Goal: Task Accomplishment & Management: Complete application form

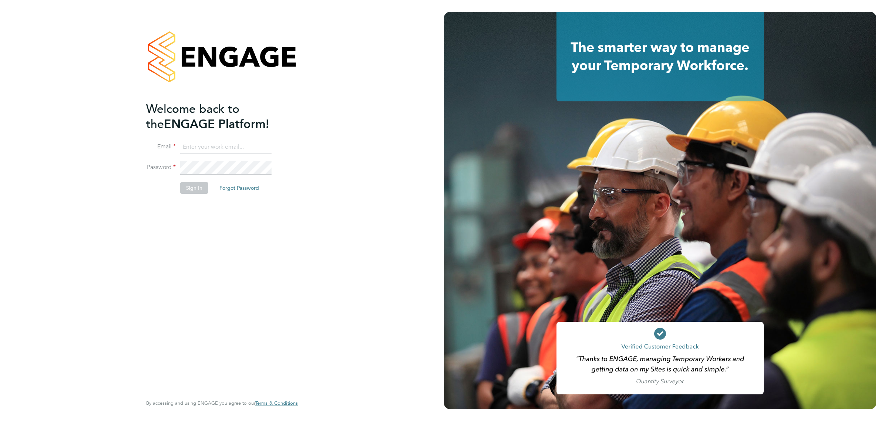
type input "lawrence@f-mead.com"
click at [200, 189] on button "Sign In" at bounding box center [194, 188] width 28 height 12
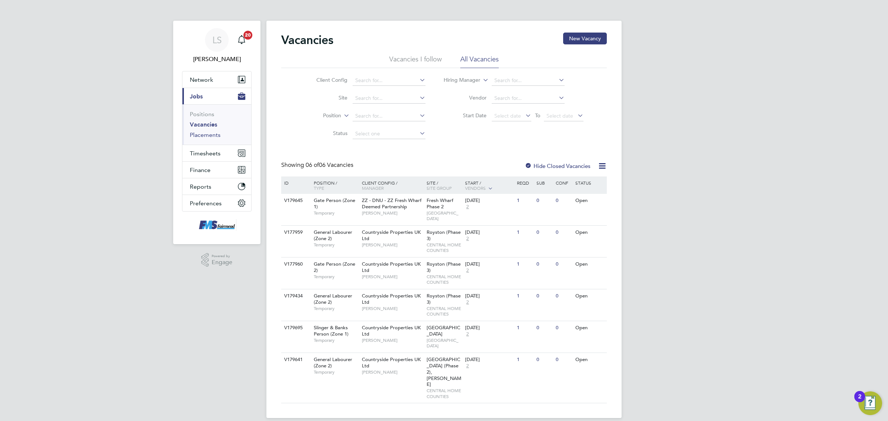
click at [202, 137] on link "Placements" at bounding box center [205, 134] width 31 height 7
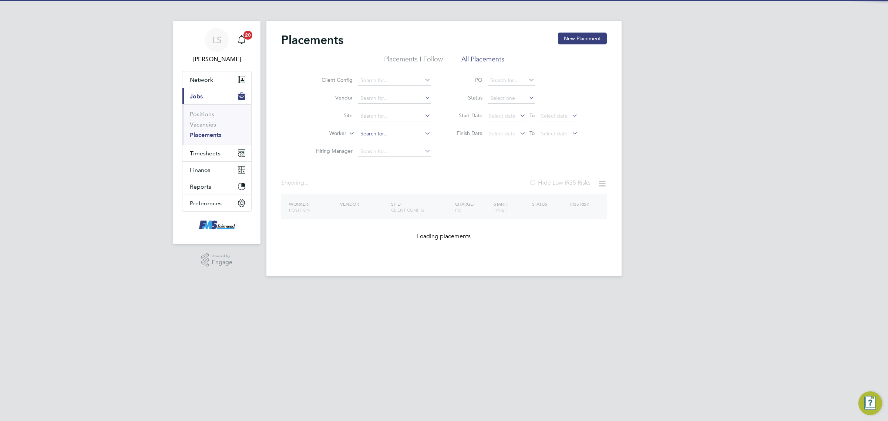
click at [400, 131] on input at bounding box center [394, 134] width 73 height 10
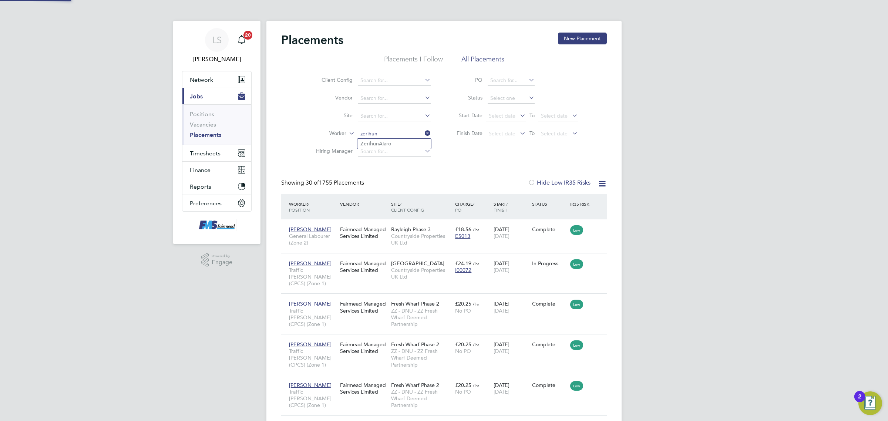
click at [393, 139] on li "Zerihun Alaro" at bounding box center [394, 144] width 74 height 10
type input "Zerihun Alaro"
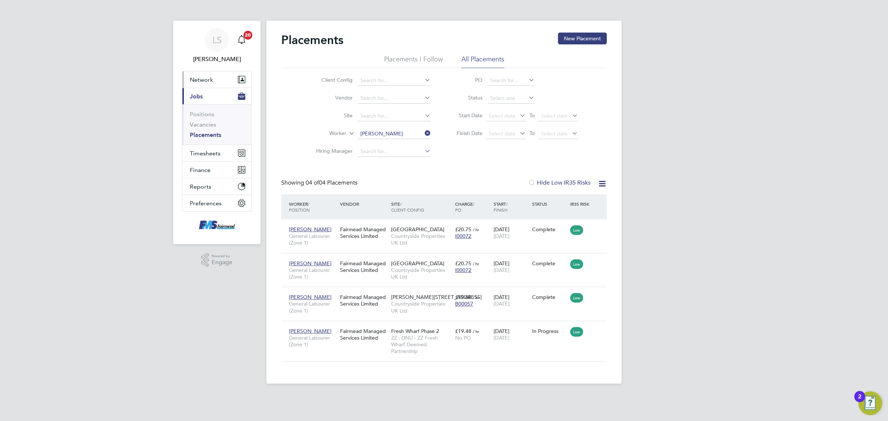
click at [200, 84] on button "Network" at bounding box center [216, 79] width 69 height 16
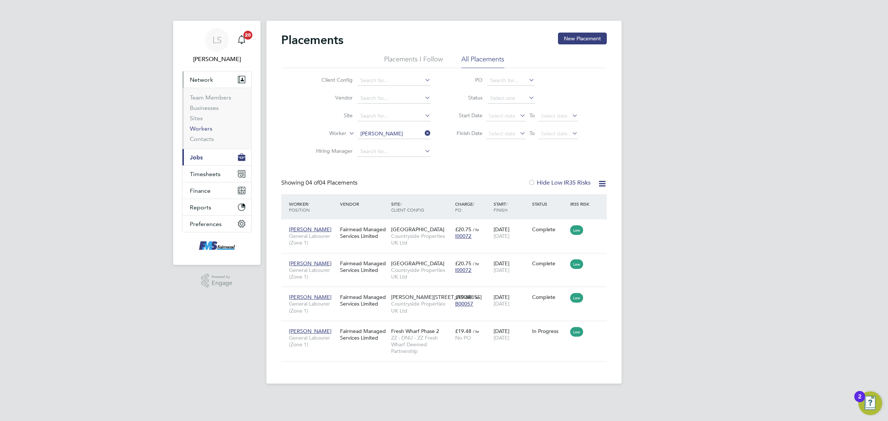
click at [204, 128] on link "Workers" at bounding box center [201, 128] width 23 height 7
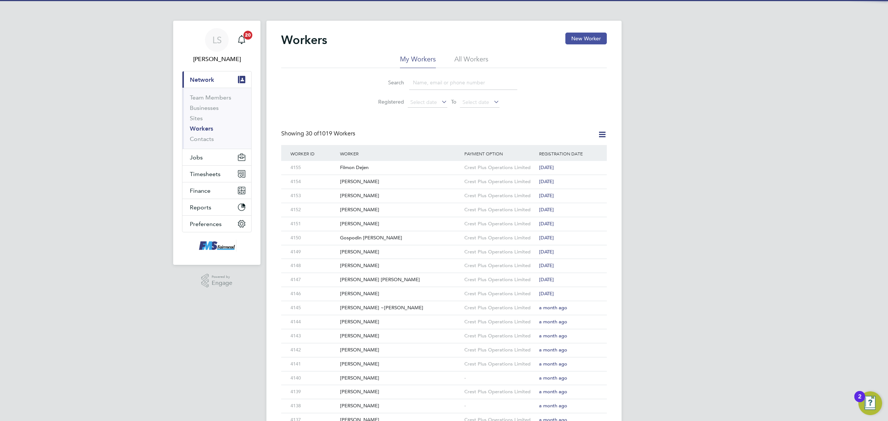
click at [581, 38] on button "New Worker" at bounding box center [585, 39] width 41 height 12
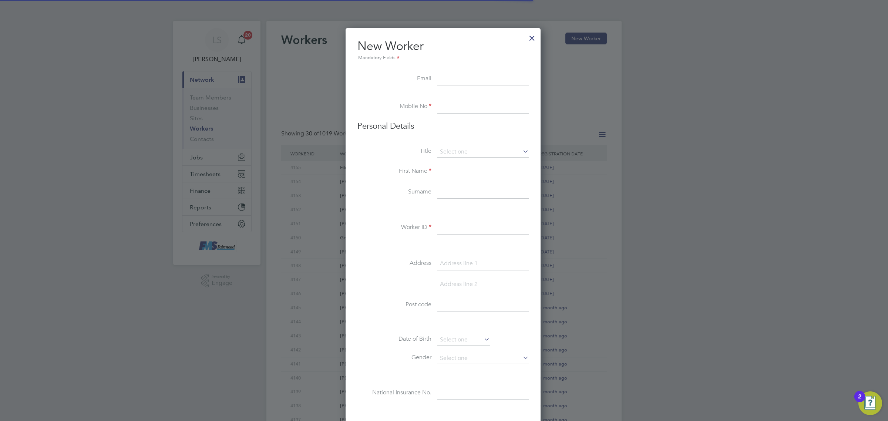
scroll to position [631, 196]
click at [458, 230] on input at bounding box center [482, 227] width 91 height 13
type input "4156"
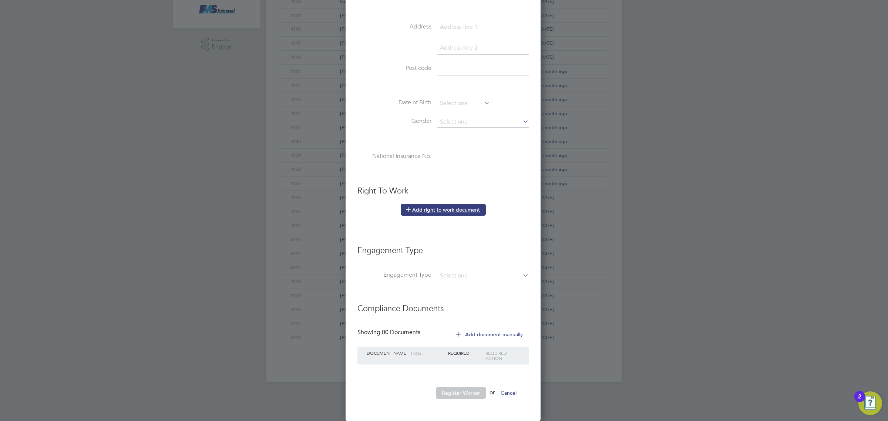
click at [448, 206] on button "Add right to work document" at bounding box center [443, 210] width 85 height 12
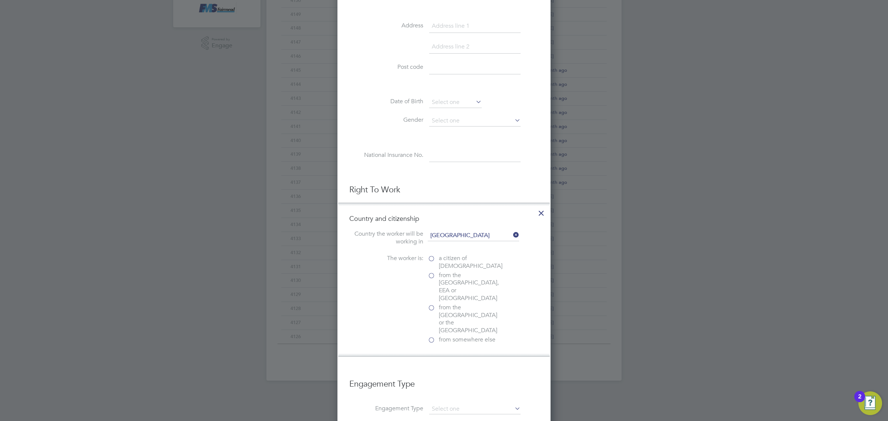
click at [446, 266] on span "a citizen of United Kingdom" at bounding box center [471, 262] width 64 height 16
click at [0, 0] on input "a citizen of United Kingdom" at bounding box center [0, 0] width 0 height 0
click at [444, 368] on div "Passport" at bounding box center [483, 372] width 111 height 8
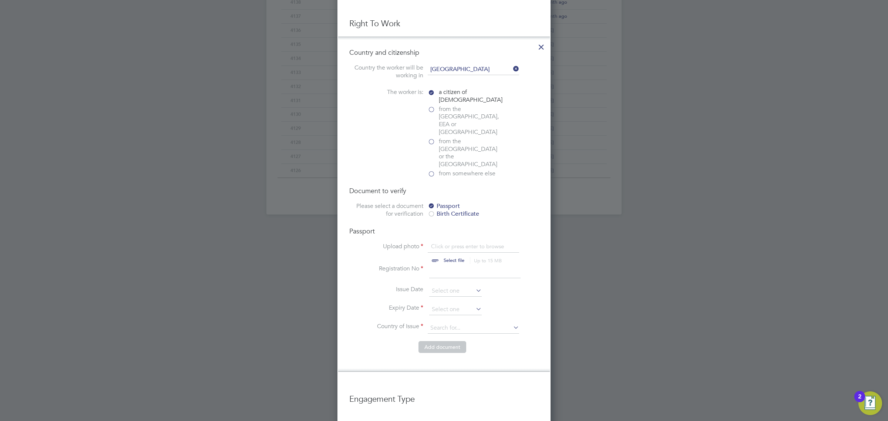
scroll to position [422, 0]
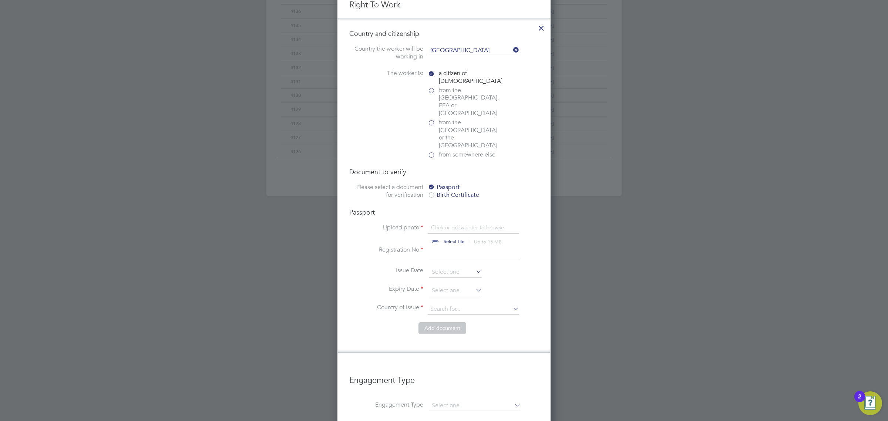
click at [446, 224] on input "file" at bounding box center [461, 235] width 116 height 22
type input "C:\fakepath\Laurence Coles PP.png"
click at [446, 224] on input "file" at bounding box center [461, 235] width 116 height 22
type input "C:\fakepath\Laurence Edet PP.png"
click at [446, 246] on input at bounding box center [474, 252] width 91 height 13
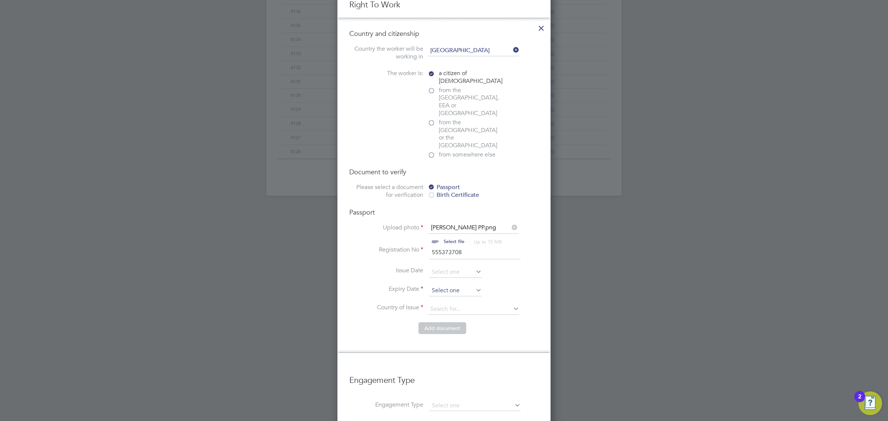
type input "555373708"
click at [456, 285] on input at bounding box center [455, 290] width 53 height 11
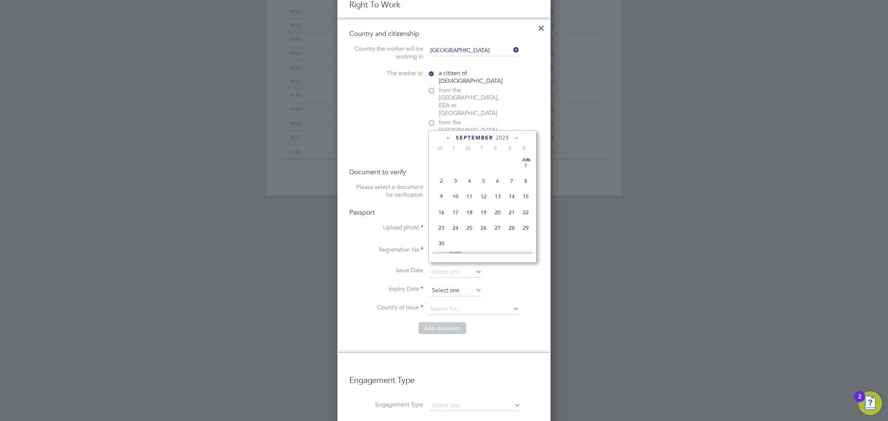
scroll to position [227, 0]
click at [502, 139] on span "2025" at bounding box center [502, 138] width 13 height 6
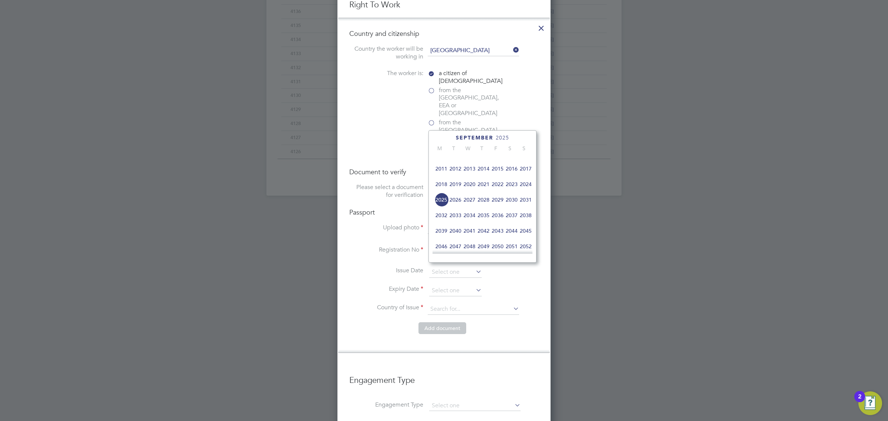
click at [485, 206] on span "2028" at bounding box center [483, 200] width 14 height 14
click at [527, 193] on span "4" at bounding box center [526, 191] width 14 height 14
type input "04 Jun 2028"
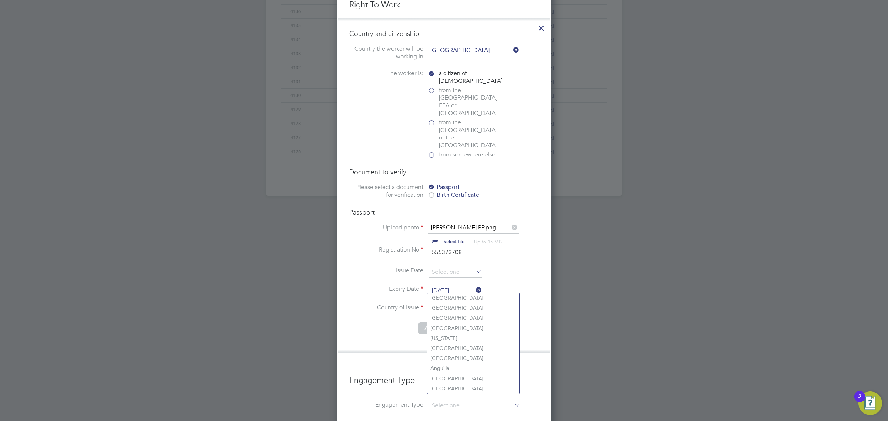
click at [472, 304] on input at bounding box center [473, 309] width 91 height 11
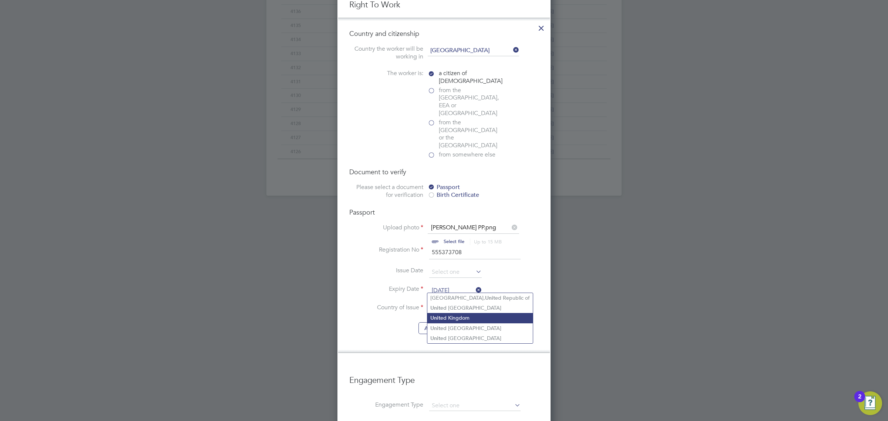
click at [466, 321] on li "Unit ed Kingdom" at bounding box center [479, 318] width 105 height 10
type input "[GEOGRAPHIC_DATA]"
click at [444, 322] on button "Add document" at bounding box center [442, 328] width 48 height 12
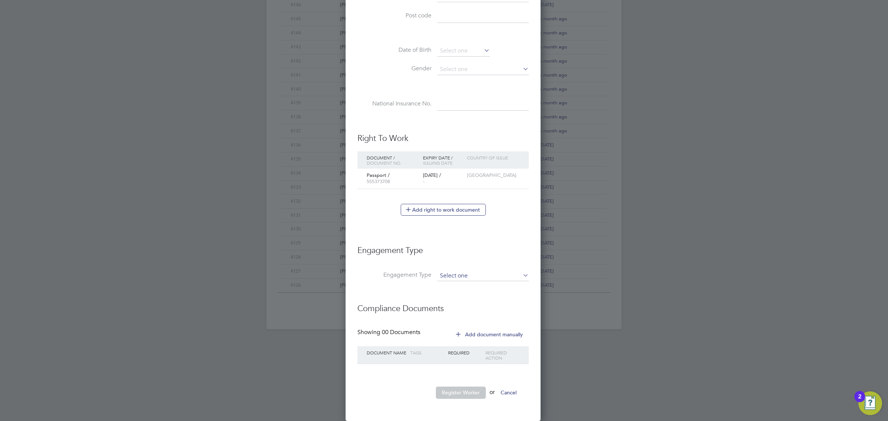
click at [454, 272] on input at bounding box center [482, 276] width 91 height 10
click at [472, 322] on li "Umbrella" at bounding box center [483, 319] width 92 height 11
type input "Umbrella"
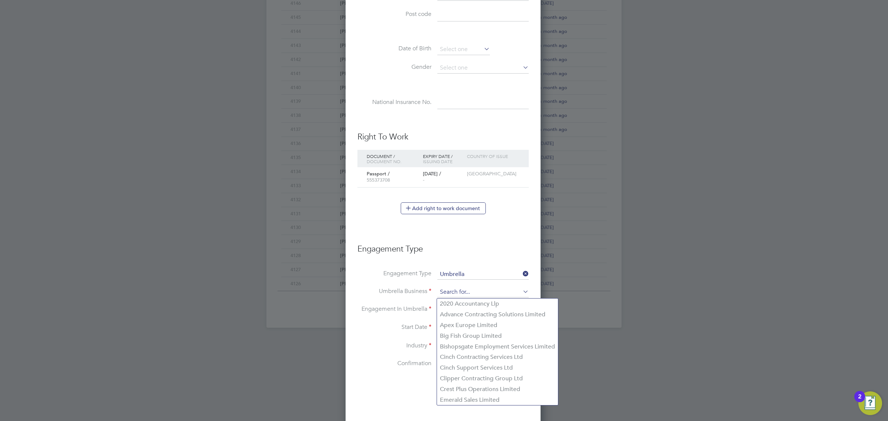
click at [466, 293] on input at bounding box center [482, 292] width 91 height 10
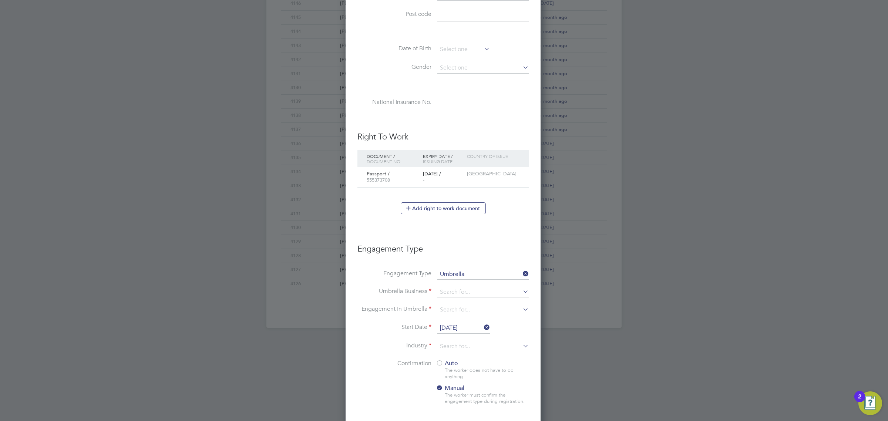
click at [469, 389] on li "Crest Plus Operations Limited" at bounding box center [497, 389] width 121 height 11
type input "Crest Plus Operations Limited"
click at [470, 304] on li "Umbrella Business Crest Plus Operations Limited" at bounding box center [442, 296] width 171 height 18
click at [476, 312] on input at bounding box center [482, 310] width 91 height 10
click at [470, 364] on li "PAYE Umbrella" at bounding box center [483, 364] width 92 height 11
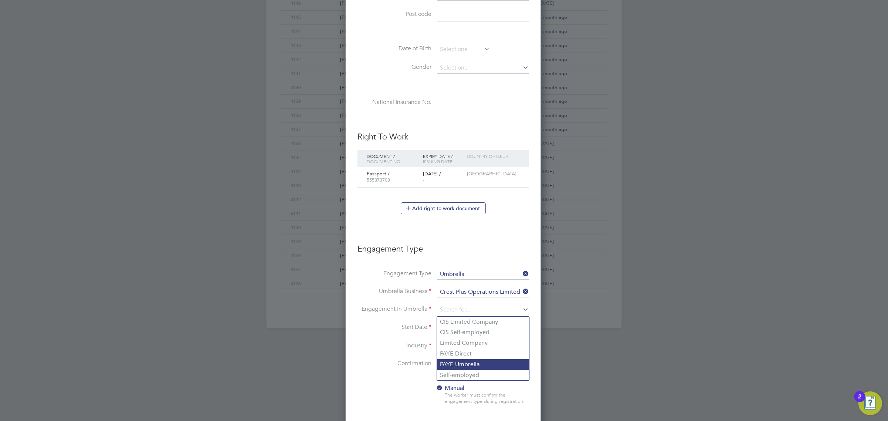
type input "PAYE Umbrella"
click at [463, 333] on input "[DATE]" at bounding box center [463, 328] width 53 height 11
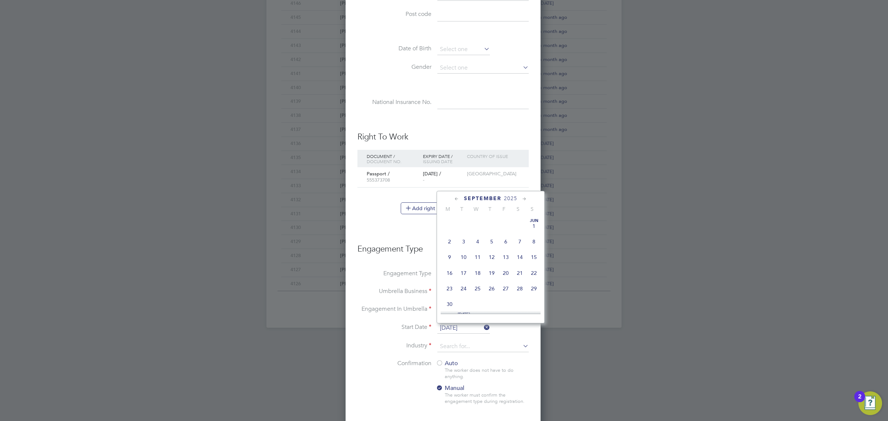
scroll to position [227, 0]
click at [507, 239] on span "29" at bounding box center [506, 233] width 14 height 14
type input "[DATE]"
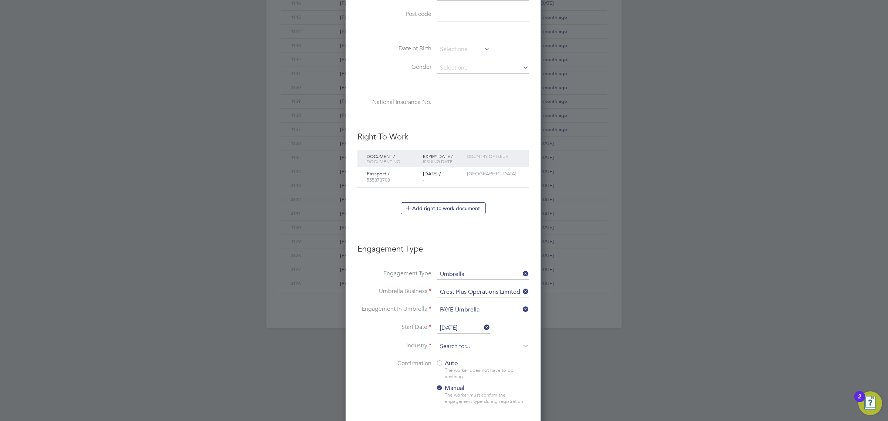
click at [454, 347] on input at bounding box center [482, 346] width 91 height 11
click at [470, 408] on li "Construction" at bounding box center [483, 409] width 92 height 10
type input "Construction"
click at [436, 363] on div at bounding box center [439, 363] width 7 height 7
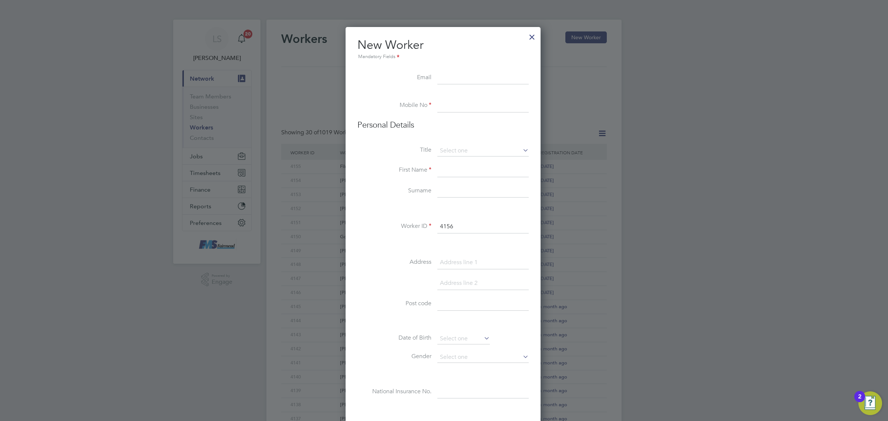
scroll to position [0, 0]
click at [455, 82] on input at bounding box center [482, 78] width 91 height 13
paste input "lawedet@gmail.com"
type input "lawedet@gmail.com"
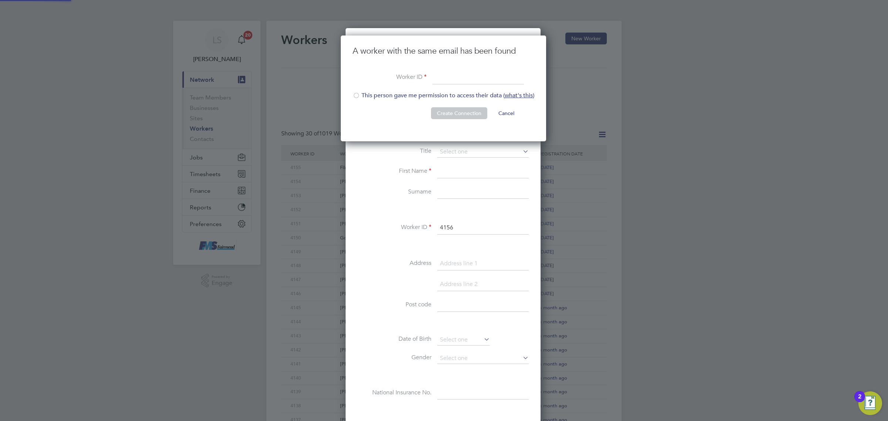
scroll to position [106, 206]
click at [377, 99] on li "This person gave me permission to access their data ( what's this )" at bounding box center [443, 99] width 182 height 15
click at [456, 81] on input at bounding box center [477, 77] width 91 height 13
type input "4156"
click at [453, 111] on button "Create Connection" at bounding box center [459, 113] width 56 height 12
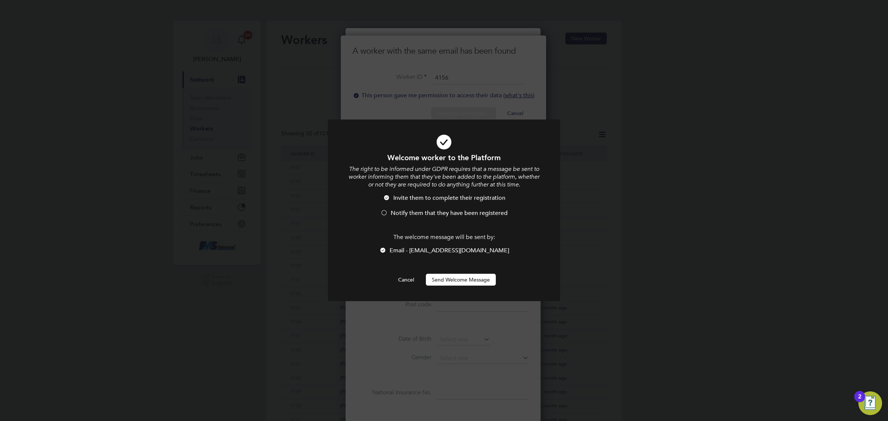
click at [408, 211] on span "Notify them that they have been registered" at bounding box center [449, 212] width 117 height 7
click at [455, 286] on button "Send Welcome Message" at bounding box center [461, 280] width 70 height 12
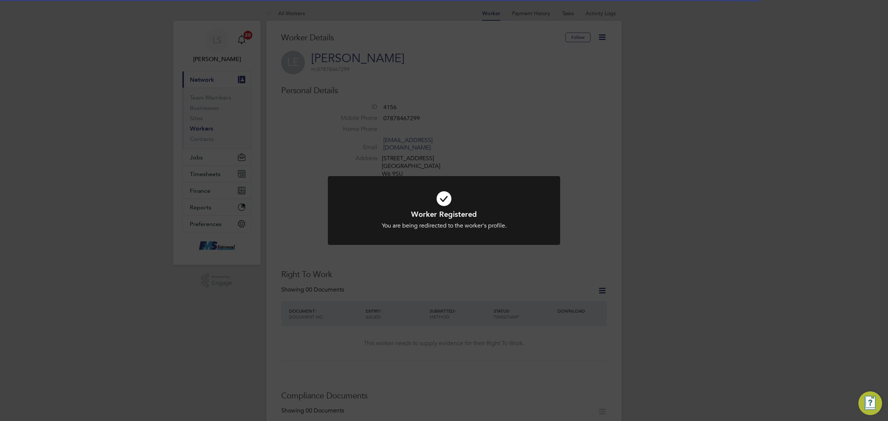
click at [499, 301] on div "Worker Registered You are being redirected to the worker's profile. Cancel Okay" at bounding box center [444, 210] width 888 height 421
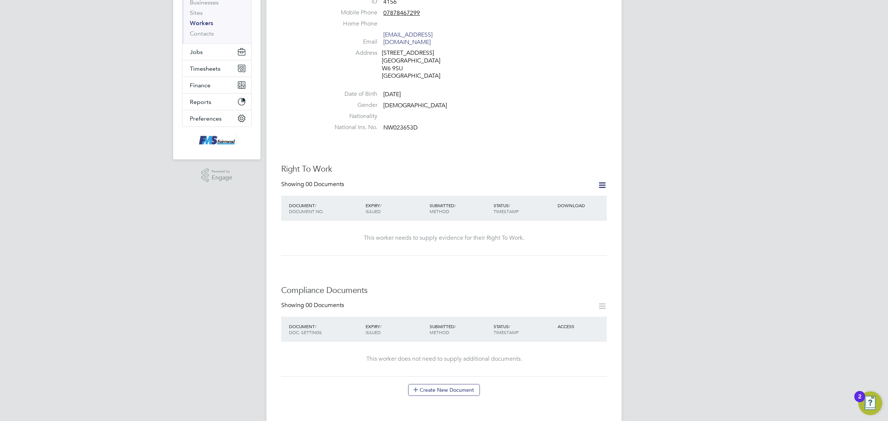
scroll to position [139, 0]
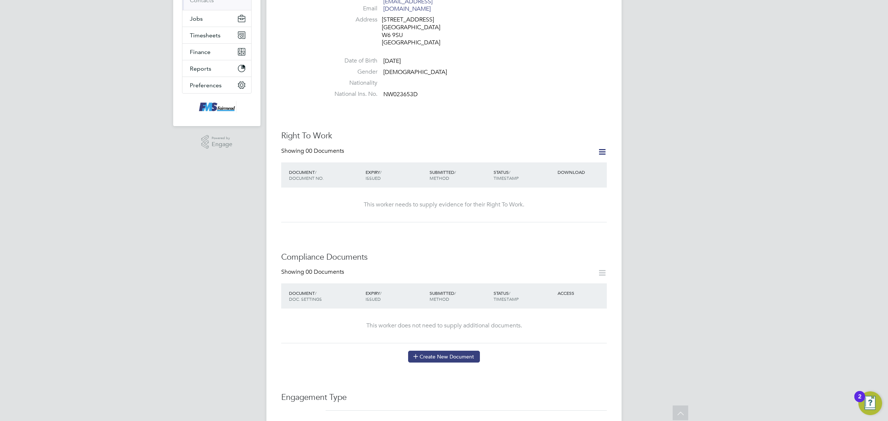
click at [428, 355] on div "Worker Details Follow LE Lawrence Edet m: 07878467299 Personal Details ID 4156 …" at bounding box center [443, 322] width 325 height 857
click at [431, 351] on button "Create New Document" at bounding box center [444, 357] width 72 height 12
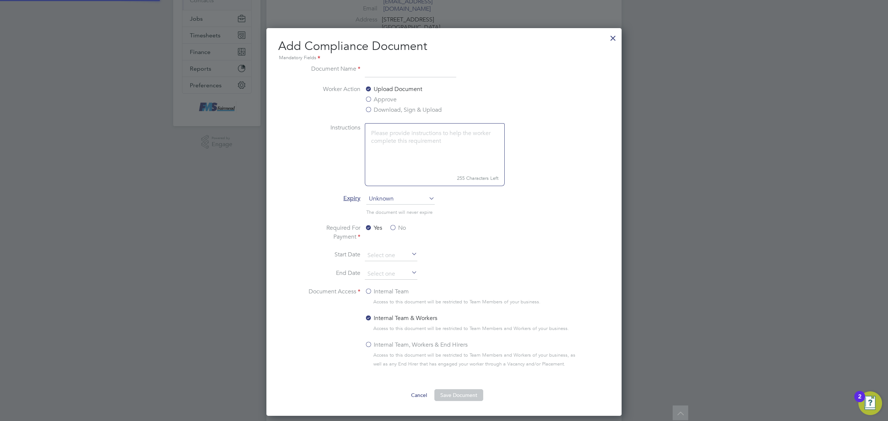
scroll to position [389, 355]
type input "P"
type input "CPCS"
click at [370, 111] on label "Download, Sign & Upload" at bounding box center [403, 109] width 77 height 9
click at [0, 0] on input "Download, Sign & Upload" at bounding box center [0, 0] width 0 height 0
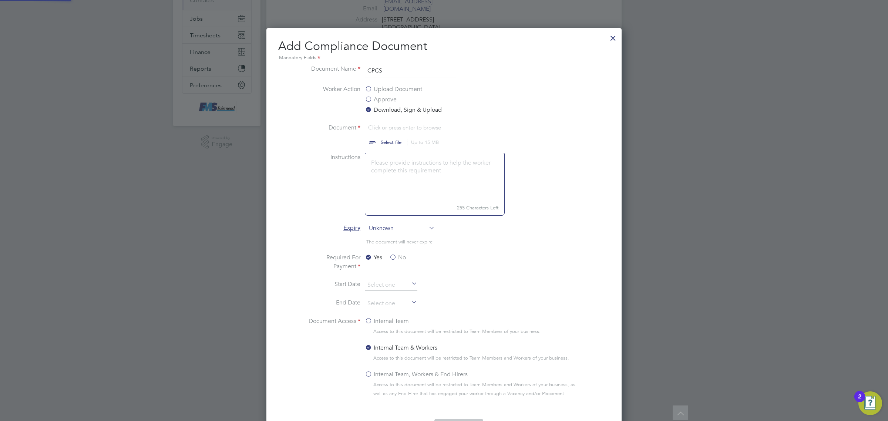
scroll to position [11, 92]
click at [614, 35] on div at bounding box center [612, 36] width 13 height 13
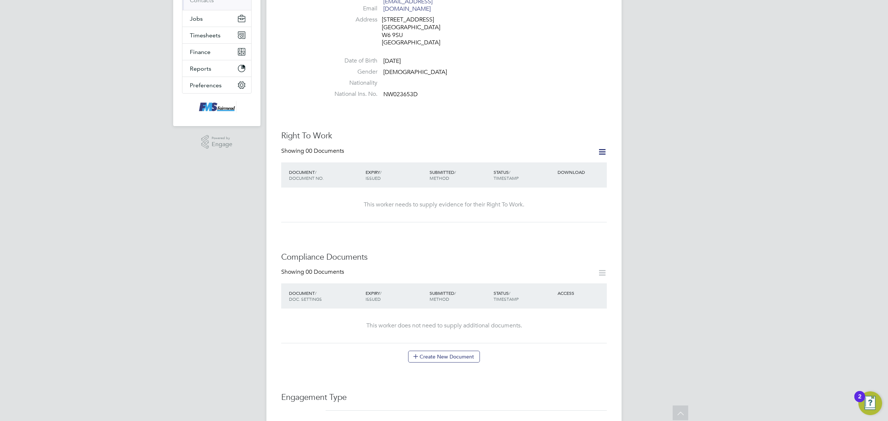
click at [600, 147] on icon at bounding box center [601, 151] width 9 height 9
click at [549, 161] on li "Add Right To Work Document" at bounding box center [560, 162] width 89 height 10
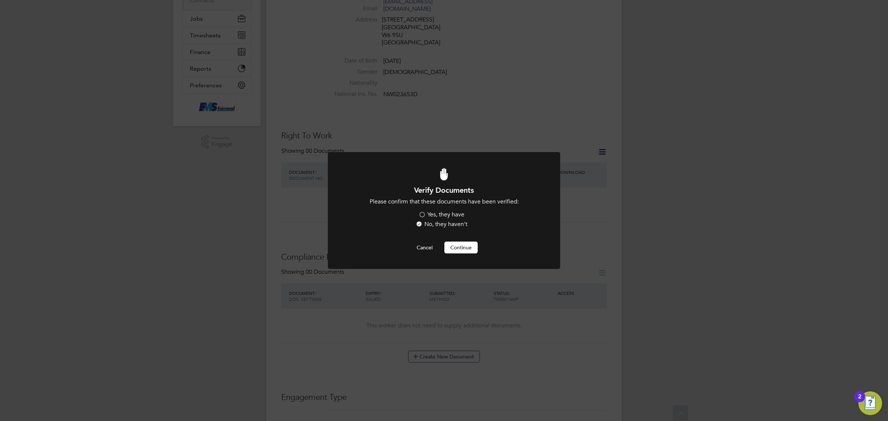
scroll to position [0, 0]
click at [430, 215] on label "Yes, they have" at bounding box center [441, 215] width 46 height 8
click at [0, 0] on input "Yes, they have" at bounding box center [0, 0] width 0 height 0
click at [452, 252] on button "Continue" at bounding box center [460, 248] width 33 height 12
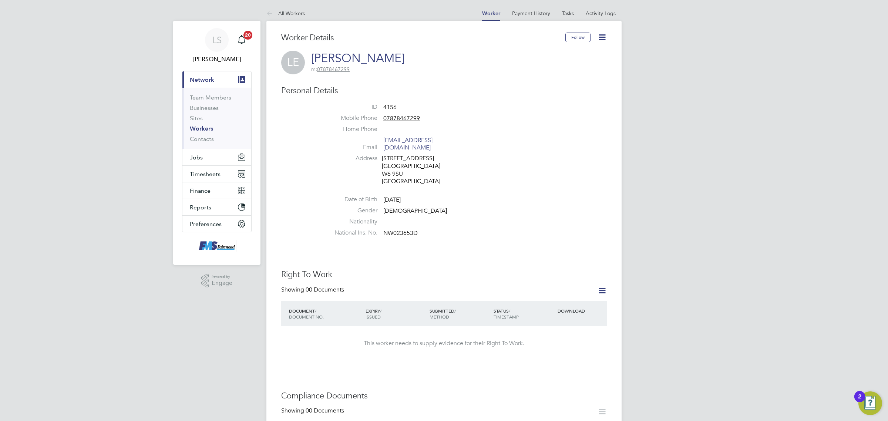
click at [206, 126] on link "Workers" at bounding box center [201, 128] width 23 height 7
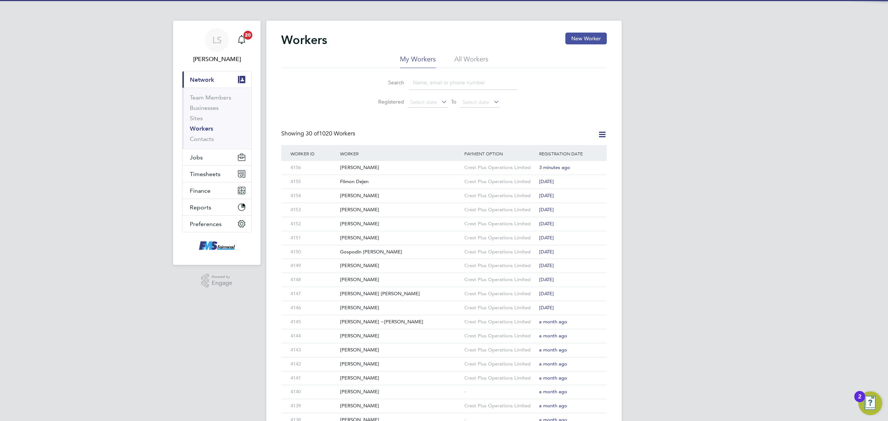
click at [585, 34] on button "New Worker" at bounding box center [585, 39] width 41 height 12
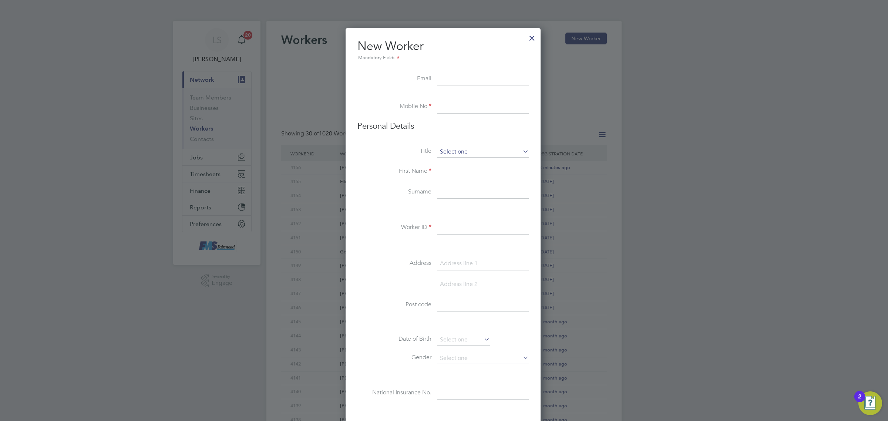
scroll to position [631, 196]
paste input "ejukonemu@aol.co.uk"
type input "ejukonemu@aol.co.uk"
click at [468, 118] on li "Mobile No" at bounding box center [442, 110] width 171 height 21
click at [0, 0] on button "Create Connection" at bounding box center [0, 0] width 0 height 0
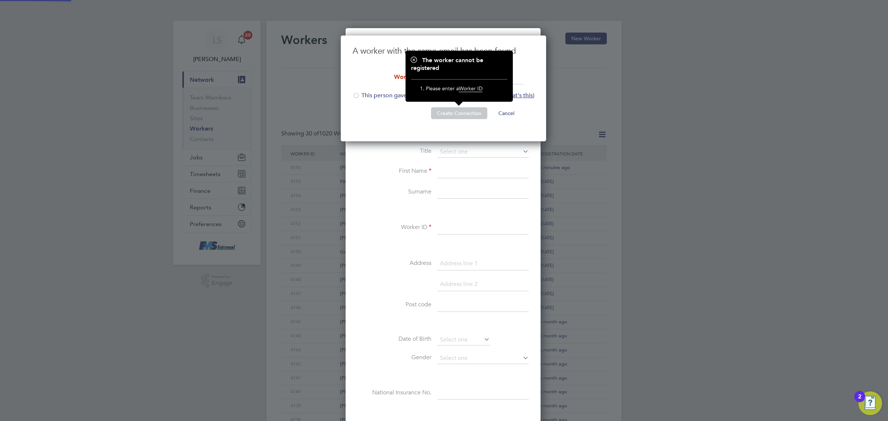
scroll to position [106, 206]
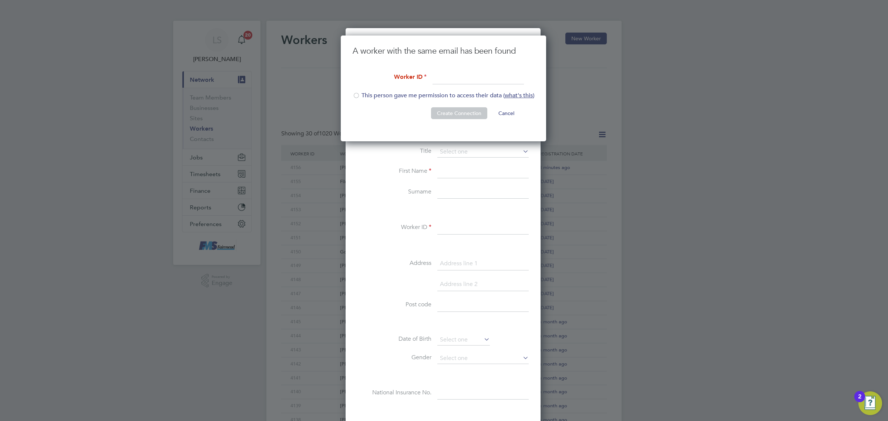
drag, startPoint x: 367, startPoint y: 97, endPoint x: 459, endPoint y: 95, distance: 91.8
click at [367, 97] on li "This person gave me permission to access their data ( what's this )" at bounding box center [443, 99] width 182 height 15
click at [472, 78] on input at bounding box center [477, 77] width 91 height 13
type input "4157"
click at [452, 113] on button "Create Connection" at bounding box center [459, 113] width 56 height 12
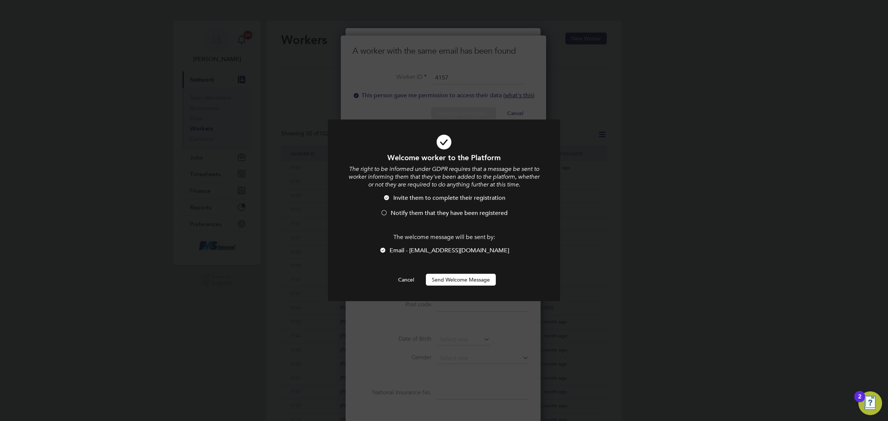
click at [396, 214] on span "Notify them that they have been registered" at bounding box center [449, 212] width 117 height 7
click at [471, 282] on button "Send Welcome Message" at bounding box center [461, 280] width 70 height 12
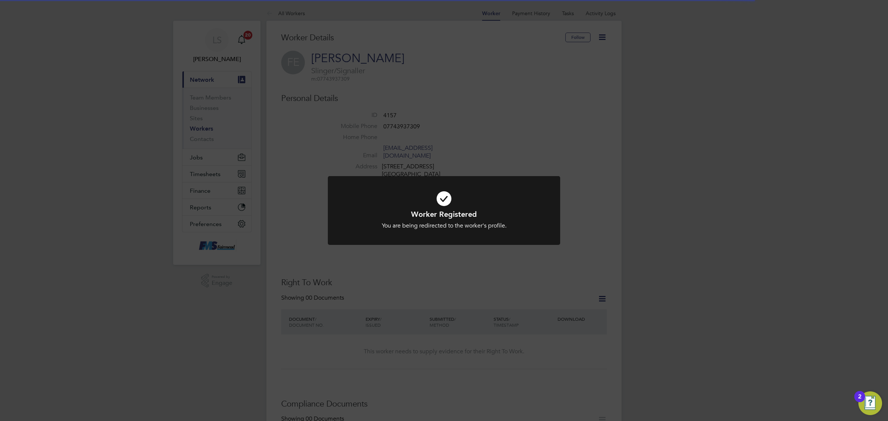
click at [457, 114] on div "Worker Registered You are being redirected to the worker's profile. Cancel Okay" at bounding box center [444, 210] width 888 height 421
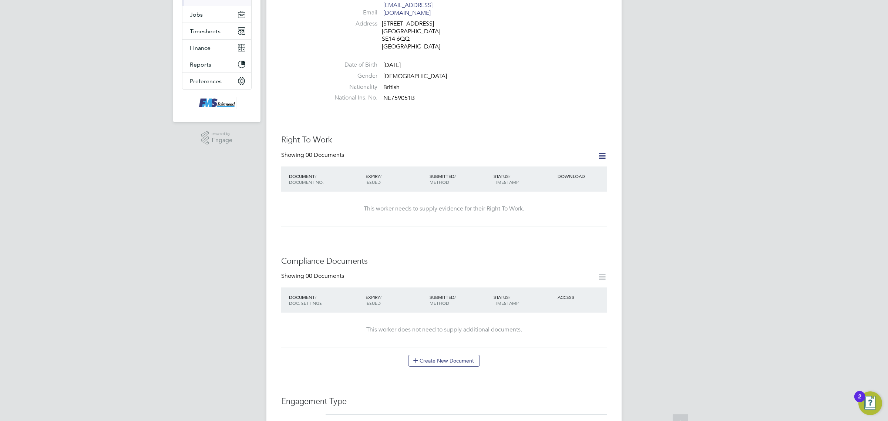
scroll to position [185, 0]
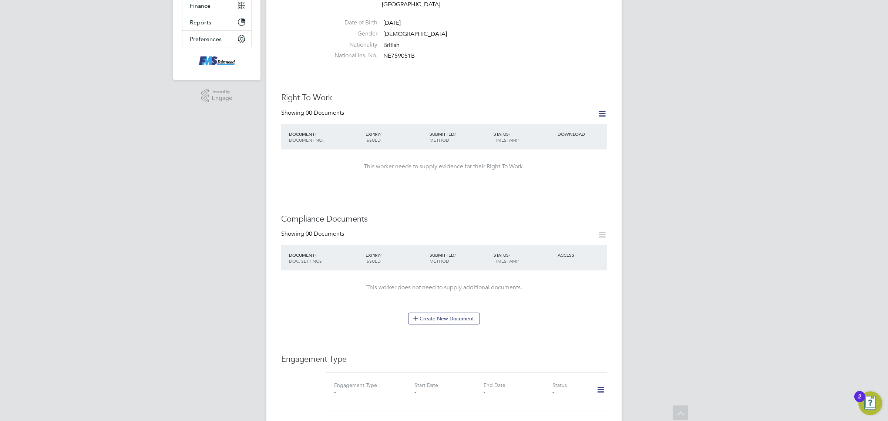
click at [597, 111] on icon at bounding box center [601, 113] width 9 height 9
click at [587, 120] on li "Add Right To Work Document" at bounding box center [560, 124] width 89 height 10
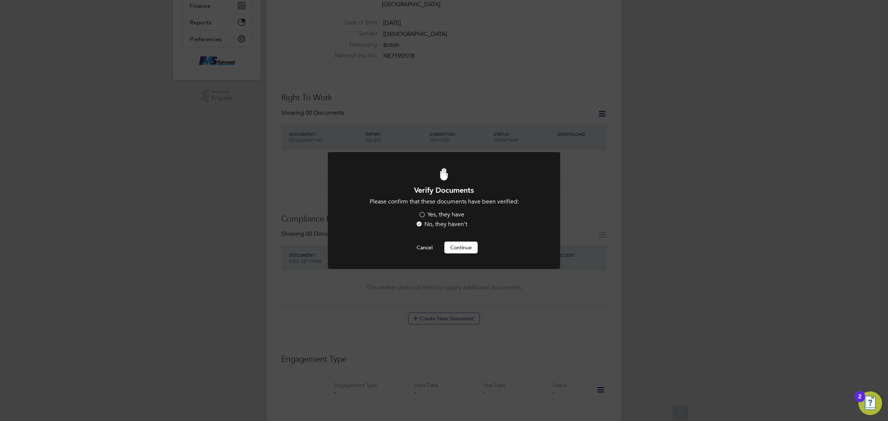
scroll to position [0, 0]
click at [448, 209] on li "Please confirm that these documents have been verified: Yes, they have No, they…" at bounding box center [444, 214] width 192 height 32
click at [449, 217] on label "Yes, they have" at bounding box center [441, 215] width 46 height 8
click at [0, 0] on input "Yes, they have" at bounding box center [0, 0] width 0 height 0
click at [453, 243] on button "Continue" at bounding box center [460, 248] width 33 height 12
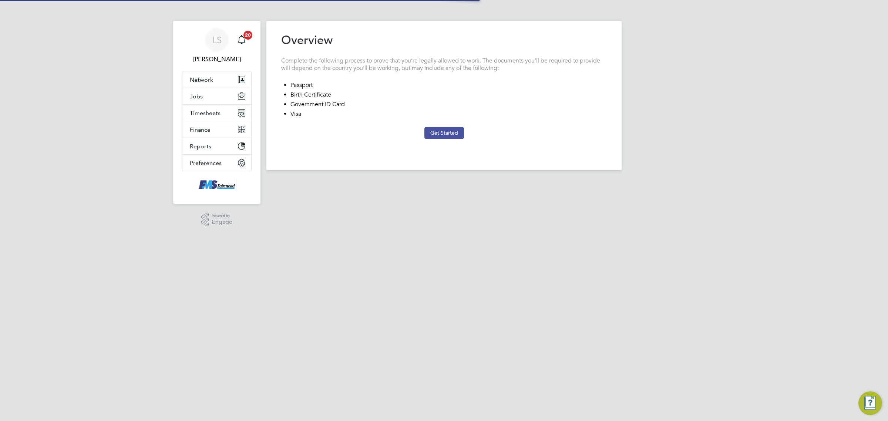
click at [453, 132] on button "Get Started" at bounding box center [444, 133] width 40 height 12
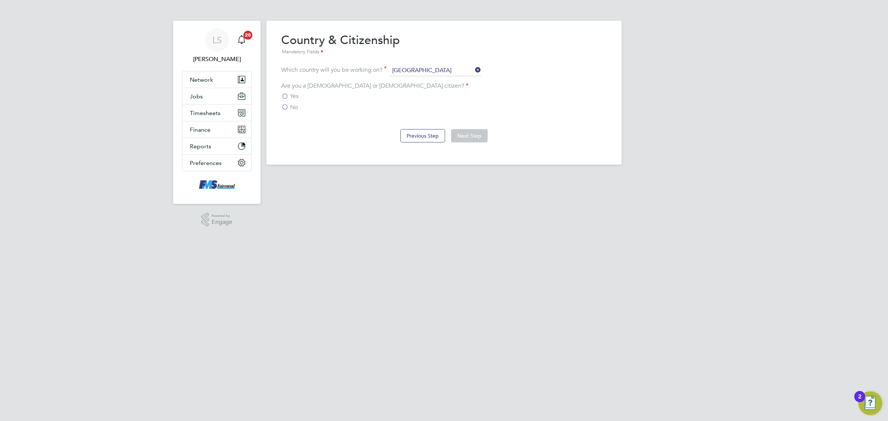
click at [289, 92] on div "Yes" at bounding box center [443, 96] width 325 height 8
click at [285, 95] on label "Yes" at bounding box center [289, 95] width 17 height 7
click at [0, 0] on input "Yes" at bounding box center [0, 0] width 0 height 0
click at [467, 138] on button "Next Step" at bounding box center [469, 135] width 37 height 13
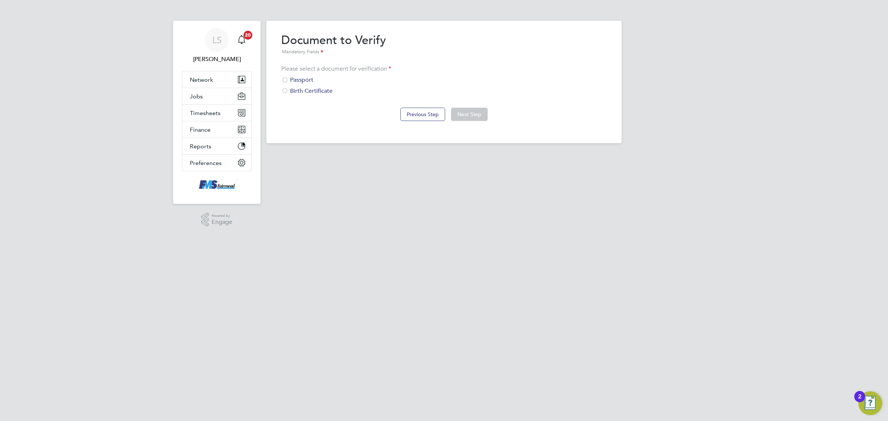
click at [300, 81] on div "Passport" at bounding box center [443, 80] width 325 height 8
click at [483, 111] on button "Next Step" at bounding box center [469, 114] width 37 height 13
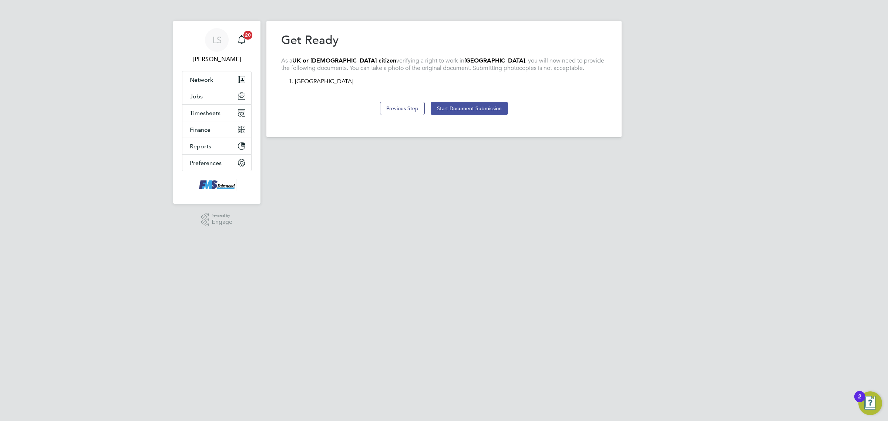
click at [477, 104] on button "Start Document Submission" at bounding box center [469, 108] width 77 height 13
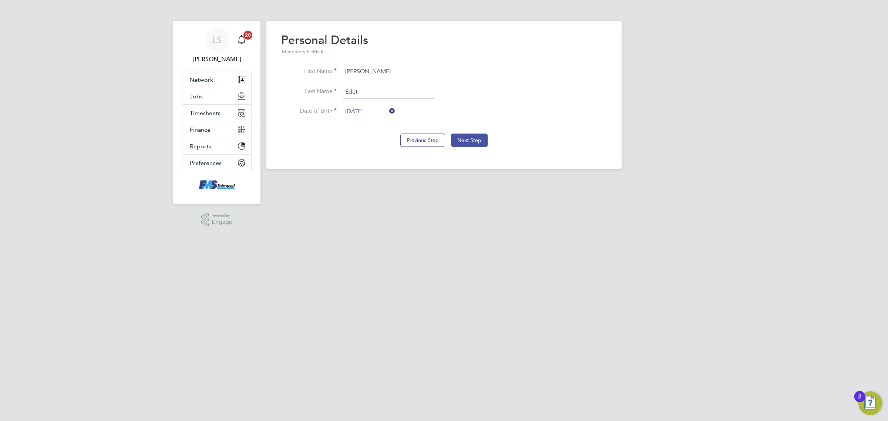
click at [472, 138] on button "Next Step" at bounding box center [469, 140] width 37 height 13
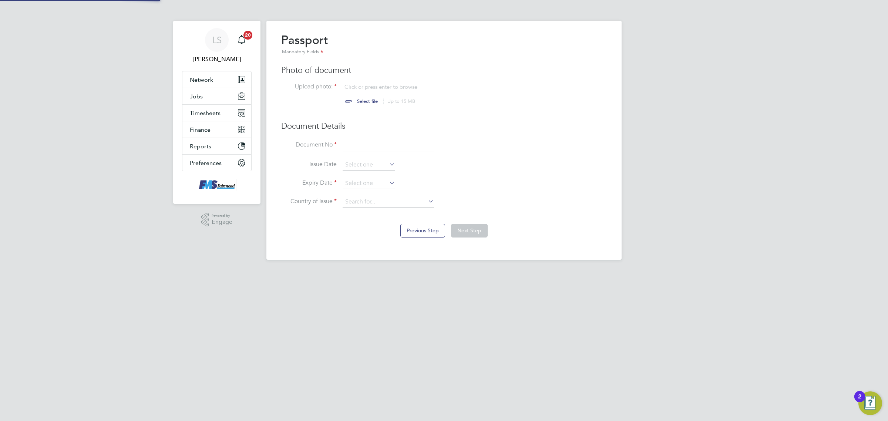
scroll to position [10, 92]
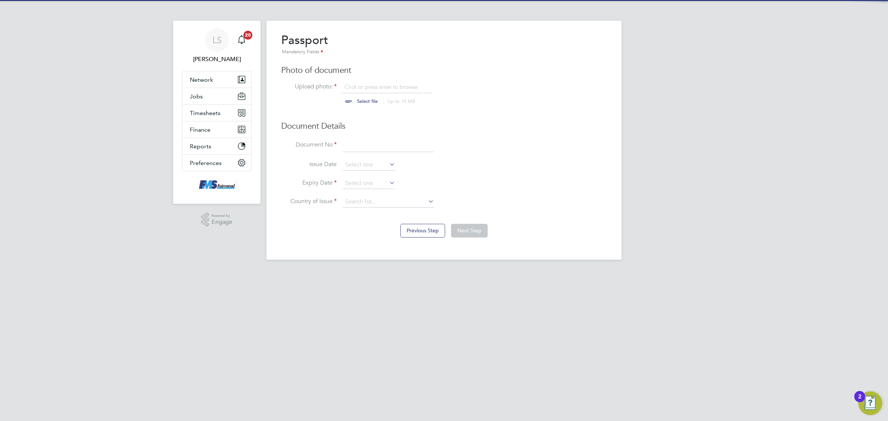
click at [363, 91] on input "file" at bounding box center [374, 94] width 116 height 22
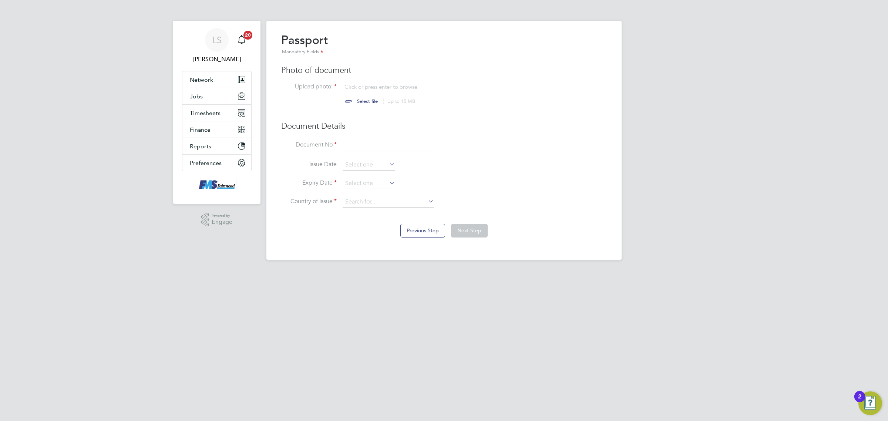
type input "C:\fakepath\Laurence Coles PP.png"
click at [381, 99] on input "file" at bounding box center [374, 94] width 116 height 22
type input "C:\fakepath\Laurence Edet PP.png"
drag, startPoint x: 348, startPoint y: 144, endPoint x: 335, endPoint y: 143, distance: 12.6
click at [345, 141] on input at bounding box center [387, 145] width 91 height 13
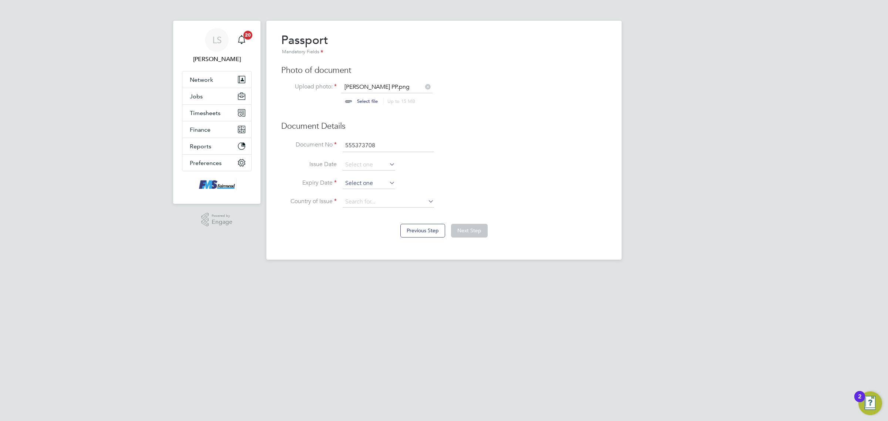
type input "555373708"
click at [359, 180] on input at bounding box center [368, 183] width 53 height 11
click at [420, 54] on span "2025" at bounding box center [415, 53] width 13 height 6
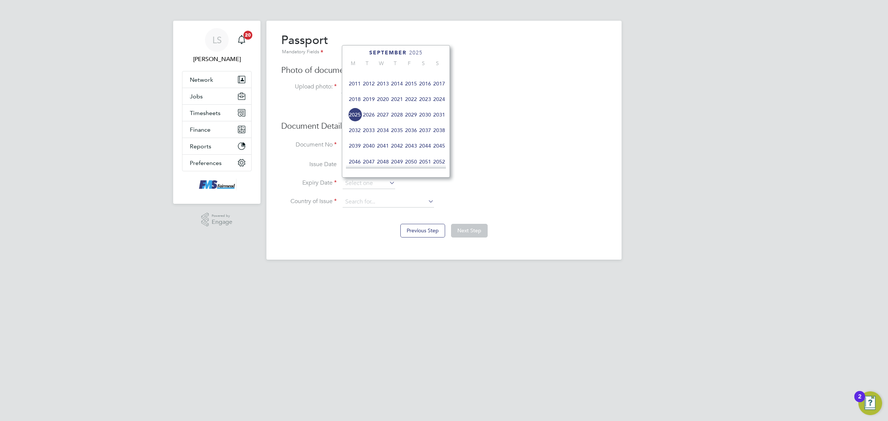
click at [402, 118] on span "2028" at bounding box center [397, 115] width 14 height 14
click at [439, 109] on span "4" at bounding box center [439, 106] width 14 height 14
type input "04 Jun 2028"
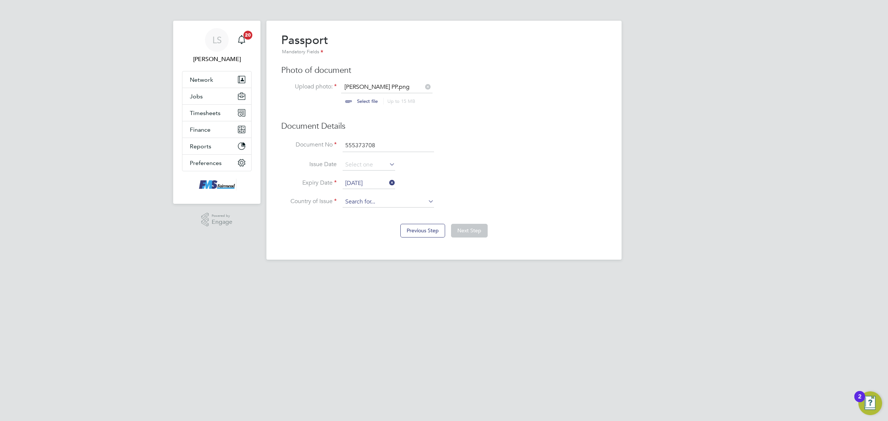
click at [374, 197] on input at bounding box center [387, 201] width 91 height 11
click at [361, 234] on b "United" at bounding box center [353, 233] width 16 height 6
type input "[GEOGRAPHIC_DATA]"
click at [476, 235] on button "Next Step" at bounding box center [469, 230] width 37 height 13
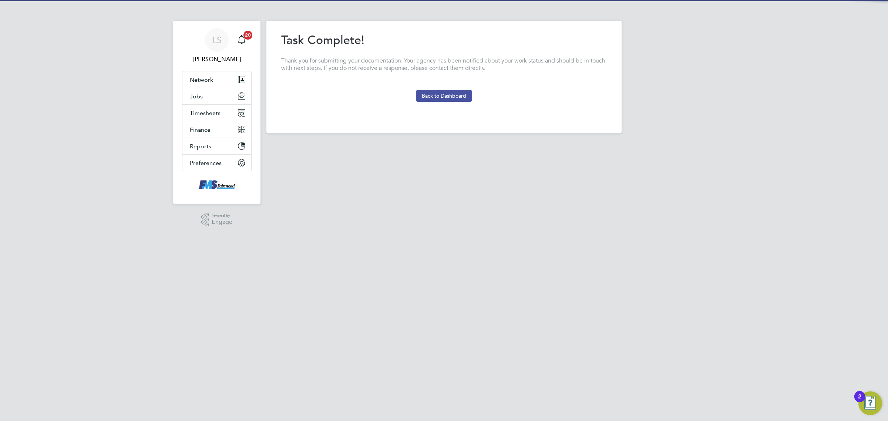
click at [439, 96] on button "Back to Dashboard" at bounding box center [444, 96] width 56 height 12
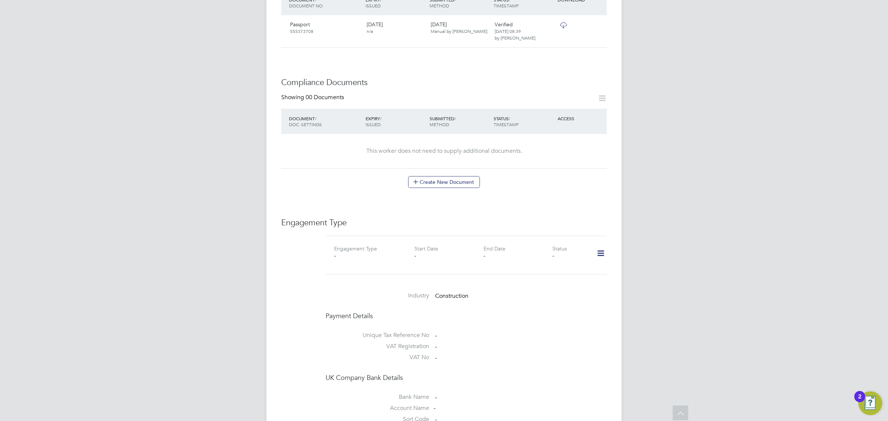
scroll to position [324, 0]
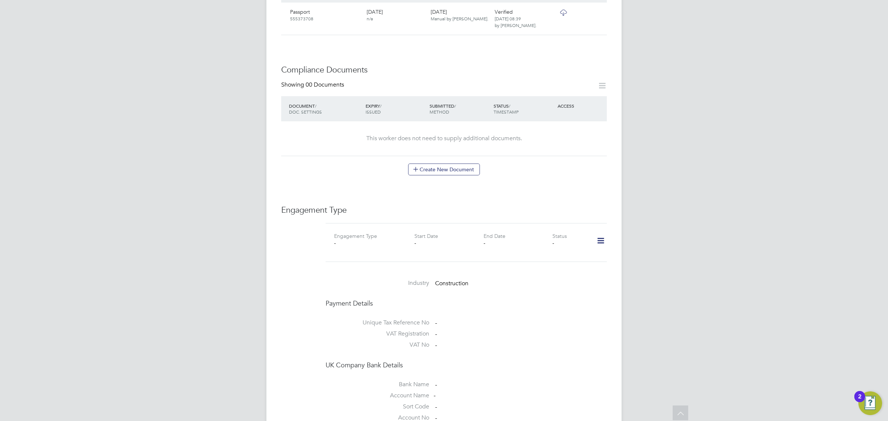
click at [596, 232] on icon at bounding box center [600, 240] width 13 height 17
click at [558, 264] on li "Add Engagement Type" at bounding box center [562, 265] width 84 height 10
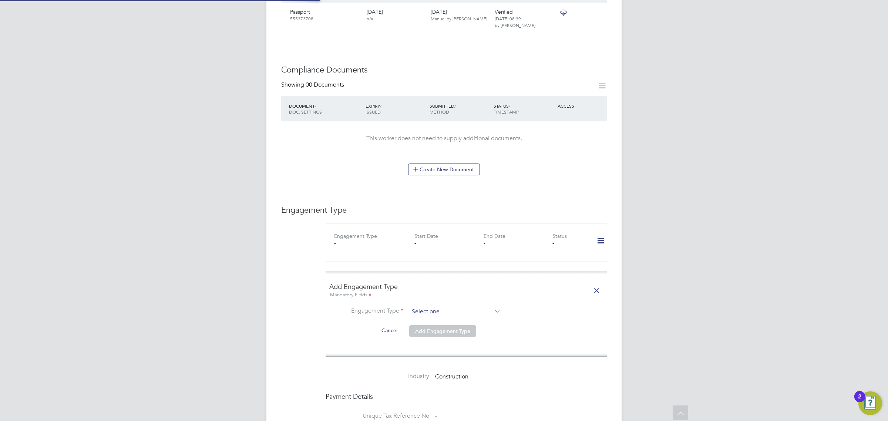
click at [437, 307] on input at bounding box center [454, 312] width 91 height 10
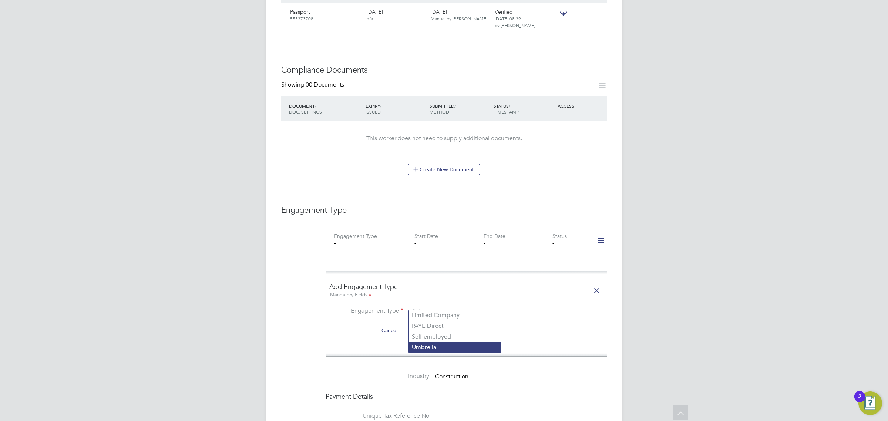
click at [436, 348] on li "Umbrella" at bounding box center [455, 347] width 92 height 11
type input "Umbrella"
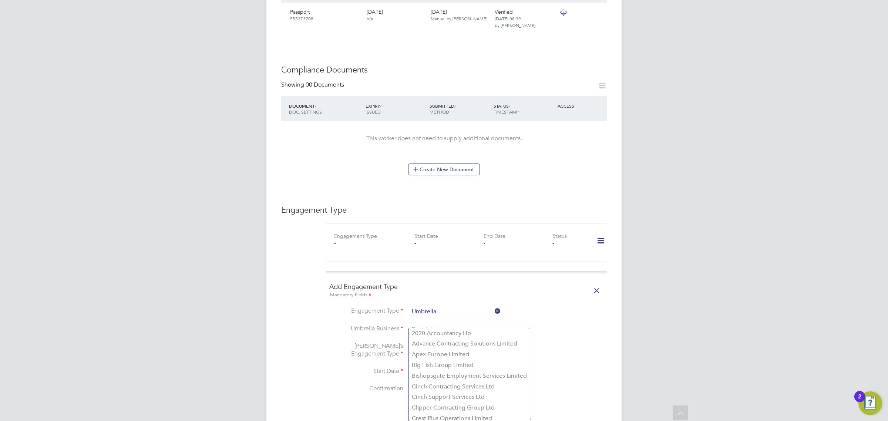
click at [436, 324] on input at bounding box center [454, 329] width 91 height 10
click at [441, 415] on li "Crest Plus Operations Limited" at bounding box center [469, 418] width 121 height 11
type input "Crest Plus Operations Limited"
click at [438, 345] on input at bounding box center [454, 350] width 91 height 10
click at [442, 396] on li "PAYE Umbrella" at bounding box center [455, 397] width 92 height 11
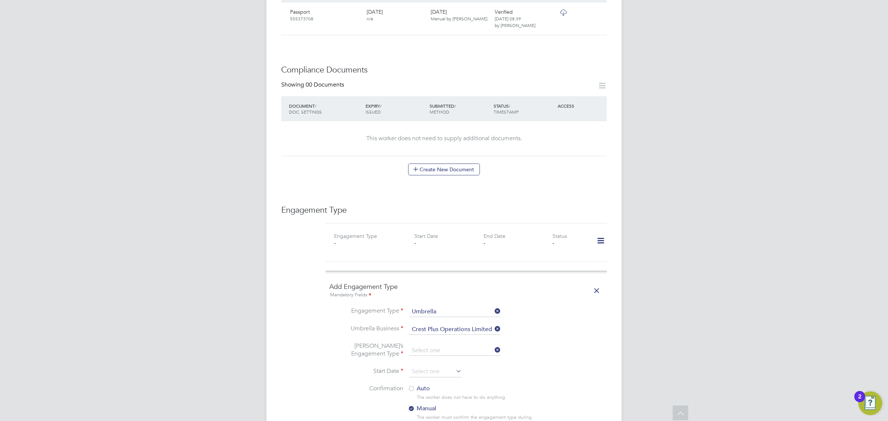
type input "PAYE Umbrella"
click at [431, 366] on input at bounding box center [435, 371] width 53 height 11
click at [476, 276] on span "29" at bounding box center [477, 269] width 14 height 14
type input "[DATE]"
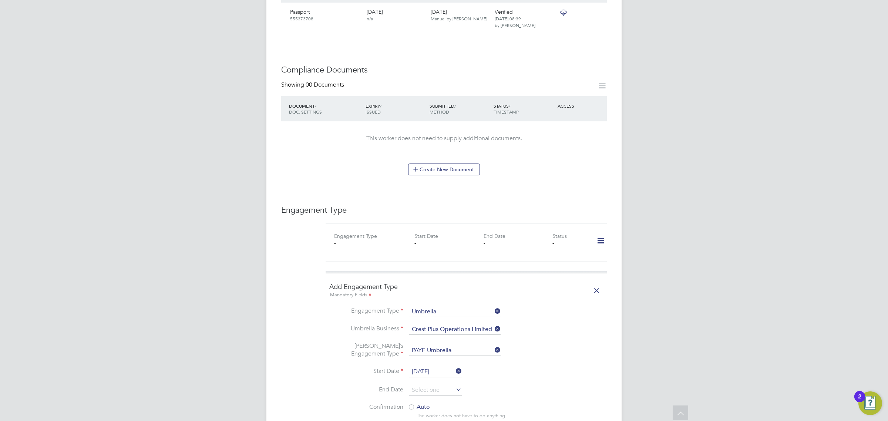
click at [415, 404] on div at bounding box center [411, 407] width 7 height 7
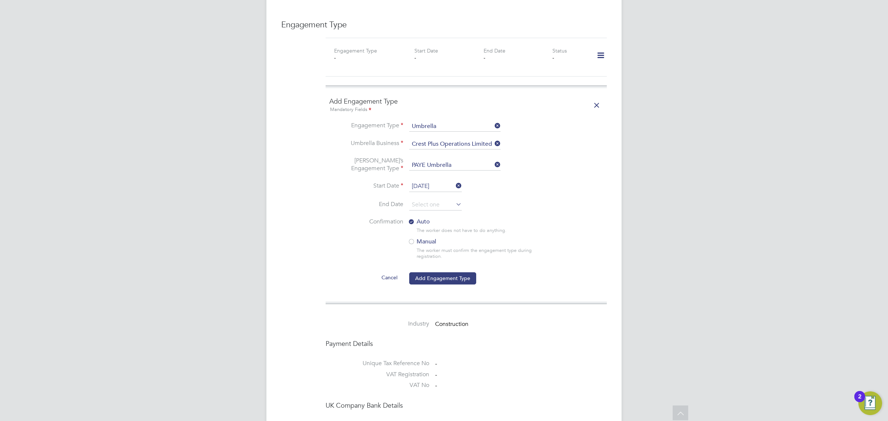
scroll to position [555, 0]
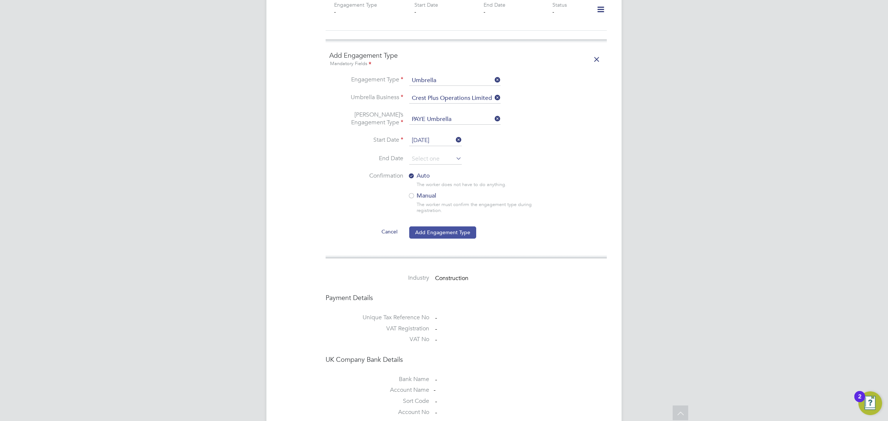
click at [432, 226] on button "Add Engagement Type" at bounding box center [442, 232] width 67 height 12
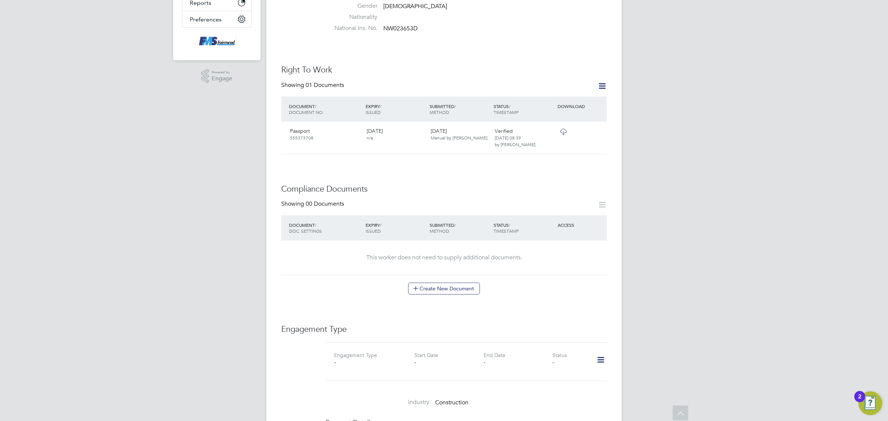
scroll to position [220, 0]
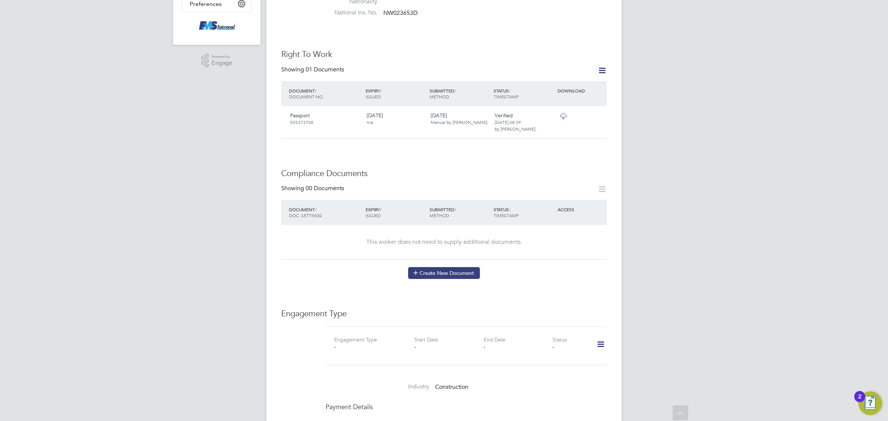
click at [428, 267] on button "Create New Document" at bounding box center [444, 273] width 72 height 12
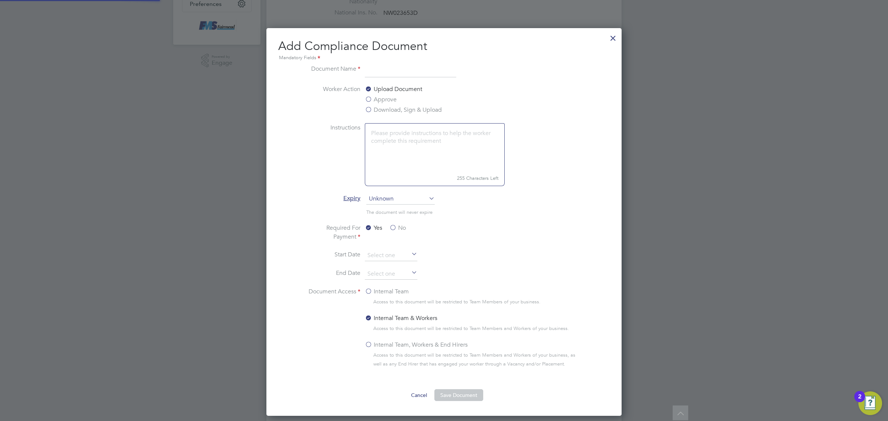
scroll to position [389, 355]
type input "CPCS front"
click at [374, 109] on label "Download, Sign & Upload" at bounding box center [403, 109] width 77 height 9
click at [0, 0] on input "Download, Sign & Upload" at bounding box center [0, 0] width 0 height 0
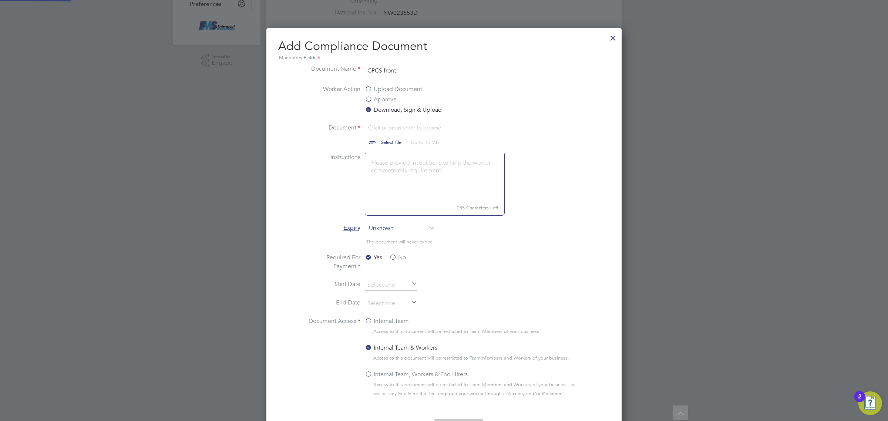
scroll to position [11, 92]
click at [393, 128] on input "file" at bounding box center [398, 134] width 116 height 22
type input "C:\fakepath\Laurence Edet CPCS front.png"
click at [386, 302] on input at bounding box center [391, 303] width 53 height 11
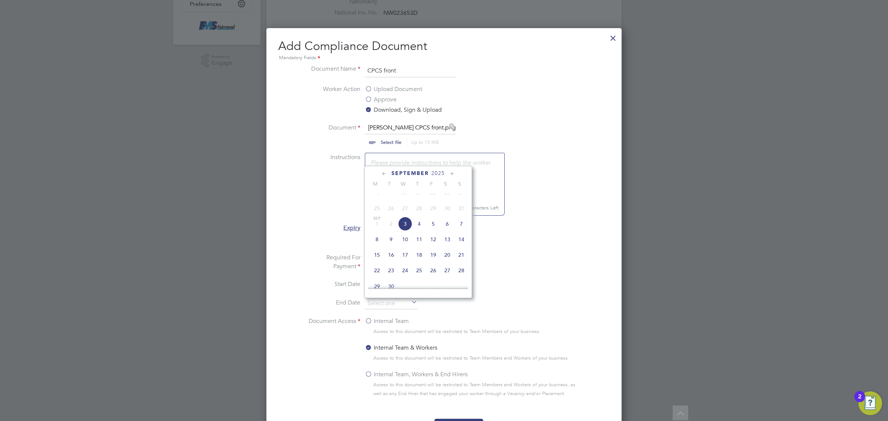
click at [442, 171] on span "2025" at bounding box center [437, 173] width 13 height 6
click at [409, 242] on span "2027" at bounding box center [405, 235] width 14 height 14
click at [436, 236] on span "30" at bounding box center [433, 234] width 14 height 14
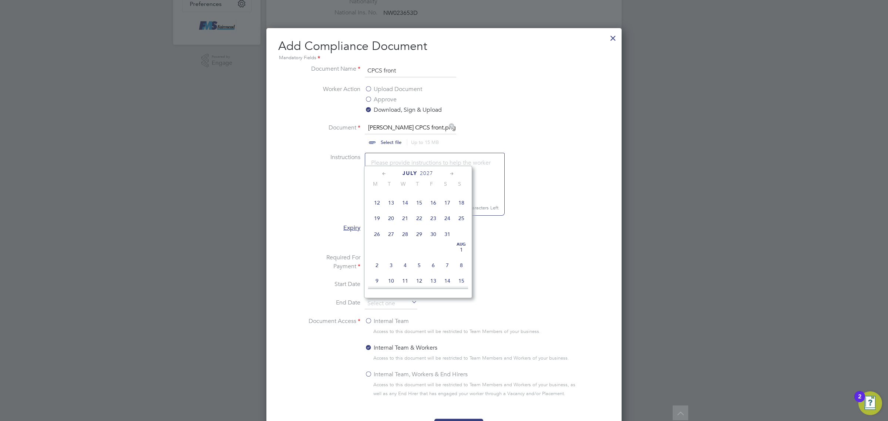
type input "30 Jul 2027"
click at [373, 319] on label "Internal Team" at bounding box center [387, 321] width 44 height 9
click at [0, 0] on input "Internal Team" at bounding box center [0, 0] width 0 height 0
click at [396, 224] on span "Unknown" at bounding box center [400, 228] width 68 height 11
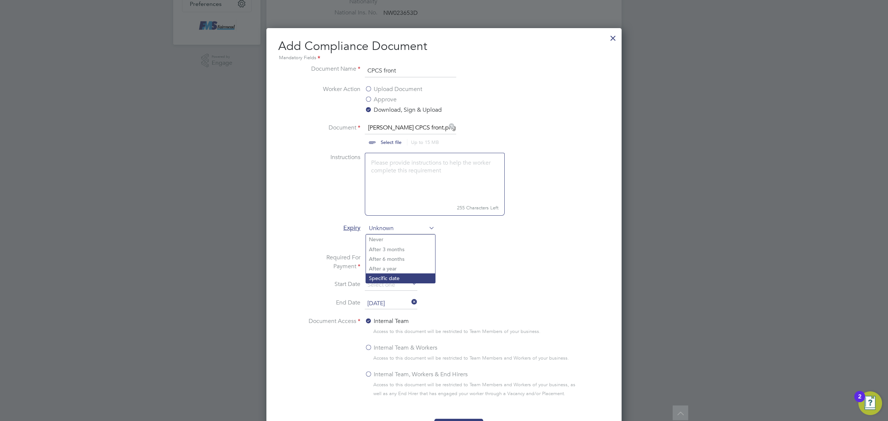
click at [393, 278] on li "Specific date" at bounding box center [400, 278] width 69 height 10
click at [394, 256] on label "No" at bounding box center [397, 257] width 17 height 9
click at [0, 0] on input "No" at bounding box center [0, 0] width 0 height 0
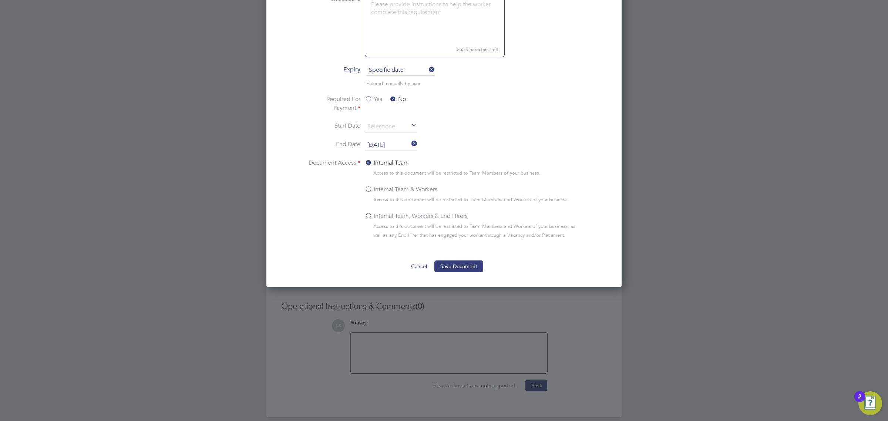
scroll to position [379, 0]
click at [454, 269] on button "Save Document" at bounding box center [458, 266] width 49 height 12
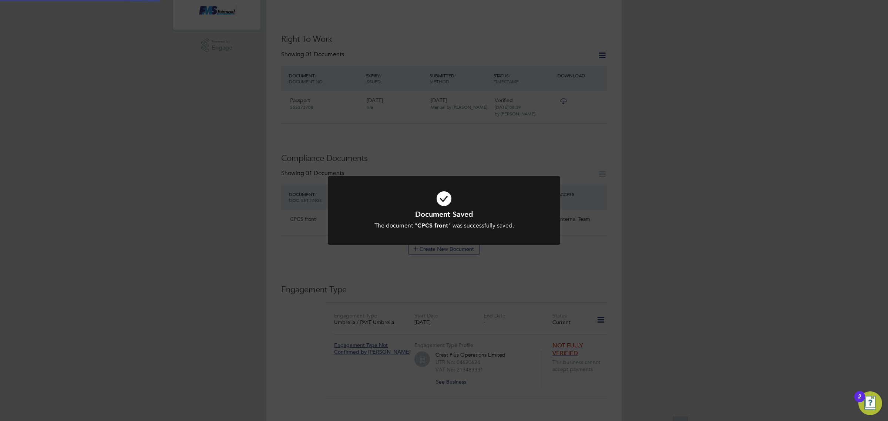
scroll to position [220, 0]
click at [443, 263] on div "Document Saved The document " CPCS front " was successfully saved. Cancel Okay" at bounding box center [444, 210] width 888 height 421
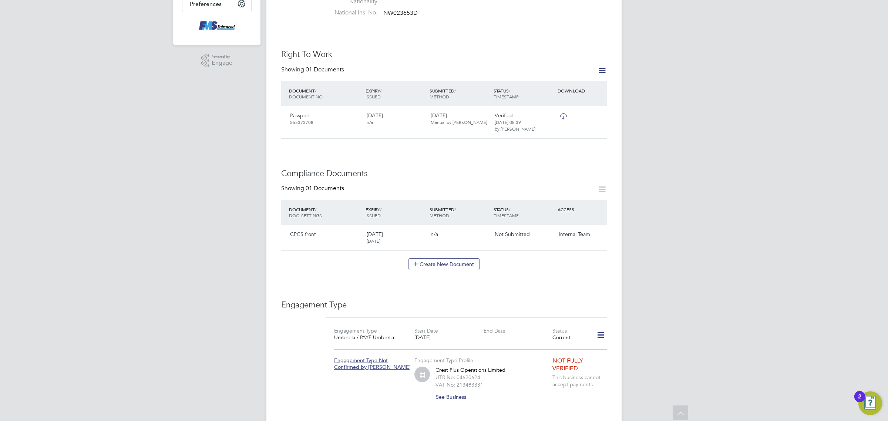
click at [446, 258] on button "Create New Document" at bounding box center [444, 264] width 72 height 12
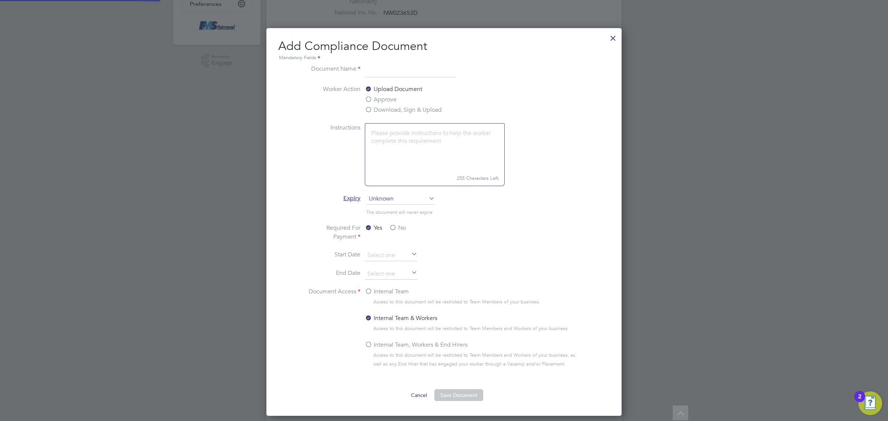
scroll to position [389, 355]
type input "#"
type input "CPCS back"
click at [395, 110] on label "Download, Sign & Upload" at bounding box center [403, 109] width 77 height 9
click at [0, 0] on input "Download, Sign & Upload" at bounding box center [0, 0] width 0 height 0
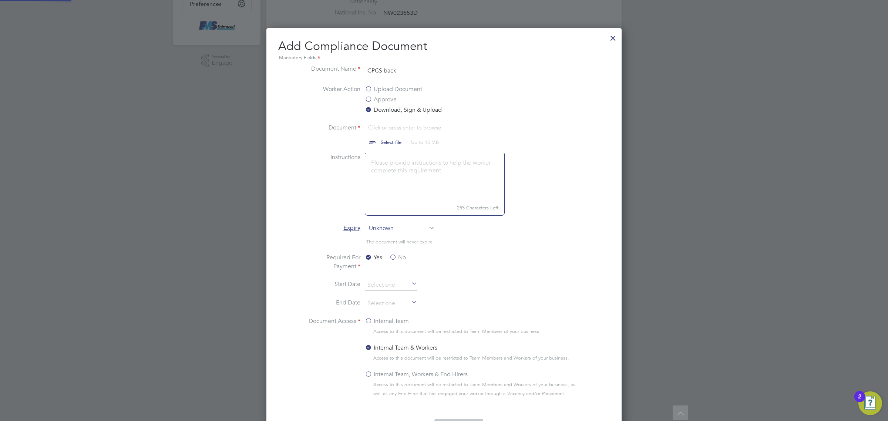
scroll to position [11, 92]
click at [400, 126] on input "file" at bounding box center [398, 134] width 116 height 22
type input "C:\fakepath\Laurence Edet CPCS back.png"
drag, startPoint x: 394, startPoint y: 228, endPoint x: 396, endPoint y: 233, distance: 6.1
click at [394, 228] on span "Unknown" at bounding box center [400, 228] width 68 height 11
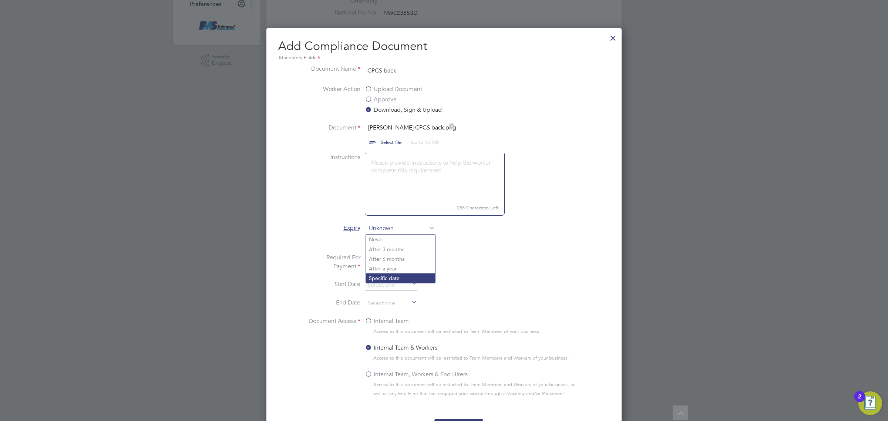
click at [395, 276] on li "Specific date" at bounding box center [400, 278] width 69 height 10
click at [396, 304] on input at bounding box center [391, 303] width 53 height 11
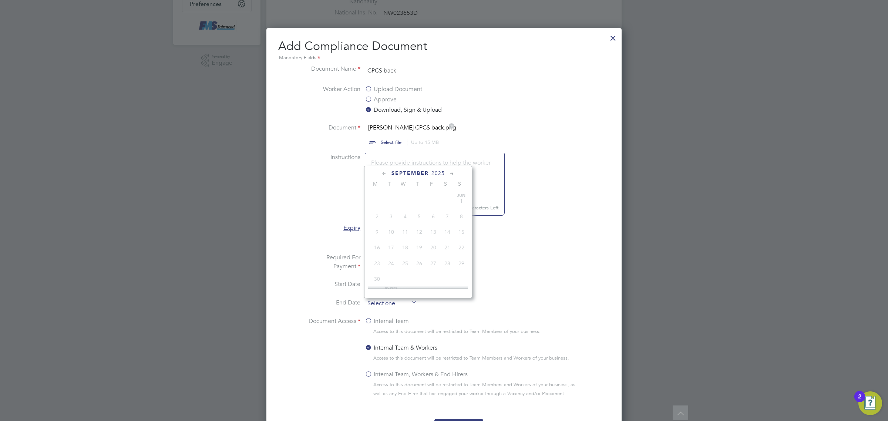
scroll to position [227, 0]
click at [441, 171] on span "2025" at bounding box center [437, 173] width 13 height 6
click at [410, 242] on span "2027" at bounding box center [405, 235] width 14 height 14
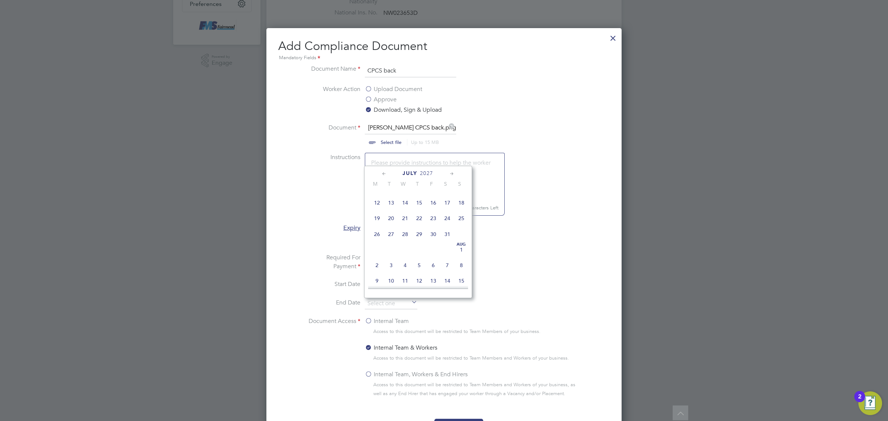
click at [435, 237] on span "30" at bounding box center [433, 234] width 14 height 14
type input "30 Jul 2027"
click at [375, 319] on label "Internal Team" at bounding box center [387, 321] width 44 height 9
click at [0, 0] on input "Internal Team" at bounding box center [0, 0] width 0 height 0
click at [396, 256] on label "No" at bounding box center [397, 257] width 17 height 9
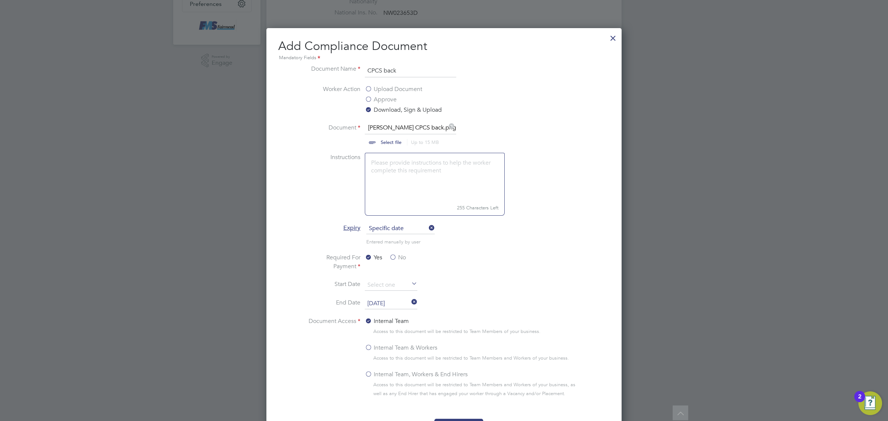
click at [0, 0] on input "No" at bounding box center [0, 0] width 0 height 0
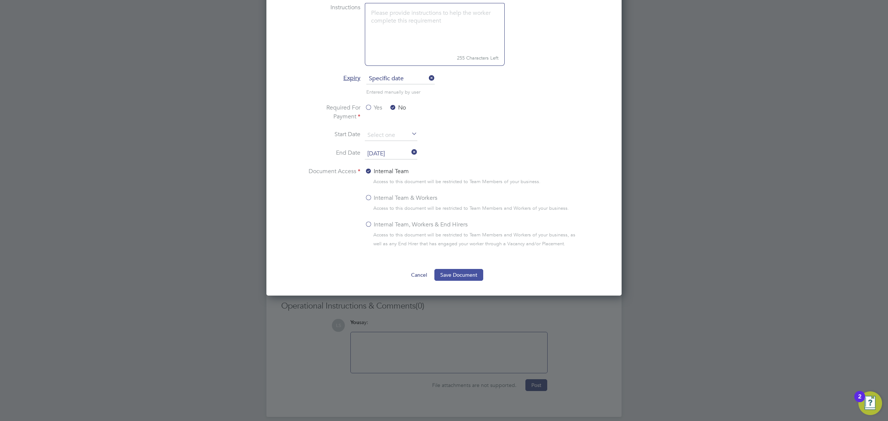
click at [463, 273] on button "Save Document" at bounding box center [458, 275] width 49 height 12
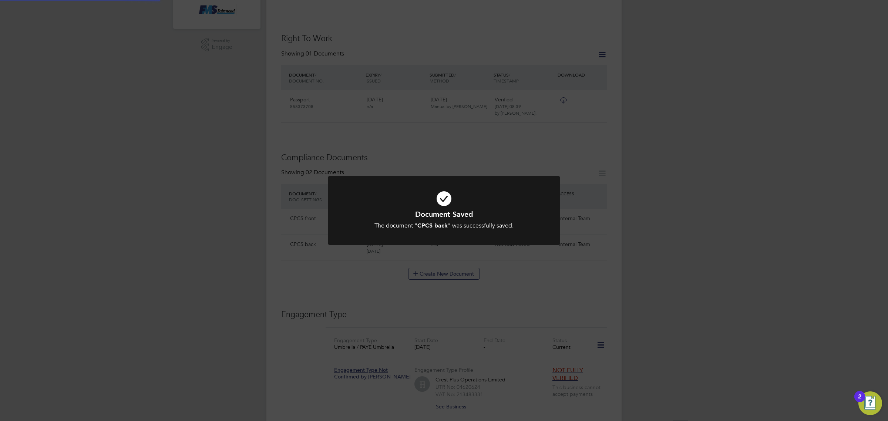
scroll to position [220, 0]
click at [501, 193] on icon at bounding box center [444, 198] width 192 height 29
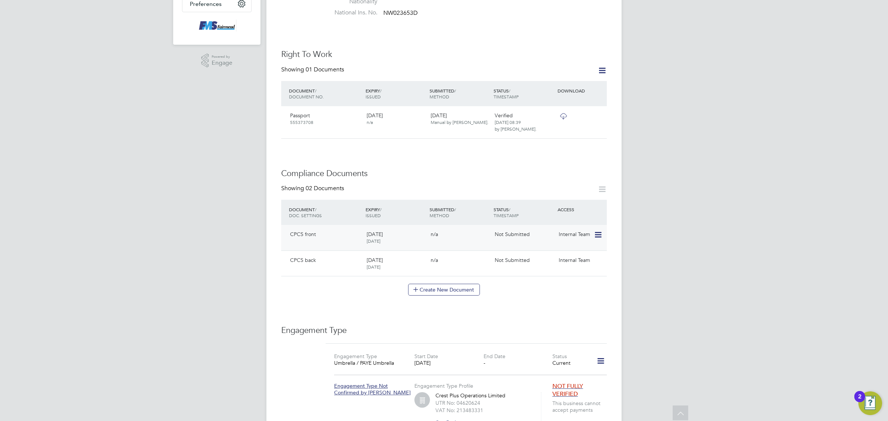
click at [594, 230] on icon at bounding box center [597, 234] width 7 height 9
click at [561, 263] on li "Submit Document" at bounding box center [565, 265] width 74 height 10
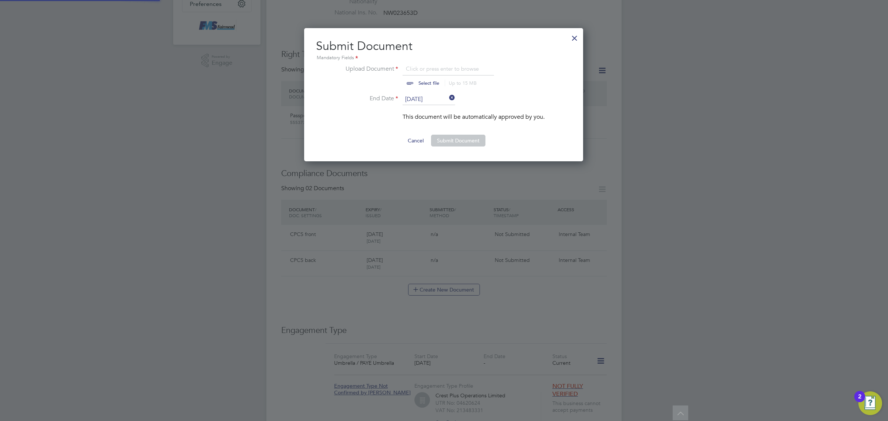
scroll to position [134, 280]
click at [426, 82] on input "file" at bounding box center [436, 75] width 116 height 22
type input "C:\fakepath\Laurence Edet CPCS front.png"
click at [453, 137] on button "Submit Document" at bounding box center [458, 141] width 54 height 12
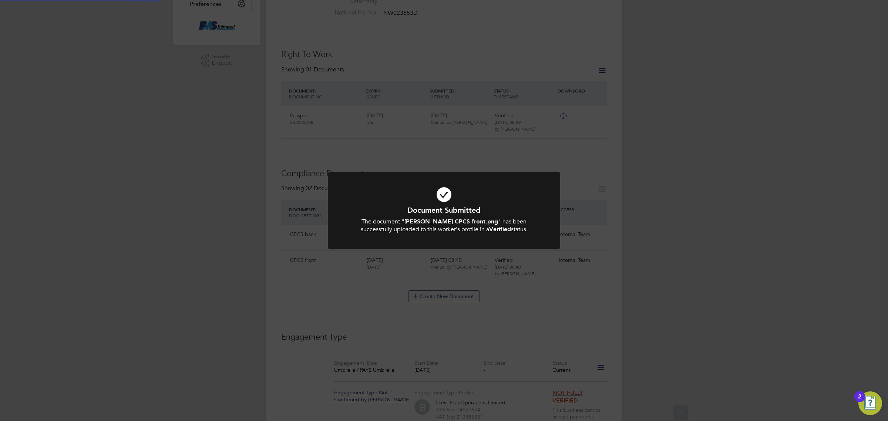
click at [593, 270] on div "Document Submitted The document " Laurence Edet CPCS front.png " has been succe…" at bounding box center [444, 210] width 888 height 421
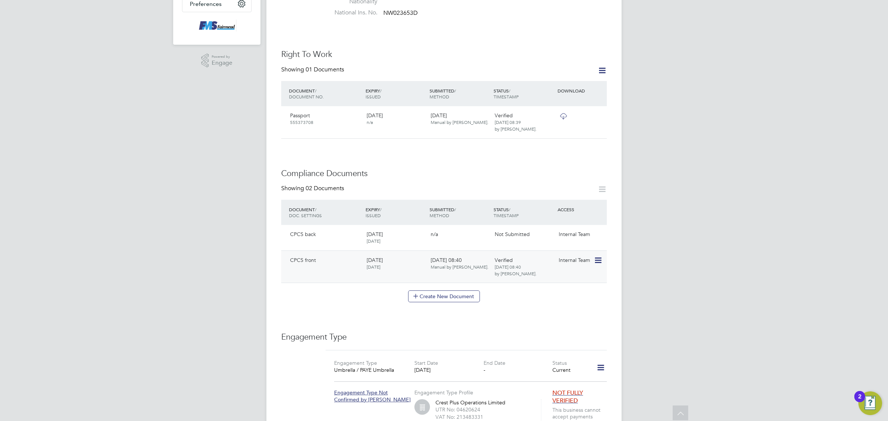
click at [596, 256] on icon at bounding box center [597, 260] width 7 height 9
click at [596, 230] on icon at bounding box center [597, 234] width 7 height 9
click at [560, 265] on li "Submit Document" at bounding box center [565, 265] width 74 height 10
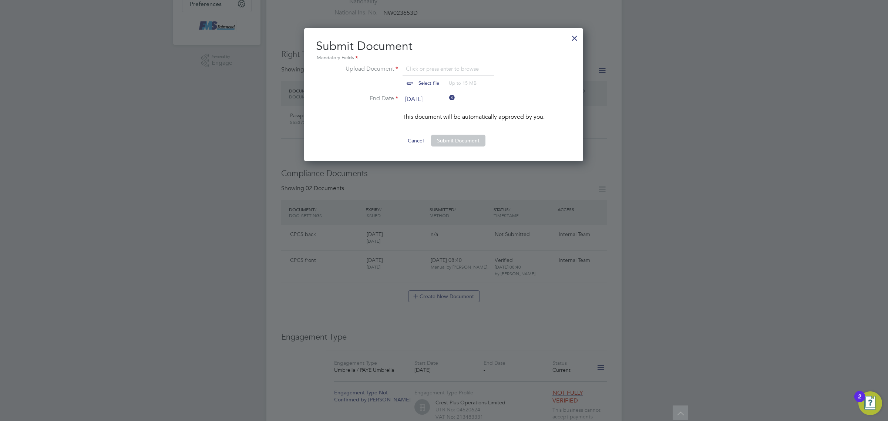
click at [417, 72] on input "file" at bounding box center [436, 75] width 116 height 22
type input "C:\fakepath\Laurence Edet CPCS back.png"
click at [448, 137] on button "Submit Document" at bounding box center [458, 141] width 54 height 12
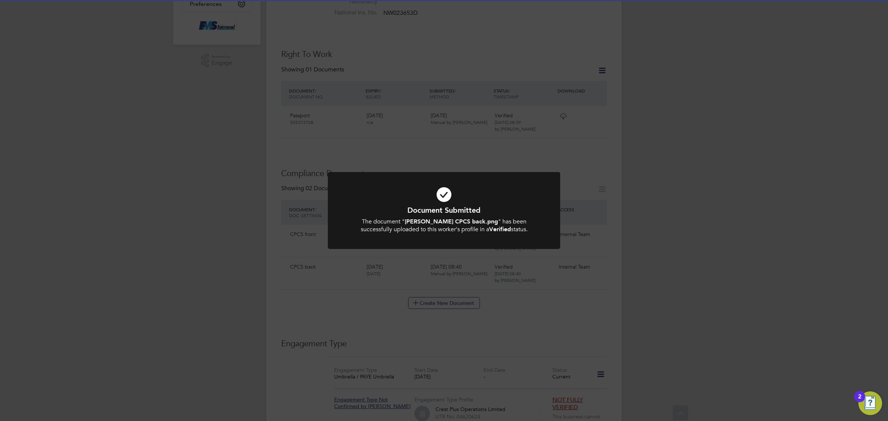
drag, startPoint x: 483, startPoint y: 209, endPoint x: 492, endPoint y: 221, distance: 15.0
click at [485, 213] on h1 "Document Submitted" at bounding box center [444, 210] width 192 height 10
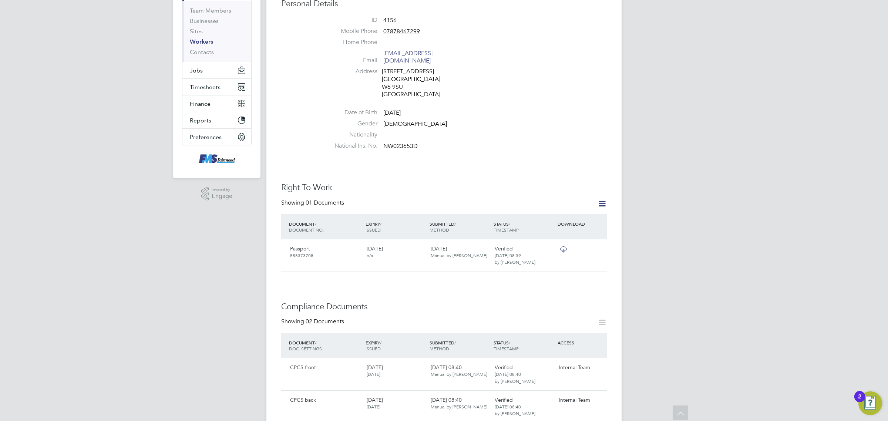
scroll to position [0, 0]
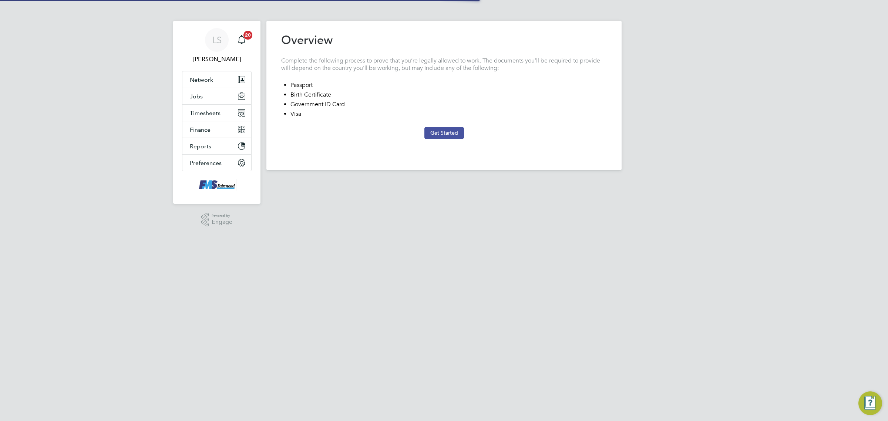
click at [439, 136] on button "Get Started" at bounding box center [444, 133] width 40 height 12
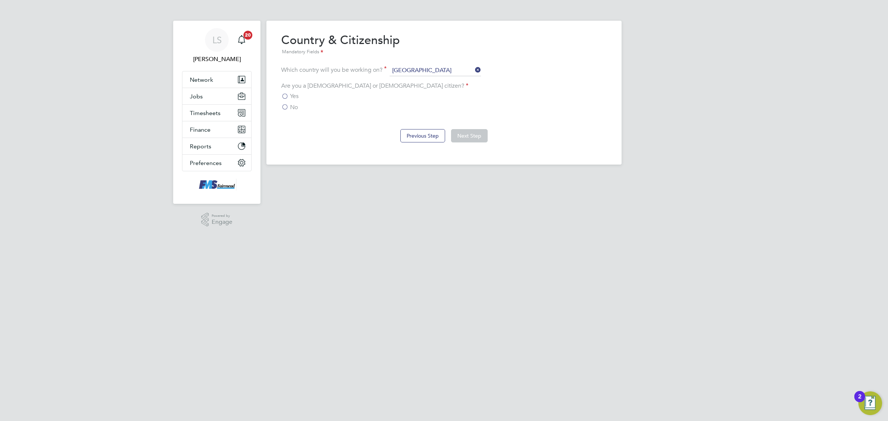
click at [288, 97] on label "Yes" at bounding box center [289, 95] width 17 height 7
click at [0, 0] on input "Yes" at bounding box center [0, 0] width 0 height 0
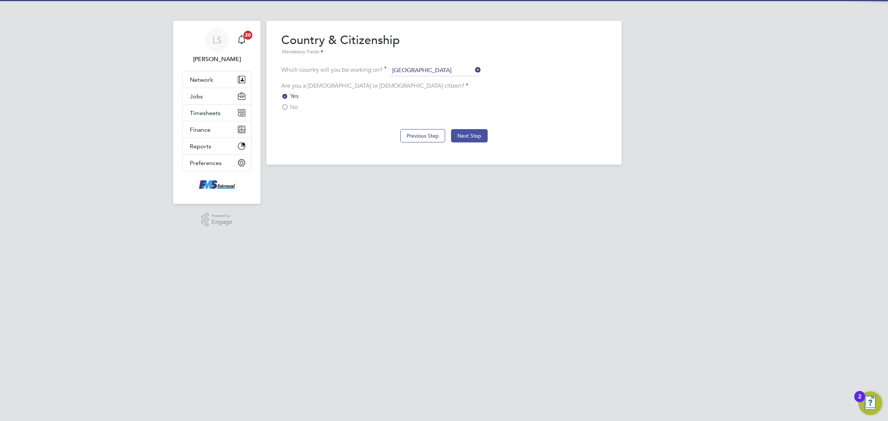
click at [474, 135] on button "Next Step" at bounding box center [469, 135] width 37 height 13
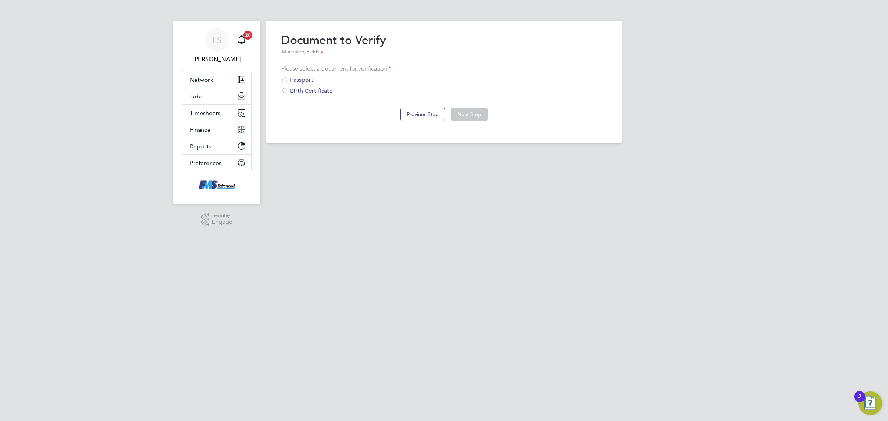
click at [294, 80] on div "Passport" at bounding box center [443, 80] width 325 height 8
click at [486, 119] on button "Next Step" at bounding box center [469, 114] width 37 height 13
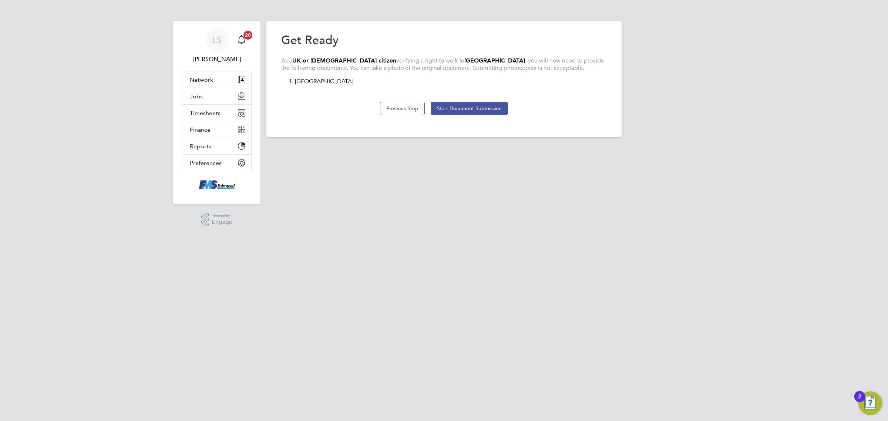
click at [474, 111] on button "Start Document Submission" at bounding box center [469, 108] width 77 height 13
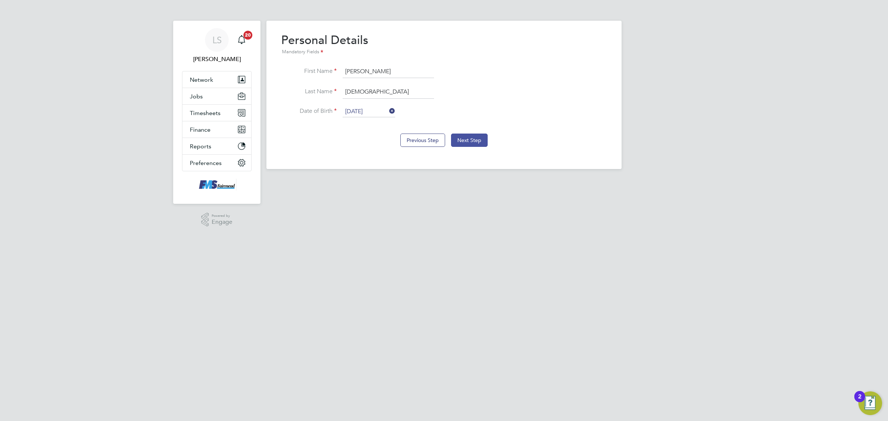
click at [468, 139] on button "Next Step" at bounding box center [469, 140] width 37 height 13
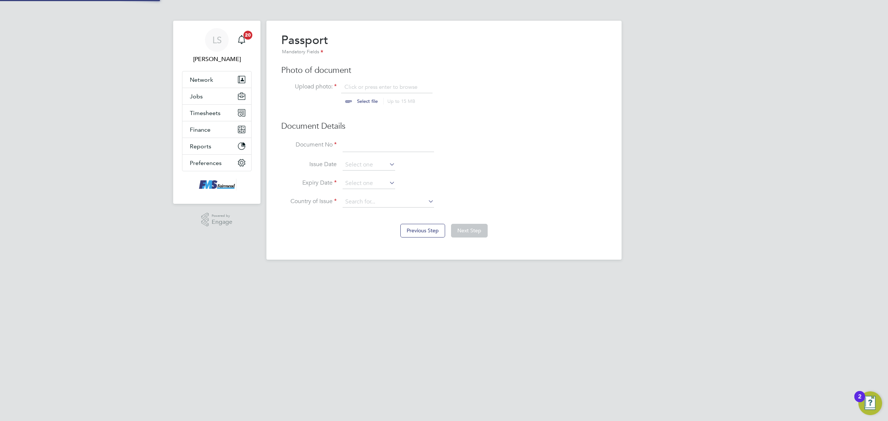
scroll to position [10, 92]
click at [369, 97] on input "file" at bounding box center [374, 94] width 116 height 22
type input "C:\fakepath\Frank Ejukonemu PP.png"
click at [348, 142] on input at bounding box center [387, 145] width 91 height 13
type input "126680333"
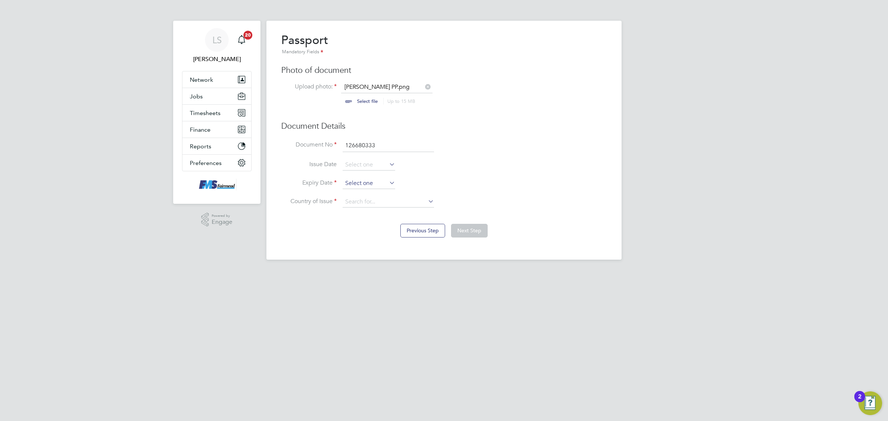
click at [366, 182] on input at bounding box center [368, 183] width 53 height 11
click at [415, 54] on span "2025" at bounding box center [415, 53] width 13 height 6
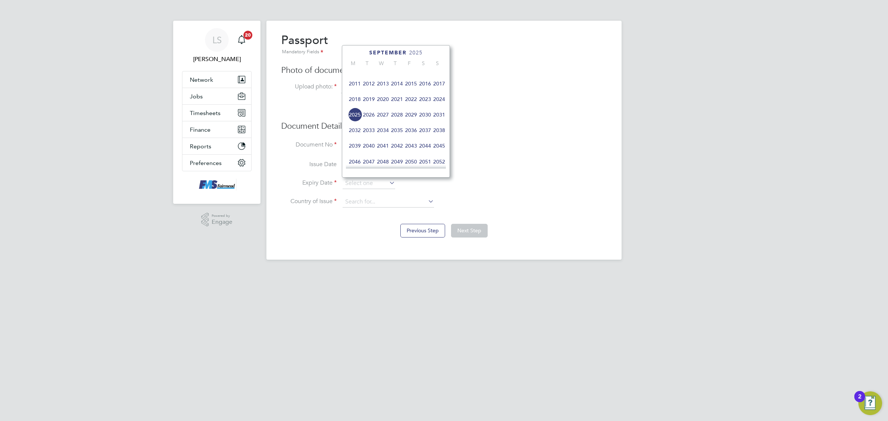
click at [441, 122] on span "2031" at bounding box center [439, 115] width 14 height 14
click at [424, 137] on span "6" at bounding box center [425, 130] width 14 height 14
type input "[DATE]"
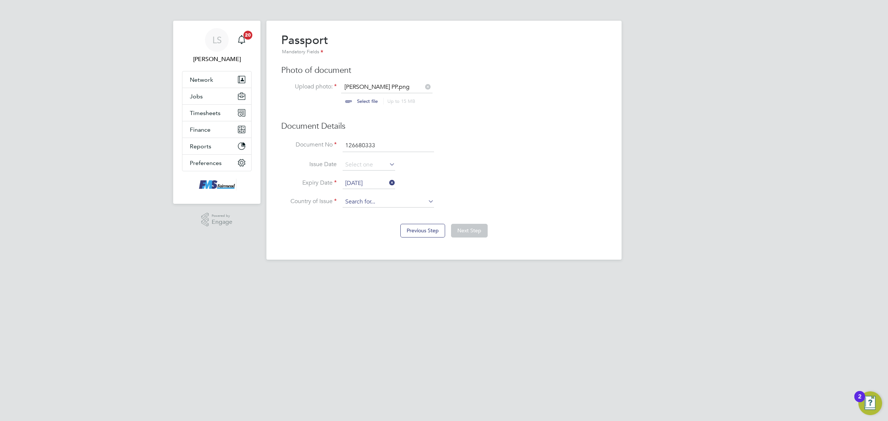
click at [382, 202] on input at bounding box center [387, 201] width 91 height 11
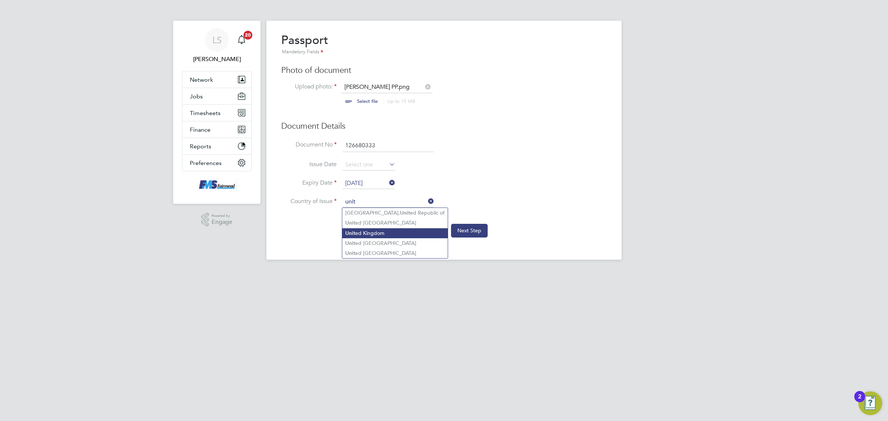
click at [355, 230] on li "Unit ed Kingdom" at bounding box center [394, 233] width 105 height 10
type input "[GEOGRAPHIC_DATA]"
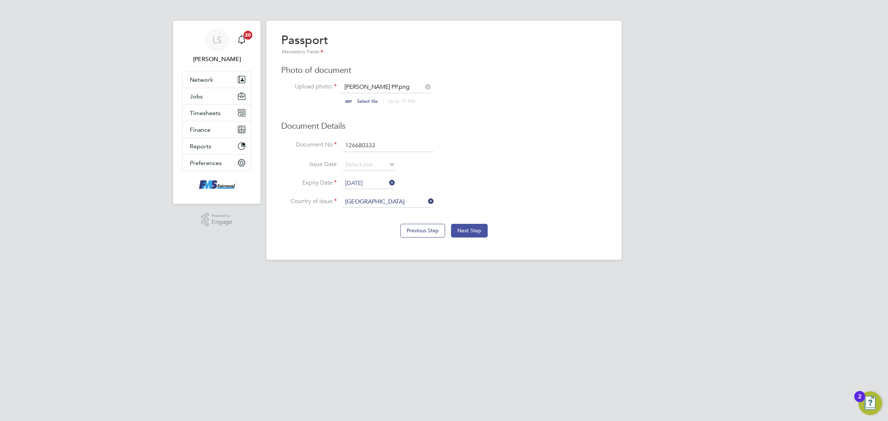
click at [471, 232] on button "Next Step" at bounding box center [469, 230] width 37 height 13
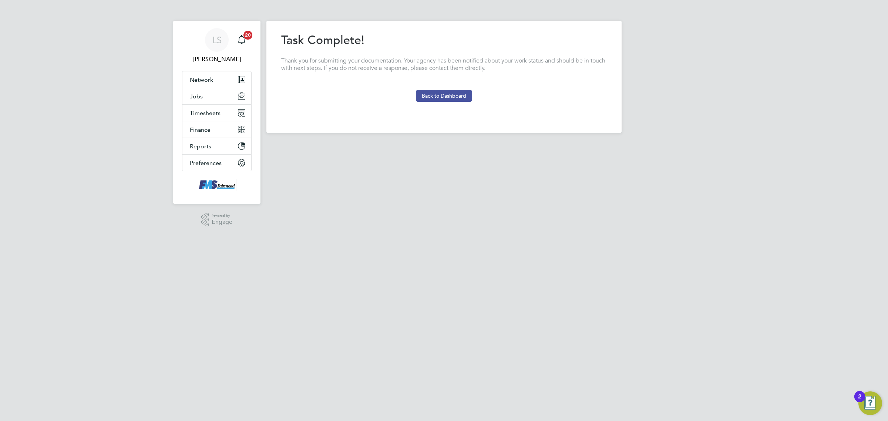
click at [437, 98] on button "Back to Dashboard" at bounding box center [444, 96] width 56 height 12
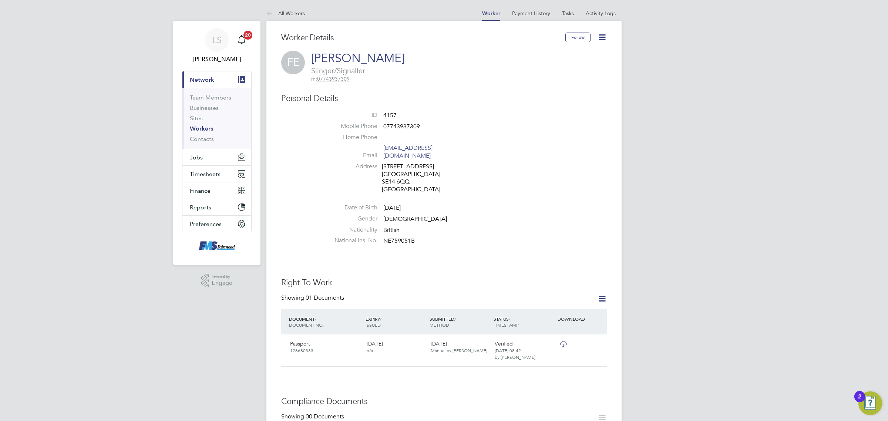
click at [199, 126] on link "Workers" at bounding box center [201, 128] width 23 height 7
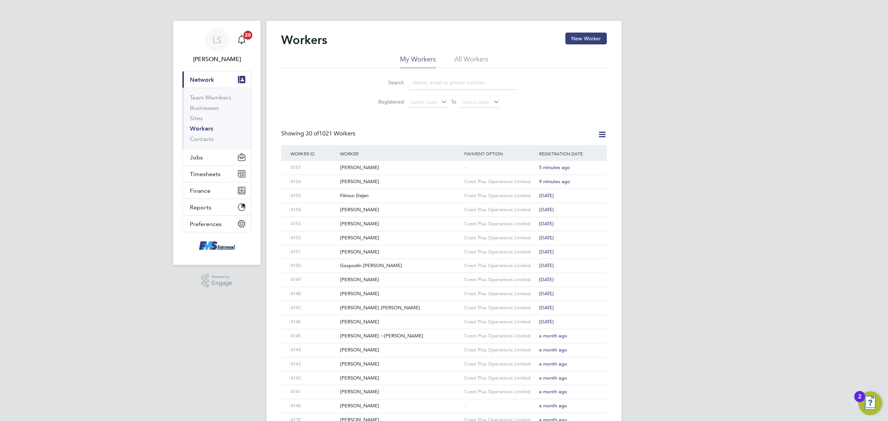
click at [462, 85] on input at bounding box center [463, 82] width 108 height 14
click at [589, 41] on button "New Worker" at bounding box center [585, 39] width 41 height 12
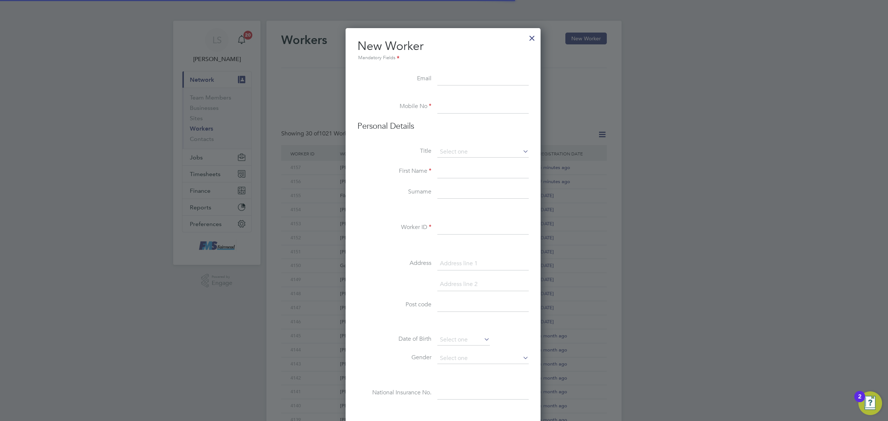
scroll to position [631, 196]
paste input "antekxd96@gmail.com"
type input "antekxd96@gmail.com"
click at [457, 105] on input at bounding box center [482, 106] width 91 height 13
paste input "07928760807"
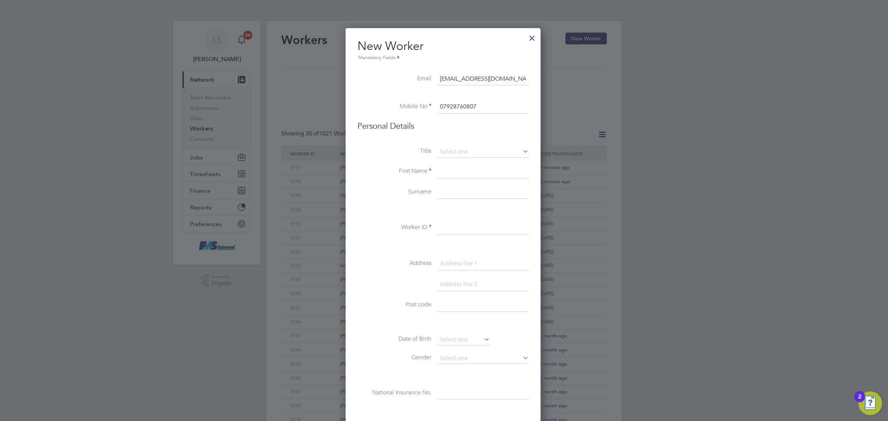
type input "07928760807"
click at [463, 150] on input at bounding box center [482, 151] width 91 height 11
click at [456, 161] on li "Mr" at bounding box center [483, 163] width 92 height 10
type input "Mr"
click at [452, 170] on input at bounding box center [482, 171] width 91 height 13
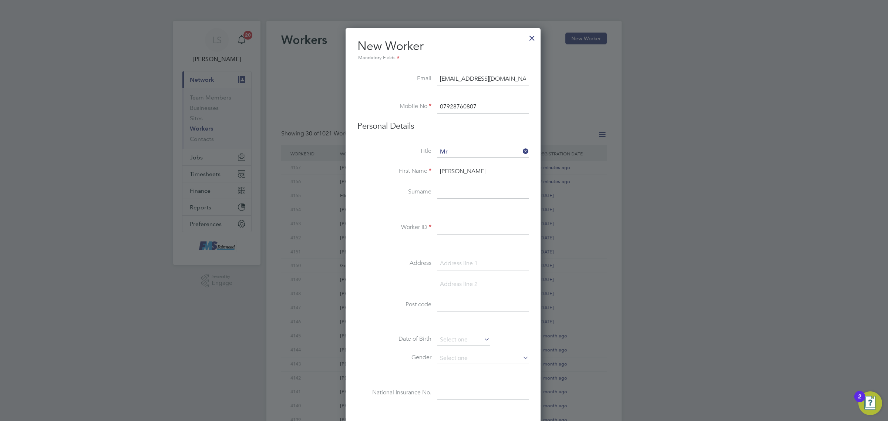
type input "Antoni"
type input "Spedowski"
type input "4158"
click at [462, 309] on input at bounding box center [482, 304] width 91 height 13
paste input "CM7 1DG"
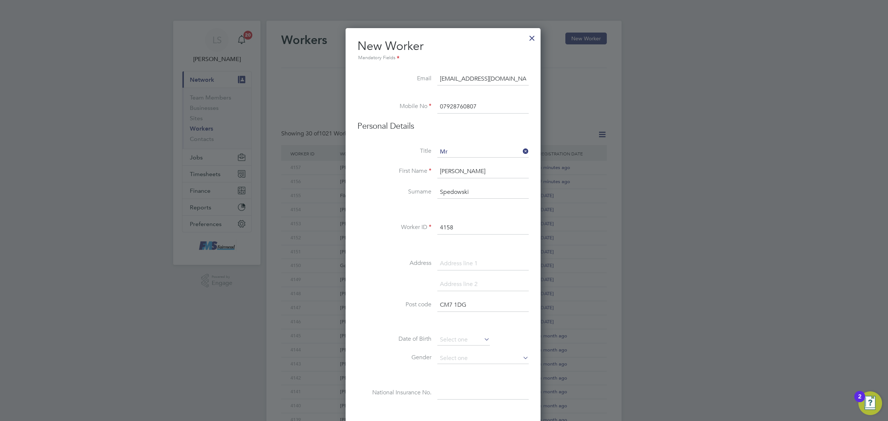
type input "CM7 1DG"
click at [474, 267] on input at bounding box center [482, 263] width 91 height 13
paste input "27 Rifle Hill"
type input "27 Rifle Hill"
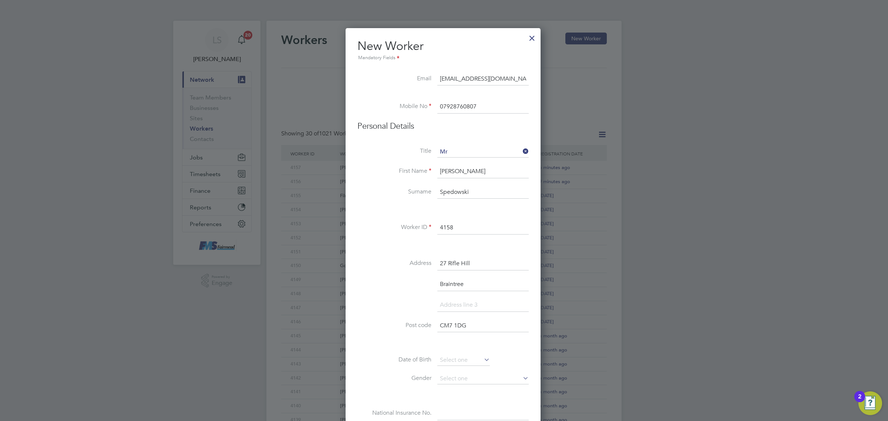
type input "Braintree"
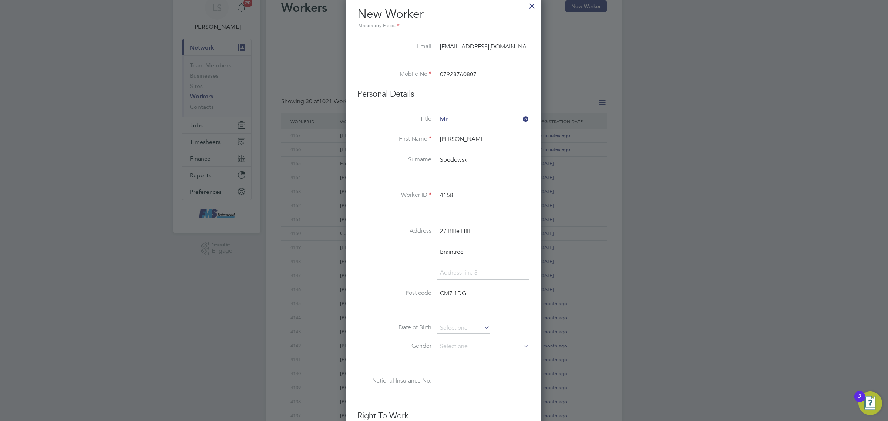
scroll to position [139, 0]
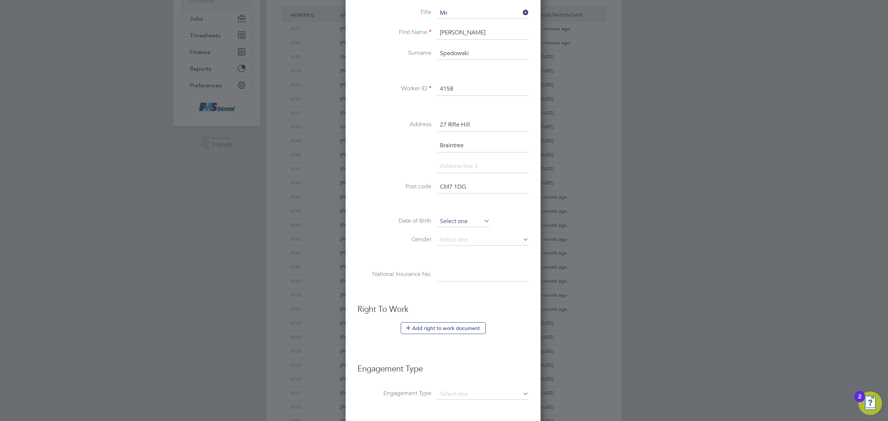
click at [467, 226] on input at bounding box center [463, 221] width 53 height 11
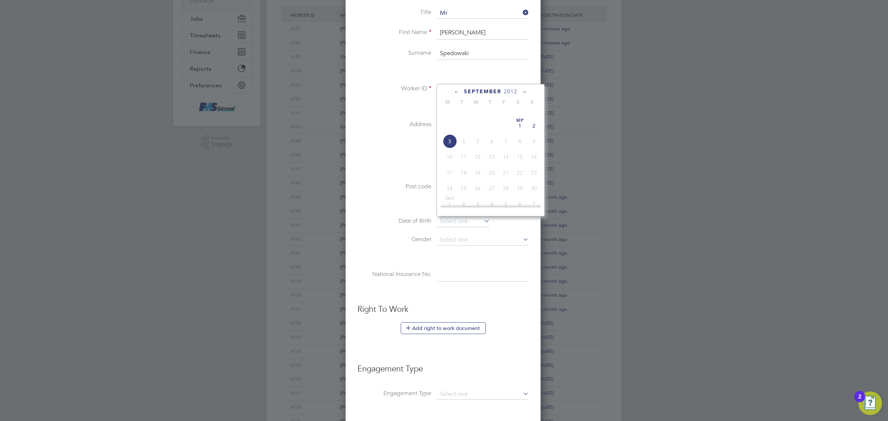
click at [509, 89] on span "2012" at bounding box center [510, 91] width 13 height 6
click at [494, 127] on span "2001" at bounding box center [492, 122] width 14 height 14
click at [506, 161] on span "14" at bounding box center [506, 154] width 14 height 14
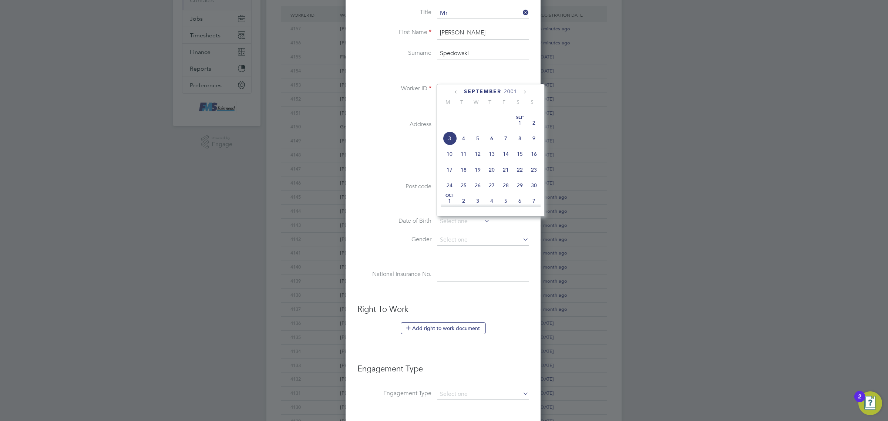
type input "14 Sep 2001"
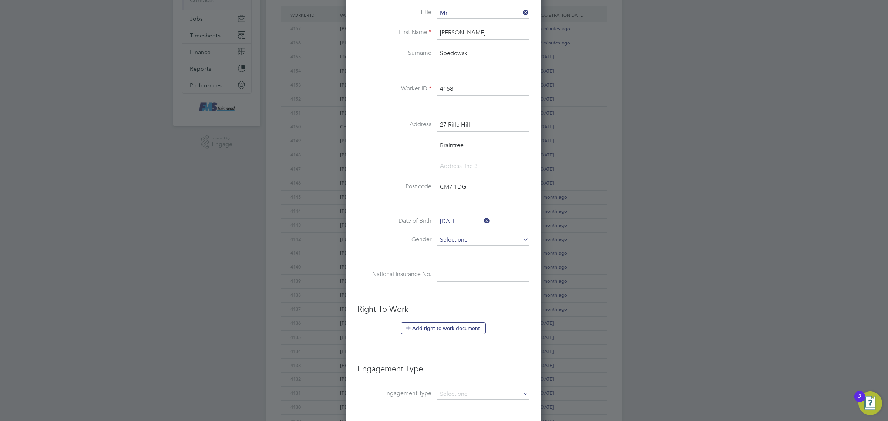
click at [455, 238] on input at bounding box center [482, 239] width 91 height 11
click at [450, 251] on li "[DEMOGRAPHIC_DATA]" at bounding box center [483, 252] width 92 height 10
type input "[DEMOGRAPHIC_DATA]"
click at [470, 276] on input at bounding box center [482, 274] width 91 height 13
paste input "SZ186666C"
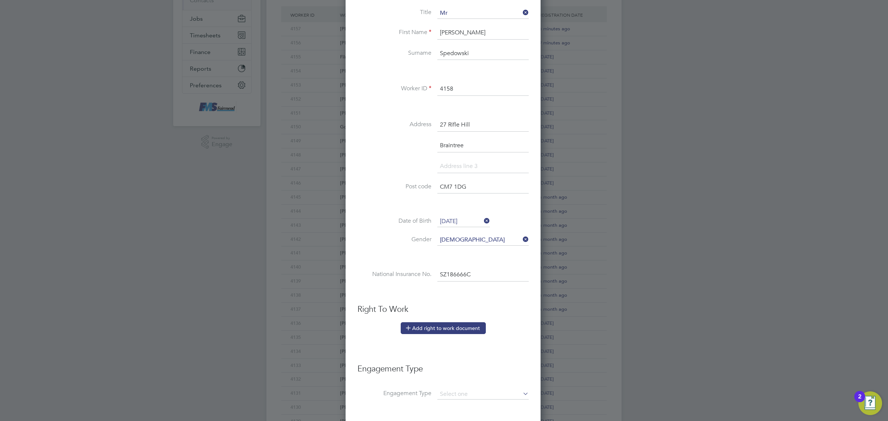
type input "SZ 18 66 66 C"
click at [437, 328] on button "Add right to work document" at bounding box center [443, 328] width 85 height 12
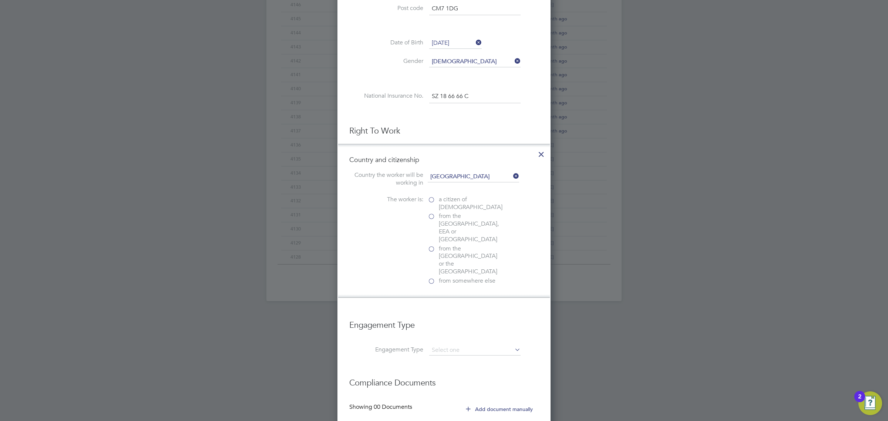
scroll to position [324, 0]
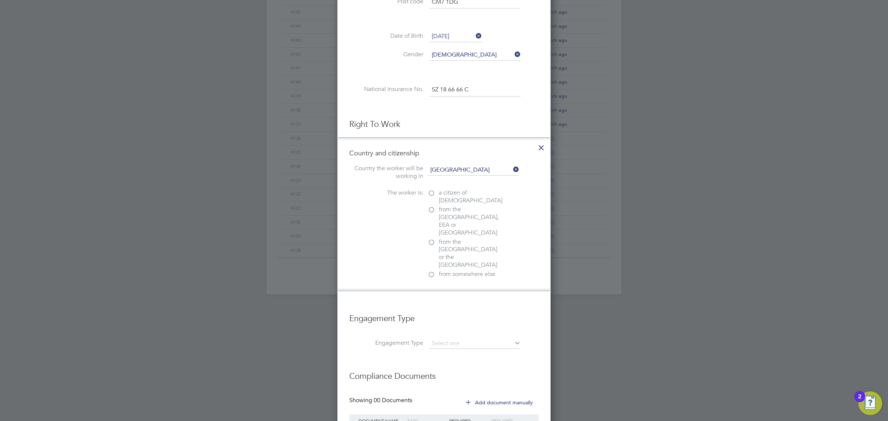
click at [446, 196] on span "a citizen of United Kingdom" at bounding box center [471, 197] width 64 height 16
click at [0, 0] on input "a citizen of United Kingdom" at bounding box center [0, 0] width 0 height 0
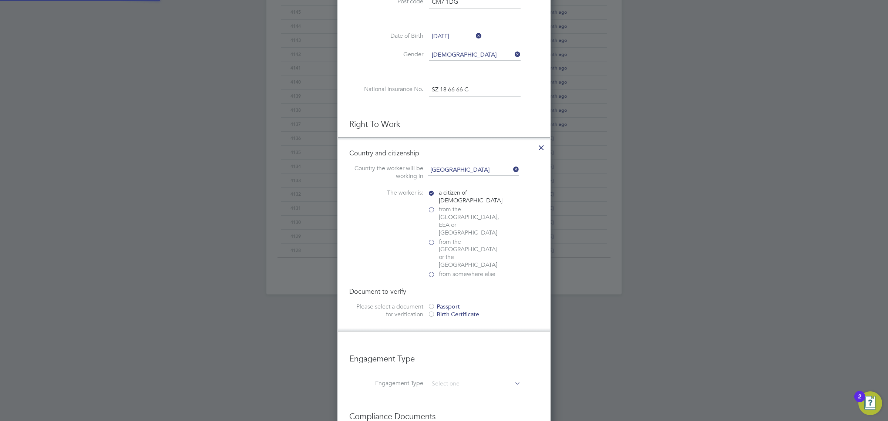
scroll to position [803, 213]
click at [444, 303] on div "Passport" at bounding box center [483, 307] width 111 height 8
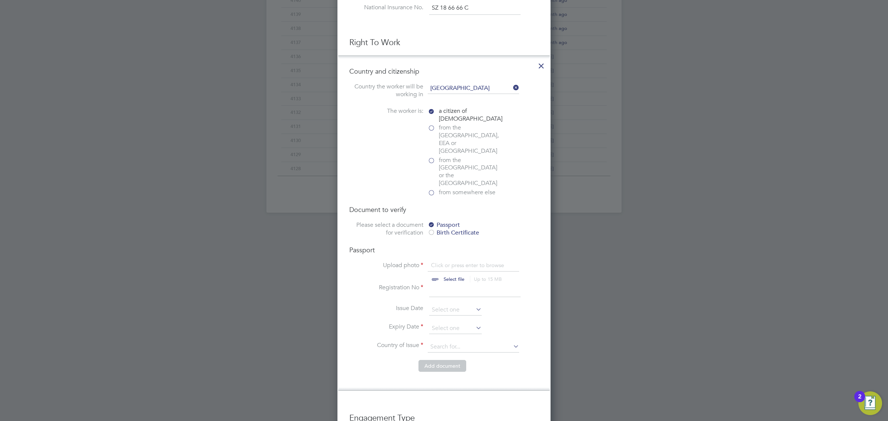
scroll to position [416, 0]
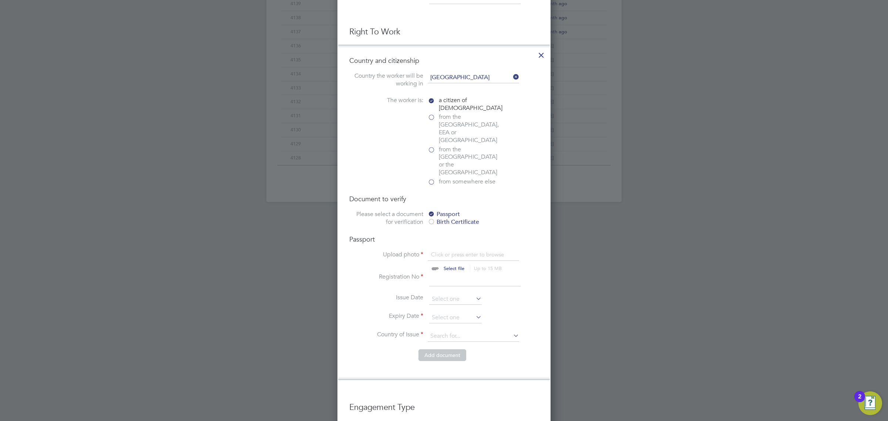
click at [449, 251] on input "file" at bounding box center [461, 262] width 116 height 22
click at [454, 251] on input "file" at bounding box center [461, 262] width 116 height 22
type input "C:\fakepath\Antoni Spedowski PP.png"
click at [458, 122] on span "from the EU, EEA or Switzerland" at bounding box center [470, 128] width 63 height 31
click at [0, 0] on input "from the EU, EEA or Switzerland" at bounding box center [0, 0] width 0 height 0
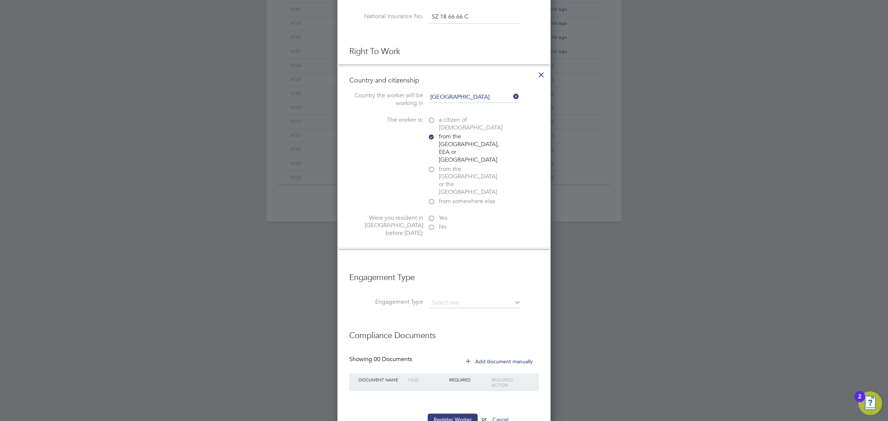
scroll to position [789, 213]
click at [435, 216] on label "Yes" at bounding box center [465, 220] width 74 height 8
click at [0, 0] on input "Yes" at bounding box center [0, 0] width 0 height 0
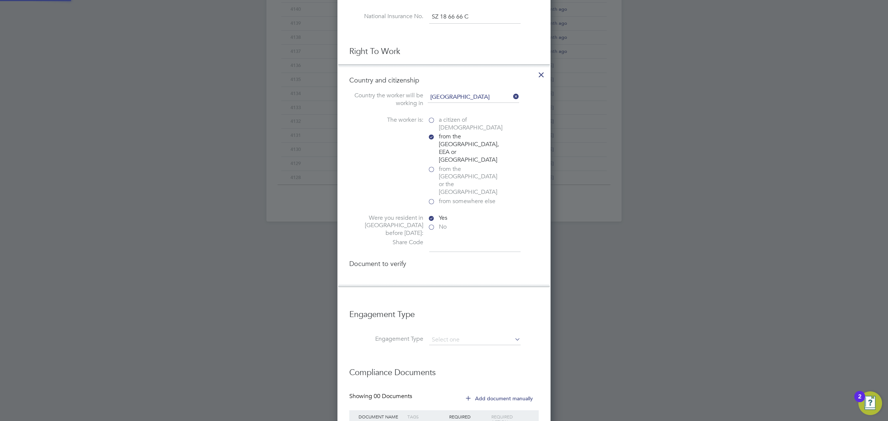
scroll to position [842, 213]
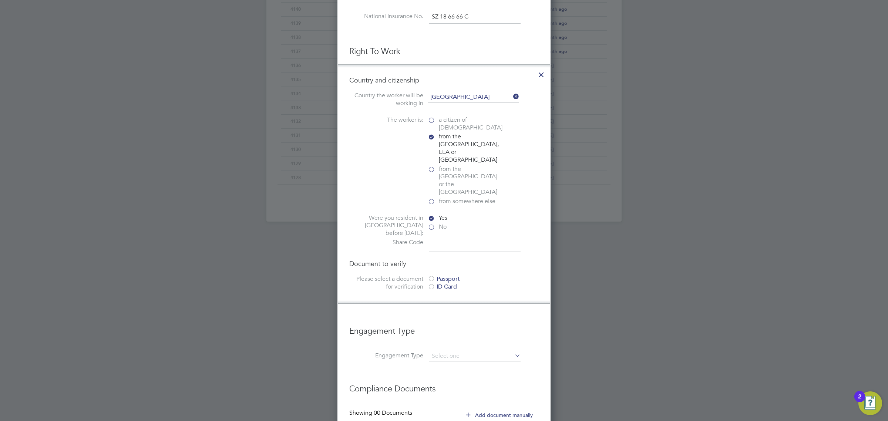
click at [435, 276] on div at bounding box center [431, 279] width 7 height 7
click at [457, 315] on input "file" at bounding box center [461, 326] width 116 height 22
type input "C:\fakepath\Antoni Spedowski PP.png"
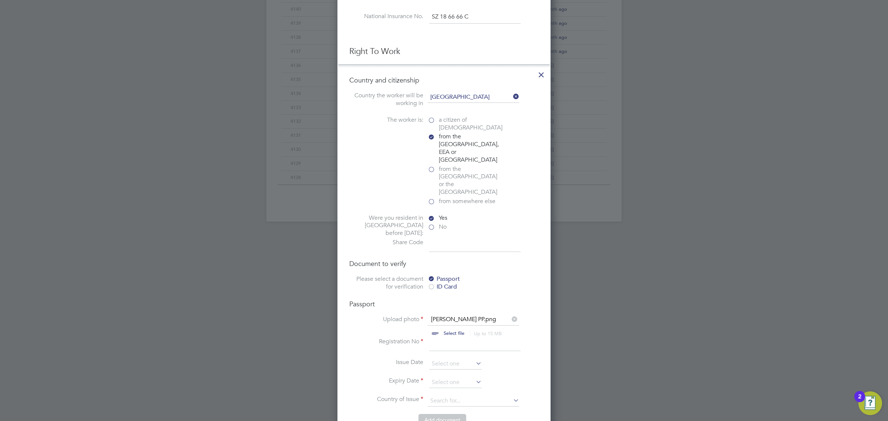
click at [443, 338] on input at bounding box center [474, 344] width 91 height 13
type input "E"
type input "01291401031"
click at [450, 358] on input at bounding box center [455, 363] width 53 height 11
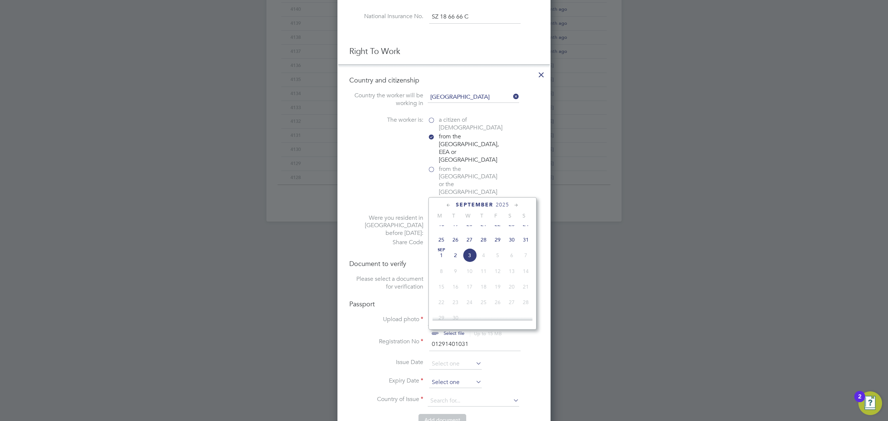
click at [442, 377] on input at bounding box center [455, 382] width 53 height 11
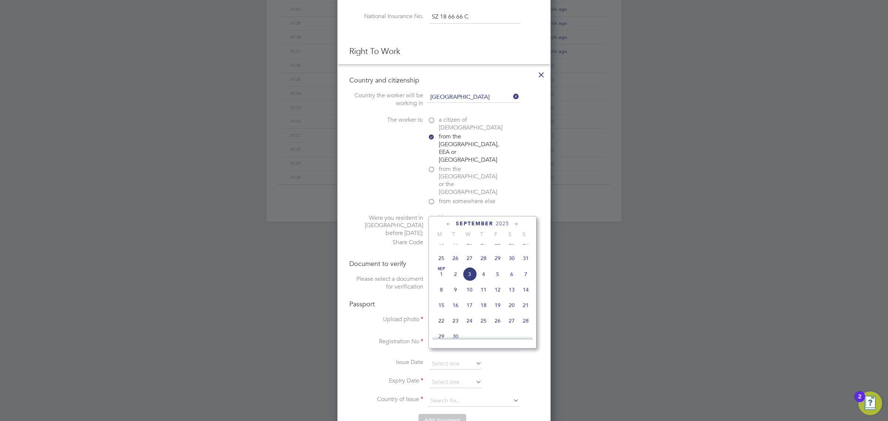
click at [505, 219] on div "September 2025 M T W T F S S Jun 1 2 3 4 5 6 7 8 9 10 11 12 13 14 15 16 17 18 1…" at bounding box center [482, 282] width 108 height 132
click at [504, 224] on span "2025" at bounding box center [502, 223] width 13 height 6
click at [456, 292] on span "2026" at bounding box center [455, 285] width 14 height 14
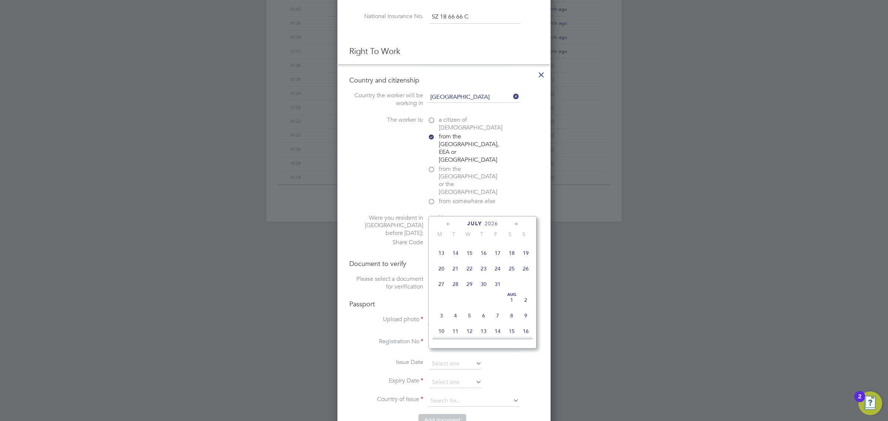
click at [441, 288] on span "27" at bounding box center [441, 284] width 14 height 14
type input "[DATE]"
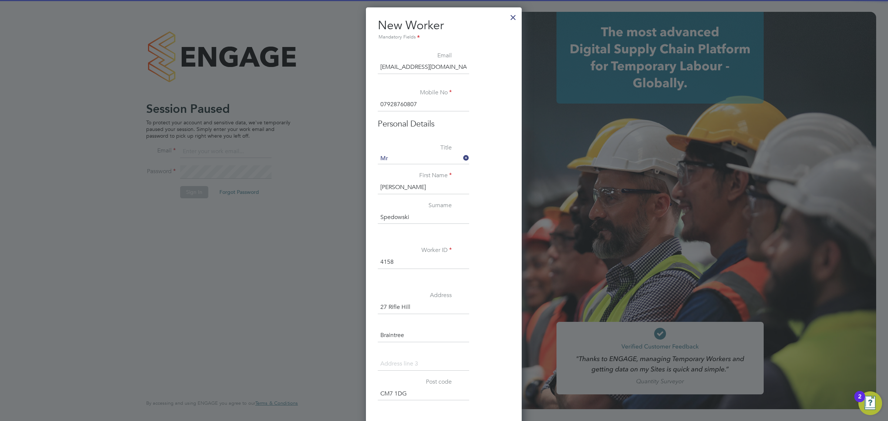
scroll to position [4, 4]
type input "lawrence@f-mead.com"
click at [324, 158] on div at bounding box center [444, 210] width 888 height 421
drag, startPoint x: 199, startPoint y: 180, endPoint x: 187, endPoint y: 185, distance: 12.8
click at [188, 185] on div at bounding box center [444, 210] width 888 height 421
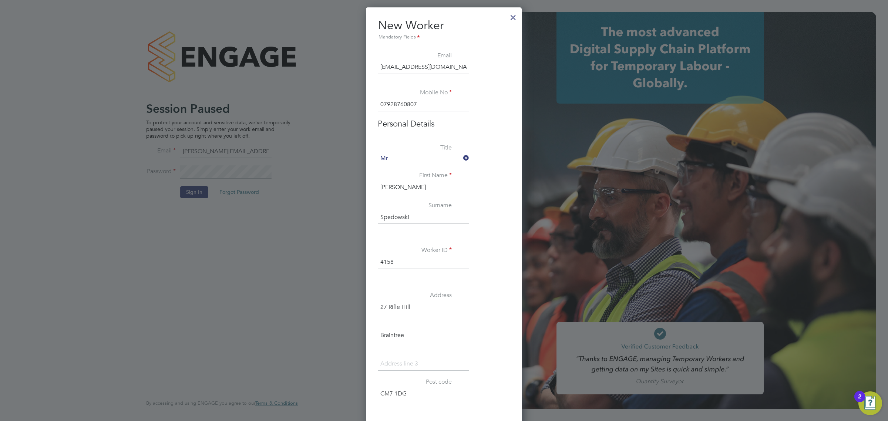
drag, startPoint x: 187, startPoint y: 186, endPoint x: 484, endPoint y: 55, distance: 324.3
click at [187, 186] on div at bounding box center [444, 210] width 888 height 421
click at [510, 16] on div at bounding box center [512, 15] width 13 height 13
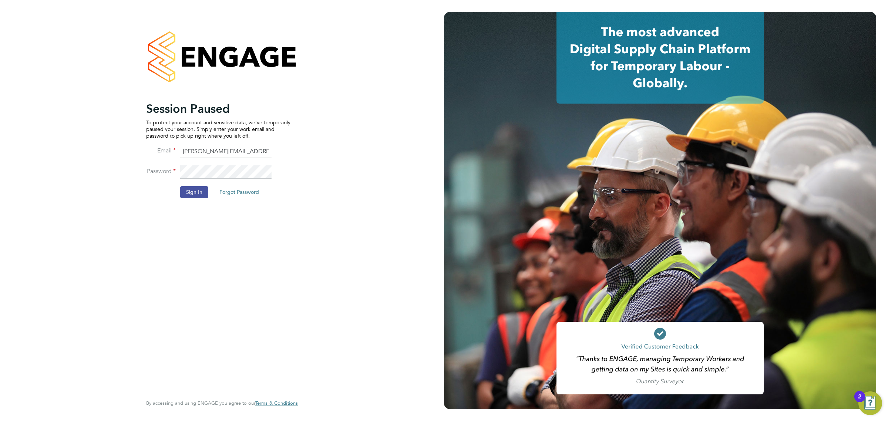
click at [202, 189] on button "Sign In" at bounding box center [194, 192] width 28 height 12
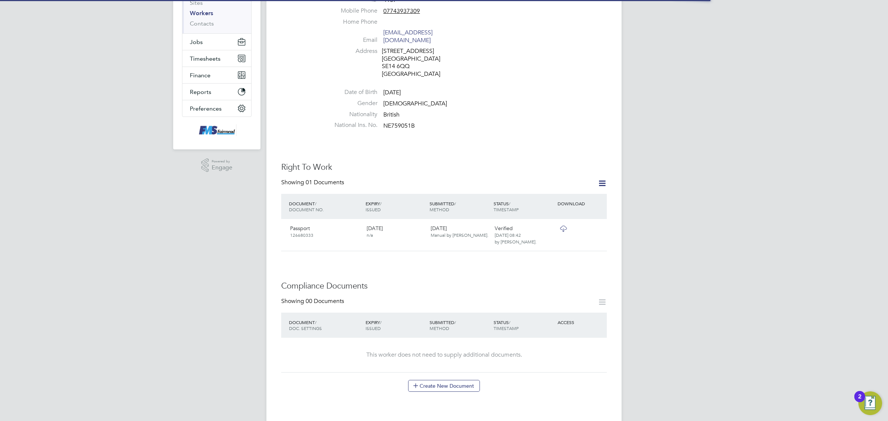
scroll to position [139, 0]
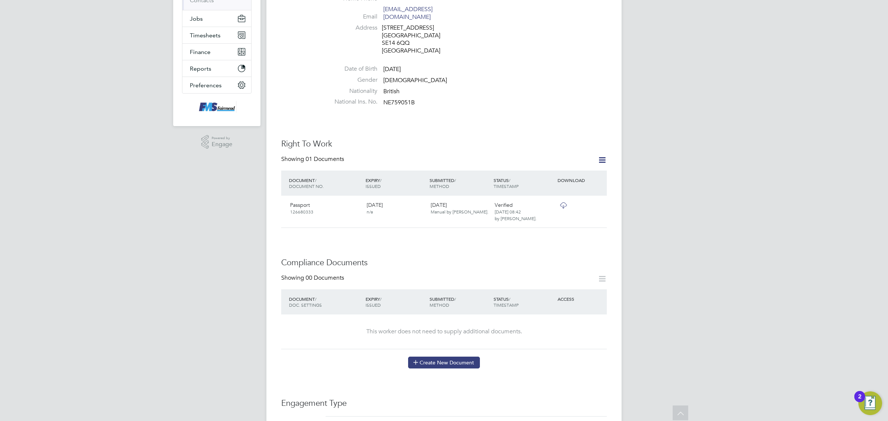
click at [462, 357] on button "Create New Document" at bounding box center [444, 363] width 72 height 12
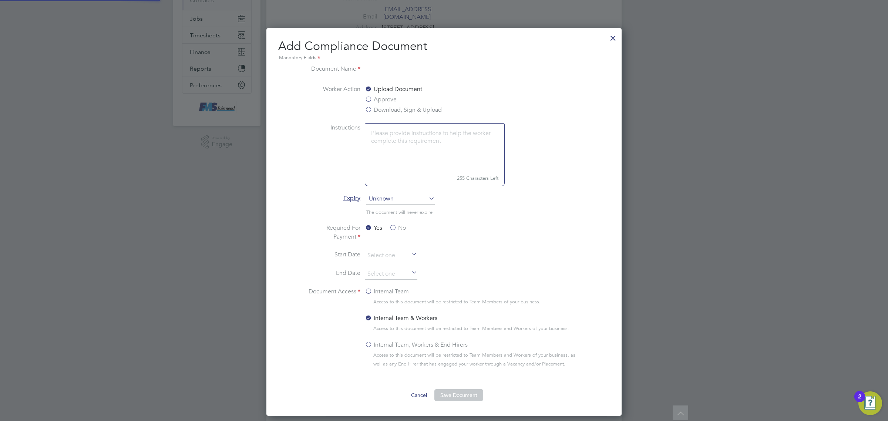
scroll to position [389, 355]
type input "CPCS front"
click at [396, 112] on label "Download, Sign & Upload" at bounding box center [403, 109] width 77 height 9
click at [0, 0] on input "Download, Sign & Upload" at bounding box center [0, 0] width 0 height 0
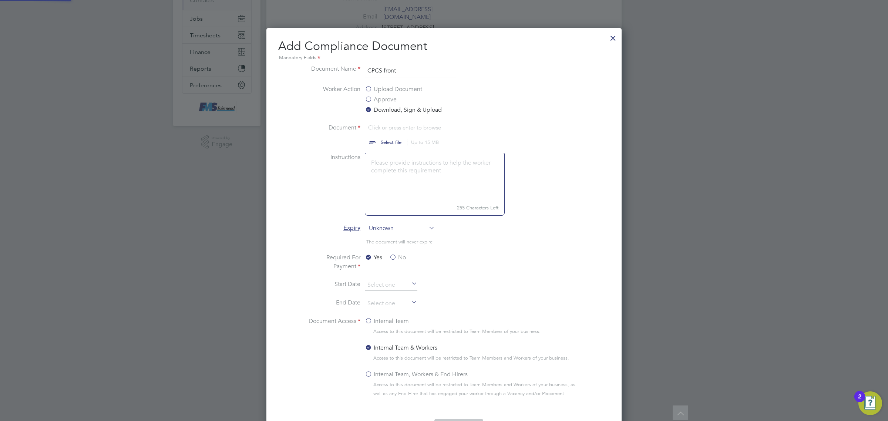
scroll to position [11, 92]
click at [407, 132] on input "file" at bounding box center [398, 134] width 116 height 22
type input "C:\fakepath\[PERSON_NAME] CPCS front.png"
click at [396, 254] on label "No" at bounding box center [397, 257] width 17 height 9
click at [0, 0] on input "No" at bounding box center [0, 0] width 0 height 0
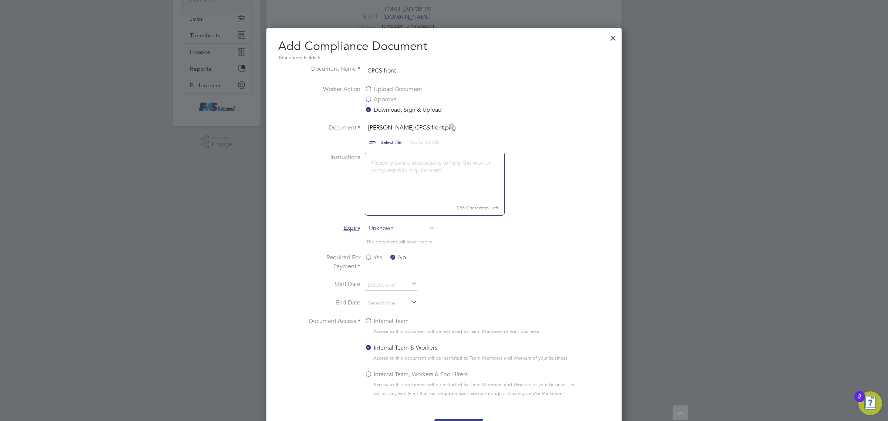
click at [393, 234] on li "Expiry Unknown" at bounding box center [444, 232] width 278 height 18
click at [394, 227] on span "Unknown" at bounding box center [400, 228] width 68 height 11
click at [387, 276] on li "Specific date" at bounding box center [400, 278] width 69 height 10
drag, startPoint x: 384, startPoint y: 303, endPoint x: 398, endPoint y: 274, distance: 31.9
click at [384, 303] on input at bounding box center [391, 303] width 53 height 11
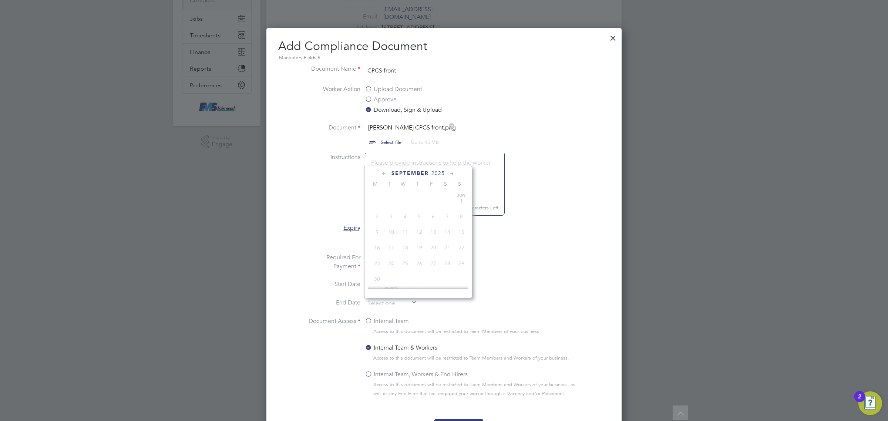
scroll to position [227, 0]
click at [433, 171] on span "2025" at bounding box center [437, 173] width 13 height 6
click at [411, 242] on span "2027" at bounding box center [405, 235] width 14 height 14
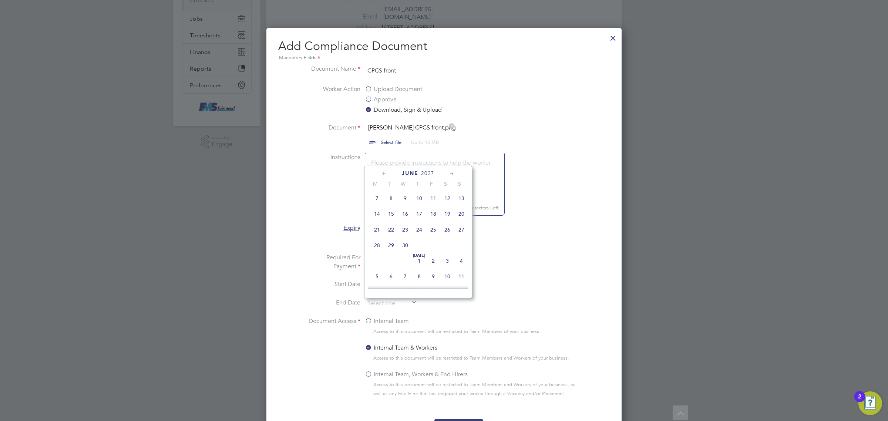
click at [409, 250] on span "30" at bounding box center [405, 245] width 14 height 14
type input "[DATE]"
click at [370, 322] on label "Internal Team" at bounding box center [387, 321] width 44 height 9
click at [0, 0] on input "Internal Team" at bounding box center [0, 0] width 0 height 0
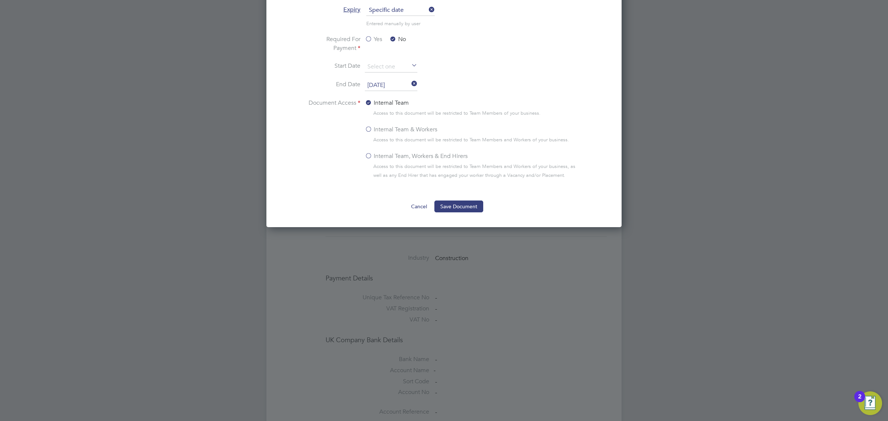
scroll to position [370, 0]
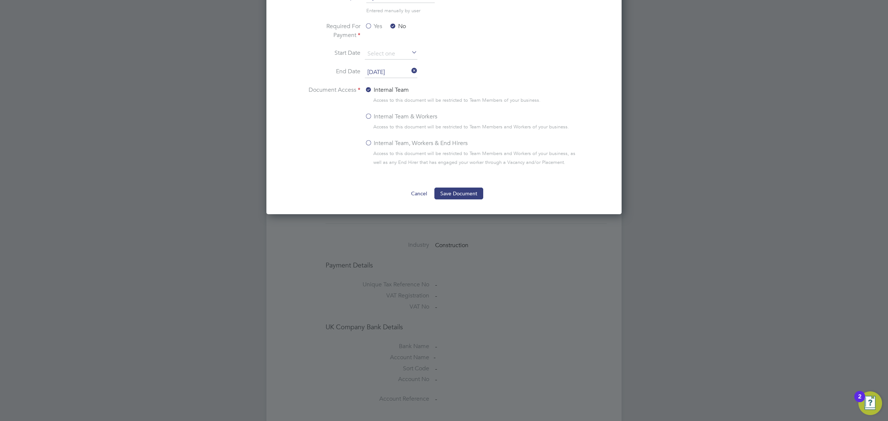
click at [459, 183] on ng-form "Document Name CPCS front Worker Action Upload Document Approve Download, Sign &…" at bounding box center [443, 16] width 331 height 367
click at [459, 190] on button "Save Document" at bounding box center [458, 194] width 49 height 12
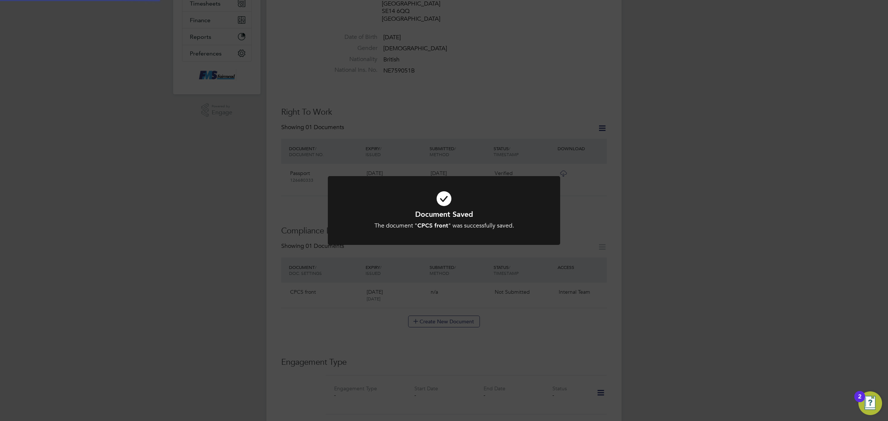
scroll to position [139, 0]
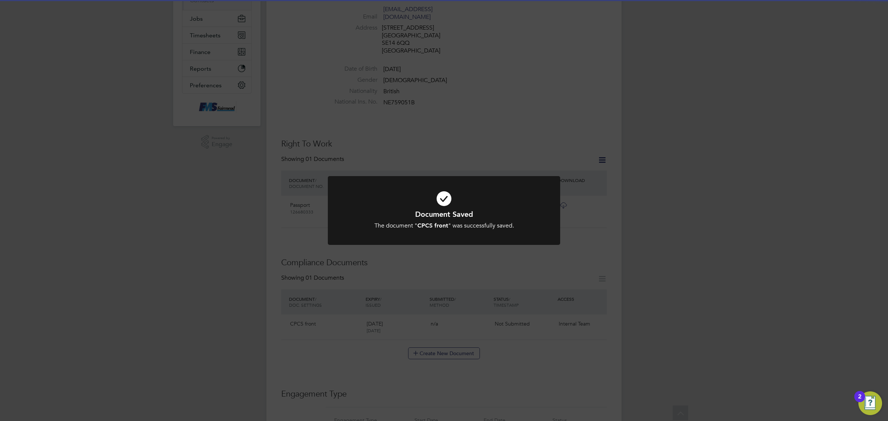
click at [587, 115] on div "Document Saved The document " CPCS front " was successfully saved. Cancel Okay" at bounding box center [444, 210] width 888 height 421
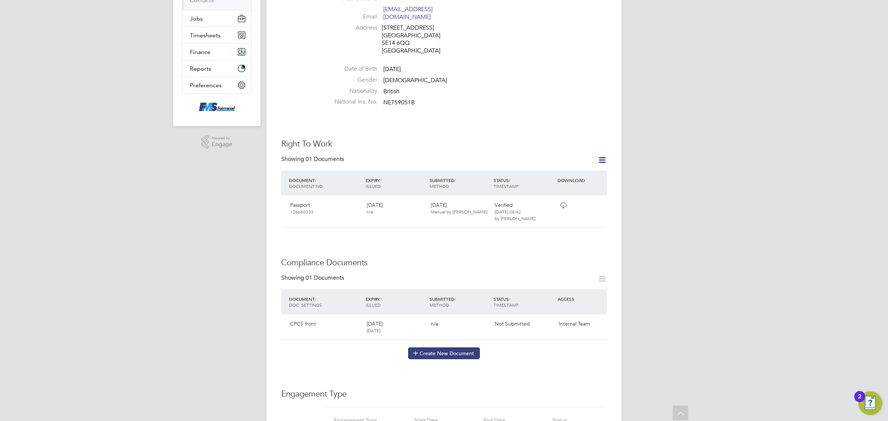
click at [444, 347] on button "Create New Document" at bounding box center [444, 353] width 72 height 12
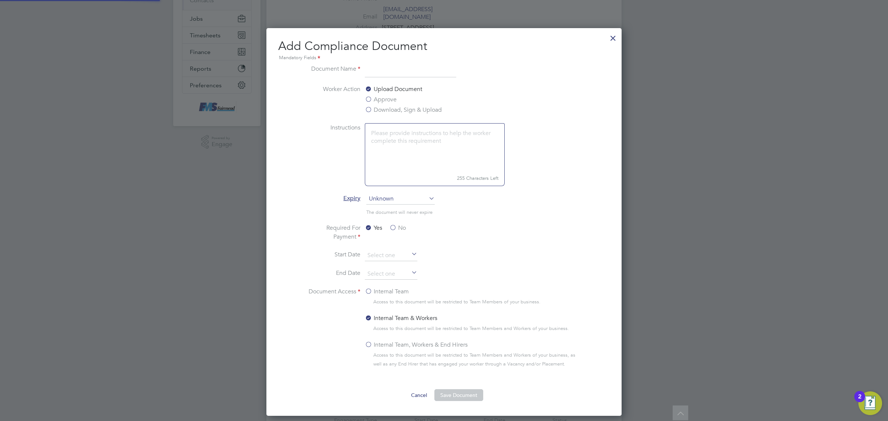
scroll to position [389, 355]
type input "CPCS back"
click at [395, 107] on label "Download, Sign & Upload" at bounding box center [403, 109] width 77 height 9
click at [0, 0] on input "Download, Sign & Upload" at bounding box center [0, 0] width 0 height 0
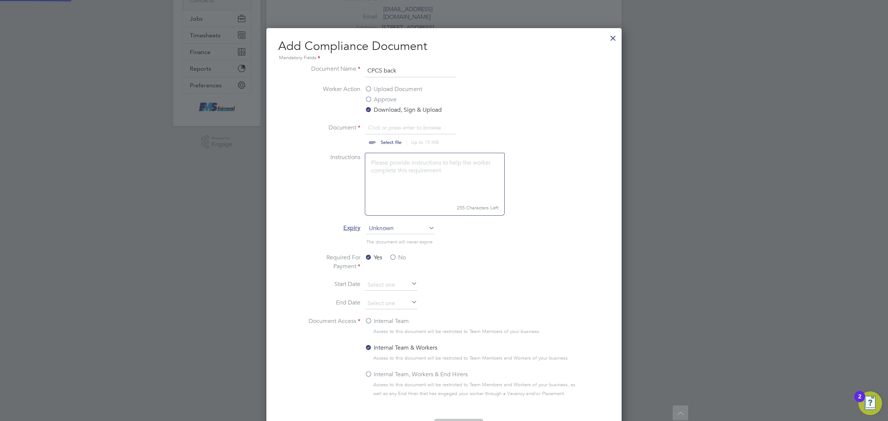
scroll to position [11, 92]
click at [395, 139] on input "file" at bounding box center [398, 134] width 116 height 22
type input "C:\fakepath\[PERSON_NAME] CPCS back.png"
click at [404, 229] on span "Unknown" at bounding box center [400, 228] width 68 height 11
click at [389, 279] on li "Specific date" at bounding box center [400, 278] width 69 height 10
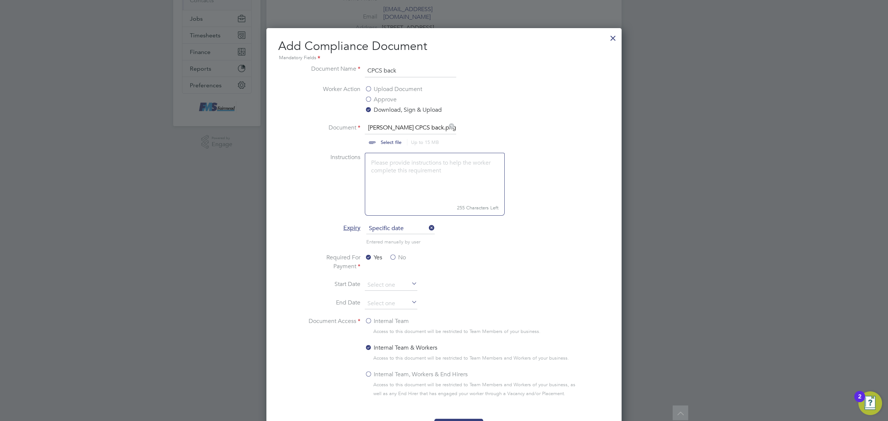
click at [399, 254] on label "No" at bounding box center [397, 257] width 17 height 9
click at [0, 0] on input "No" at bounding box center [0, 0] width 0 height 0
click at [389, 306] on input at bounding box center [391, 303] width 53 height 11
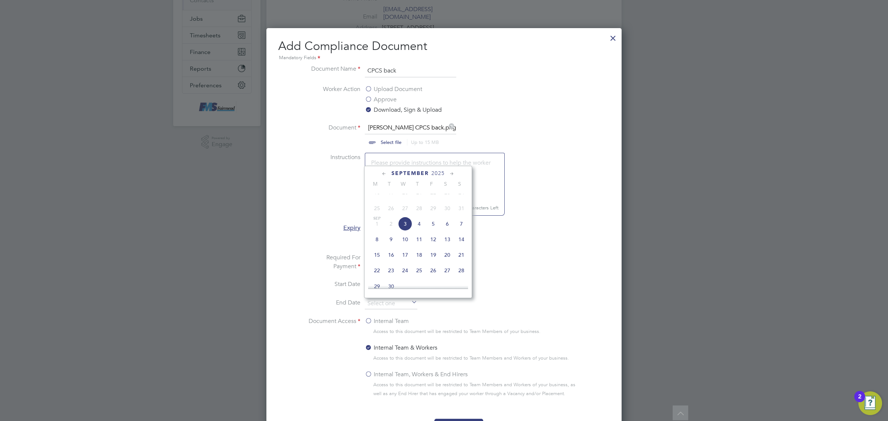
click at [436, 172] on span "2025" at bounding box center [437, 173] width 13 height 6
click at [406, 242] on span "2027" at bounding box center [405, 235] width 14 height 14
click at [407, 202] on span "30" at bounding box center [405, 199] width 14 height 14
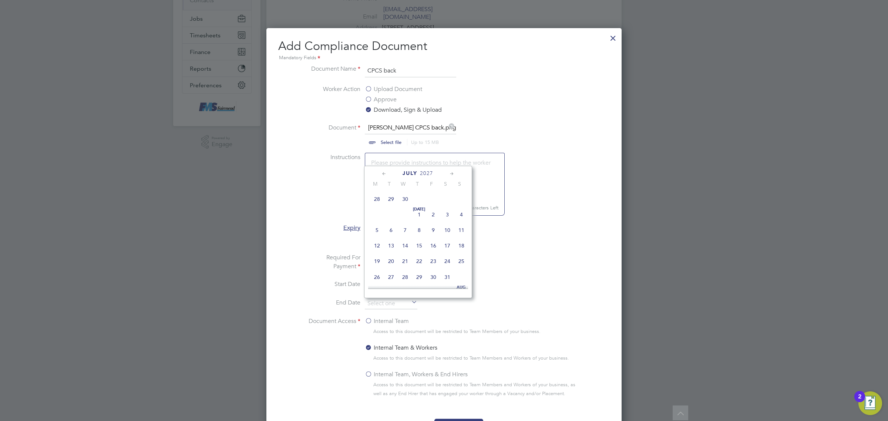
type input "[DATE]"
click at [382, 318] on ul "Document Name CPCS back Worker Action Upload Document Approve Download, Sign & …" at bounding box center [444, 238] width 278 height 349
click at [379, 321] on label "Internal Team" at bounding box center [387, 321] width 44 height 9
click at [0, 0] on input "Internal Team" at bounding box center [0, 0] width 0 height 0
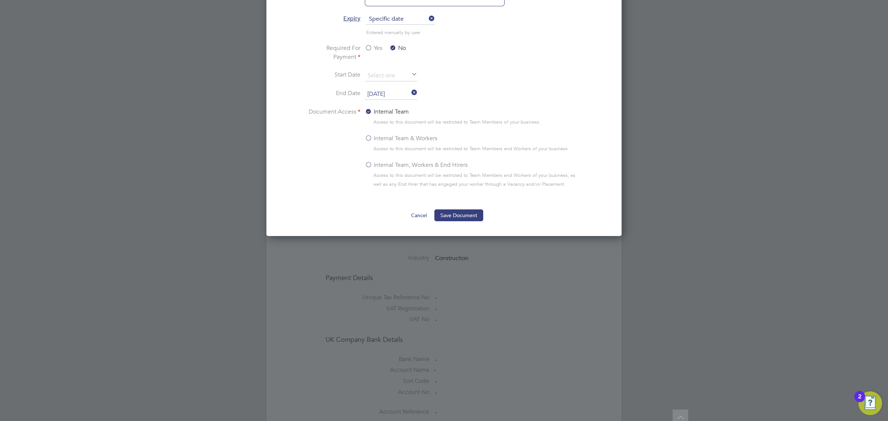
scroll to position [370, 0]
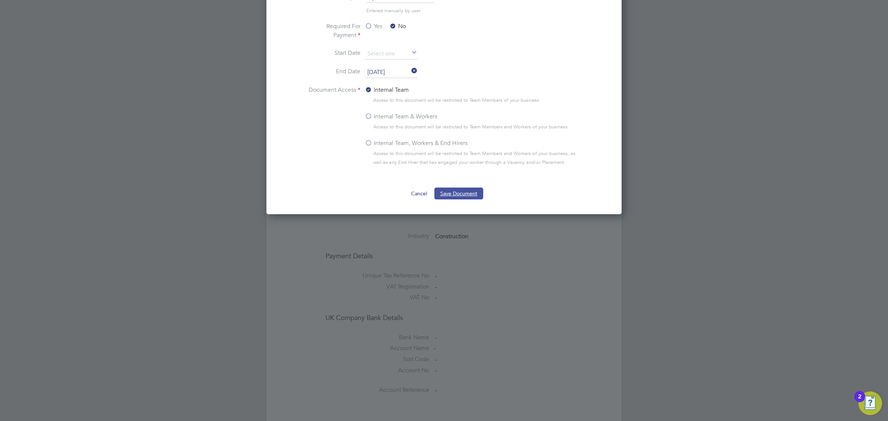
click at [460, 198] on button "Save Document" at bounding box center [458, 194] width 49 height 12
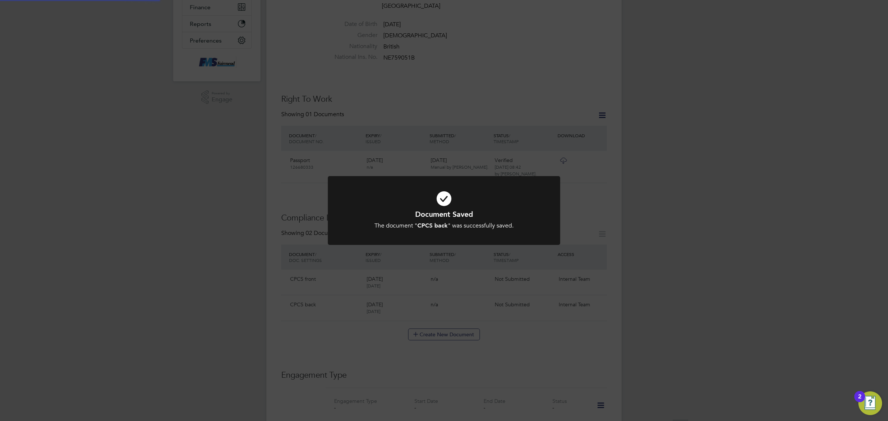
scroll to position [139, 0]
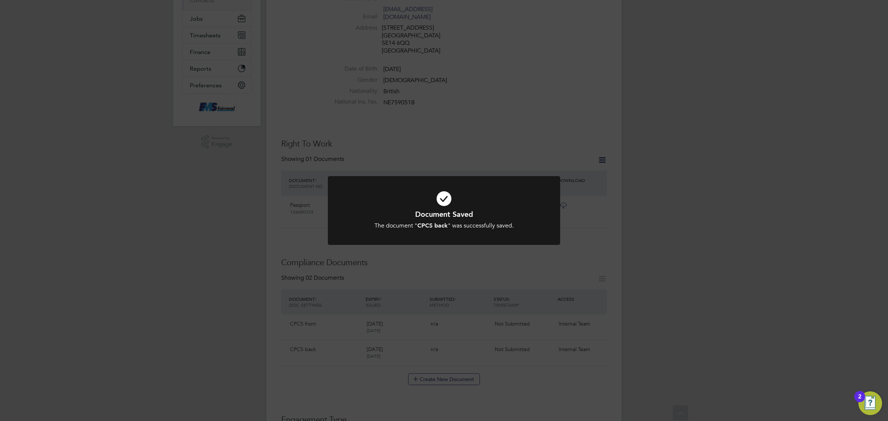
click at [574, 407] on div "Document Saved The document " CPCS back " was successfully saved. Cancel Okay" at bounding box center [444, 210] width 888 height 421
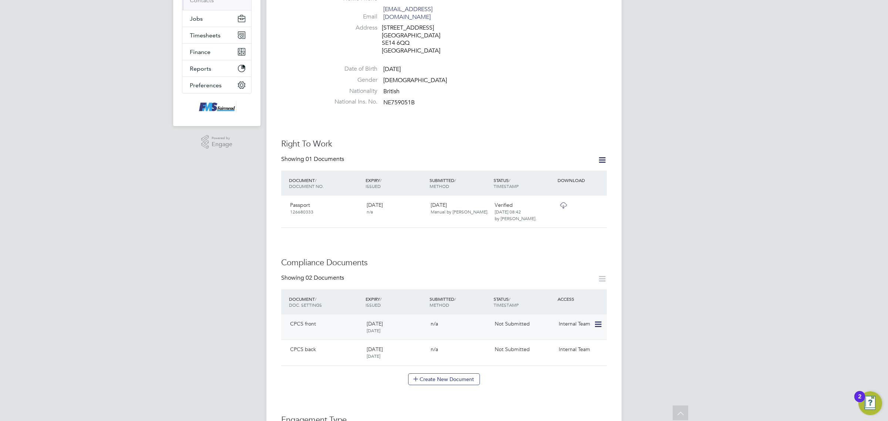
click at [600, 320] on icon at bounding box center [597, 324] width 7 height 9
click at [563, 352] on li "Submit Document" at bounding box center [565, 355] width 74 height 10
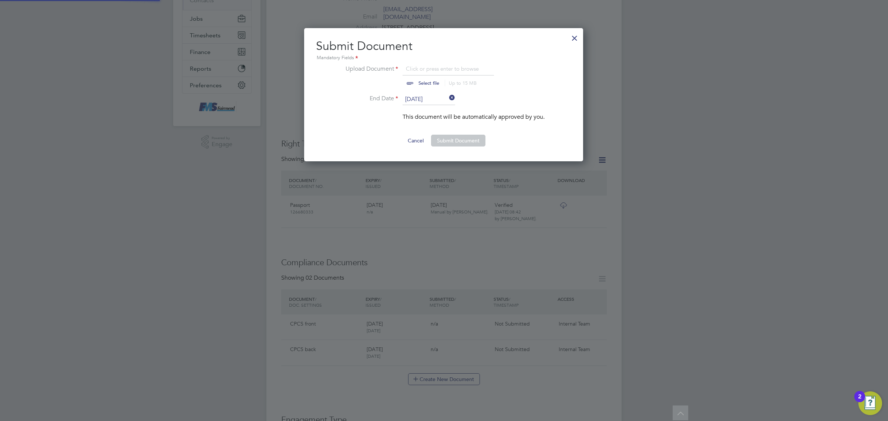
scroll to position [134, 280]
click at [435, 84] on input "file" at bounding box center [436, 75] width 116 height 22
type input "C:\fakepath\[PERSON_NAME] CPCS front.png"
click at [473, 144] on button "Submit Document" at bounding box center [458, 141] width 54 height 12
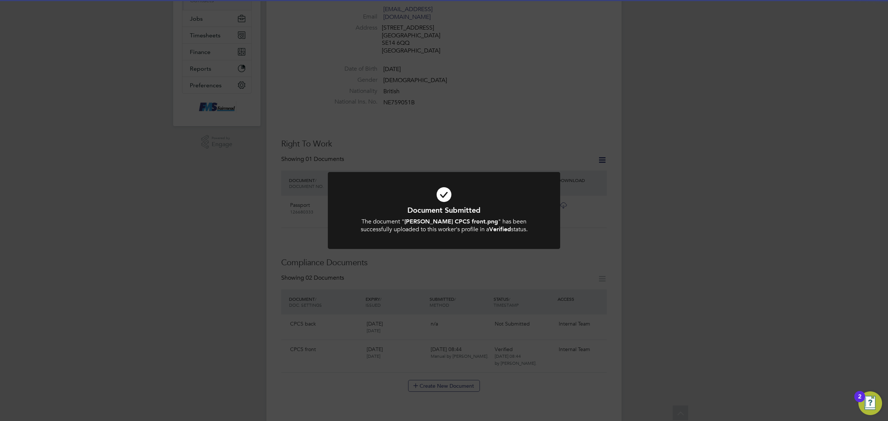
click at [595, 328] on div "Document Submitted The document " [PERSON_NAME] CPCS front.png " has been succe…" at bounding box center [444, 210] width 888 height 421
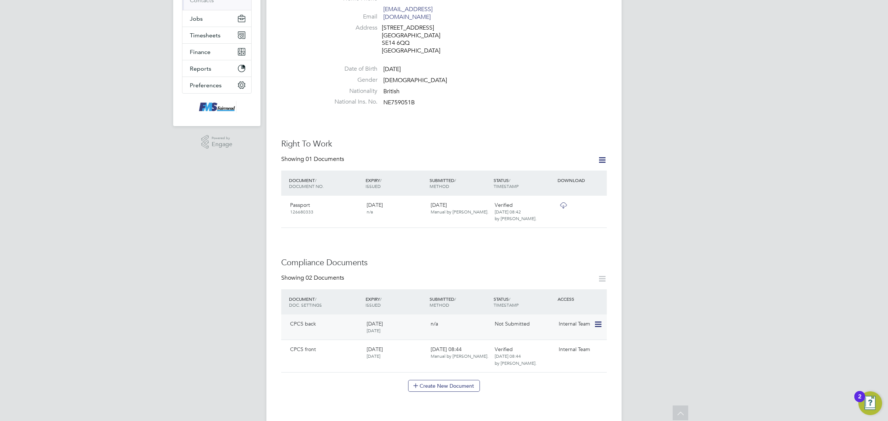
click at [598, 320] on icon at bounding box center [597, 324] width 7 height 9
click at [558, 356] on li "Submit Document" at bounding box center [565, 355] width 74 height 10
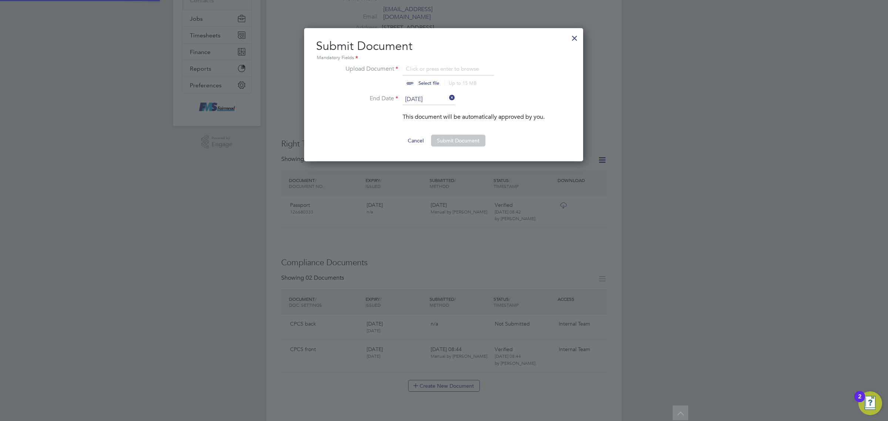
scroll to position [0, 0]
click at [422, 80] on input "file" at bounding box center [436, 75] width 116 height 22
type input "C:\fakepath\[PERSON_NAME] CPCS back.png"
click at [459, 140] on button "Submit Document" at bounding box center [458, 141] width 54 height 12
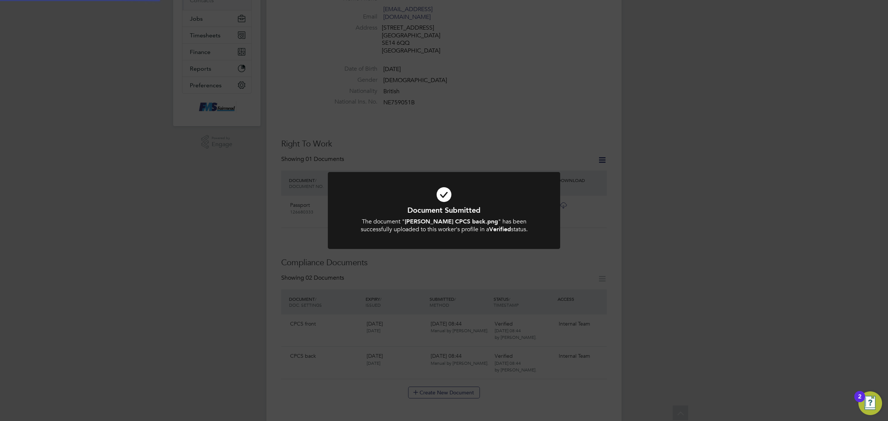
click at [143, 211] on div "Document Submitted The document " [PERSON_NAME] CPCS back.png " has been succes…" at bounding box center [444, 210] width 888 height 421
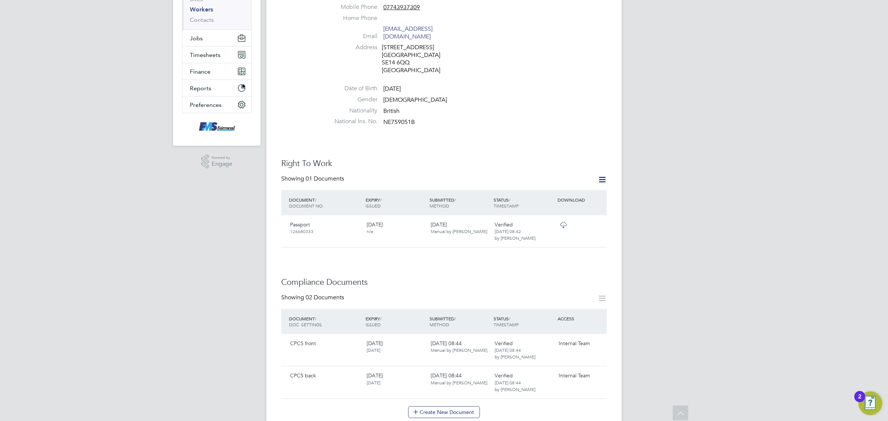
scroll to position [46, 0]
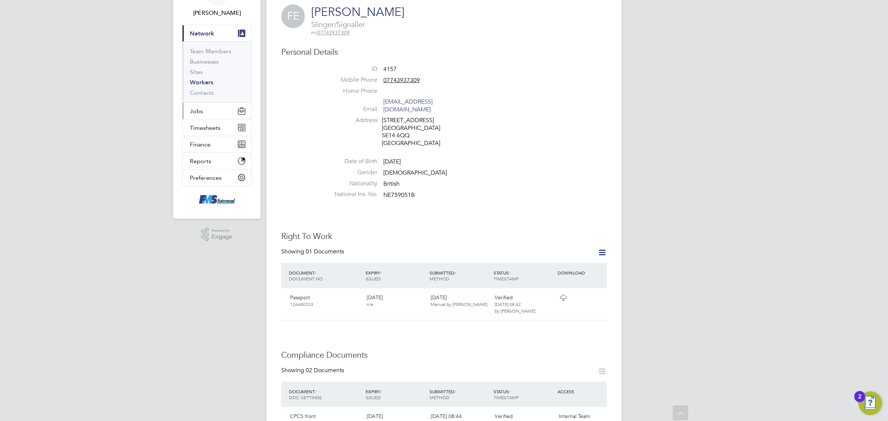
click at [204, 108] on button "Jobs" at bounding box center [216, 111] width 69 height 16
click at [208, 82] on li "Vacancies" at bounding box center [217, 80] width 55 height 10
click at [210, 80] on link "Vacancies" at bounding box center [203, 78] width 26 height 7
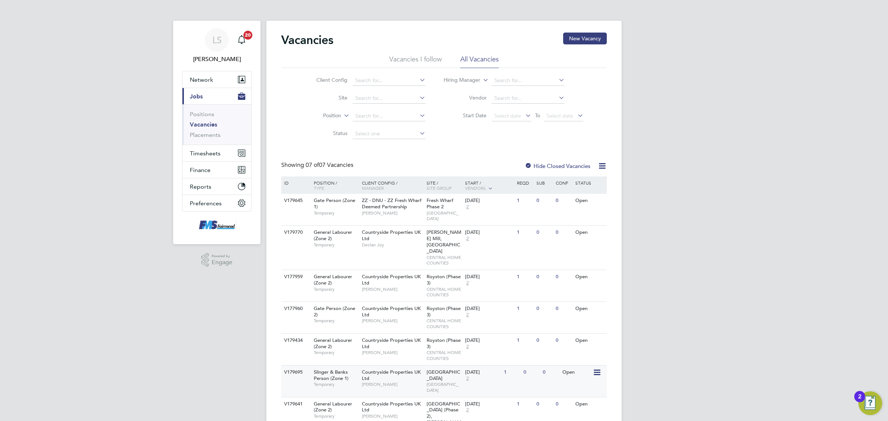
click at [441, 381] on span "[GEOGRAPHIC_DATA]" at bounding box center [443, 386] width 35 height 11
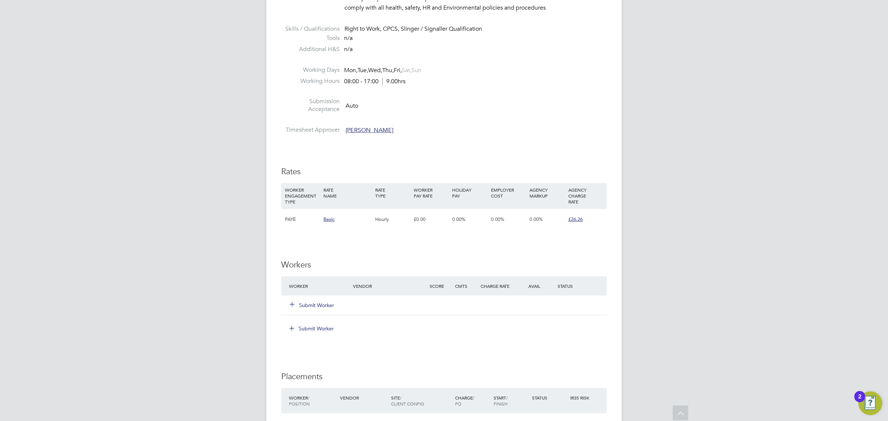
scroll to position [416, 0]
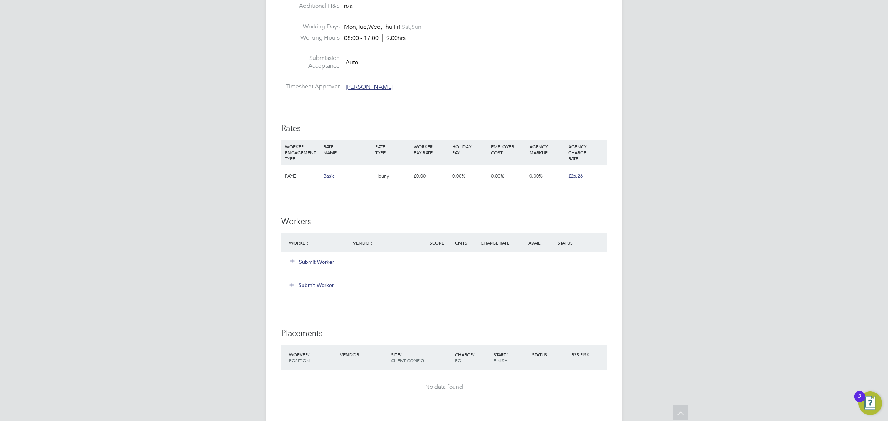
click at [327, 262] on button "Submit Worker" at bounding box center [312, 261] width 44 height 7
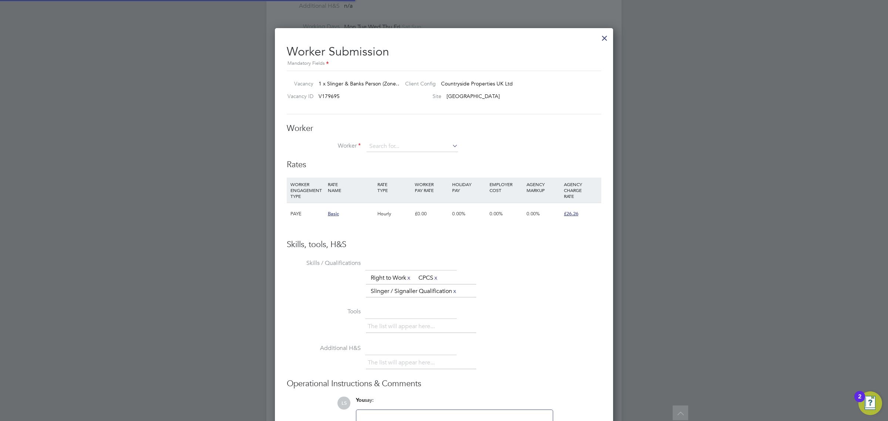
scroll to position [470, 338]
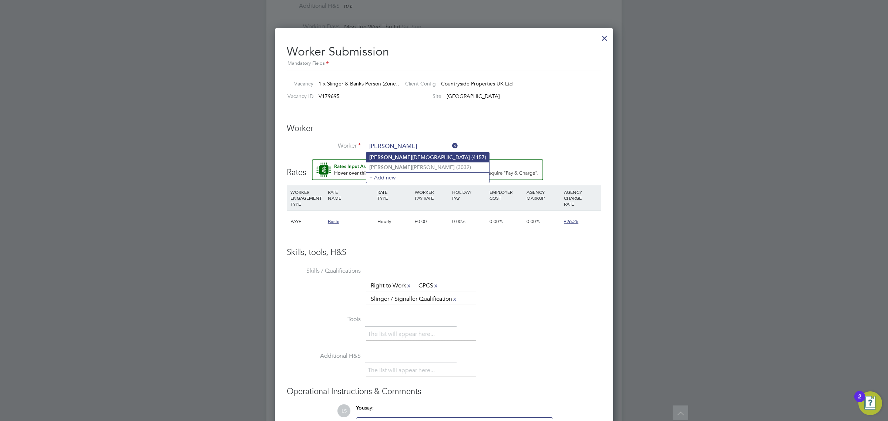
click at [393, 156] on li "Frank Ejukonemu (4157)" at bounding box center [427, 157] width 123 height 10
type input "Frank Ejukonemu (4157)"
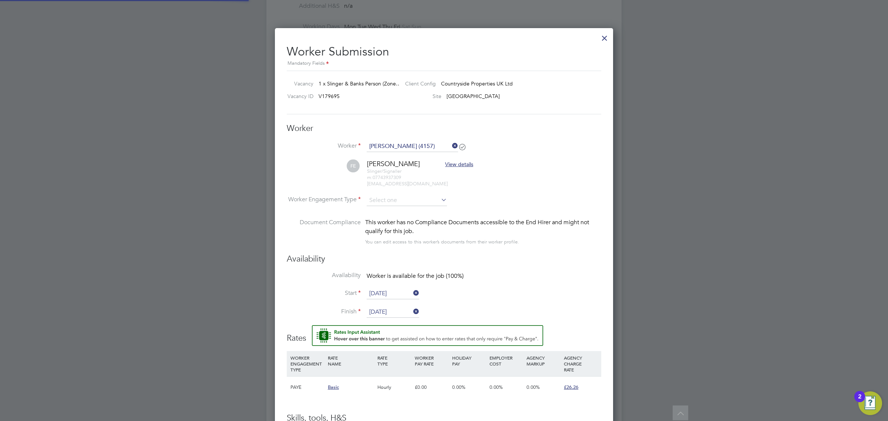
scroll to position [635, 338]
click at [395, 306] on li "Start 29 Aug 2025" at bounding box center [444, 297] width 314 height 18
click at [399, 318] on li "Finish 01 Sep 2025" at bounding box center [444, 316] width 314 height 18
click at [401, 308] on input "[DATE]" at bounding box center [393, 312] width 53 height 11
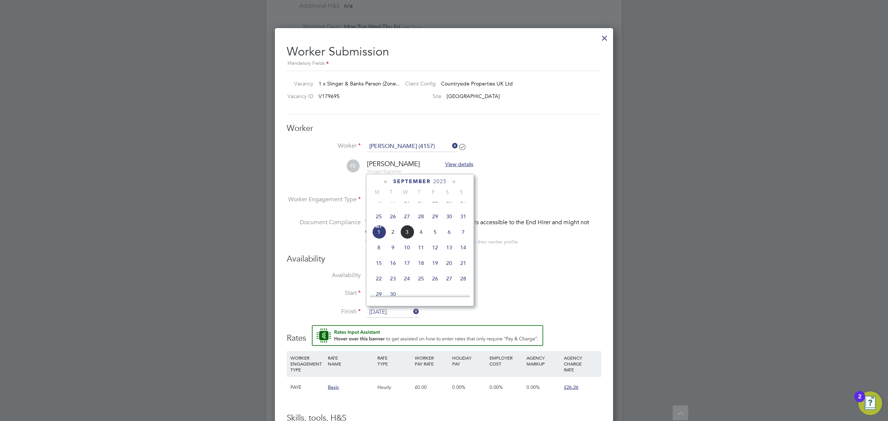
click at [435, 222] on span "29" at bounding box center [435, 216] width 14 height 14
type input "29 Aug 2025"
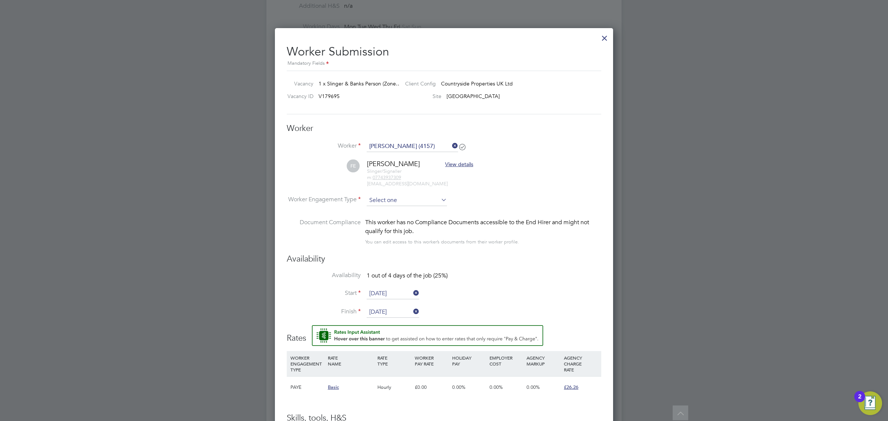
click at [396, 196] on input at bounding box center [407, 200] width 80 height 11
click at [391, 222] on li "PAYE" at bounding box center [406, 221] width 81 height 10
type input "PAYE"
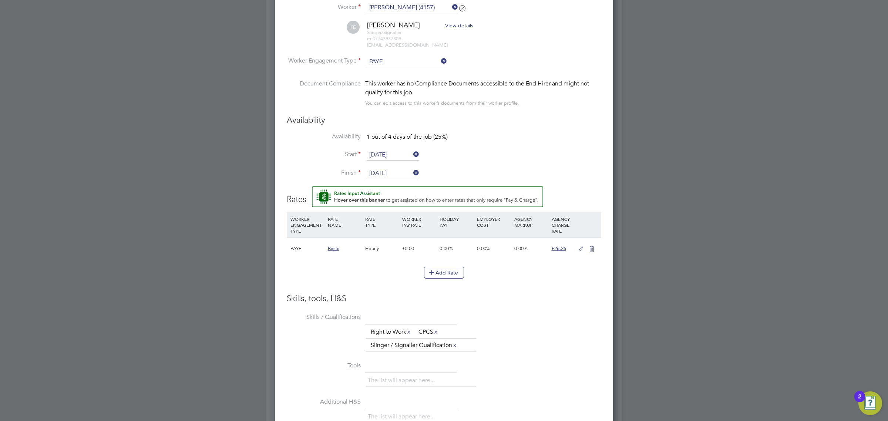
click at [573, 314] on li "Skills / Qualifications The list will appear here... Right to Work x CPCS x Sli…" at bounding box center [444, 335] width 314 height 48
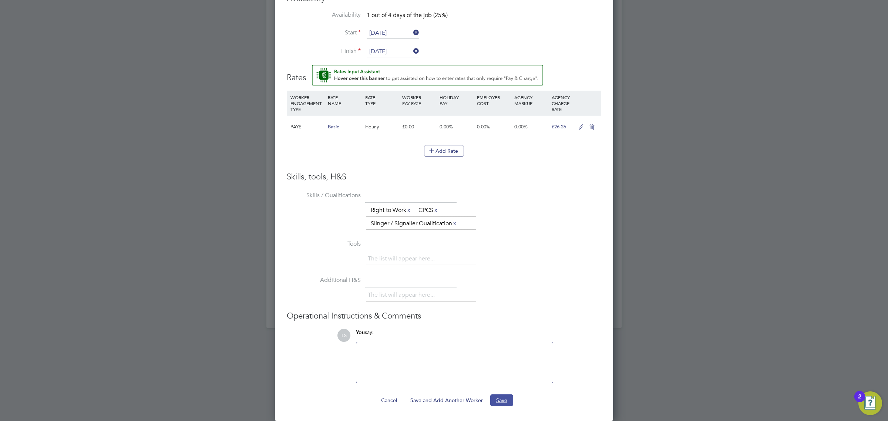
click at [502, 398] on button "Save" at bounding box center [501, 400] width 23 height 12
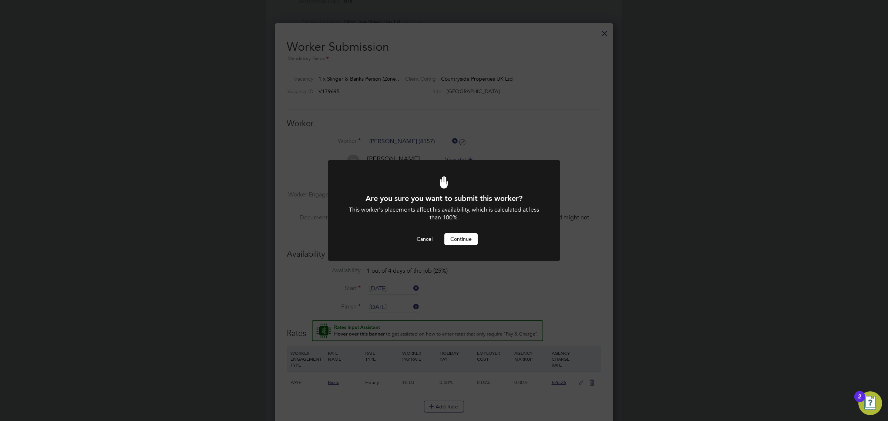
drag, startPoint x: 470, startPoint y: 287, endPoint x: 473, endPoint y: 266, distance: 21.0
click at [470, 286] on div "Are you sure you want to submit this worker? This worker's placements affect hi…" at bounding box center [444, 210] width 888 height 421
click at [467, 239] on button "Continue" at bounding box center [460, 239] width 33 height 12
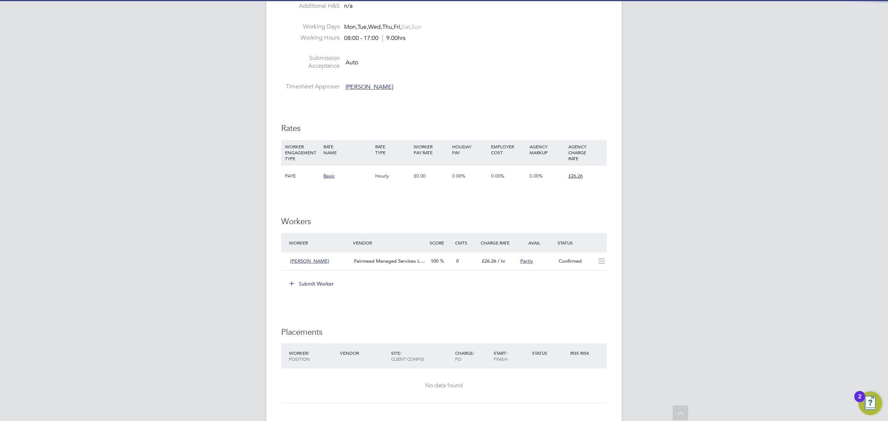
click at [324, 283] on button "Submit Worker" at bounding box center [311, 284] width 55 height 12
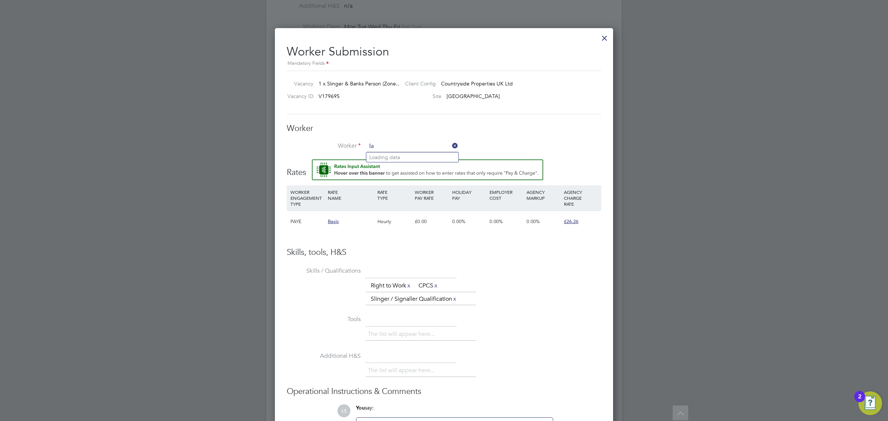
type input "l"
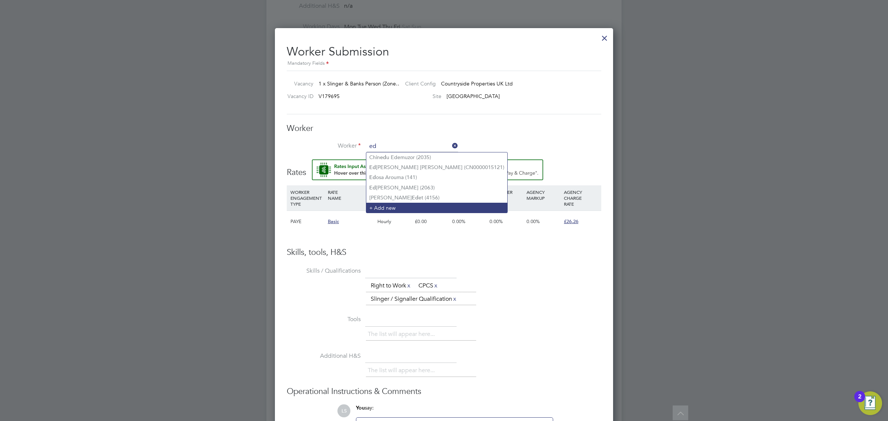
type input "ed"
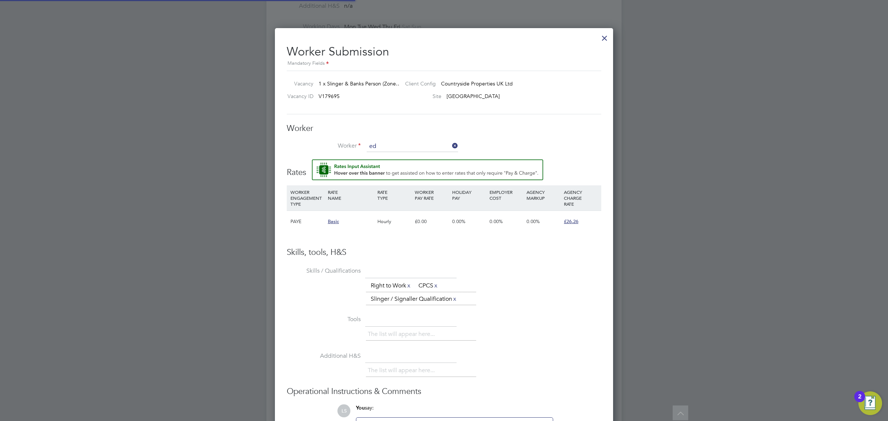
click at [398, 203] on li "+ Add new" at bounding box center [436, 208] width 141 height 10
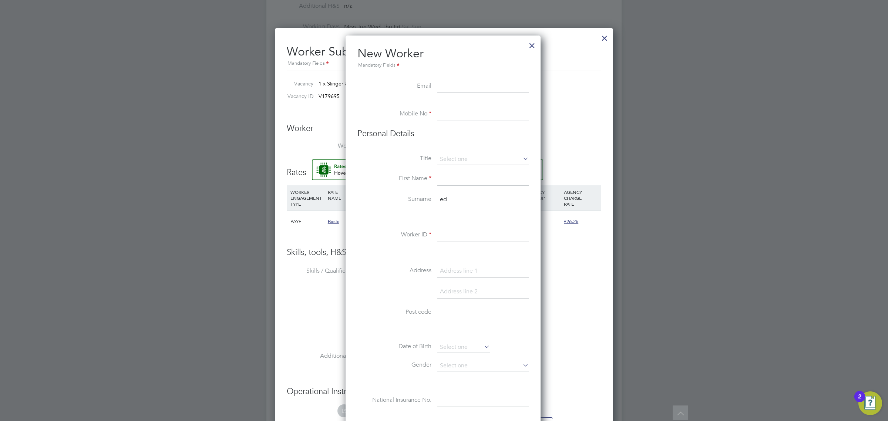
click at [533, 45] on div at bounding box center [531, 43] width 13 height 13
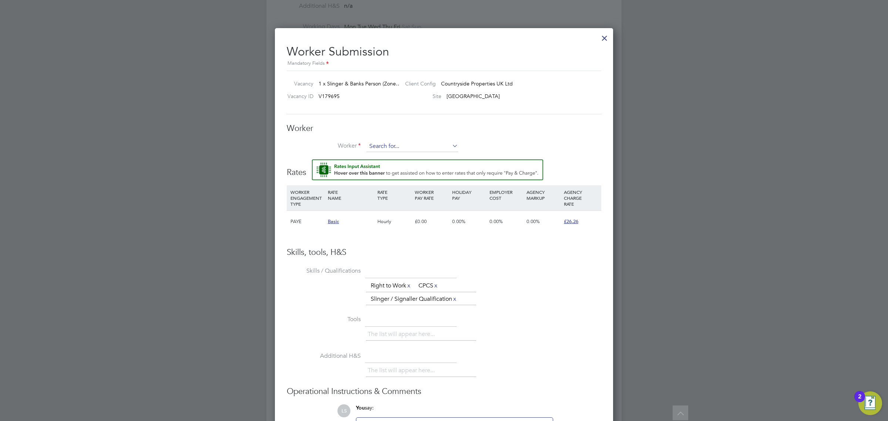
click at [409, 143] on input at bounding box center [412, 146] width 91 height 11
click at [400, 143] on input at bounding box center [412, 146] width 91 height 11
click at [412, 158] on b "Edet" at bounding box center [417, 157] width 11 height 6
type input "Lawrence Edet (4156)"
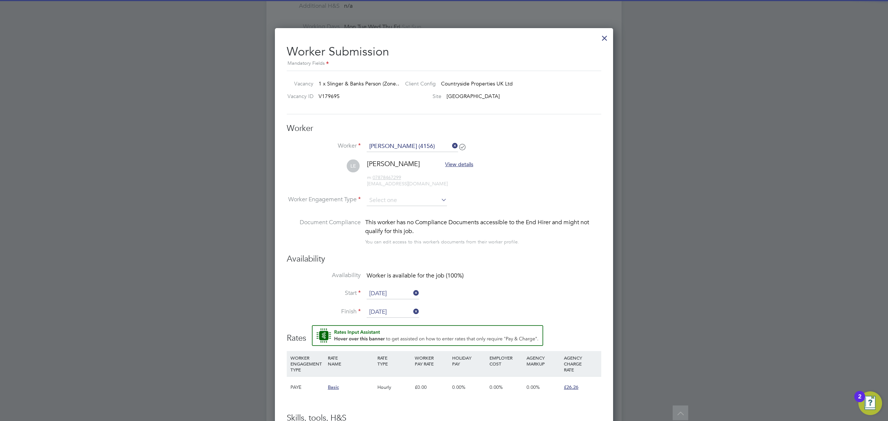
click at [398, 313] on input "01 Sep 2025" at bounding box center [393, 312] width 53 height 11
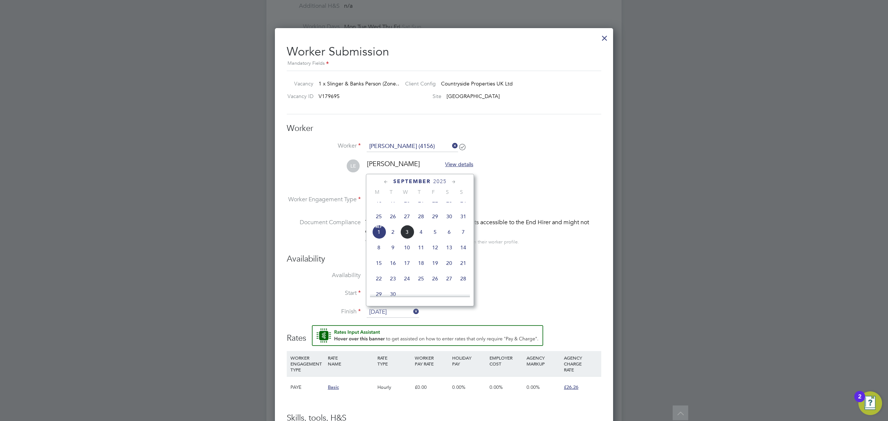
click at [437, 223] on span "29" at bounding box center [435, 216] width 14 height 14
type input "29 Aug 2025"
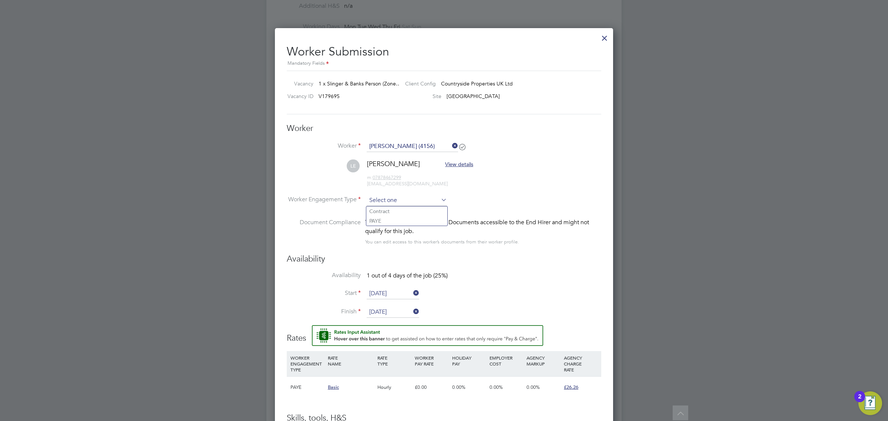
click at [395, 201] on input at bounding box center [407, 200] width 80 height 11
click at [394, 223] on li "PAYE" at bounding box center [406, 221] width 81 height 10
type input "PAYE"
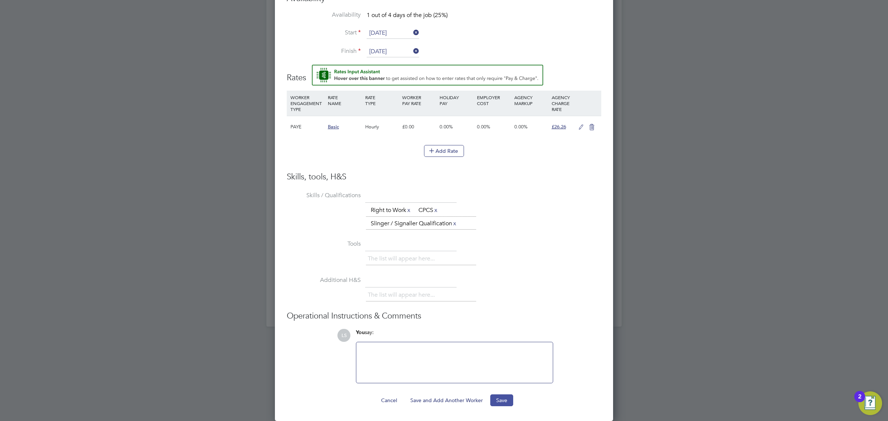
click at [502, 398] on button "Save" at bounding box center [501, 400] width 23 height 12
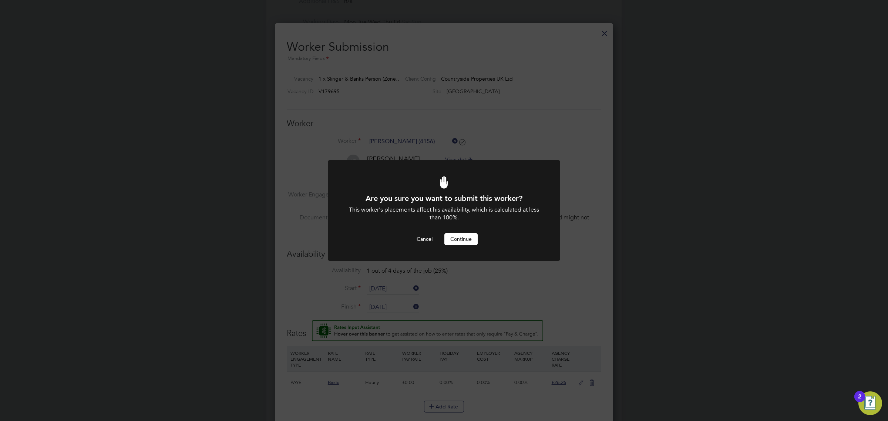
click at [458, 233] on button "Continue" at bounding box center [460, 239] width 33 height 12
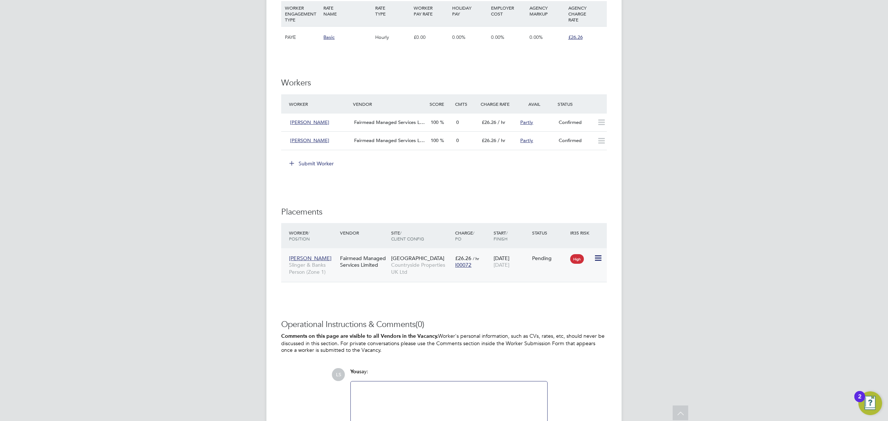
click at [600, 257] on icon at bounding box center [597, 258] width 7 height 9
click at [566, 302] on li "Start" at bounding box center [574, 305] width 53 height 10
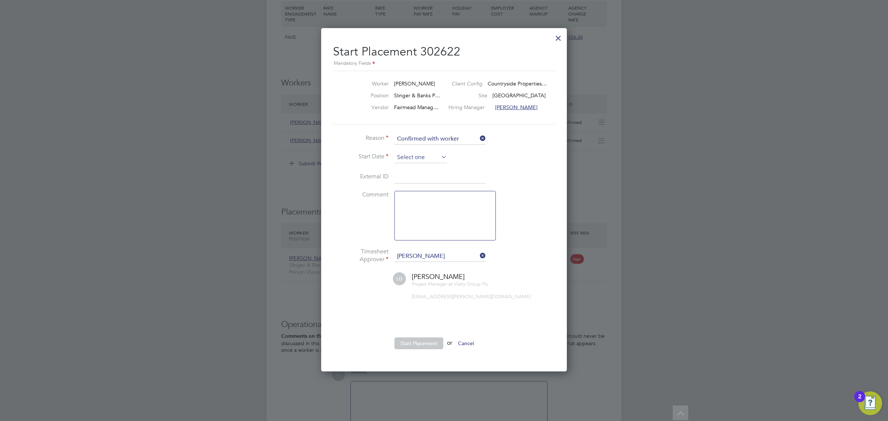
click at [413, 158] on input at bounding box center [420, 157] width 53 height 11
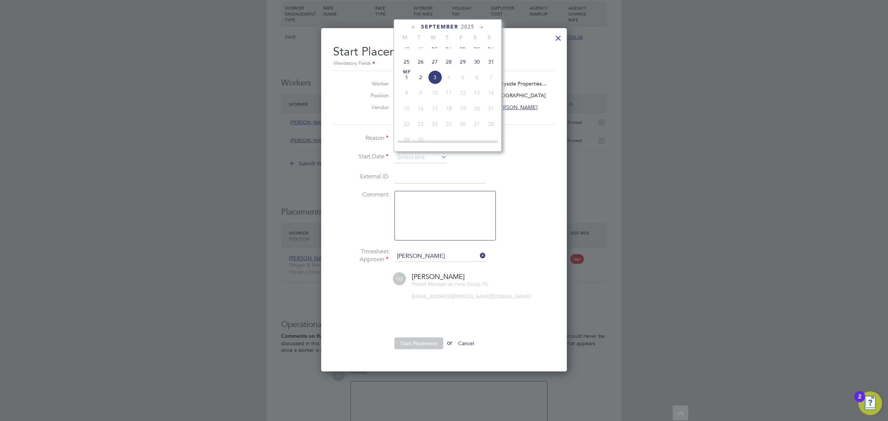
click at [462, 69] on span "29" at bounding box center [463, 62] width 14 height 14
type input "29 Aug 2025"
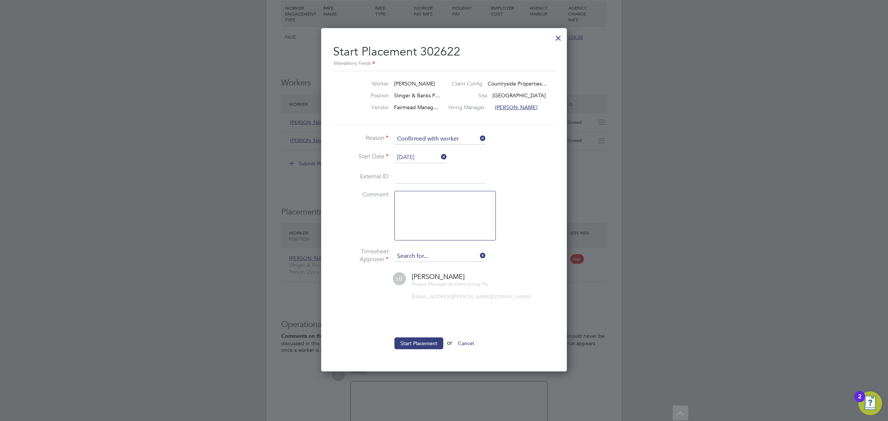
drag, startPoint x: 425, startPoint y: 257, endPoint x: 441, endPoint y: 259, distance: 16.0
click at [427, 256] on input at bounding box center [439, 256] width 91 height 11
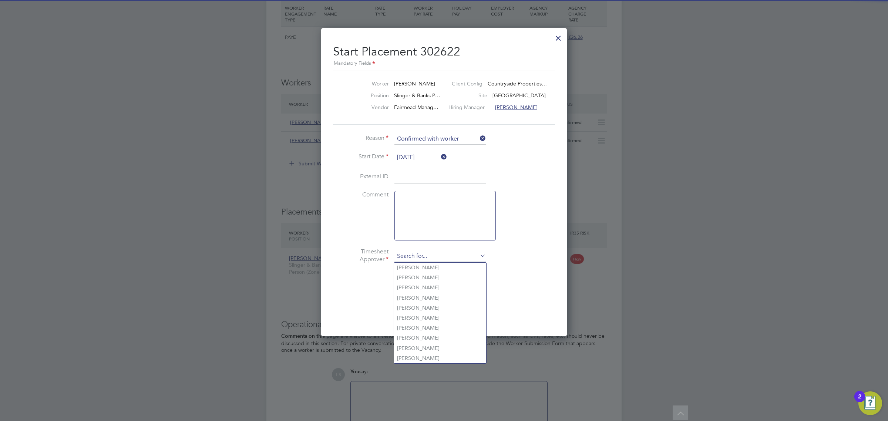
click at [446, 255] on input at bounding box center [439, 256] width 91 height 11
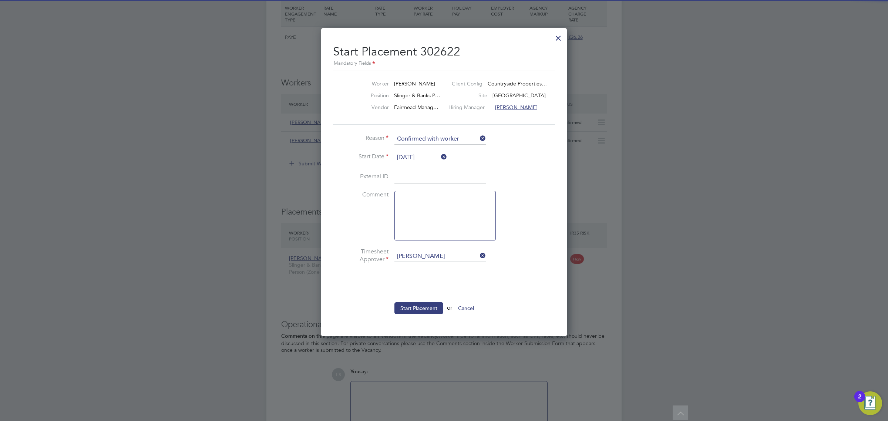
click at [430, 270] on li "Paul Marcu s" at bounding box center [440, 268] width 92 height 10
type input "Paul Marcus"
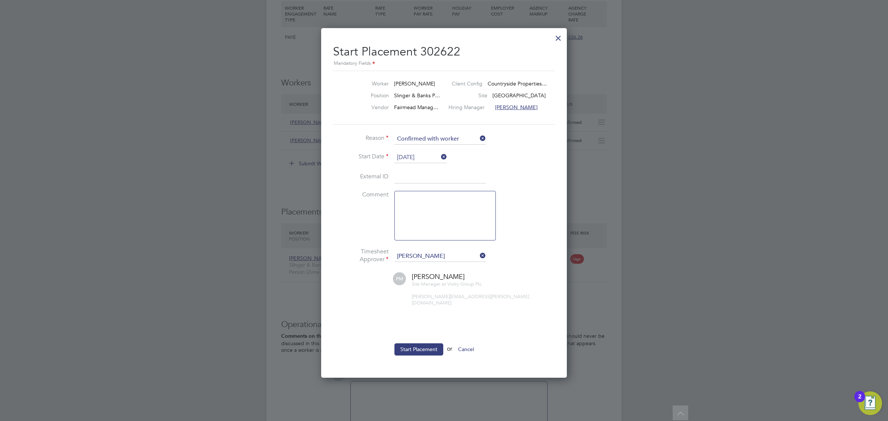
click at [423, 337] on ul "Reason Confirmed with worker Start Date 29 Aug 2025 External ID Comment Timeshe…" at bounding box center [444, 248] width 222 height 229
click at [428, 343] on button "Start Placement" at bounding box center [418, 349] width 49 height 12
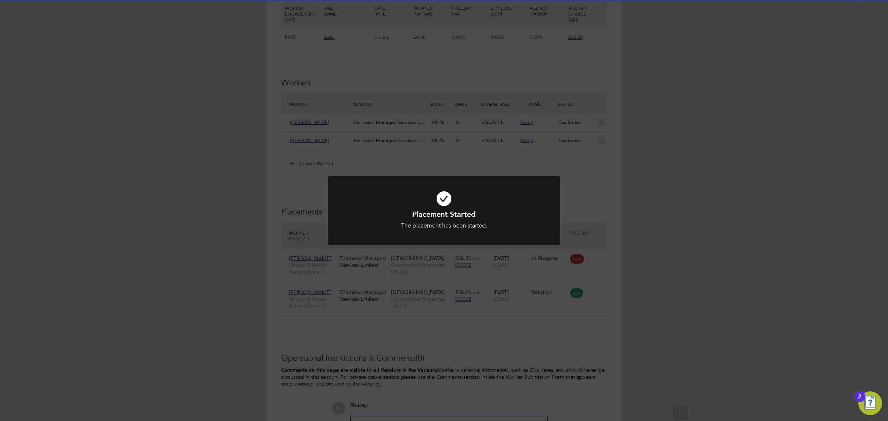
click at [487, 261] on div "Placement Started The placement has been started. Cancel Okay" at bounding box center [444, 210] width 888 height 421
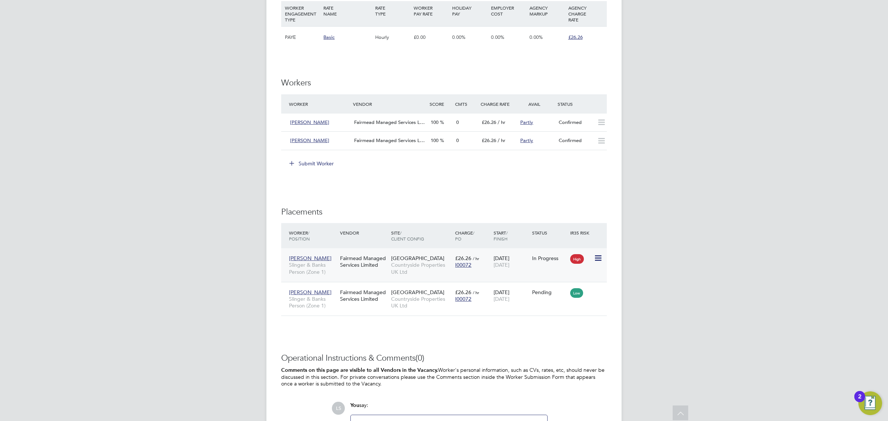
click at [597, 255] on icon at bounding box center [597, 258] width 7 height 9
click at [505, 342] on div "IR35 Determination IR35 Status Inside IR35 Status Determination Statement Role_…" at bounding box center [443, 43] width 325 height 882
click at [598, 291] on icon at bounding box center [597, 292] width 7 height 9
click at [562, 340] on li "Start" at bounding box center [574, 339] width 53 height 10
type input "Levi Daniel"
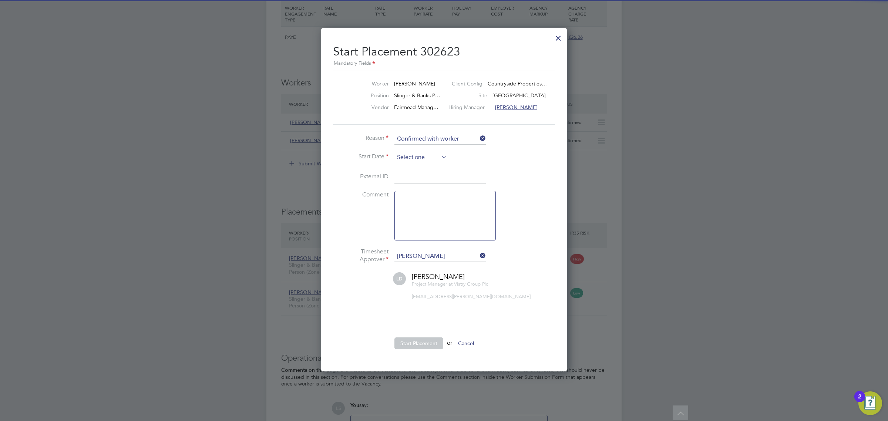
click at [417, 159] on input at bounding box center [420, 157] width 53 height 11
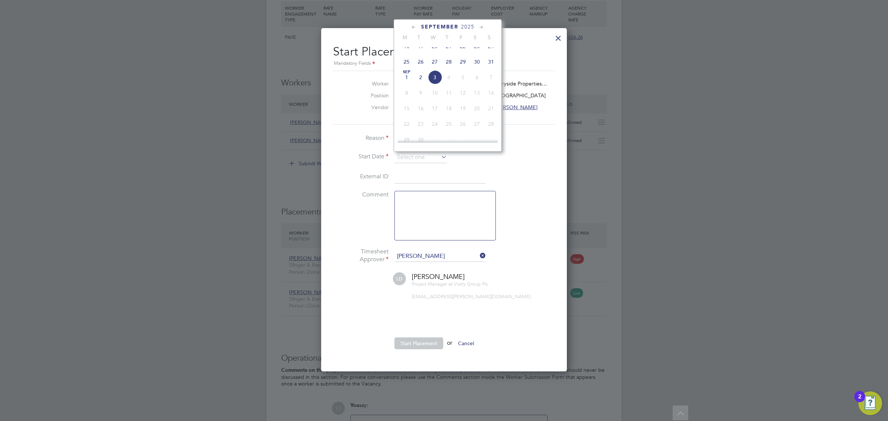
click at [462, 67] on span "29" at bounding box center [463, 62] width 14 height 14
type input "29 Aug 2025"
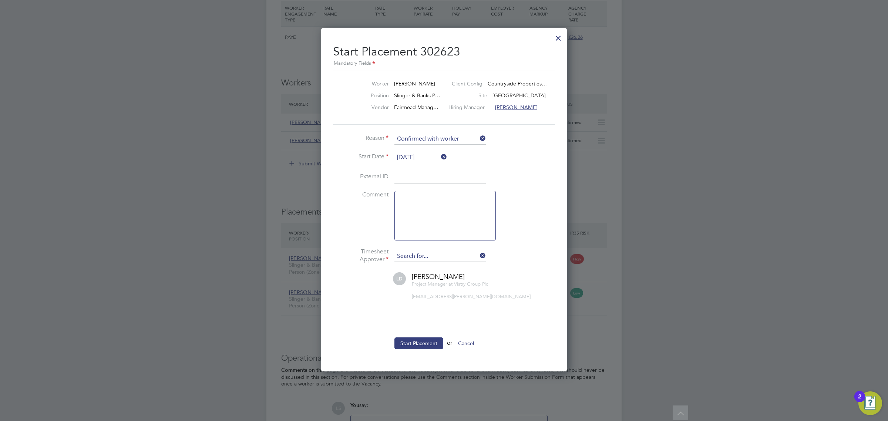
click at [426, 256] on input at bounding box center [439, 256] width 91 height 11
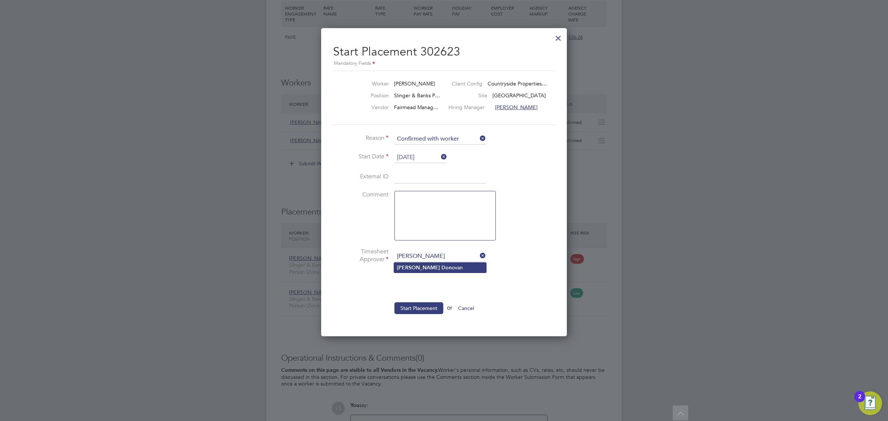
click at [433, 269] on li "James Don ovan" at bounding box center [440, 268] width 92 height 10
type input "James Donovan"
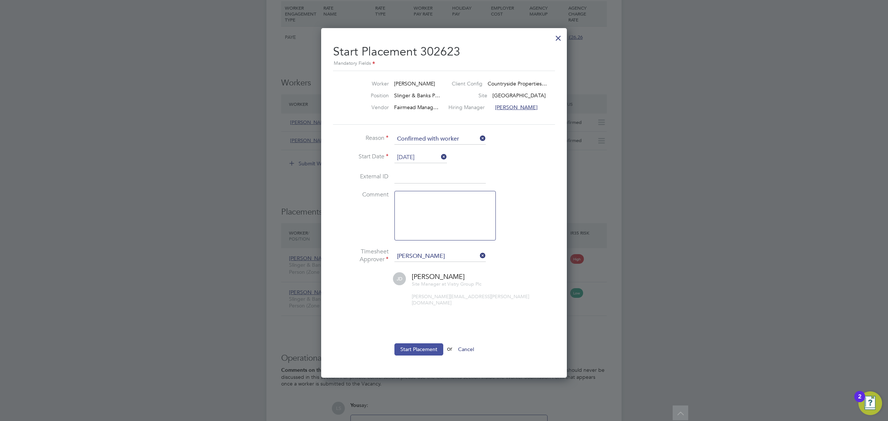
click at [423, 343] on button "Start Placement" at bounding box center [418, 349] width 49 height 12
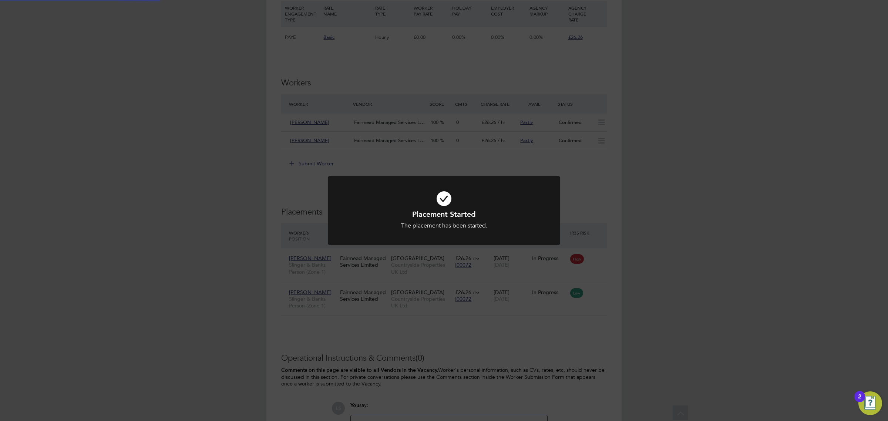
click at [483, 289] on div "Placement Started The placement has been started. Cancel Okay" at bounding box center [444, 210] width 888 height 421
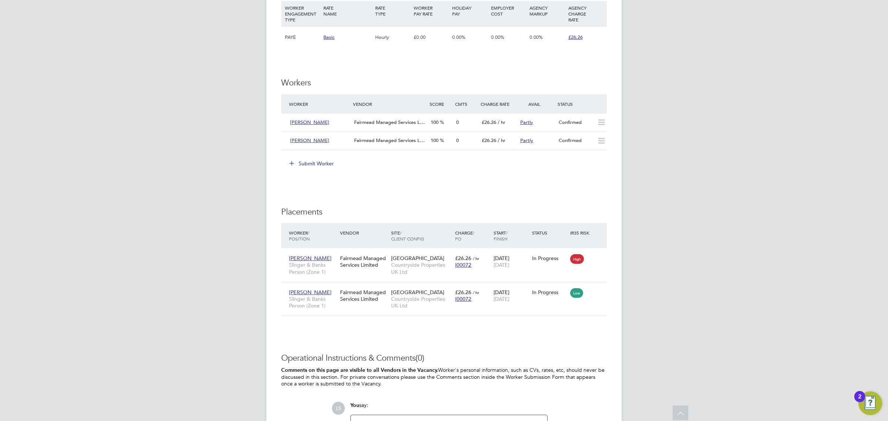
click at [499, 330] on div "IR35 Determination IR35 Status Inside IR35 Status Determination Statement Role_…" at bounding box center [443, 43] width 325 height 882
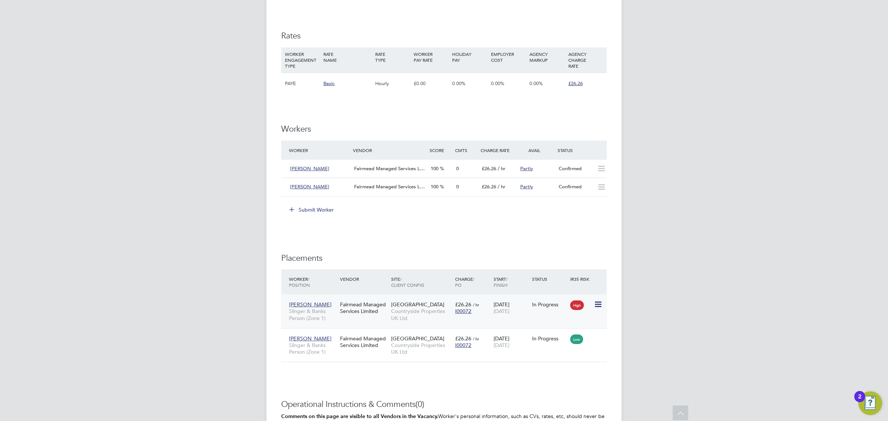
click at [596, 302] on icon at bounding box center [597, 304] width 7 height 9
click at [597, 247] on div "IR35 Determination IR35 Status Inside IR35 Status Determination Statement Role_…" at bounding box center [443, 90] width 325 height 882
click at [600, 335] on icon at bounding box center [597, 338] width 7 height 9
click at [590, 242] on div "IR35 Determination IR35 Status Inside IR35 Status Determination Statement Role_…" at bounding box center [443, 90] width 325 height 882
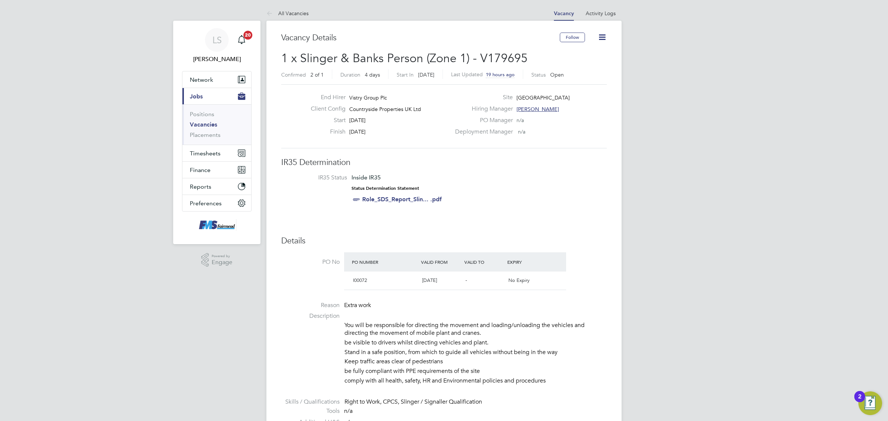
click at [603, 34] on icon at bounding box center [601, 37] width 9 height 9
click at [592, 63] on li "Update Status" at bounding box center [583, 65] width 43 height 10
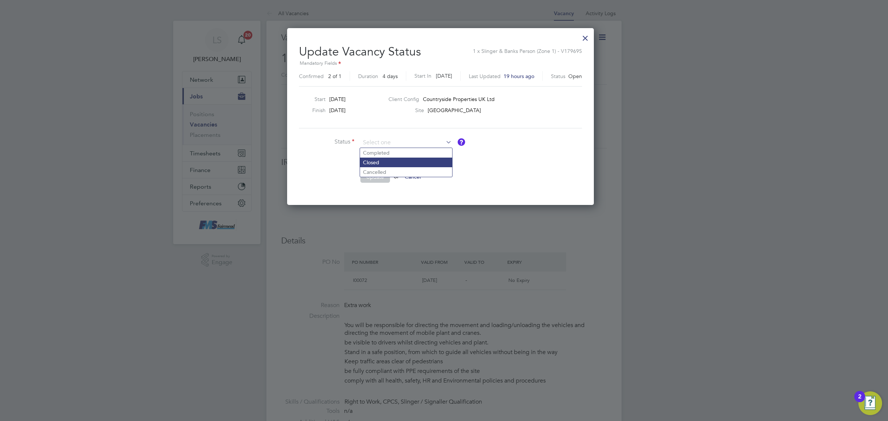
click at [372, 159] on li "Closed" at bounding box center [406, 163] width 92 height 10
type input "Closed"
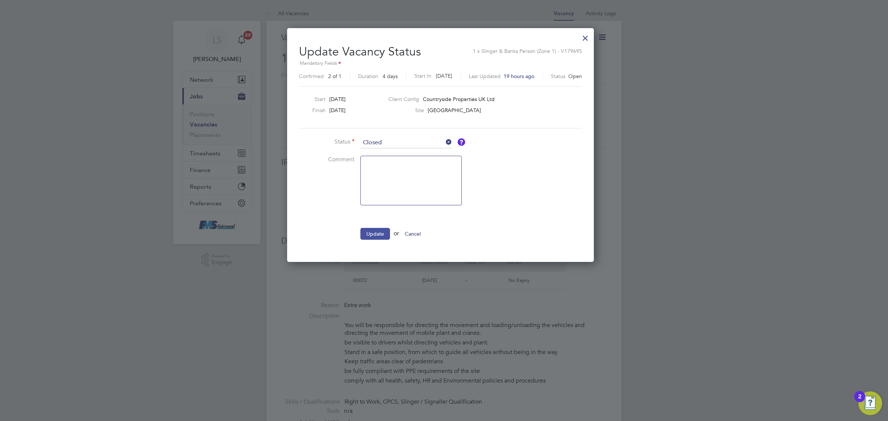
click at [378, 231] on button "Update" at bounding box center [375, 234] width 30 height 12
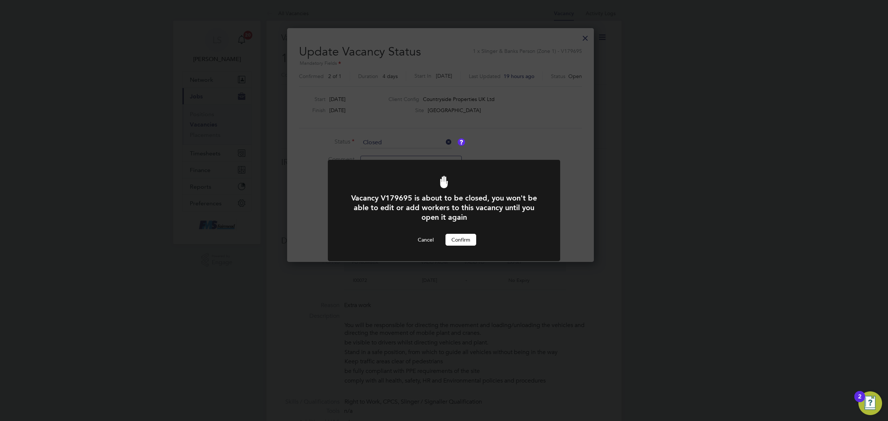
click at [468, 240] on button "Confirm" at bounding box center [460, 240] width 31 height 12
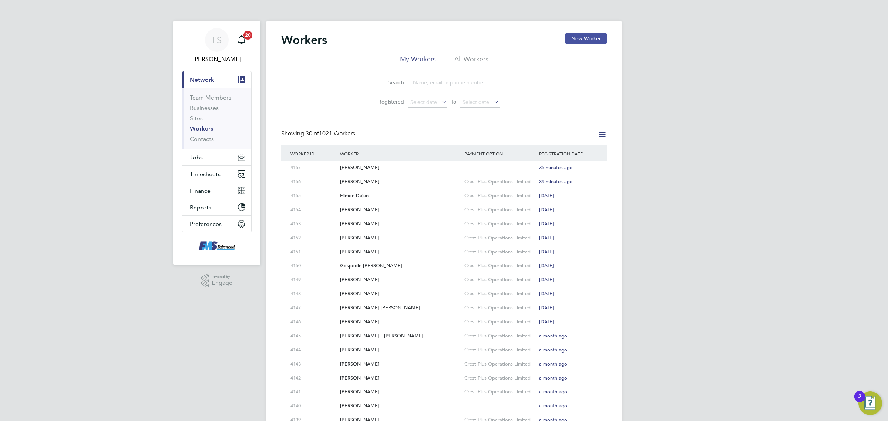
click at [588, 37] on button "New Worker" at bounding box center [585, 39] width 41 height 12
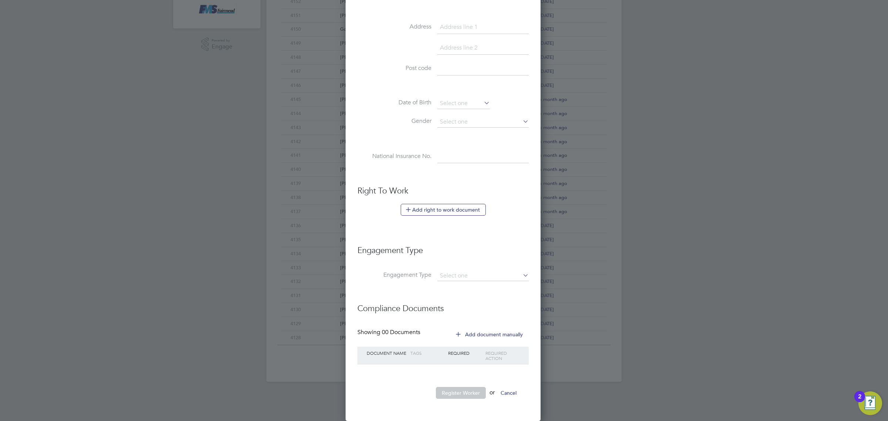
scroll to position [237, 0]
click at [449, 204] on button "Add right to work document" at bounding box center [443, 210] width 85 height 12
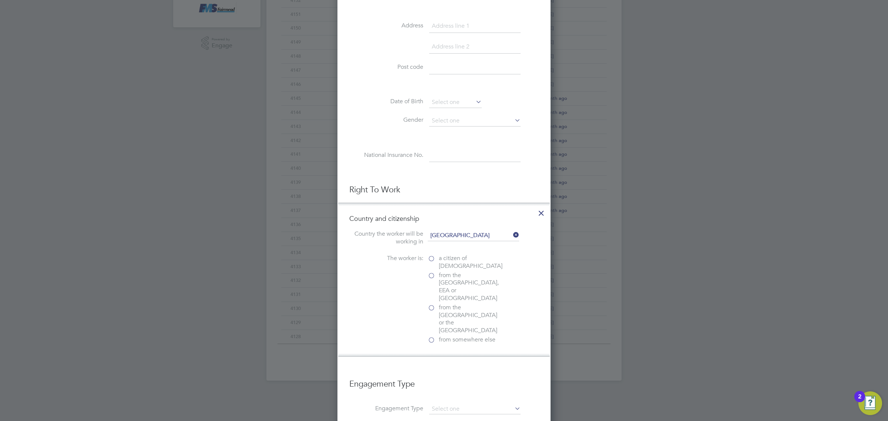
scroll to position [742, 213]
click at [442, 277] on span "from the [GEOGRAPHIC_DATA], EEA or [GEOGRAPHIC_DATA]" at bounding box center [470, 286] width 63 height 31
click at [0, 0] on input "from the [GEOGRAPHIC_DATA], EEA or [GEOGRAPHIC_DATA]" at bounding box center [0, 0] width 0 height 0
click at [441, 352] on span "Yes" at bounding box center [443, 356] width 9 height 8
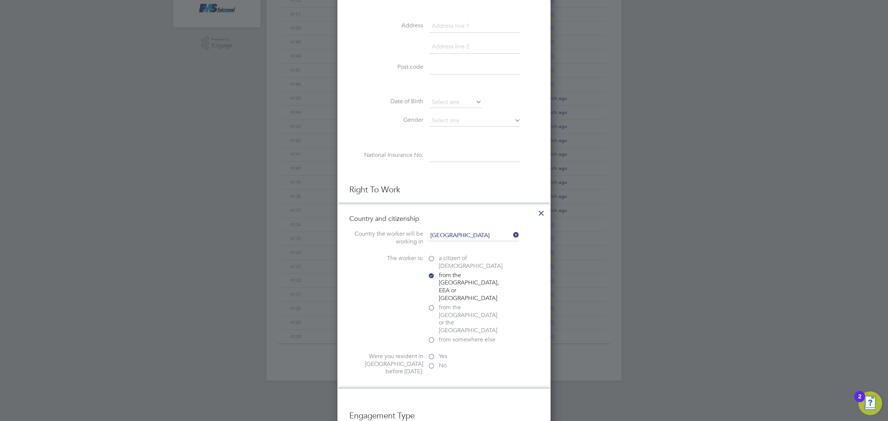
click at [0, 0] on input "Yes" at bounding box center [0, 0] width 0 height 0
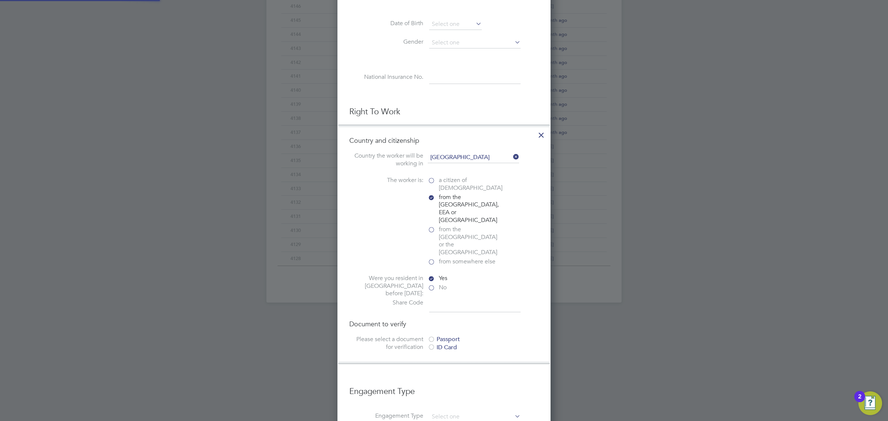
scroll to position [330, 0]
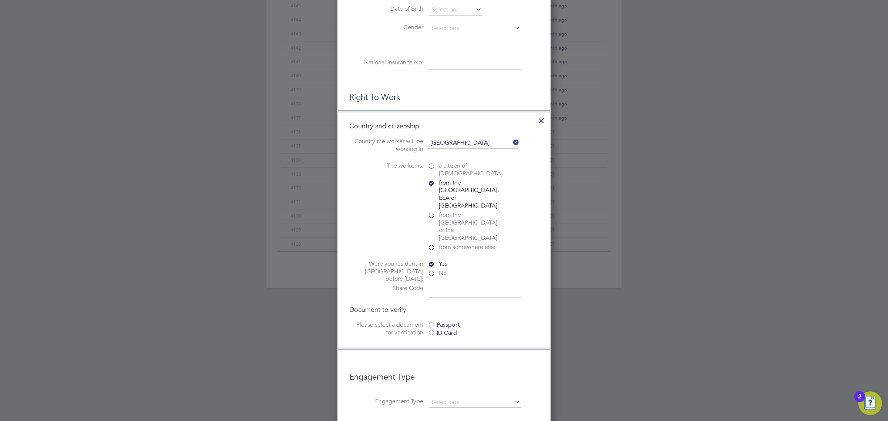
click at [444, 305] on div "Document to verify Please select a document for verification Passport ID Card" at bounding box center [443, 321] width 189 height 33
click at [443, 321] on div "Passport" at bounding box center [483, 325] width 111 height 8
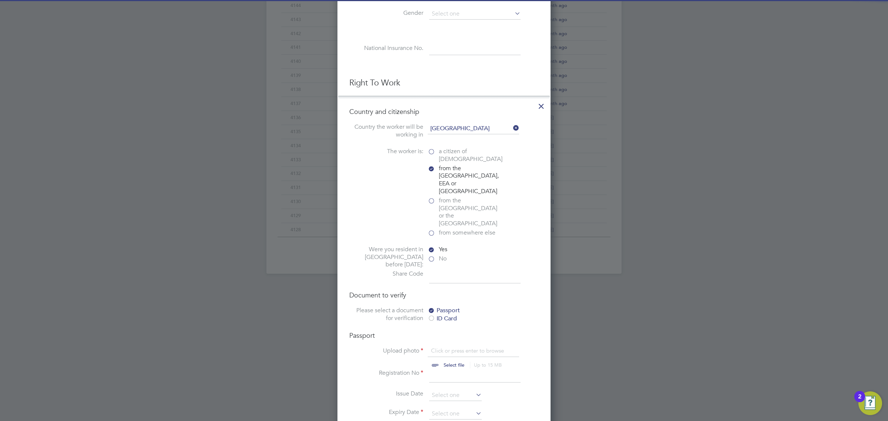
scroll to position [376, 0]
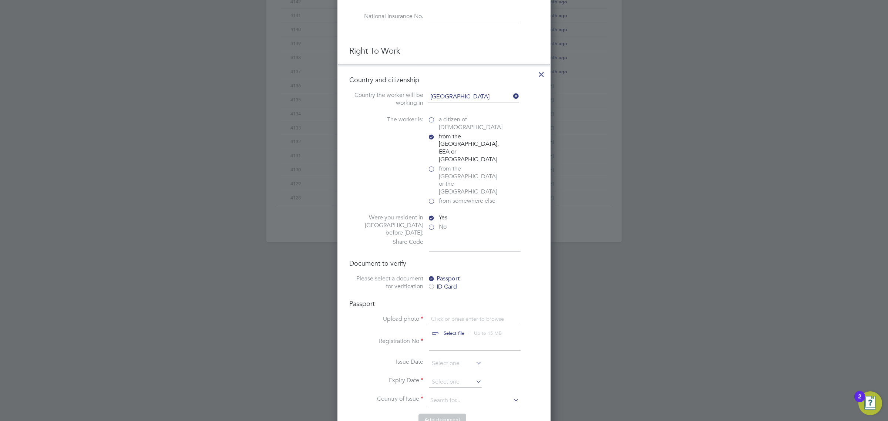
click at [452, 315] on input "file" at bounding box center [461, 326] width 116 height 22
type input "C:\fakepath\[PERSON_NAME] PP.png"
click at [438, 337] on input at bounding box center [474, 343] width 91 height 13
type input "01291401031"
click at [462, 377] on input at bounding box center [455, 382] width 53 height 11
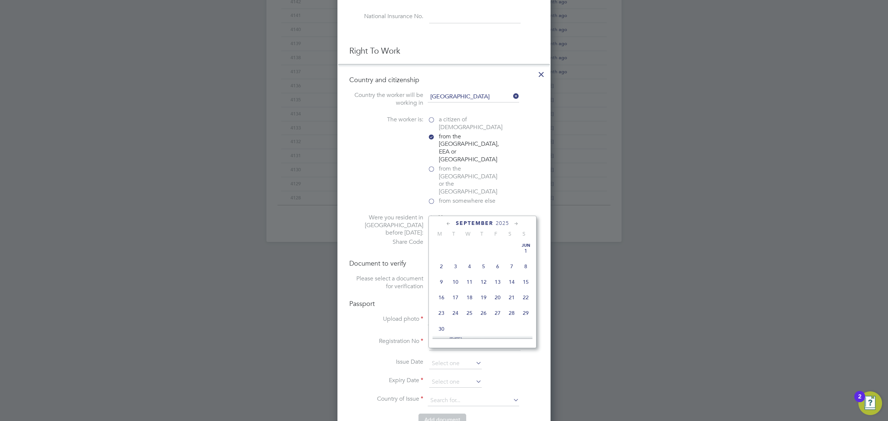
scroll to position [227, 0]
click at [504, 220] on span "2025" at bounding box center [502, 223] width 13 height 6
click at [457, 292] on span "2026" at bounding box center [455, 285] width 14 height 14
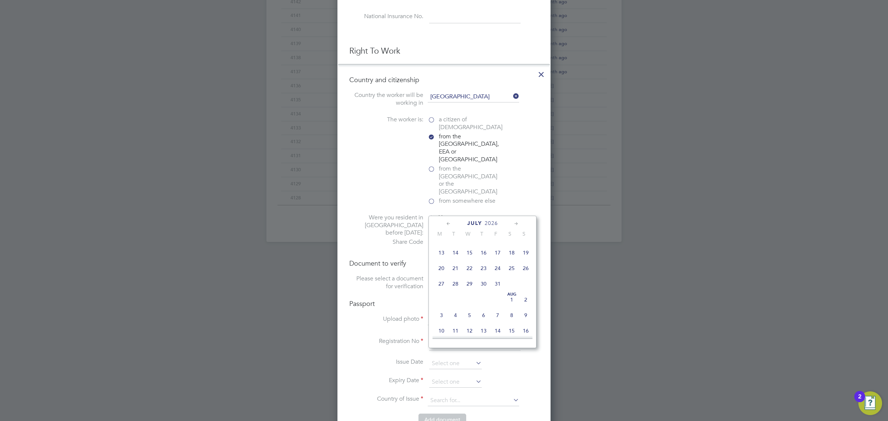
click at [441, 289] on span "27" at bounding box center [441, 284] width 14 height 14
type input "27 Jul 2026"
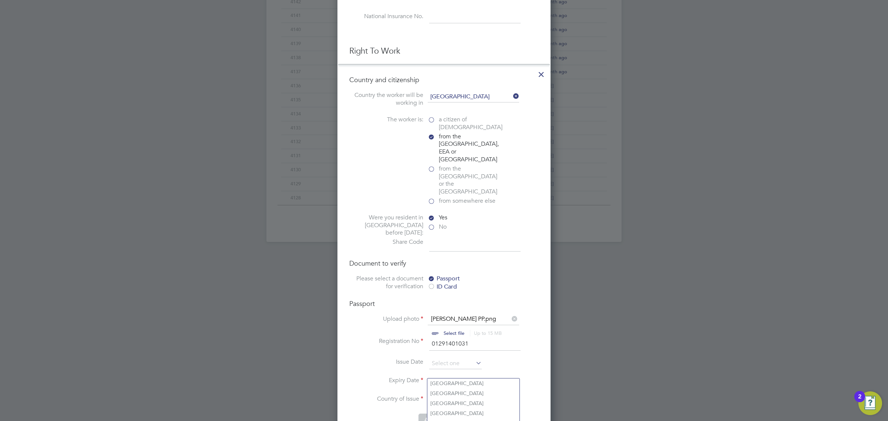
click at [454, 395] on input at bounding box center [473, 400] width 91 height 11
click at [453, 392] on li "Pol and" at bounding box center [473, 393] width 92 height 10
type input "Poland"
click at [470, 225] on li "Country and citizenship Country the worker will be working in United Kingdom Th…" at bounding box center [444, 254] width 212 height 380
click at [470, 238] on input at bounding box center [474, 244] width 91 height 13
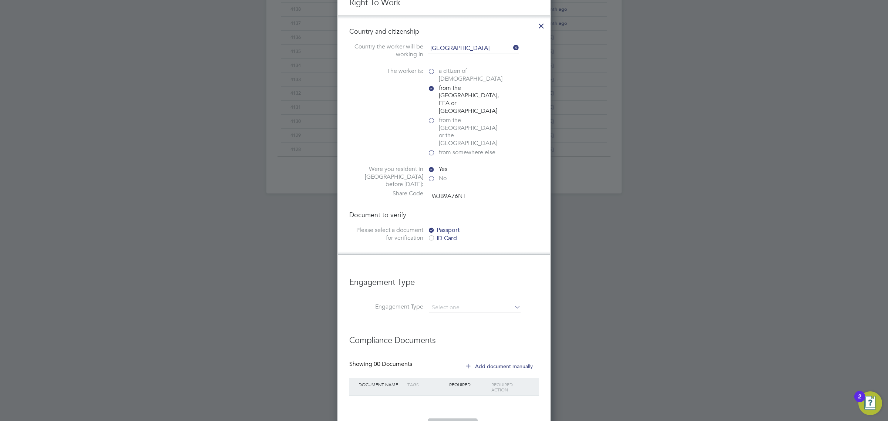
scroll to position [428, 0]
type input "WJB9A76NT"
click at [471, 273] on ul "New Worker Mandatory Fields Email Mobile No Personal Details Title First Name S…" at bounding box center [443, 23] width 189 height 824
click at [471, 299] on input at bounding box center [474, 304] width 91 height 10
click at [452, 318] on li "Umbrella" at bounding box center [475, 318] width 92 height 11
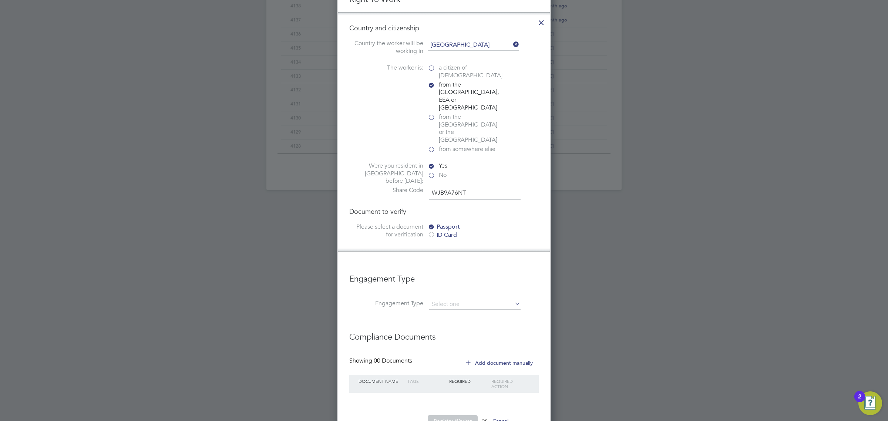
type input "Umbrella"
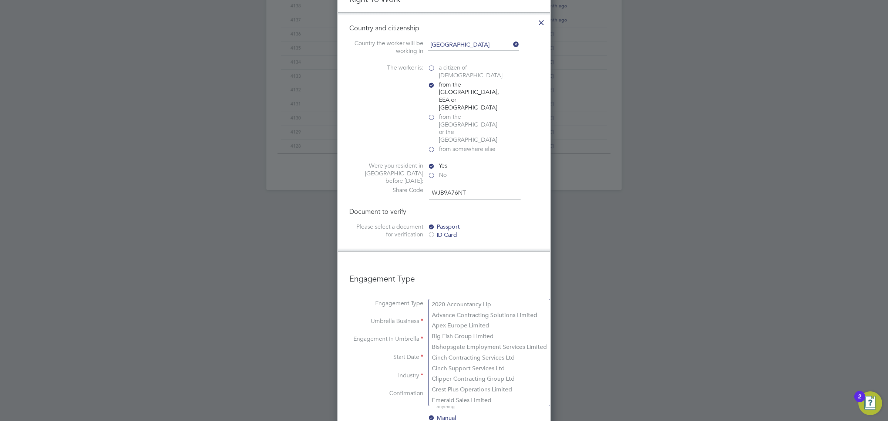
click at [457, 317] on input at bounding box center [474, 322] width 91 height 10
click at [402, 317] on li "Umbrella Business" at bounding box center [443, 326] width 189 height 18
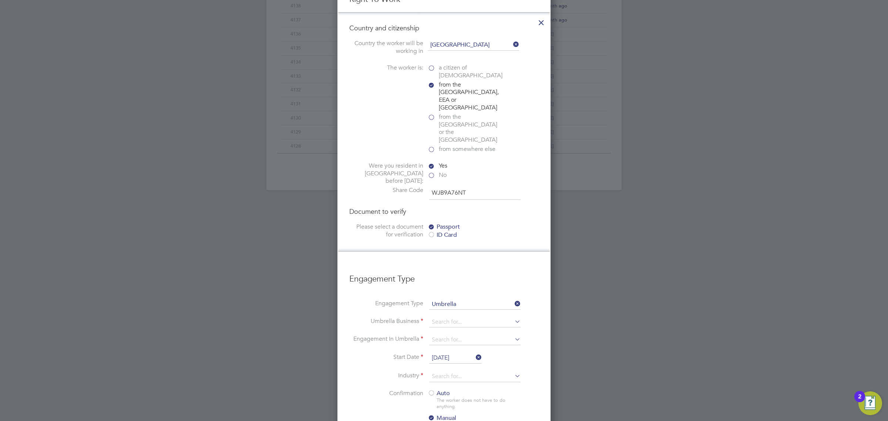
click at [481, 299] on li "Engagement Type Umbrella" at bounding box center [443, 308] width 189 height 18
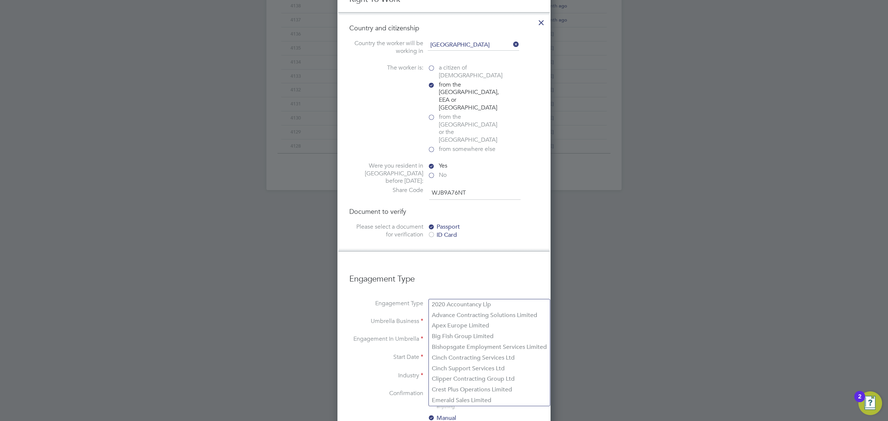
click at [487, 317] on input at bounding box center [474, 322] width 91 height 10
click at [474, 389] on li "Crest Plus Operations Limited" at bounding box center [489, 389] width 121 height 11
type input "Crest Plus Operations Limited"
click at [467, 335] on input at bounding box center [474, 340] width 91 height 10
click at [459, 364] on li "PAYE Umbrella" at bounding box center [475, 365] width 92 height 11
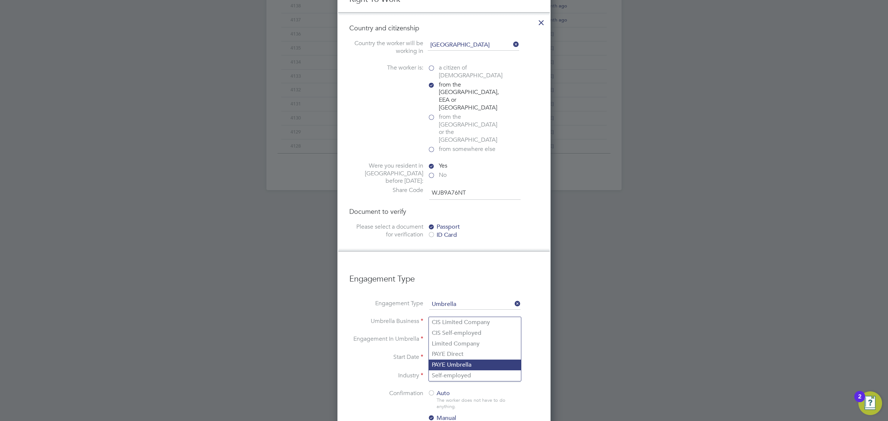
type input "PAYE Umbrella"
click at [454, 371] on input at bounding box center [474, 376] width 91 height 11
click at [449, 361] on li "Con struction" at bounding box center [475, 359] width 92 height 10
type input "Construction"
click at [438, 389] on span "Auto" at bounding box center [439, 392] width 22 height 7
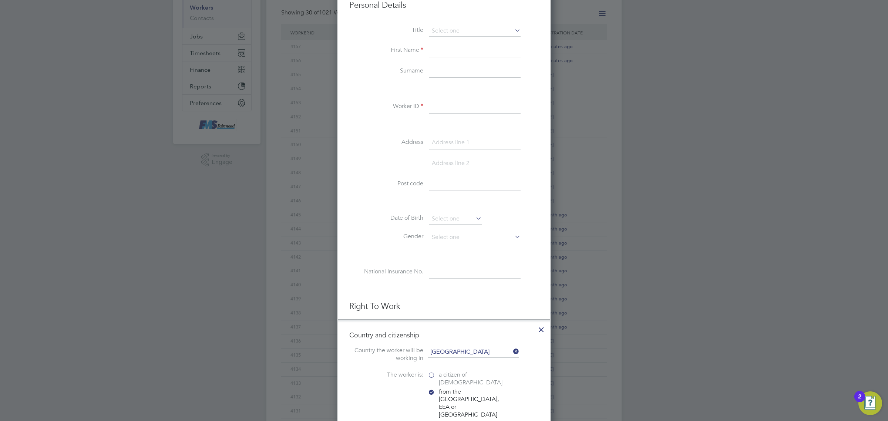
scroll to position [104, 0]
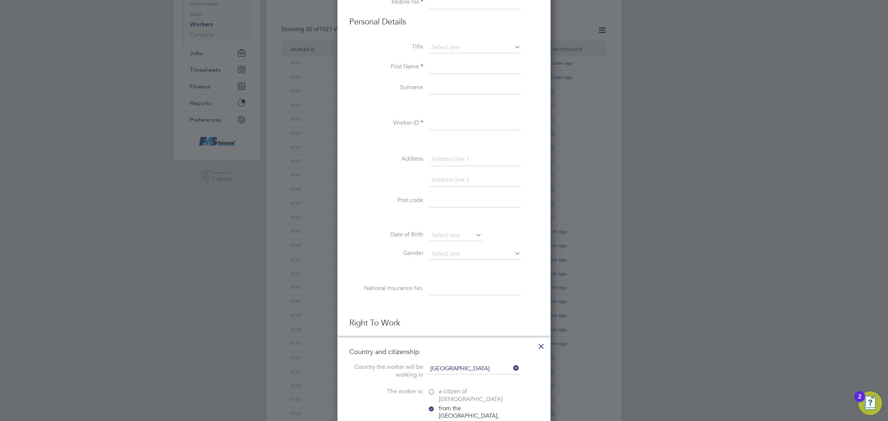
click at [437, 290] on input at bounding box center [474, 288] width 91 height 13
paste input "SZ186666C"
type input "SZ 18 66 66 C"
click at [465, 256] on input at bounding box center [474, 254] width 91 height 11
click at [454, 265] on li "Male" at bounding box center [475, 265] width 92 height 10
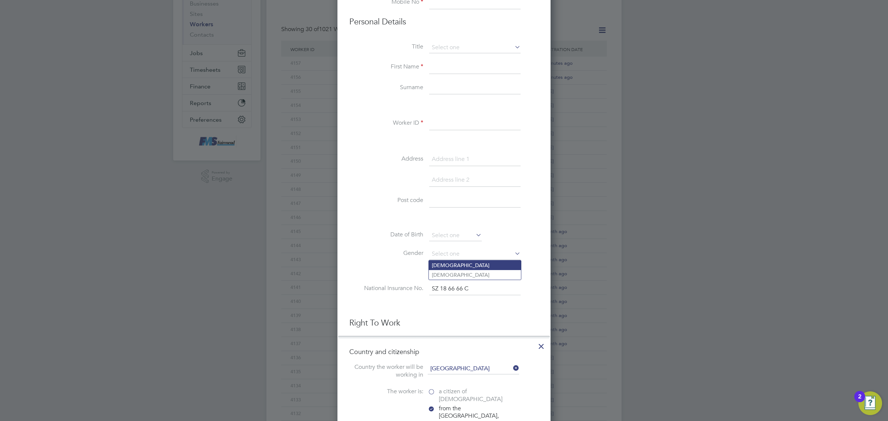
type input "Male"
click at [452, 235] on input at bounding box center [455, 235] width 53 height 11
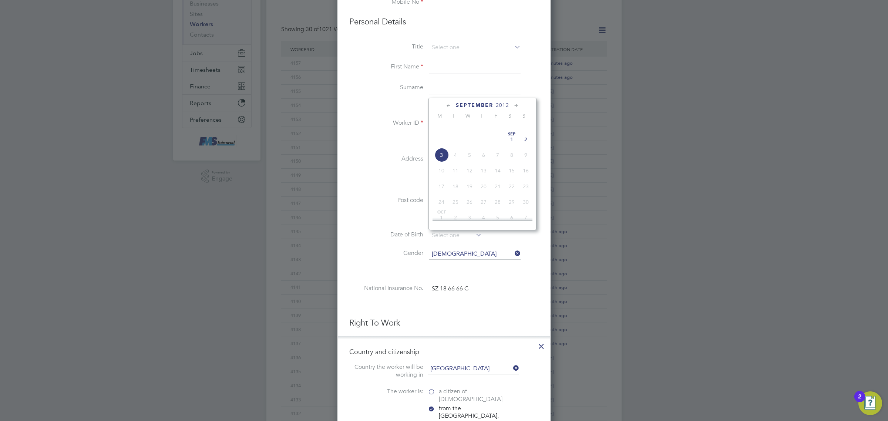
click at [504, 105] on span "2012" at bounding box center [502, 105] width 13 height 6
click at [486, 141] on span "2001" at bounding box center [483, 136] width 14 height 14
click at [500, 175] on span "14" at bounding box center [497, 168] width 14 height 14
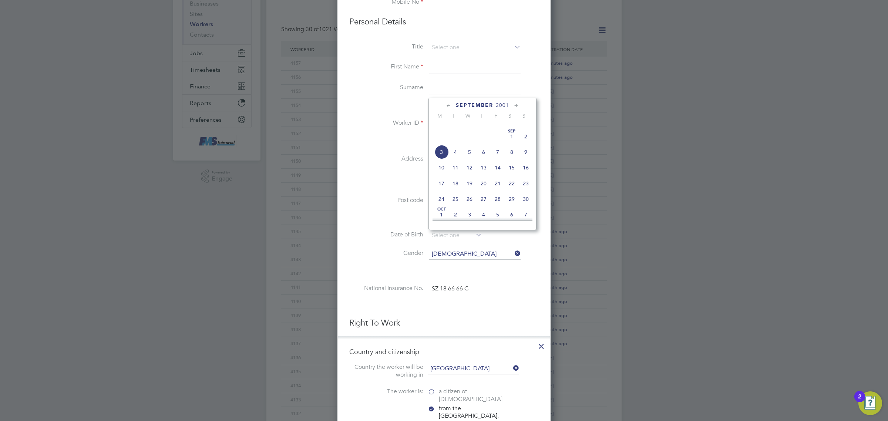
type input "14 Sep 2001"
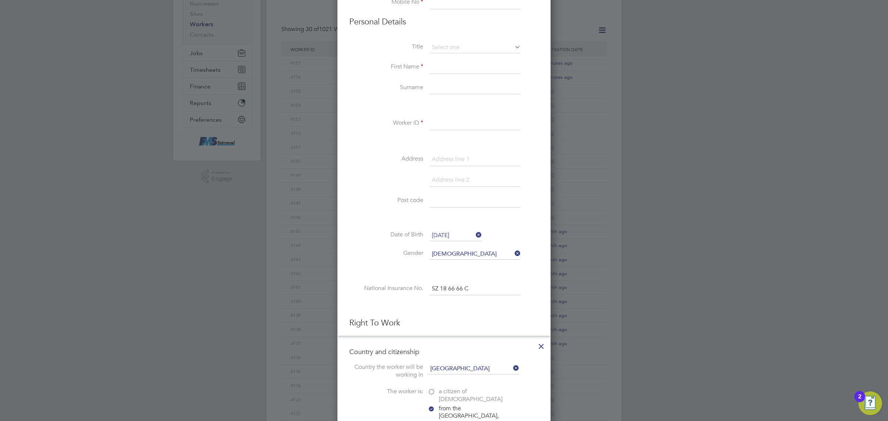
click at [469, 200] on input at bounding box center [474, 200] width 91 height 13
paste input "CM7 1DG"
type input "CM7 1DG"
click at [479, 166] on input at bounding box center [474, 159] width 91 height 13
paste input "27 Rifle Hill"
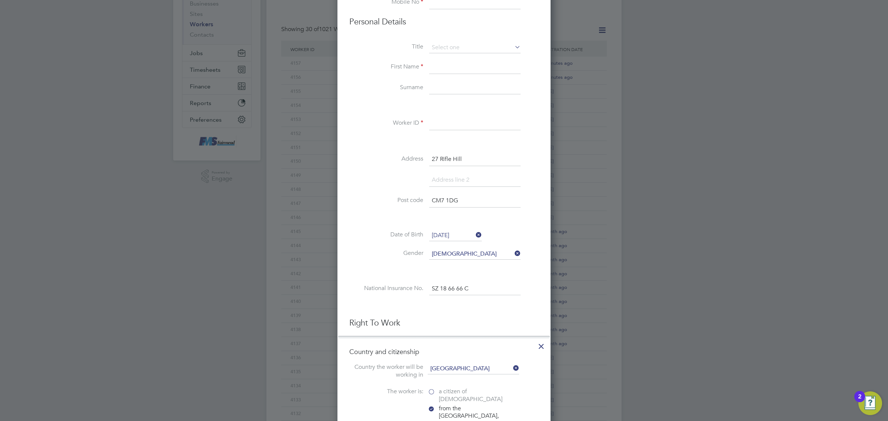
type input "27 Rifle Hill"
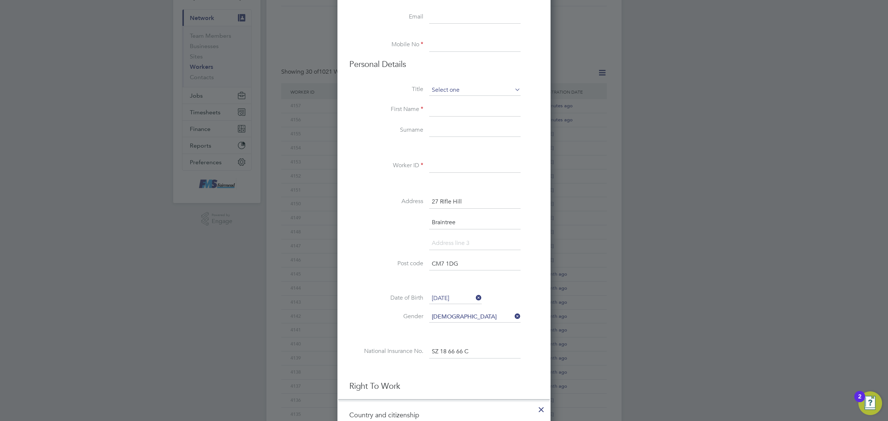
scroll to position [58, 0]
type input "Braintree"
click at [449, 171] on input at bounding box center [474, 169] width 91 height 13
type input "4158"
click at [477, 93] on input at bounding box center [474, 93] width 91 height 11
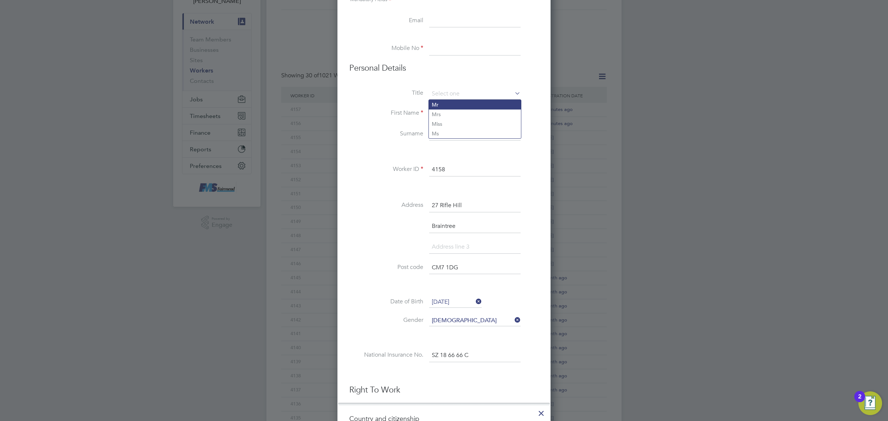
click at [462, 105] on li "Mr" at bounding box center [475, 105] width 92 height 10
type input "Mr"
click at [460, 111] on input at bounding box center [474, 113] width 91 height 13
type input "Antoni"
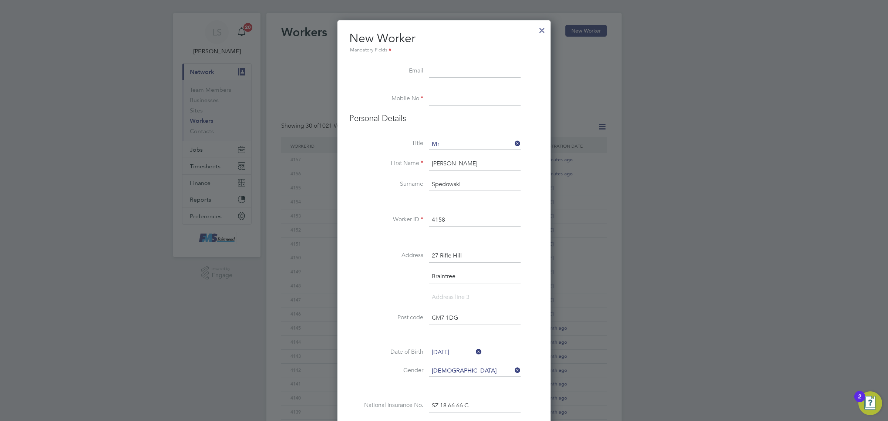
scroll to position [0, 0]
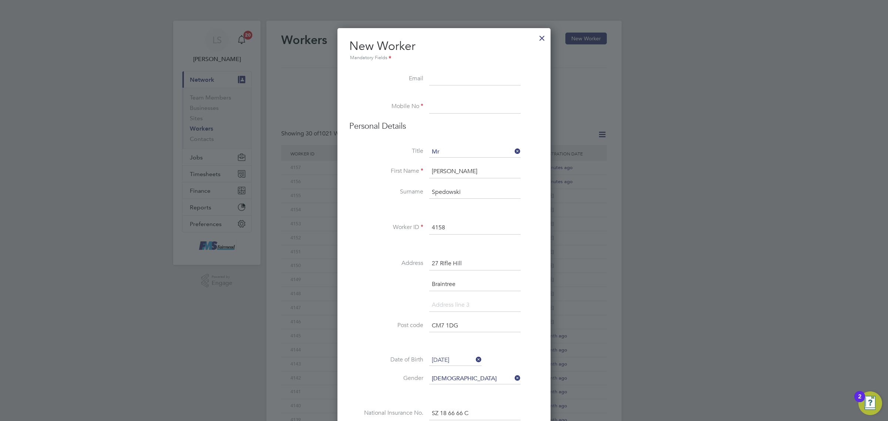
type input "Spedowski"
click at [463, 73] on input at bounding box center [474, 78] width 91 height 13
paste input "antekxd96@gmail.com"
type input "antekxd96@gmail.com"
click at [466, 111] on input at bounding box center [474, 106] width 91 height 13
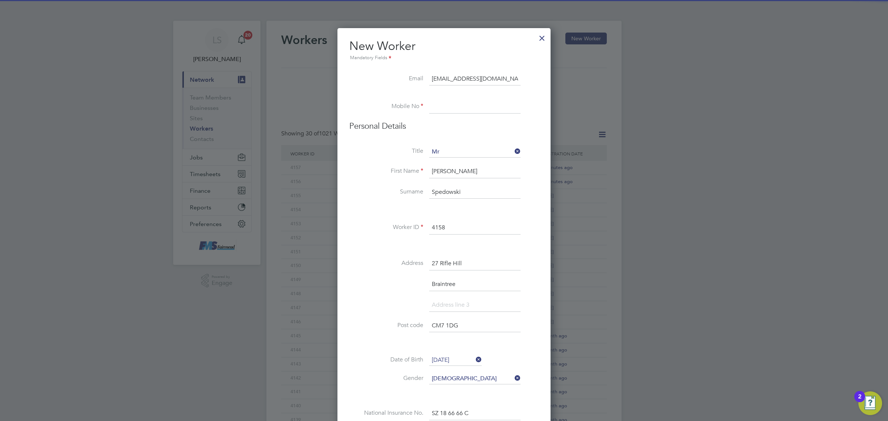
paste input "07928760807"
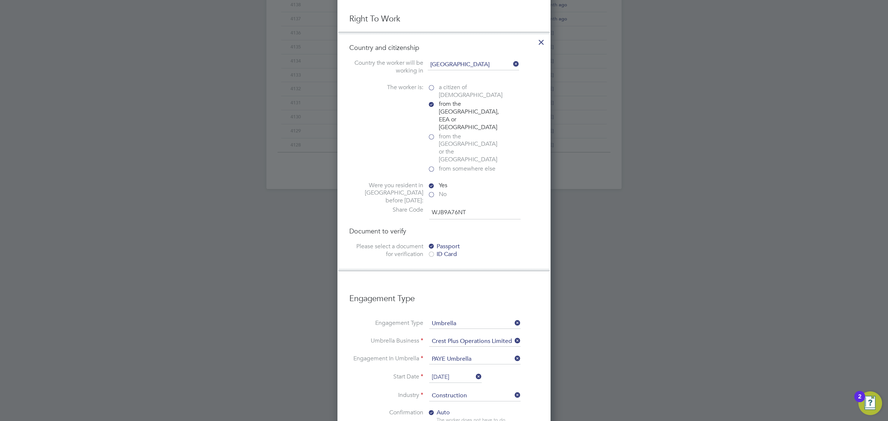
scroll to position [586, 0]
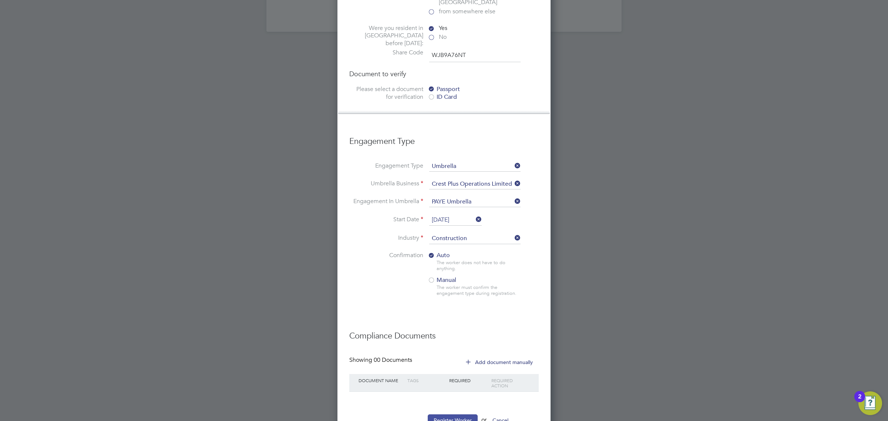
type input "07928760807"
click at [462, 414] on button "Register Worker" at bounding box center [453, 420] width 50 height 12
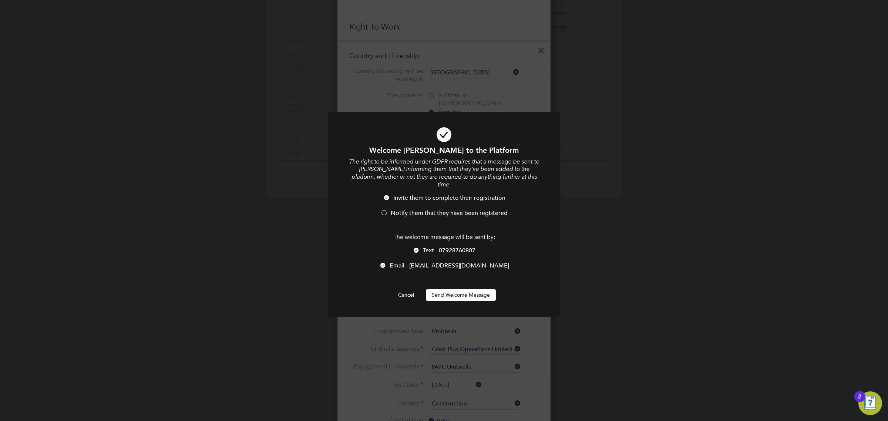
click at [422, 196] on li "Invite them to complete their registration" at bounding box center [444, 201] width 192 height 15
click at [428, 209] on span "Notify them that they have been registered" at bounding box center [449, 212] width 117 height 7
click at [467, 289] on button "Send Welcome Message" at bounding box center [461, 295] width 70 height 12
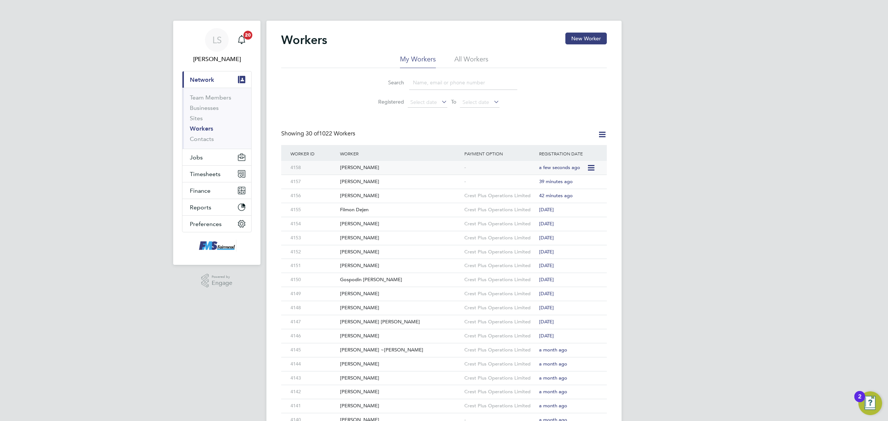
click at [371, 166] on div "[PERSON_NAME]" at bounding box center [400, 168] width 124 height 14
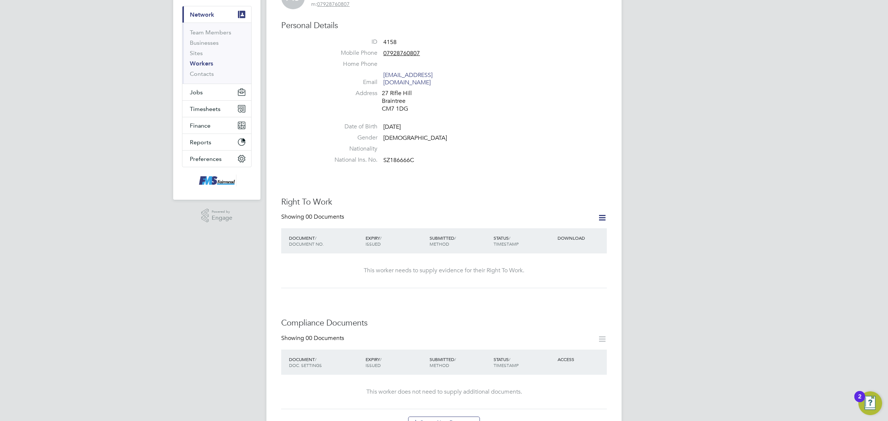
scroll to position [231, 0]
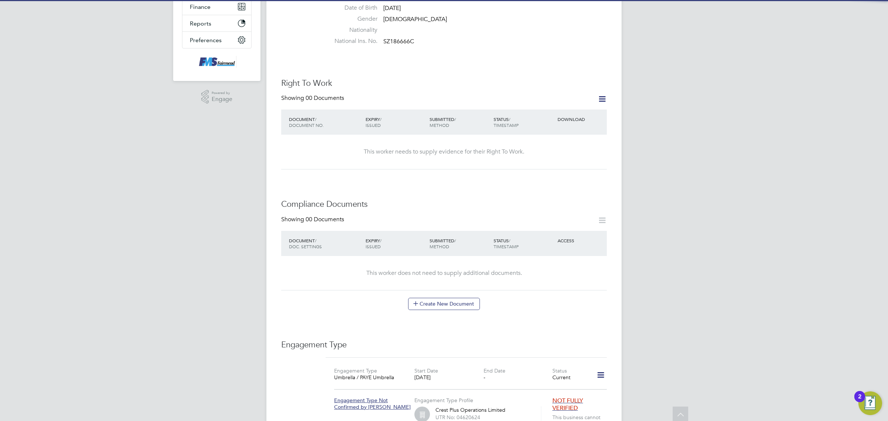
scroll to position [185, 0]
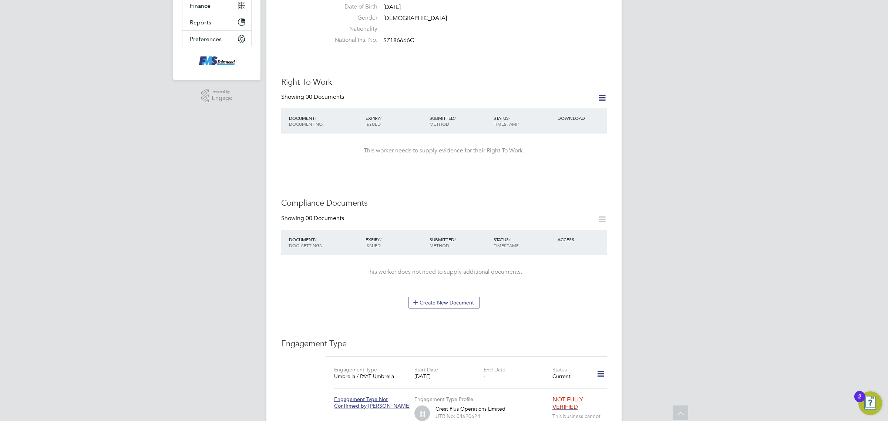
click at [598, 93] on icon at bounding box center [601, 97] width 9 height 9
click at [567, 103] on li "Add Right To Work Document" at bounding box center [560, 108] width 89 height 10
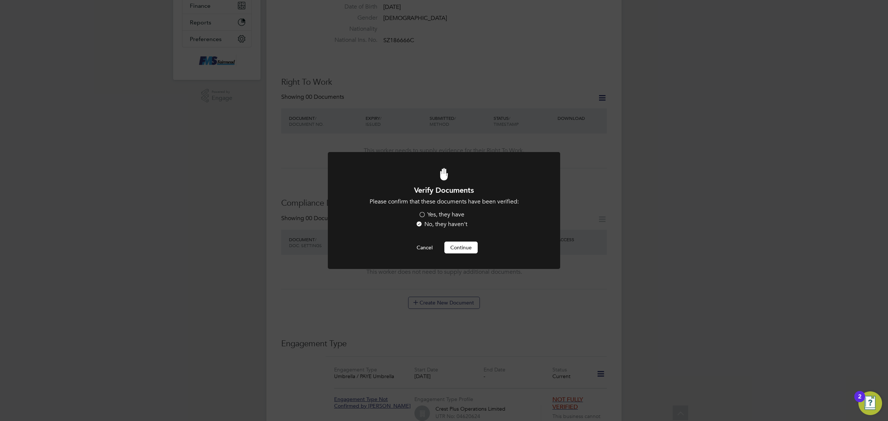
click at [450, 215] on label "Yes, they have" at bounding box center [441, 215] width 46 height 8
click at [0, 0] on input "Yes, they have" at bounding box center [0, 0] width 0 height 0
click at [459, 248] on button "Continue" at bounding box center [460, 248] width 33 height 12
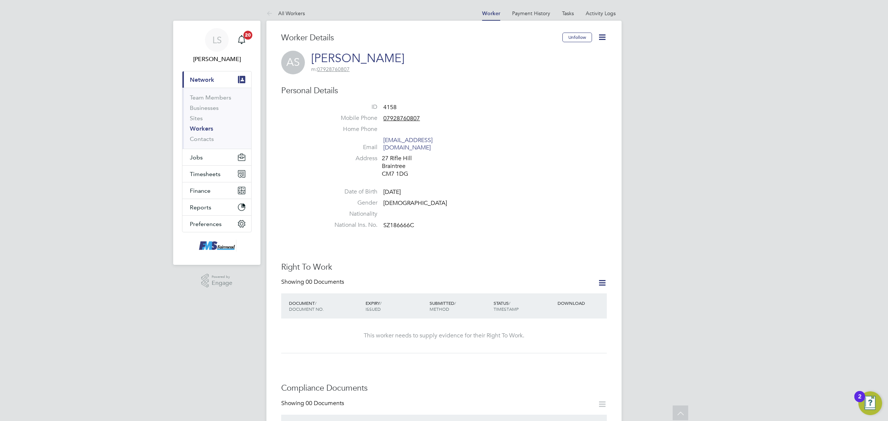
scroll to position [185, 0]
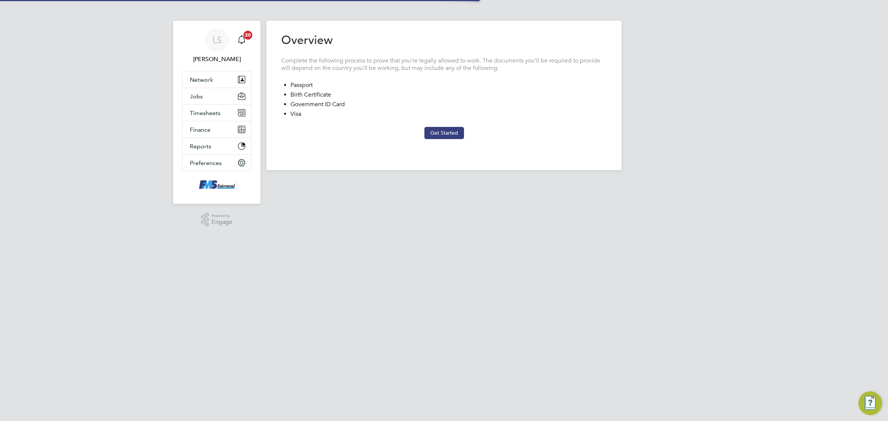
click at [449, 133] on button "Get Started" at bounding box center [444, 133] width 40 height 12
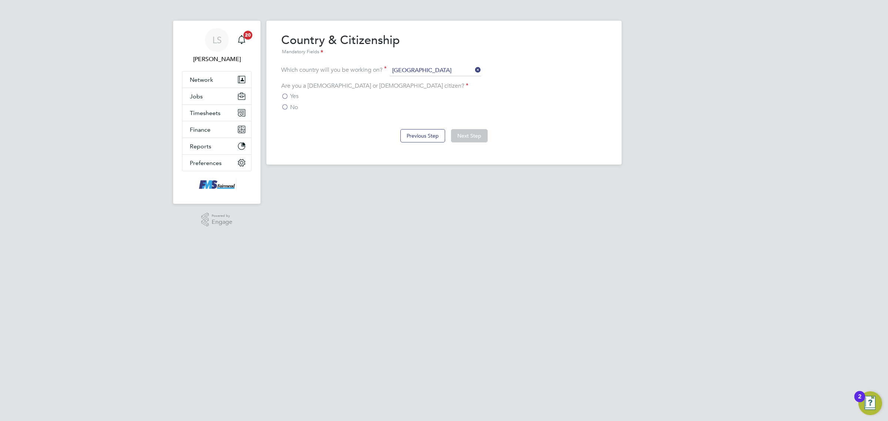
click at [281, 97] on label "Yes" at bounding box center [289, 95] width 17 height 7
click at [0, 0] on input "Yes" at bounding box center [0, 0] width 0 height 0
click at [287, 97] on label "Yes" at bounding box center [289, 95] width 17 height 7
click at [0, 0] on input "Yes" at bounding box center [0, 0] width 0 height 0
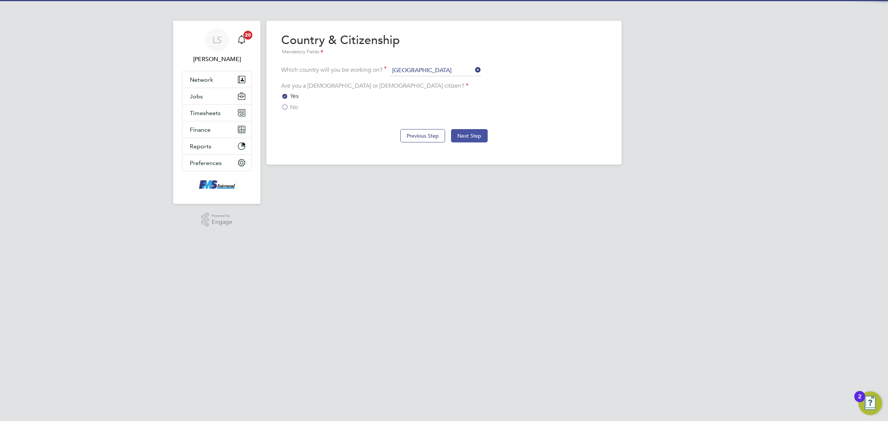
click at [463, 137] on button "Next Step" at bounding box center [469, 135] width 37 height 13
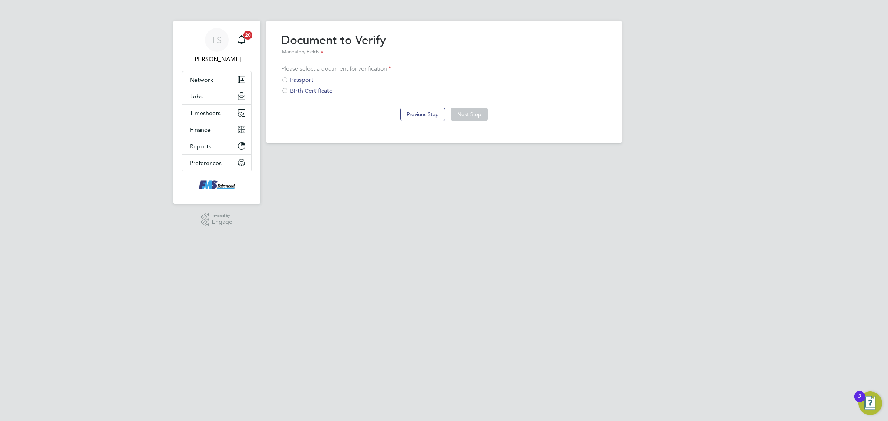
drag, startPoint x: 286, startPoint y: 78, endPoint x: 297, endPoint y: 80, distance: 11.4
click at [286, 77] on div at bounding box center [284, 80] width 7 height 7
click at [463, 111] on button "Next Step" at bounding box center [469, 114] width 37 height 13
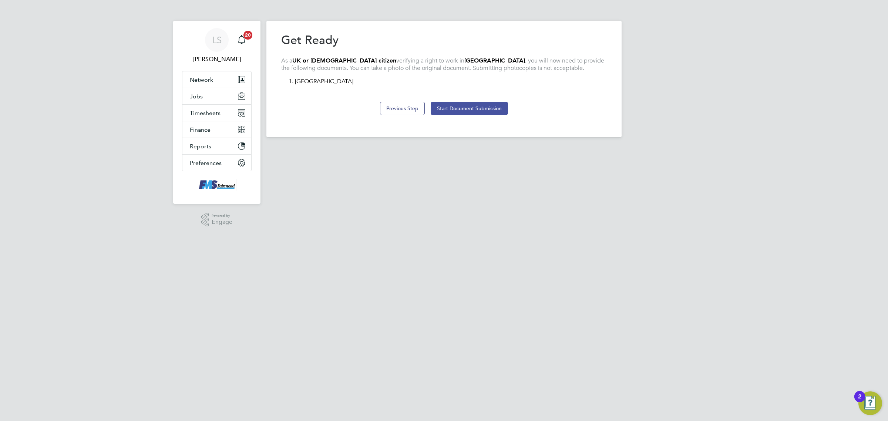
click at [469, 108] on button "Start Document Submission" at bounding box center [469, 108] width 77 height 13
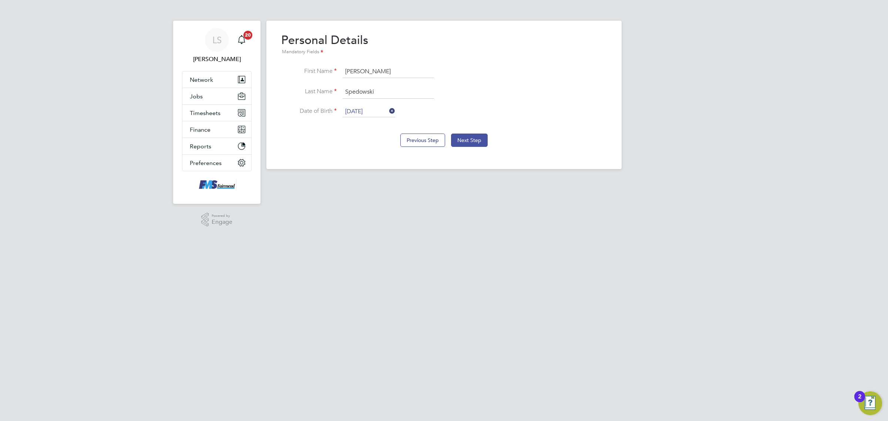
click at [468, 141] on button "Next Step" at bounding box center [469, 140] width 37 height 13
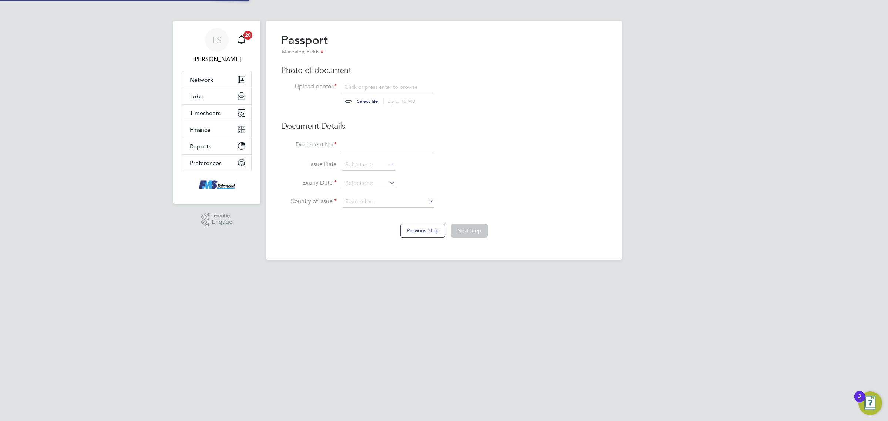
scroll to position [10, 92]
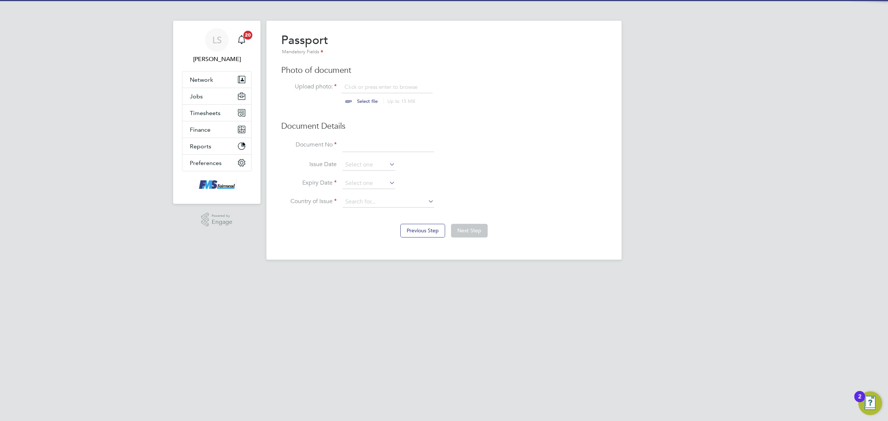
click at [372, 99] on input "file" at bounding box center [374, 94] width 116 height 22
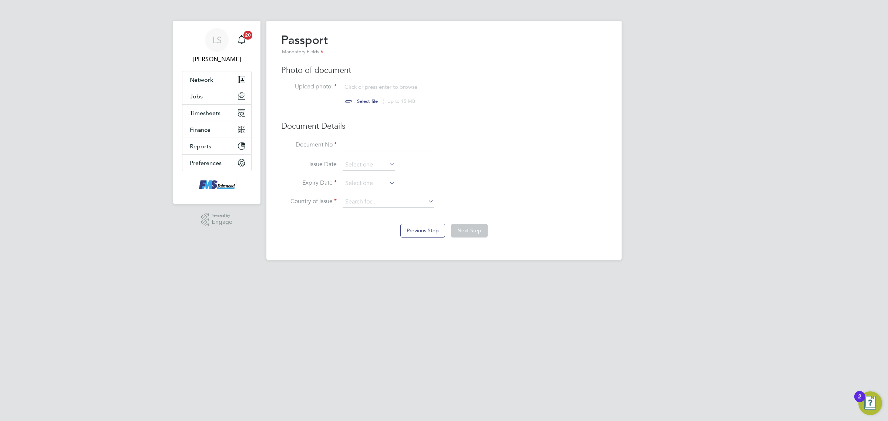
type input "C:\fakepath\Antoni Spedowski PP.png"
click at [355, 145] on input at bounding box center [387, 145] width 91 height 13
type input "01291401031"
click at [356, 183] on input at bounding box center [368, 183] width 53 height 11
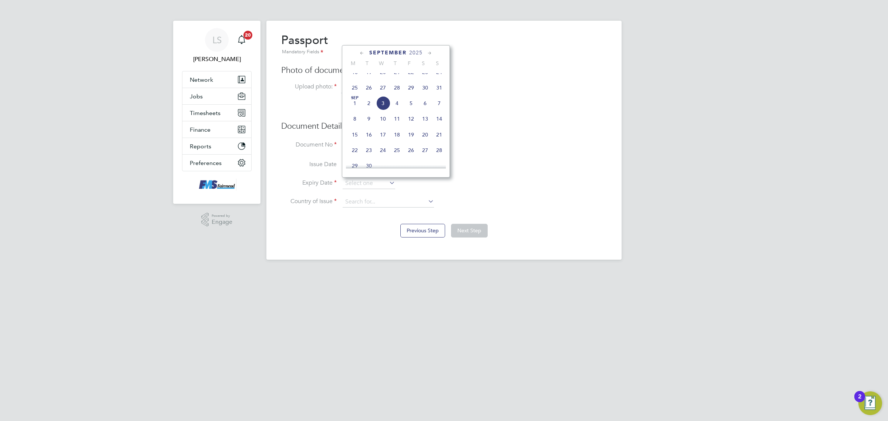
click at [415, 53] on span "2025" at bounding box center [415, 53] width 13 height 6
click at [372, 122] on span "2026" at bounding box center [369, 115] width 14 height 14
click at [355, 118] on span "27" at bounding box center [355, 111] width 14 height 14
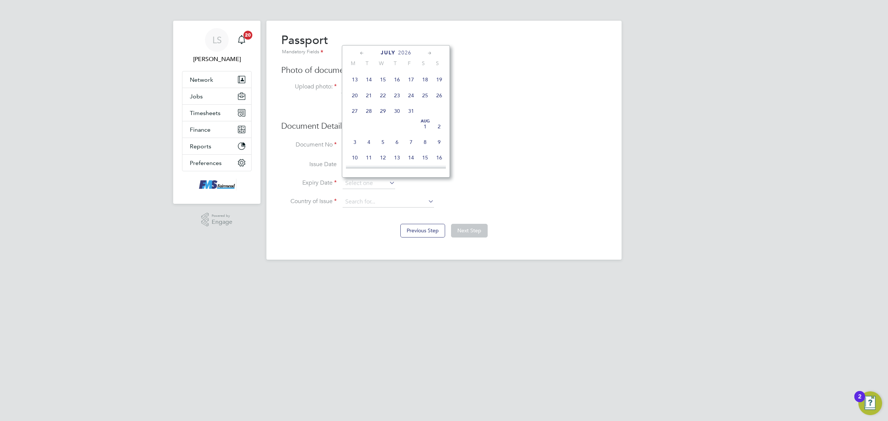
type input "27 Jul 2026"
click at [369, 201] on input at bounding box center [387, 201] width 91 height 11
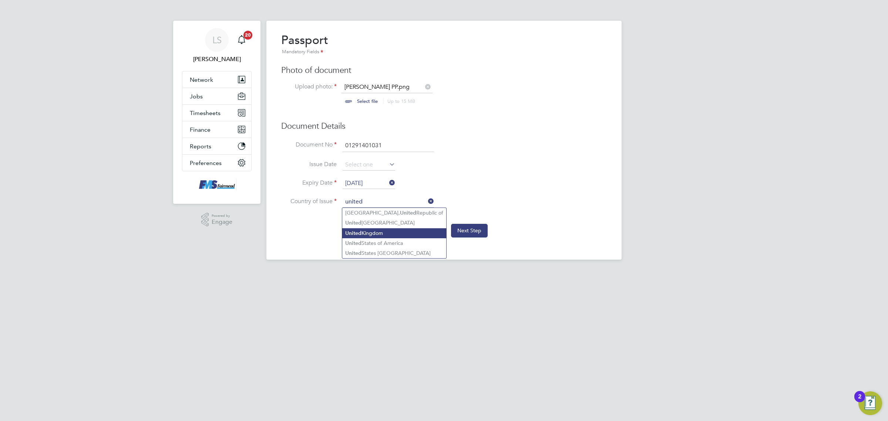
click at [366, 233] on li "United Kingdom" at bounding box center [394, 233] width 104 height 10
type input "United Kingdom"
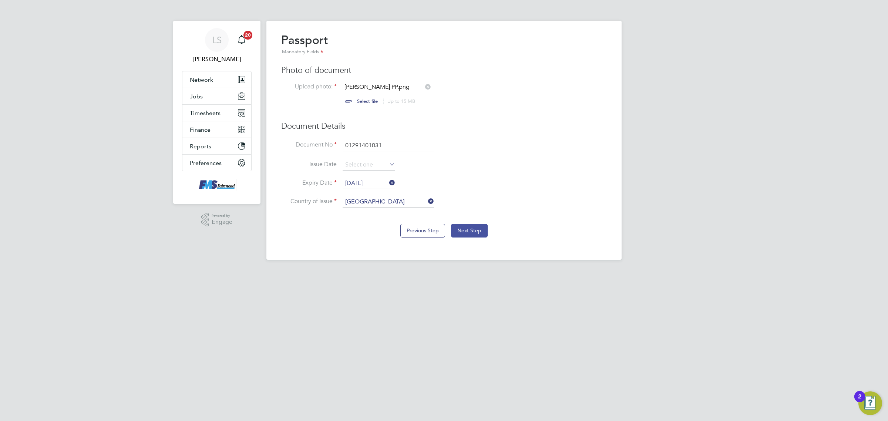
click at [463, 236] on button "Next Step" at bounding box center [469, 230] width 37 height 13
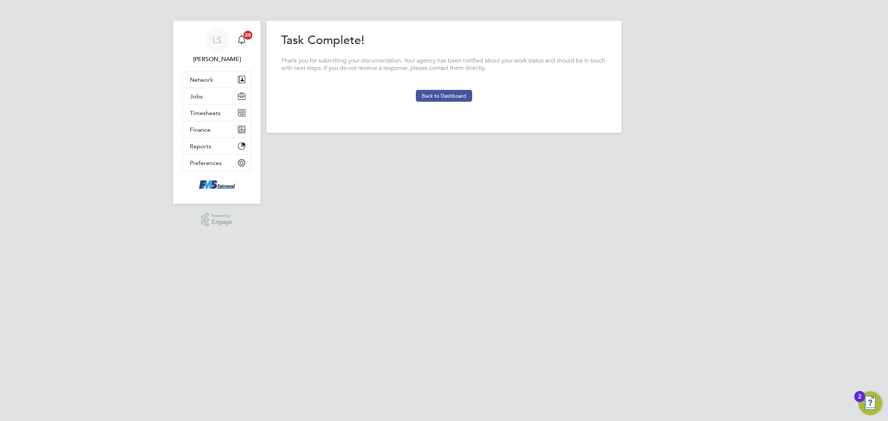
click at [439, 97] on button "Back to Dashboard" at bounding box center [444, 96] width 56 height 12
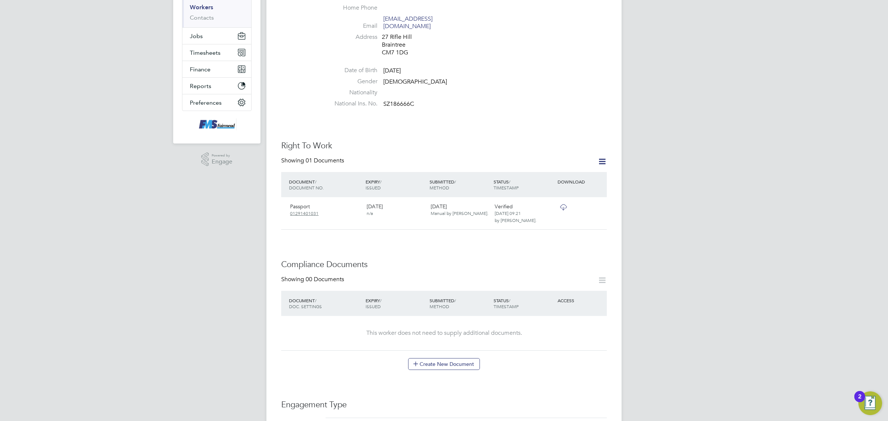
scroll to position [185, 0]
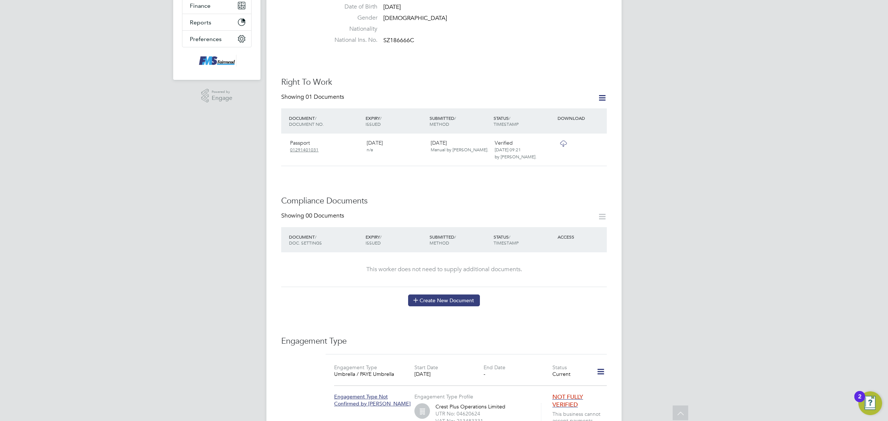
click at [466, 298] on button "Create New Document" at bounding box center [444, 300] width 72 height 12
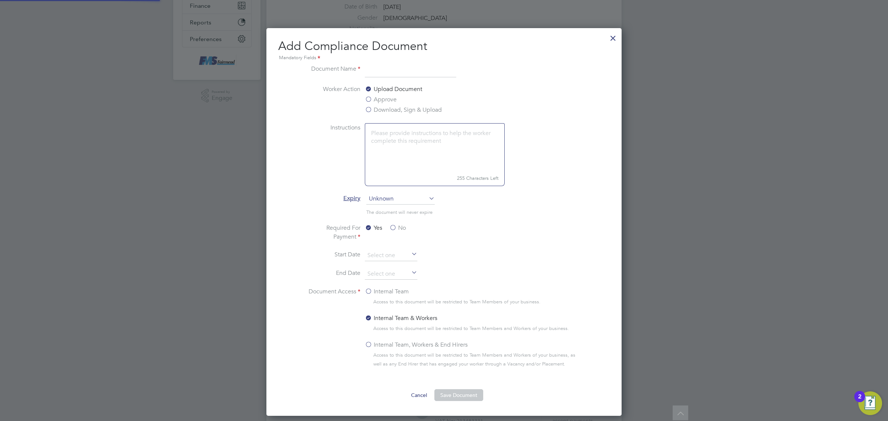
scroll to position [389, 355]
click at [381, 71] on input at bounding box center [410, 70] width 91 height 13
drag, startPoint x: 378, startPoint y: 71, endPoint x: 378, endPoint y: 67, distance: 3.7
click at [378, 69] on input at bounding box center [410, 70] width 91 height 13
type input "CSCS"
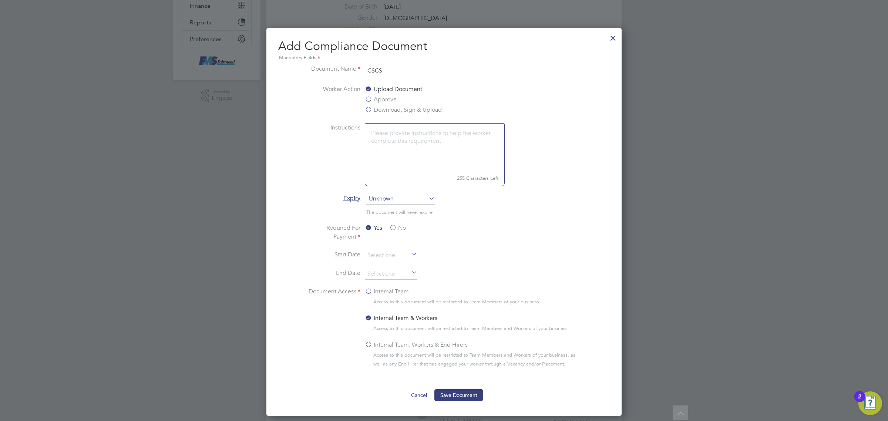
drag, startPoint x: 378, startPoint y: 109, endPoint x: 380, endPoint y: 106, distance: 4.0
click at [378, 108] on label "Download, Sign & Upload" at bounding box center [403, 109] width 77 height 9
click at [0, 0] on input "Download, Sign & Upload" at bounding box center [0, 0] width 0 height 0
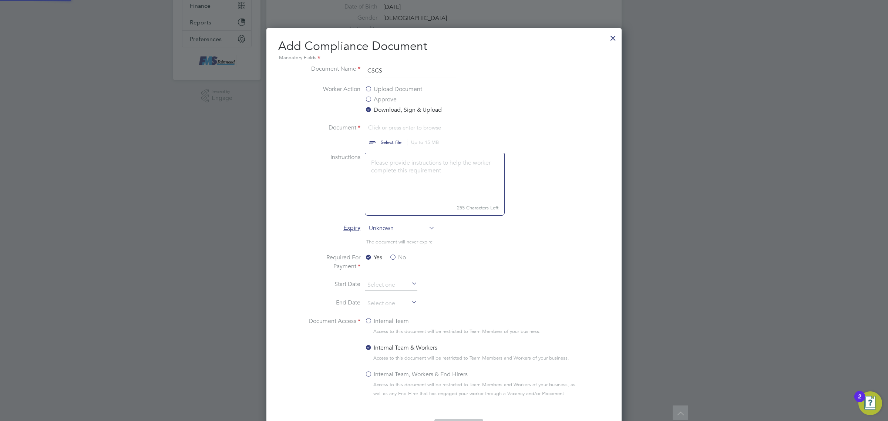
scroll to position [11, 92]
click at [384, 141] on input "file" at bounding box center [398, 134] width 116 height 22
type input "C:\fakepath\Antoni Spedowski CSCS.png"
click at [386, 226] on span "Unknown" at bounding box center [400, 228] width 68 height 11
click at [388, 280] on li "Specific date" at bounding box center [400, 278] width 69 height 10
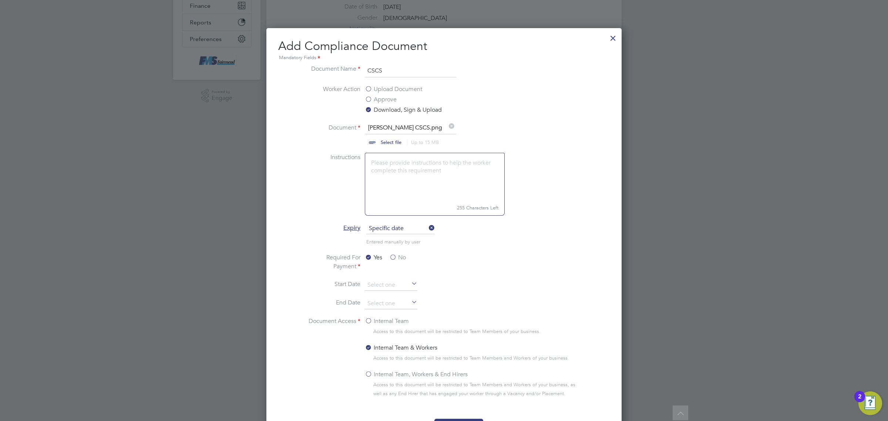
click at [394, 258] on label "No" at bounding box center [397, 257] width 17 height 9
click at [0, 0] on input "No" at bounding box center [0, 0] width 0 height 0
click at [393, 302] on input at bounding box center [391, 303] width 53 height 11
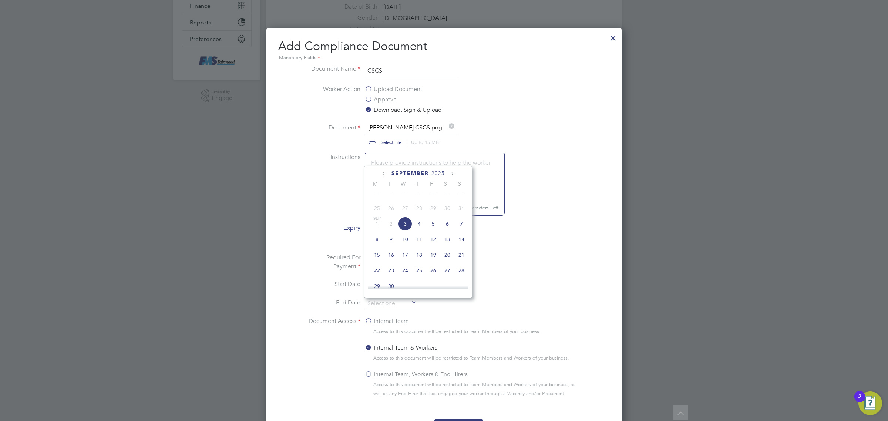
click at [439, 171] on span "2025" at bounding box center [437, 173] width 13 height 6
click at [394, 242] on span "2026" at bounding box center [391, 235] width 14 height 14
click at [376, 261] on span "30" at bounding box center [377, 254] width 14 height 14
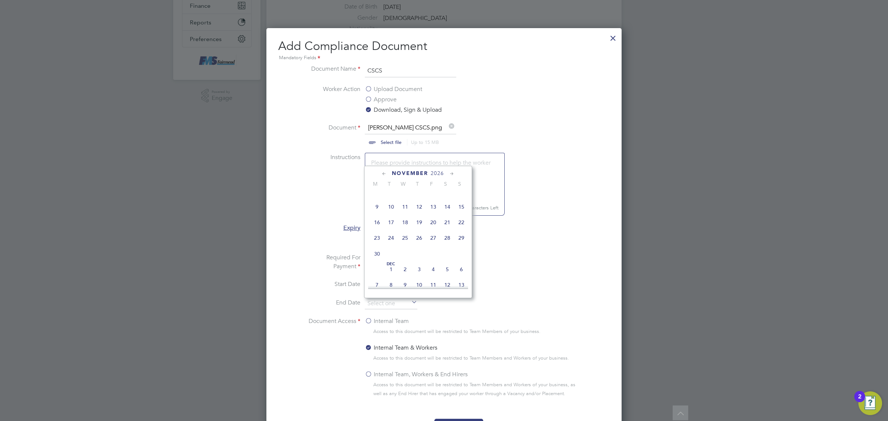
type input "30 Nov 2026"
click at [377, 322] on label "Internal Team" at bounding box center [387, 321] width 44 height 9
click at [0, 0] on input "Internal Team" at bounding box center [0, 0] width 0 height 0
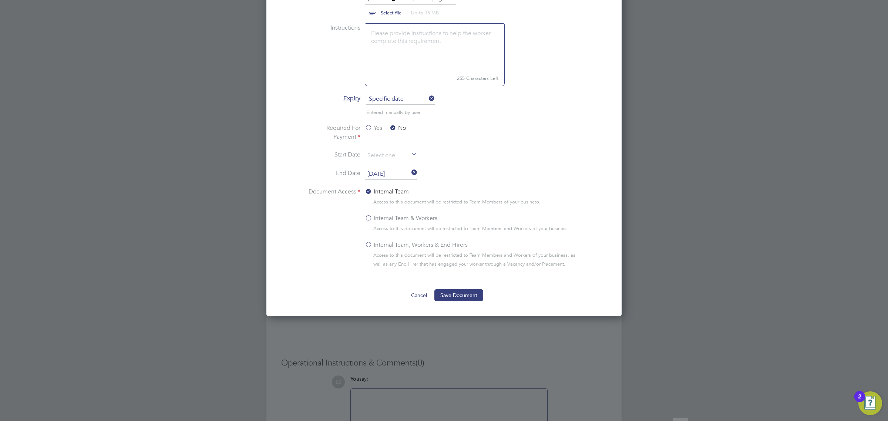
scroll to position [324, 0]
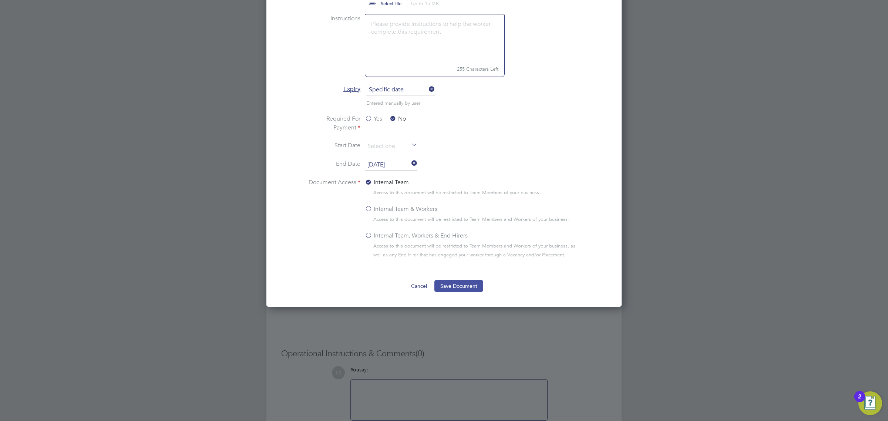
click at [465, 285] on button "Save Document" at bounding box center [458, 286] width 49 height 12
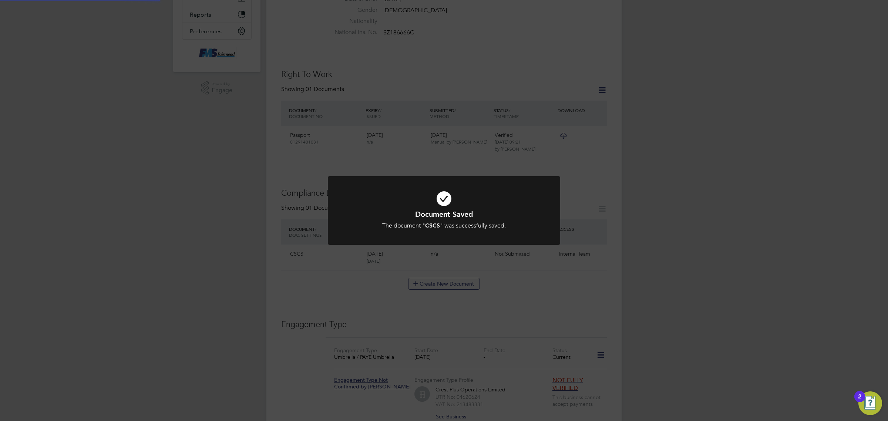
scroll to position [185, 0]
click at [544, 273] on div "Document Saved The document " CSCS " was successfully saved. Cancel Okay" at bounding box center [444, 210] width 888 height 421
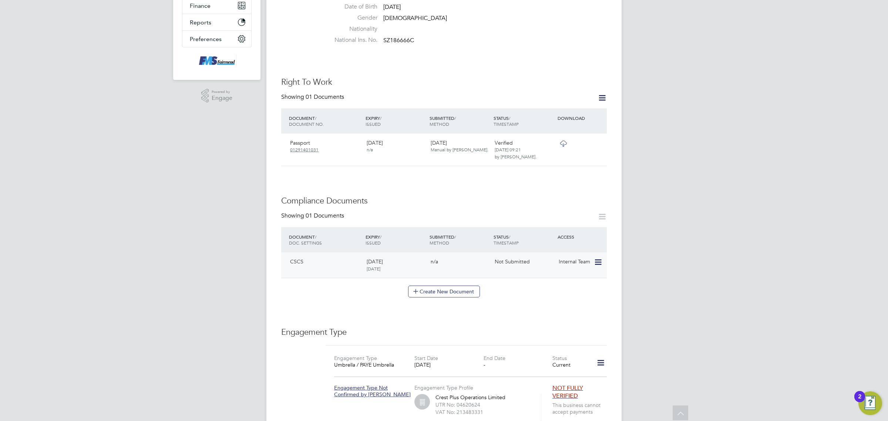
click at [600, 258] on icon at bounding box center [597, 262] width 7 height 9
click at [551, 290] on li "Submit Document" at bounding box center [565, 293] width 74 height 10
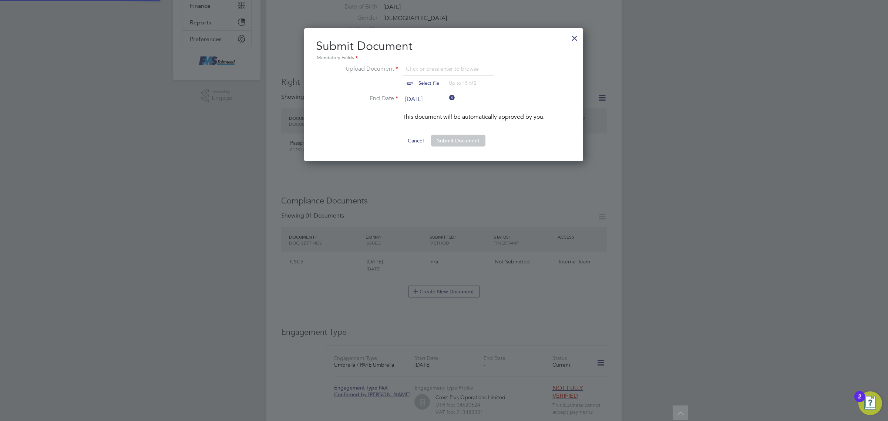
scroll to position [134, 280]
click at [424, 84] on input "file" at bounding box center [436, 75] width 116 height 22
type input "C:\fakepath\Antoni Spedowski CSCS.png"
click at [448, 144] on button "Submit Document" at bounding box center [458, 141] width 54 height 12
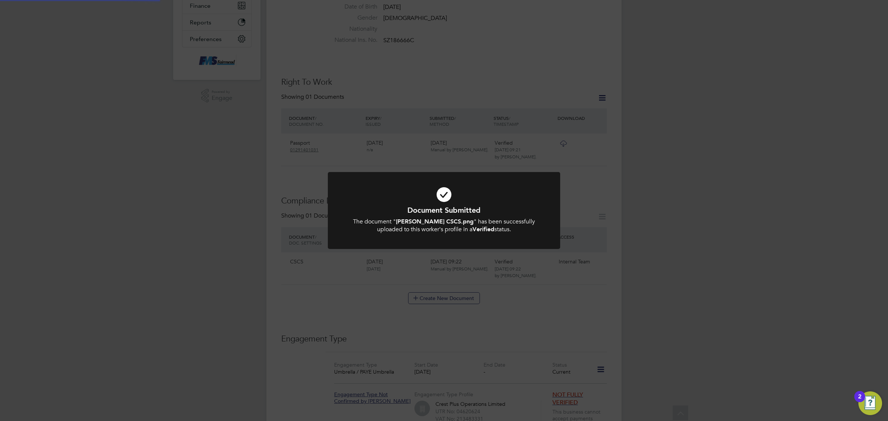
click at [537, 277] on div "Document Submitted The document " Antoni Spedowski CSCS.png " has been successf…" at bounding box center [444, 210] width 888 height 421
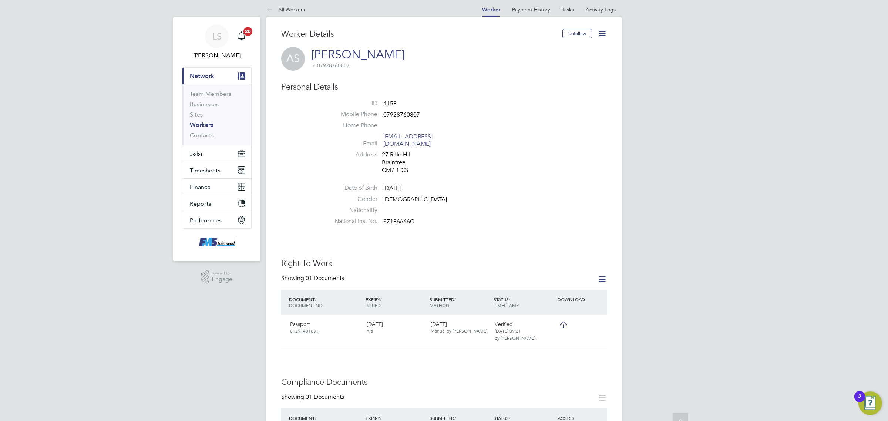
scroll to position [0, 0]
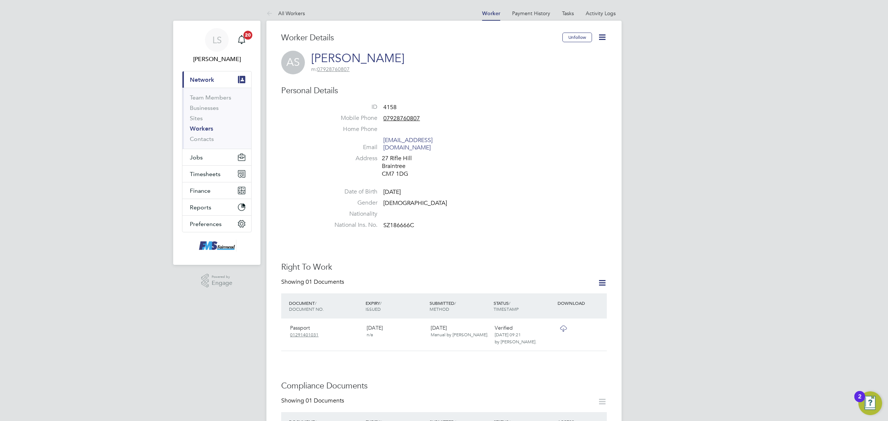
click at [604, 278] on icon at bounding box center [601, 282] width 9 height 9
click at [585, 290] on li "Add Right To Work Document" at bounding box center [560, 293] width 89 height 10
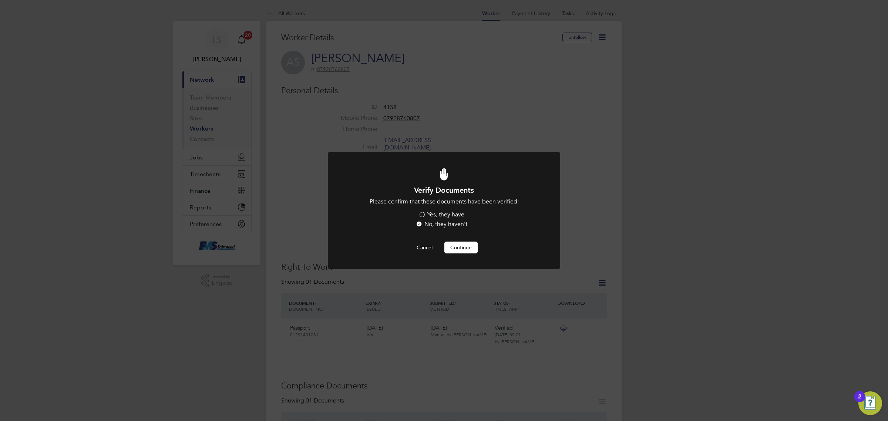
click at [424, 213] on label "Yes, they have" at bounding box center [441, 215] width 46 height 8
click at [0, 0] on input "Yes, they have" at bounding box center [0, 0] width 0 height 0
click at [452, 242] on button "Continue" at bounding box center [460, 248] width 33 height 12
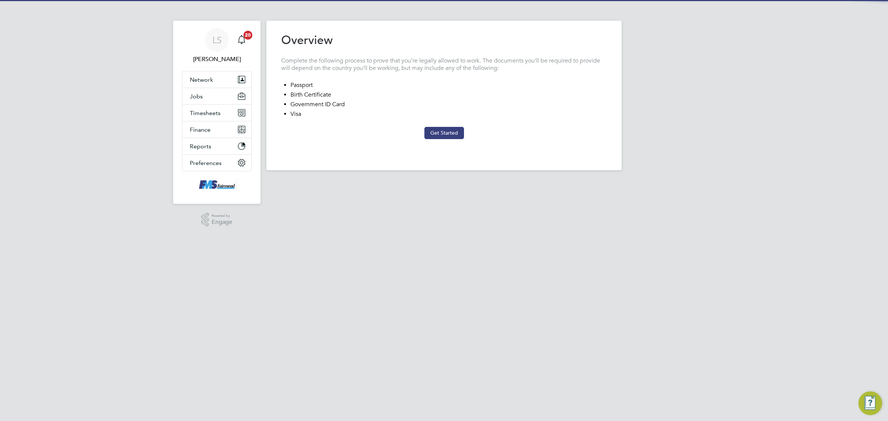
type input "[GEOGRAPHIC_DATA]"
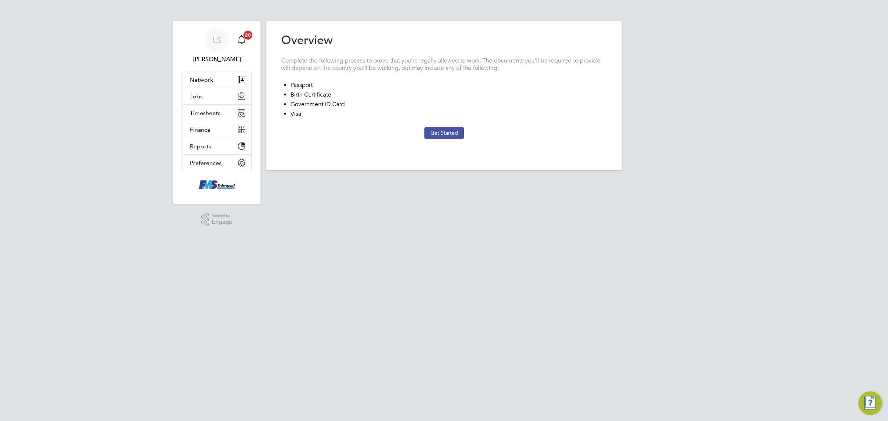
click at [429, 137] on button "Get Started" at bounding box center [444, 133] width 40 height 12
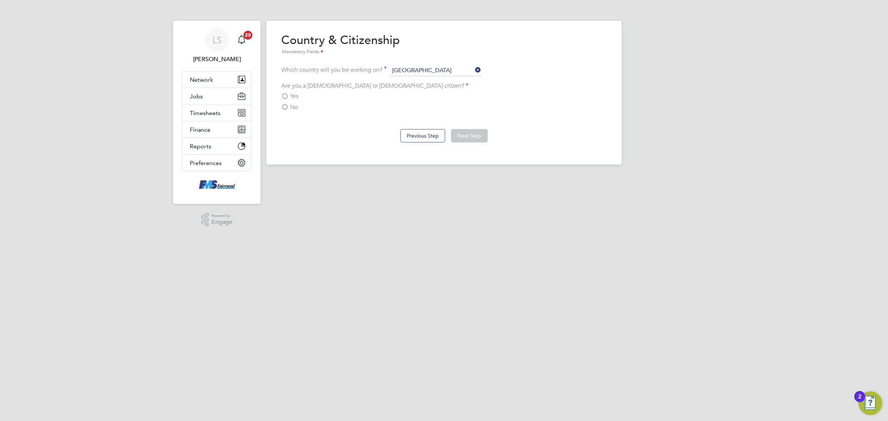
click at [289, 109] on label "No" at bounding box center [289, 107] width 17 height 7
click at [0, 0] on input "No" at bounding box center [0, 0] width 0 height 0
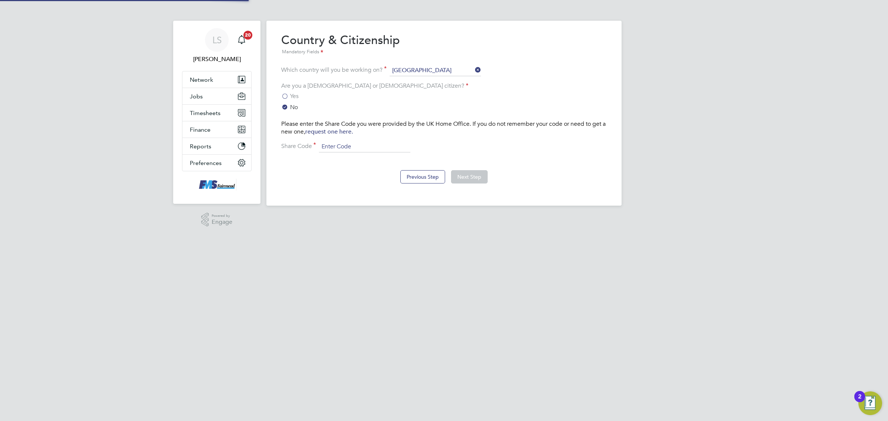
click at [340, 148] on input at bounding box center [364, 146] width 91 height 11
drag, startPoint x: 312, startPoint y: 114, endPoint x: 271, endPoint y: 76, distance: 55.5
click at [289, 94] on div "Yes No Please enter the Share Code you were provided by the UK Home Office. If …" at bounding box center [443, 122] width 325 height 60
click at [347, 143] on input "WJB" at bounding box center [364, 146] width 91 height 11
type input "WJB9A76NT"
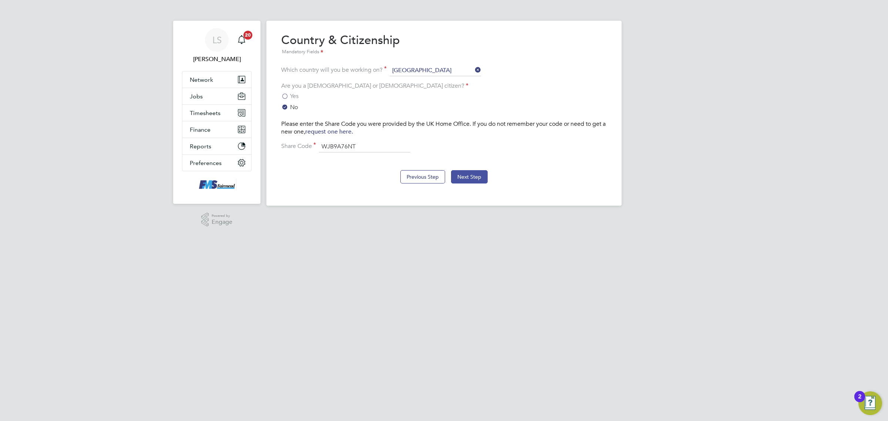
click at [478, 179] on button "Next Step" at bounding box center [469, 176] width 37 height 13
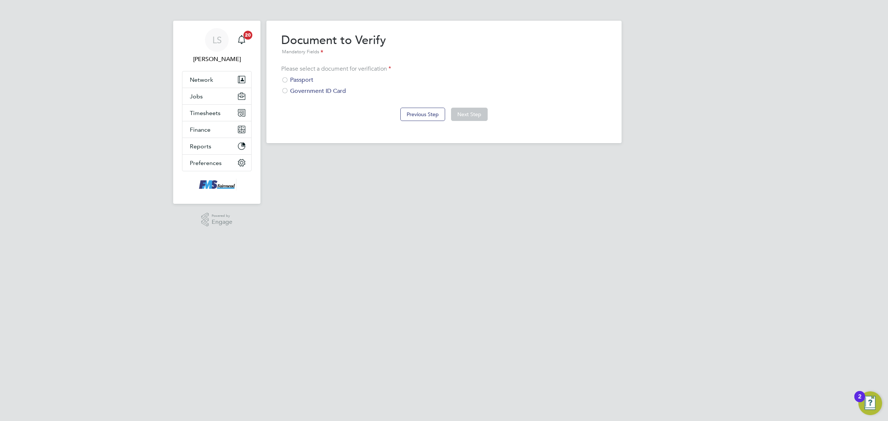
click at [298, 82] on div "Passport" at bounding box center [443, 80] width 325 height 8
click at [470, 114] on button "Next Step" at bounding box center [469, 114] width 37 height 13
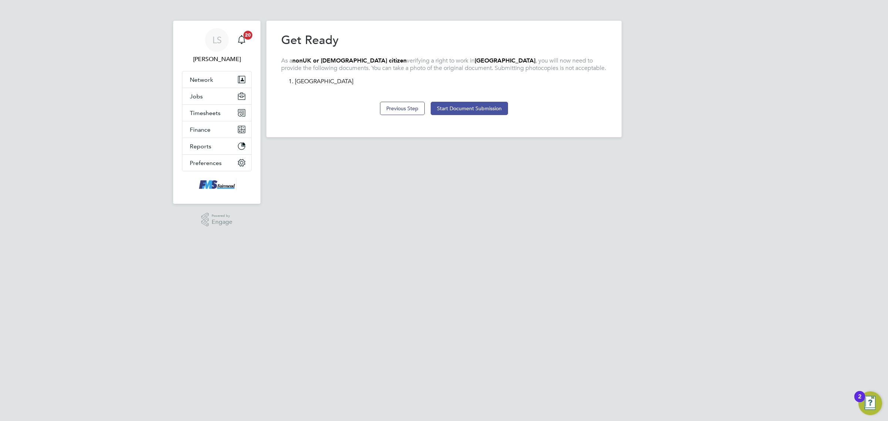
click at [476, 109] on button "Start Document Submission" at bounding box center [469, 108] width 77 height 13
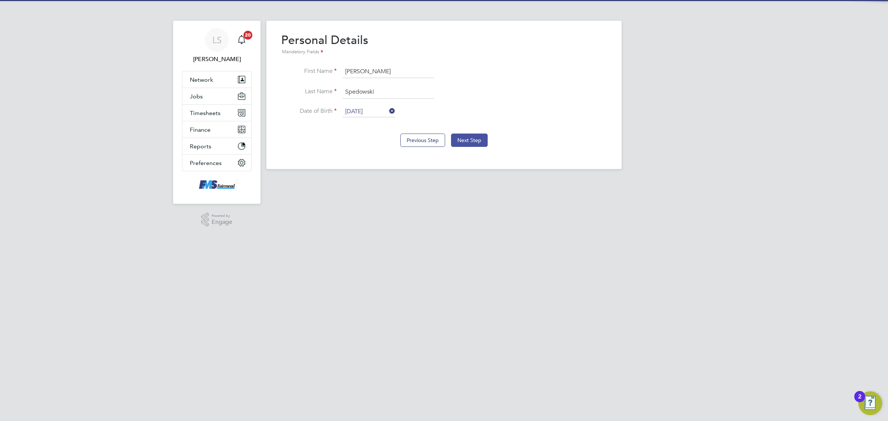
click at [467, 136] on button "Next Step" at bounding box center [469, 140] width 37 height 13
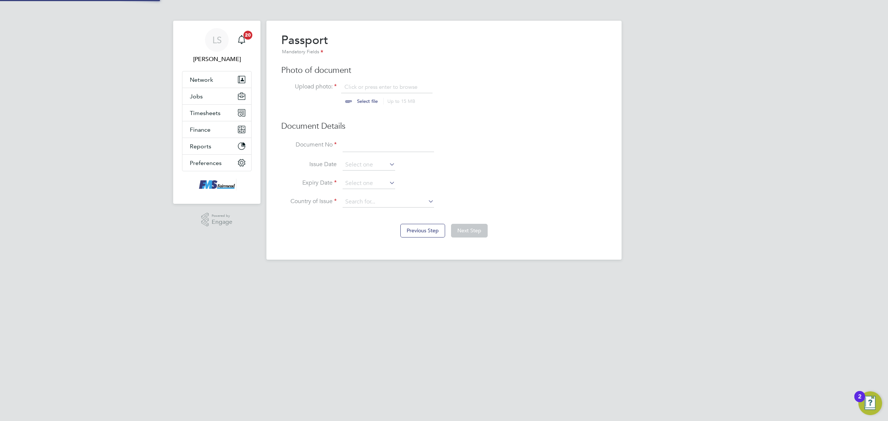
scroll to position [10, 92]
click at [361, 81] on div "Passport Mandatory Fields Photo of document Upload photo: Click or press enter …" at bounding box center [443, 124] width 325 height 182
click at [370, 91] on input "file" at bounding box center [374, 94] width 116 height 22
type input "C:\fakepath\Antoni Spedowski CSCS.png"
click at [376, 148] on input at bounding box center [387, 145] width 91 height 13
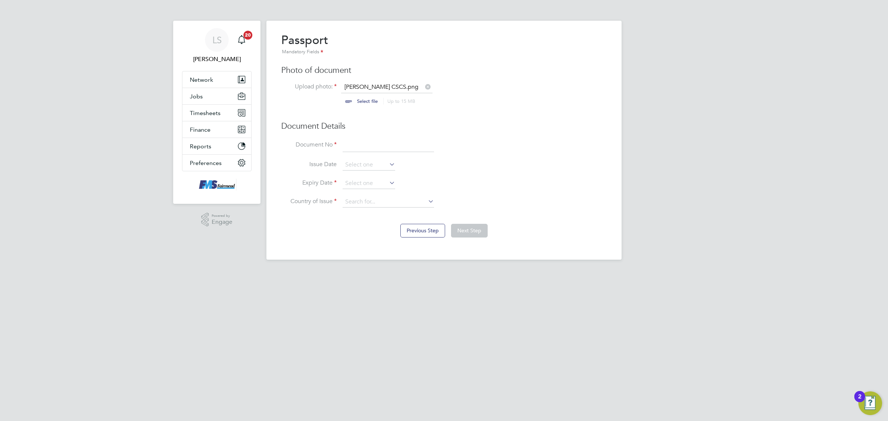
click at [398, 143] on input at bounding box center [387, 145] width 91 height 13
type input "01291401031"
click at [355, 177] on li "Issue Date" at bounding box center [443, 168] width 325 height 18
click at [358, 180] on input at bounding box center [368, 183] width 53 height 11
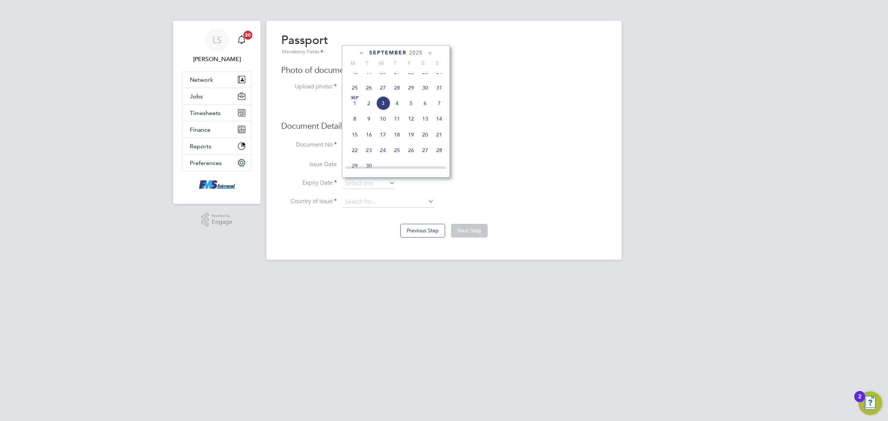
click at [417, 54] on span "2025" at bounding box center [415, 53] width 13 height 6
click at [371, 122] on span "2026" at bounding box center [369, 115] width 14 height 14
click at [355, 117] on span "27" at bounding box center [355, 114] width 14 height 14
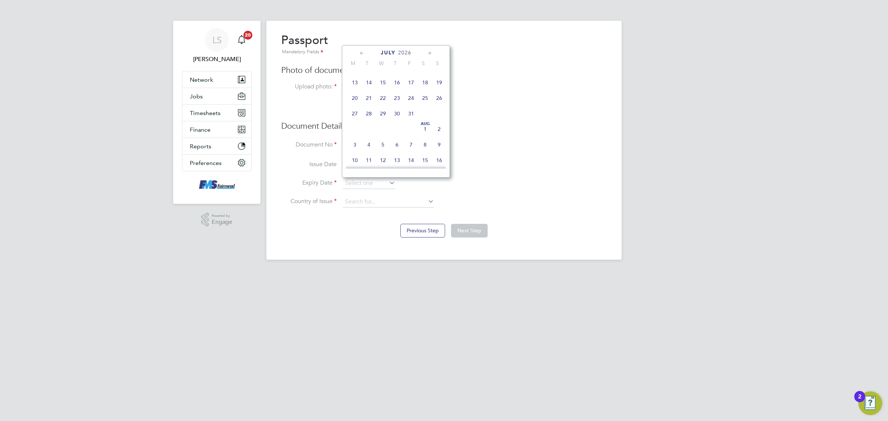
type input "27 Jul 2026"
click at [375, 196] on li "Expiry Date 27 Jul 2026" at bounding box center [443, 187] width 325 height 18
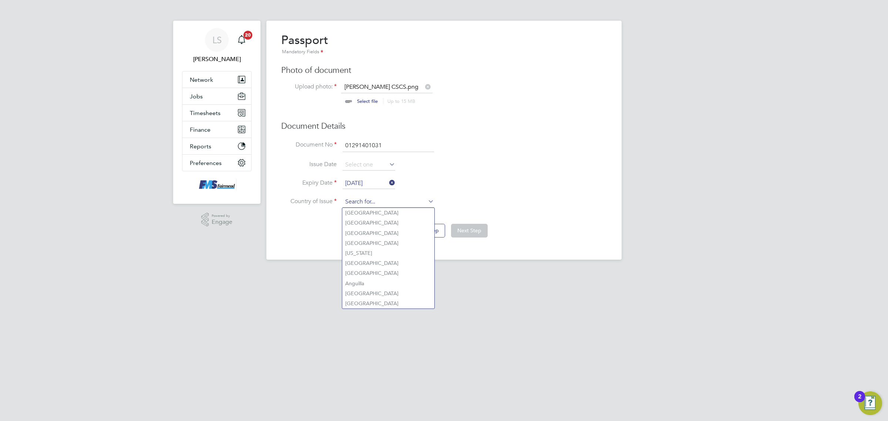
click at [377, 200] on input at bounding box center [387, 201] width 91 height 11
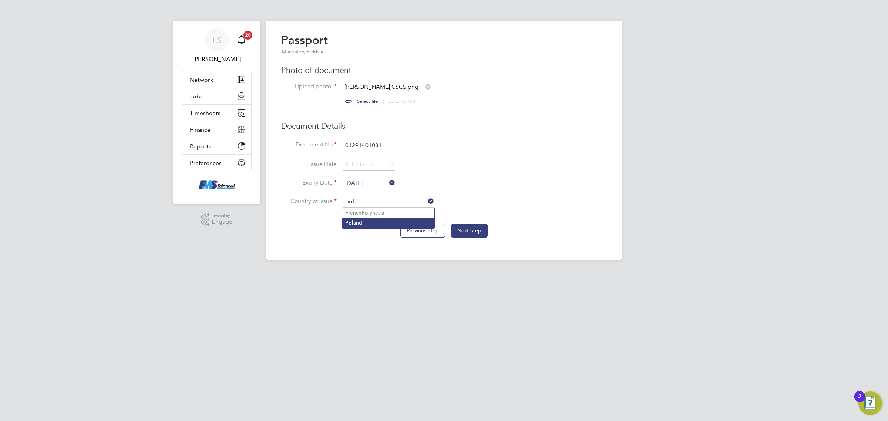
click at [388, 221] on li "Pol and" at bounding box center [388, 223] width 92 height 10
type input "Poland"
click at [474, 237] on button "Next Step" at bounding box center [469, 230] width 37 height 13
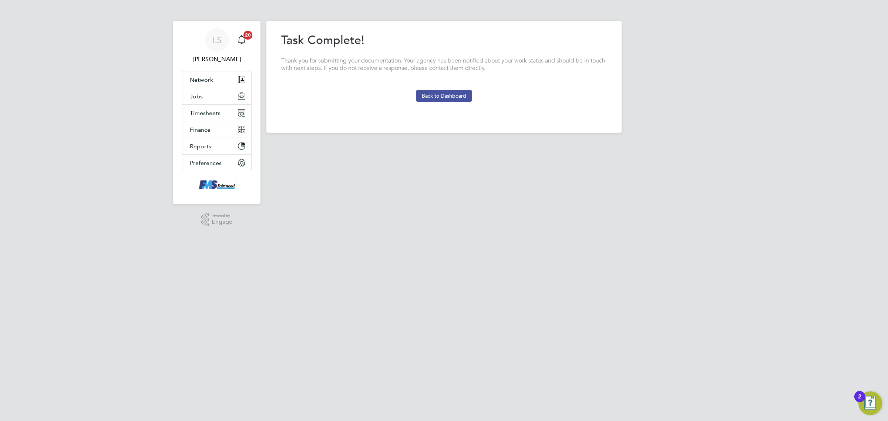
click at [461, 95] on button "Back to Dashboard" at bounding box center [444, 96] width 56 height 12
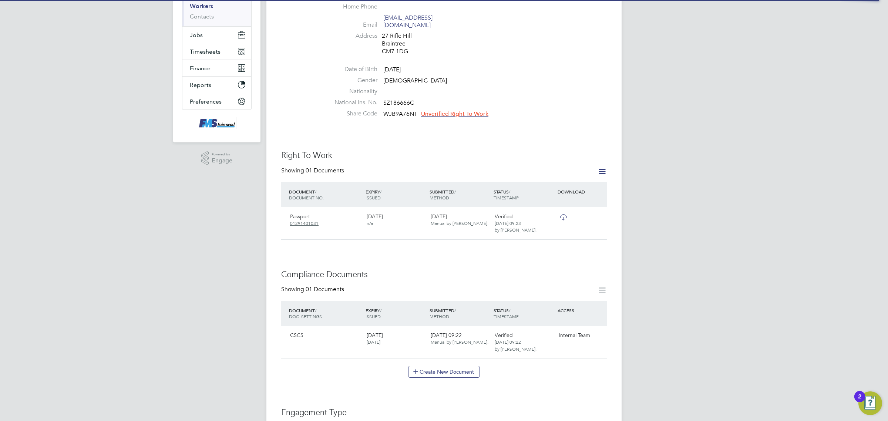
scroll to position [139, 0]
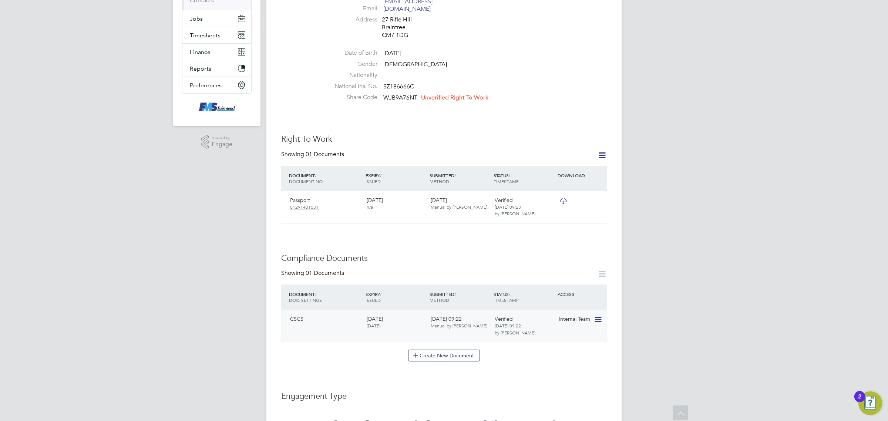
click at [598, 315] on icon at bounding box center [597, 319] width 7 height 9
click at [504, 276] on div "Showing 01 Documents" at bounding box center [443, 276] width 325 height 15
click at [481, 94] on span "Unverified Right To Work" at bounding box center [454, 97] width 67 height 7
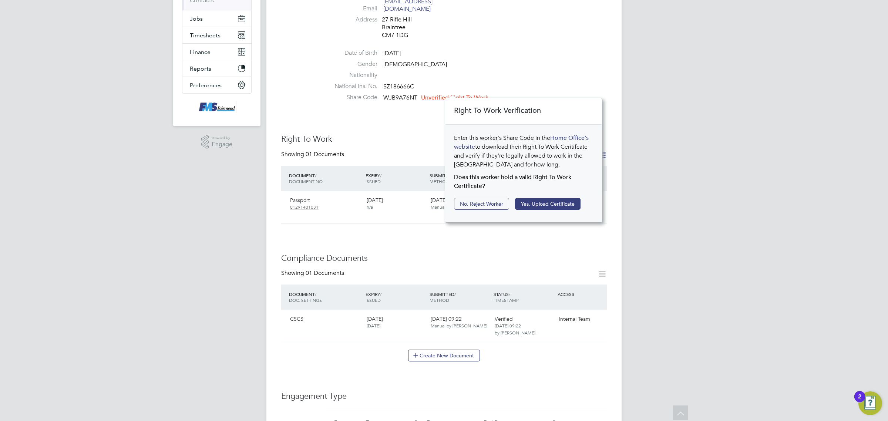
scroll to position [8, 67]
click at [543, 201] on button "Yes, Upload Certificate" at bounding box center [547, 204] width 65 height 12
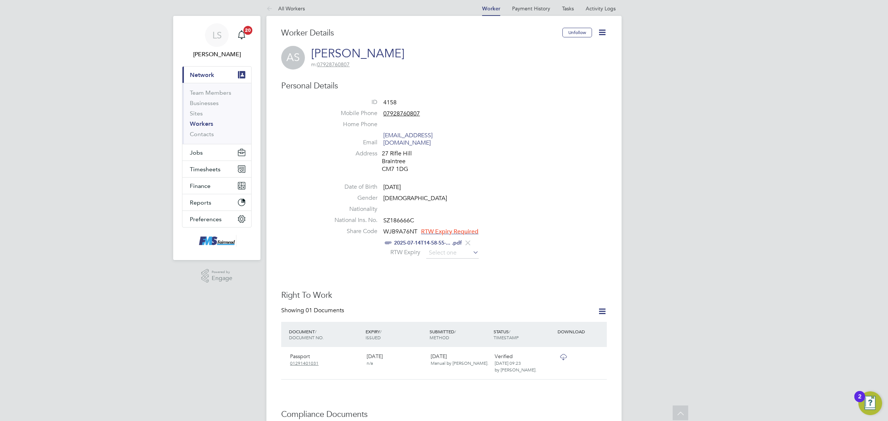
scroll to position [0, 0]
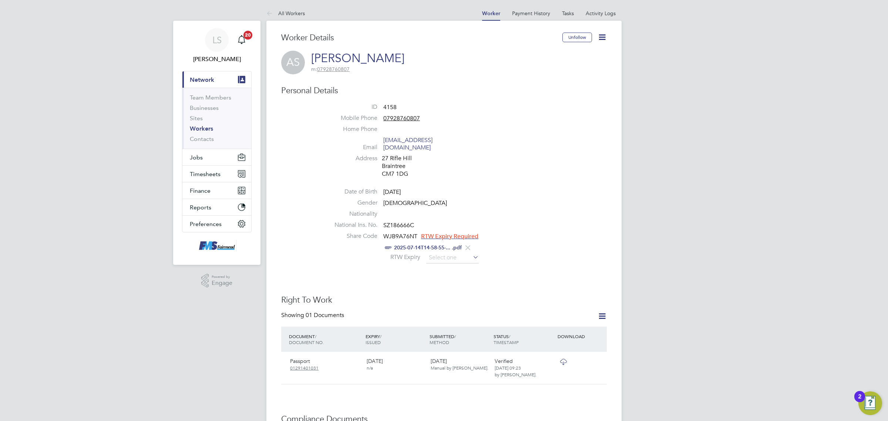
click at [441, 260] on div "Worker Details Unfollow AS Antoni Spedowski m: 07928760807 Personal Details ID …" at bounding box center [443, 413] width 325 height 760
click at [446, 252] on input at bounding box center [452, 257] width 53 height 11
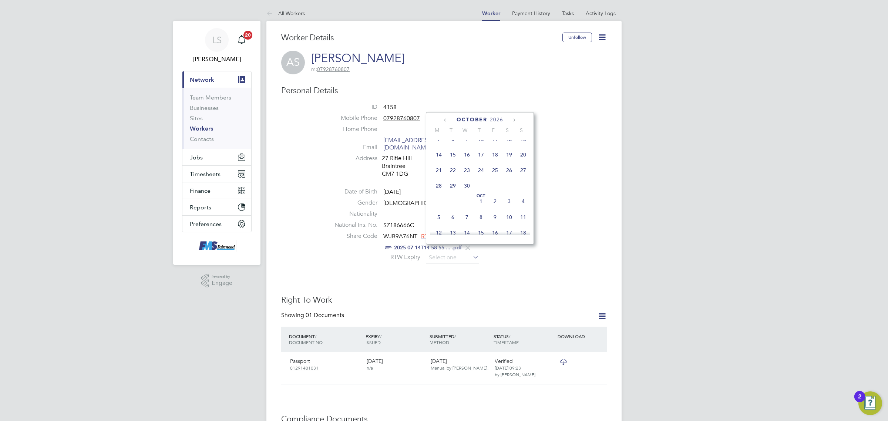
scroll to position [1424, 0]
click at [486, 134] on span "12" at bounding box center [481, 127] width 14 height 14
type input "12 Nov 2026"
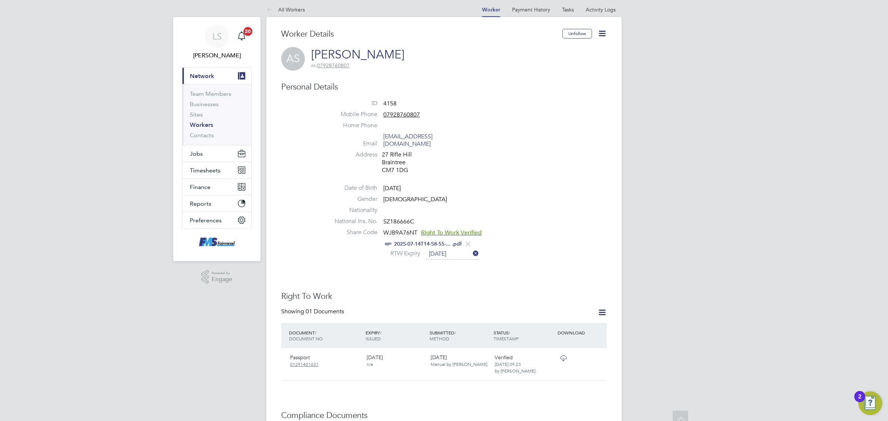
scroll to position [0, 0]
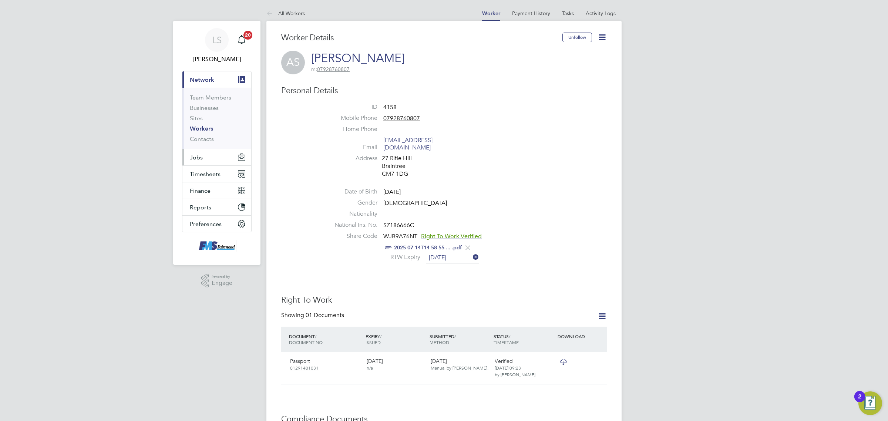
click at [202, 154] on span "Jobs" at bounding box center [196, 157] width 13 height 7
click at [207, 121] on link "Vacancies" at bounding box center [203, 124] width 26 height 7
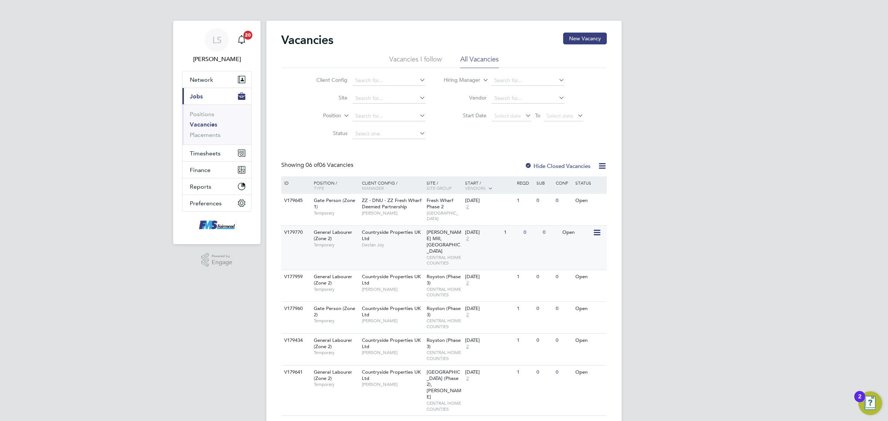
click at [456, 229] on span "[PERSON_NAME] Mill, [GEOGRAPHIC_DATA]" at bounding box center [443, 241] width 35 height 25
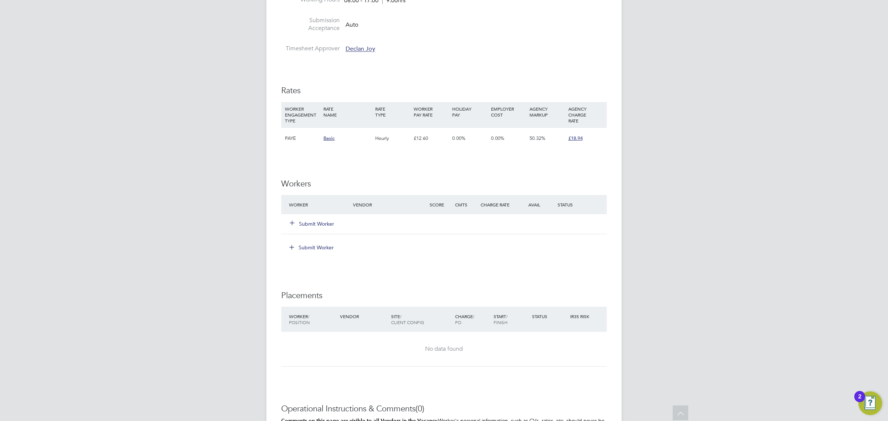
click at [325, 215] on div "Submit Worker" at bounding box center [443, 223] width 325 height 19
click at [329, 226] on button "Submit Worker" at bounding box center [312, 223] width 44 height 7
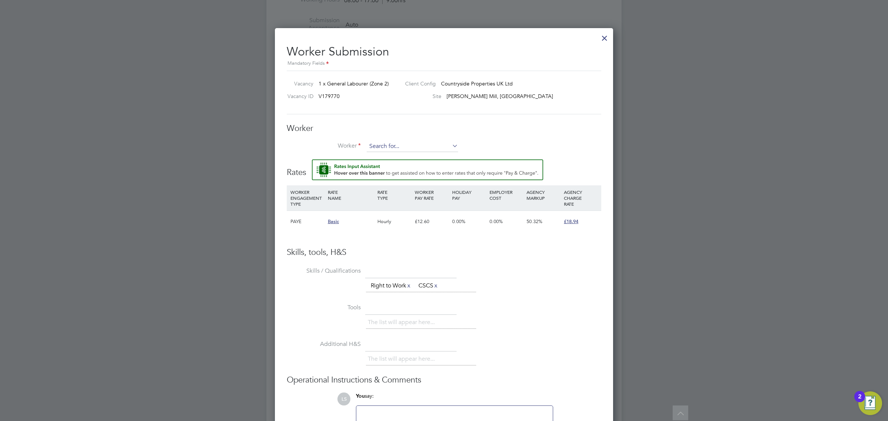
click at [392, 148] on input at bounding box center [412, 146] width 91 height 11
click at [391, 178] on li "[PERSON_NAME] (4158)" at bounding box center [420, 177] width 108 height 10
type input "[PERSON_NAME] (4158)"
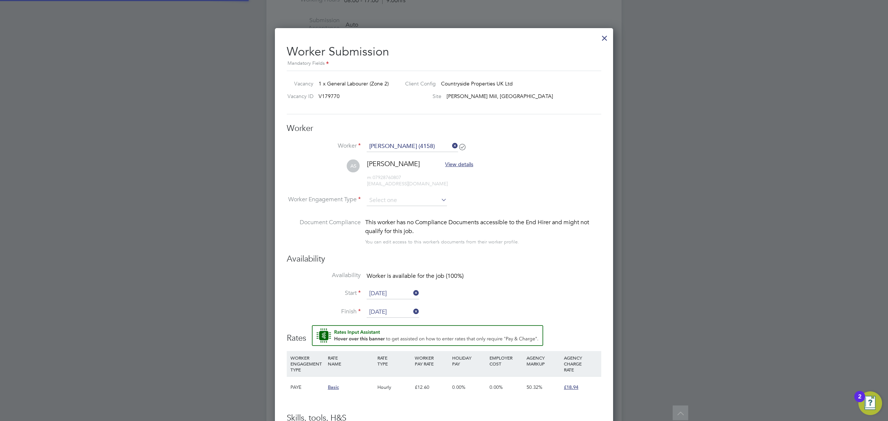
scroll to position [624, 338]
click at [402, 195] on input at bounding box center [407, 200] width 80 height 11
click at [388, 224] on li "PAYE" at bounding box center [406, 221] width 81 height 10
type input "PAYE"
click at [389, 291] on input "[DATE]" at bounding box center [393, 293] width 53 height 11
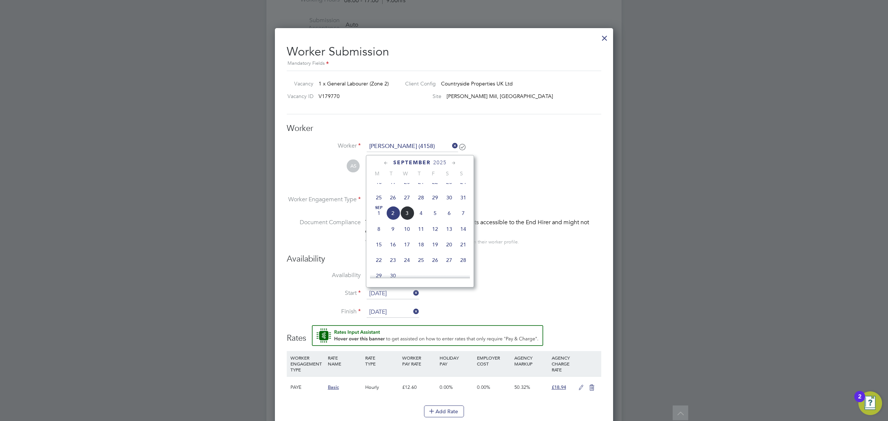
click at [548, 188] on li "AS [PERSON_NAME] View details m: 07928760807 [EMAIL_ADDRESS][DOMAIN_NAME]" at bounding box center [444, 176] width 314 height 35
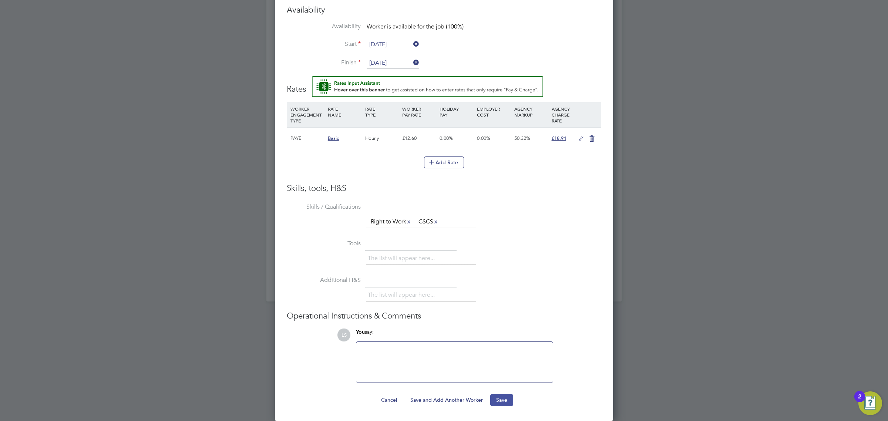
click at [500, 397] on button "Save" at bounding box center [501, 400] width 23 height 12
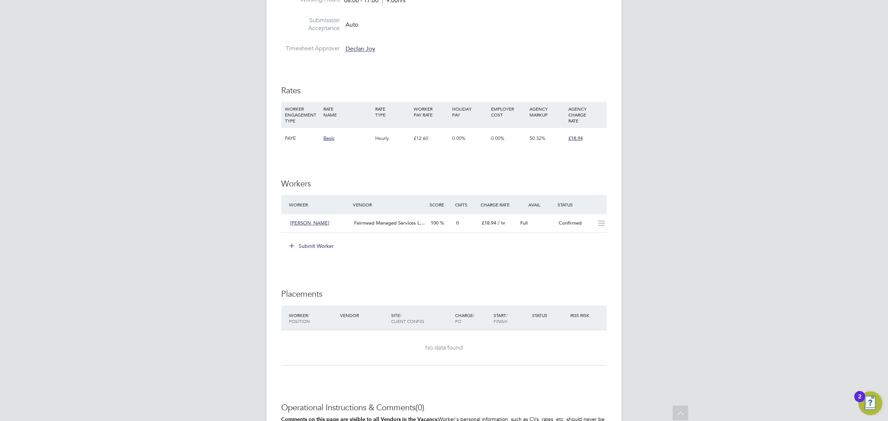
click at [578, 270] on div "IR35 Determination IR35 Status Inside IR35 Status Determination Statement Role_…" at bounding box center [443, 137] width 325 height 793
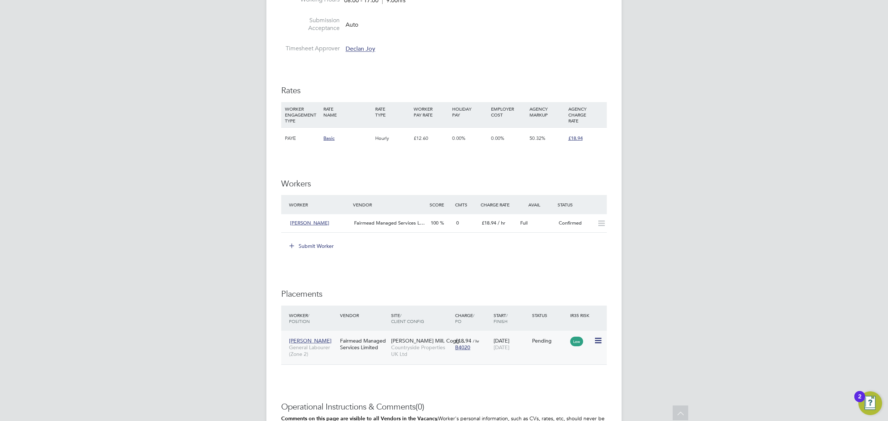
click at [601, 343] on icon at bounding box center [597, 340] width 7 height 9
click at [564, 384] on li "Start" at bounding box center [574, 387] width 53 height 10
type input "Declan Joy"
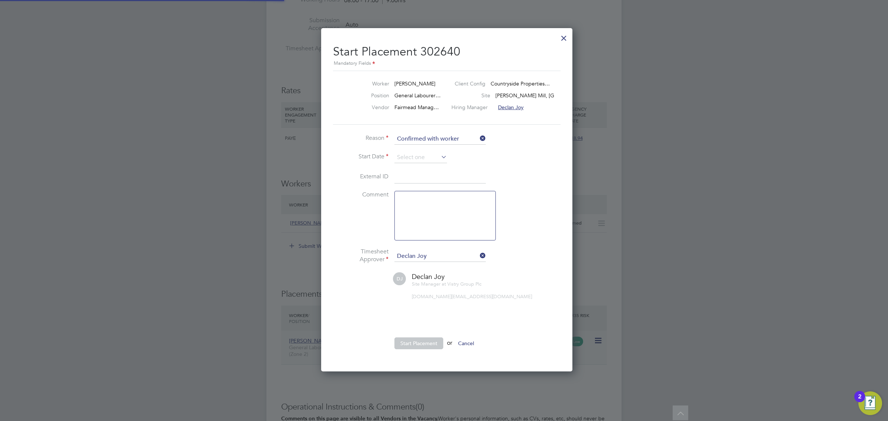
scroll to position [4, 4]
click at [407, 152] on li "Reason Confirmed with worker" at bounding box center [444, 143] width 222 height 18
click at [412, 156] on input at bounding box center [420, 157] width 53 height 11
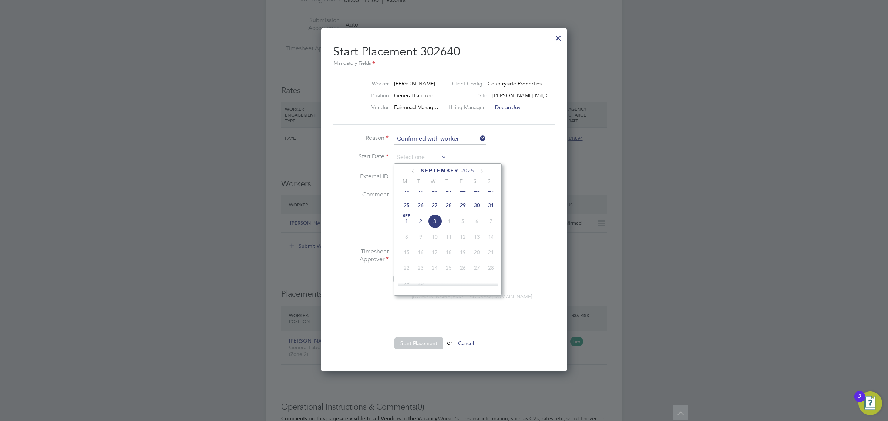
click at [421, 228] on span "2" at bounding box center [421, 221] width 14 height 14
type input "[DATE]"
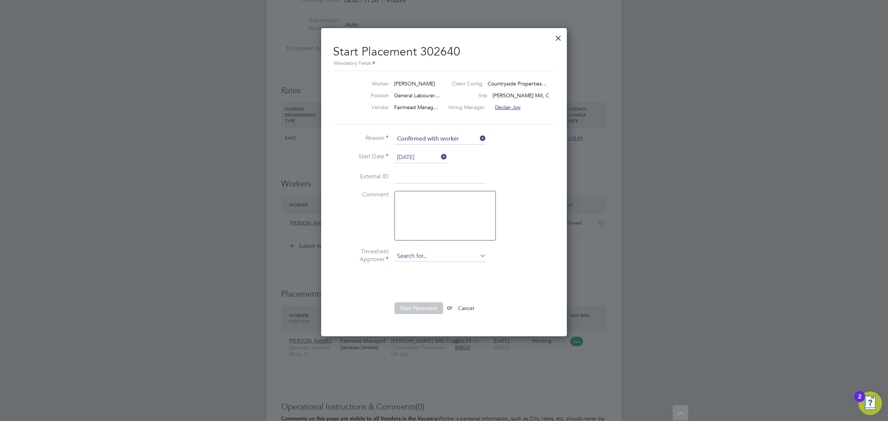
click at [436, 256] on input at bounding box center [439, 256] width 91 height 11
click at [570, 254] on div at bounding box center [444, 210] width 888 height 421
click at [531, 276] on li at bounding box center [444, 275] width 222 height 7
click at [461, 259] on input at bounding box center [439, 256] width 91 height 11
click at [454, 269] on li "Dec lan Joy" at bounding box center [440, 268] width 92 height 10
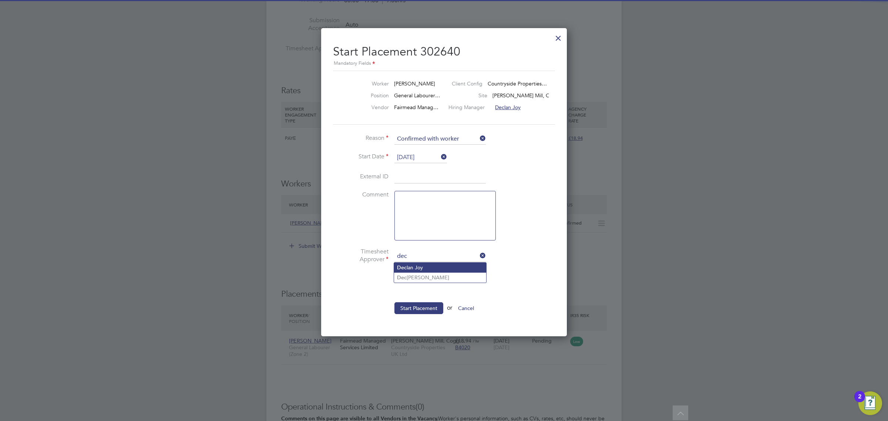
type input "Declan Joy"
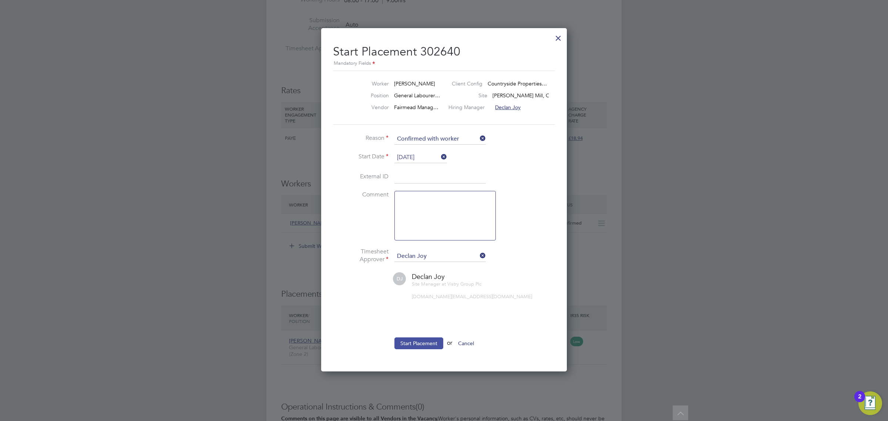
click at [420, 345] on button "Start Placement" at bounding box center [418, 343] width 49 height 12
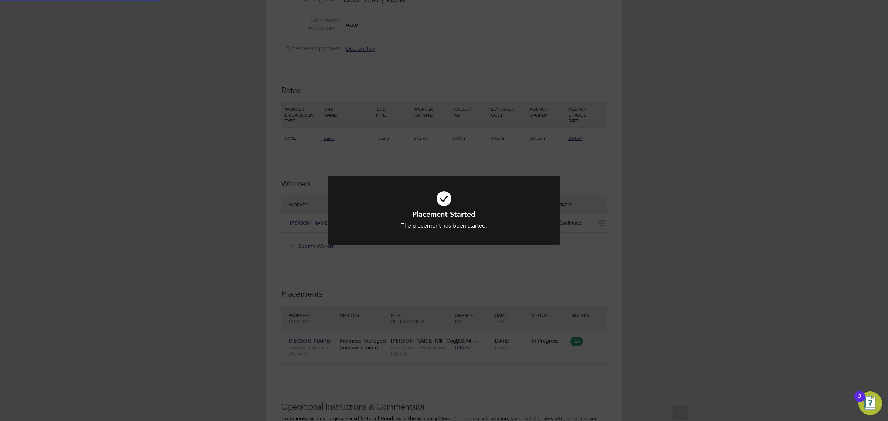
click at [529, 261] on div "Placement Started The placement has been started. Cancel Okay" at bounding box center [444, 210] width 888 height 421
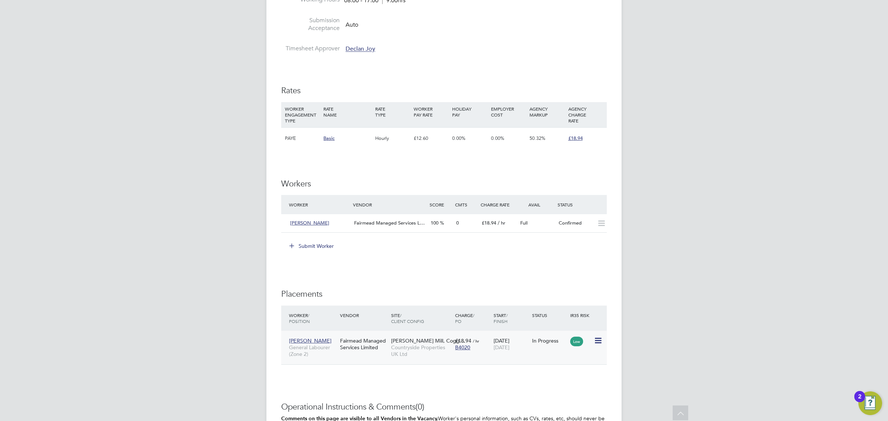
click at [598, 340] on icon at bounding box center [597, 340] width 7 height 9
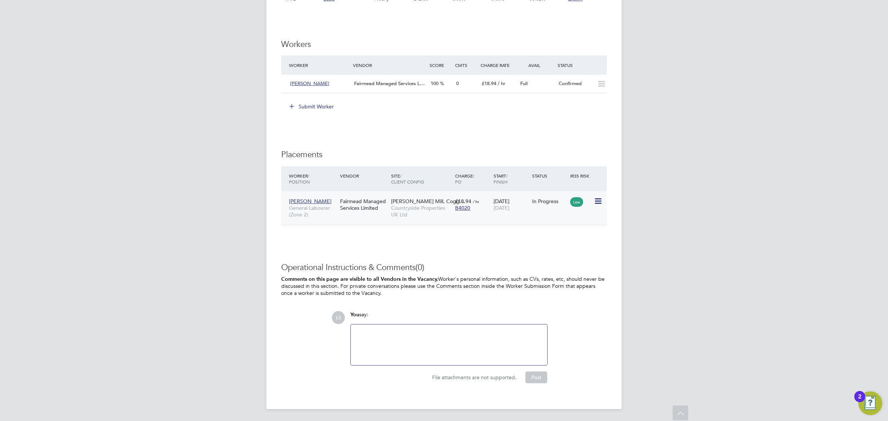
click at [599, 198] on icon at bounding box center [597, 201] width 7 height 9
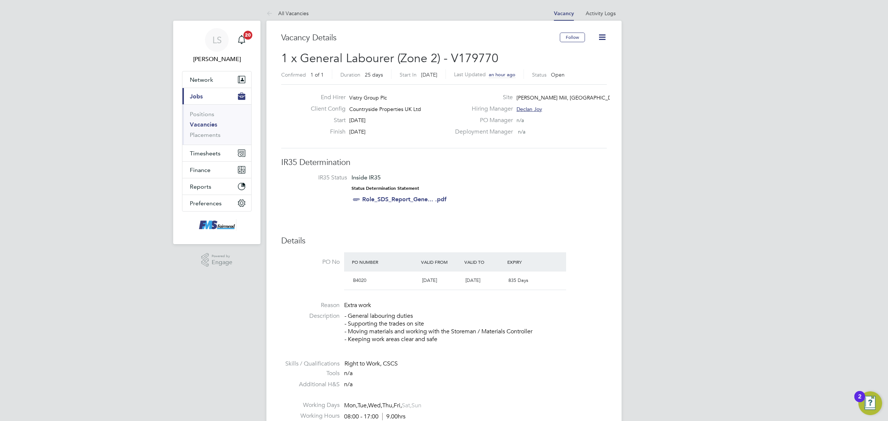
click at [601, 38] on icon at bounding box center [601, 37] width 9 height 9
click at [596, 68] on li "Update Status" at bounding box center [583, 65] width 43 height 10
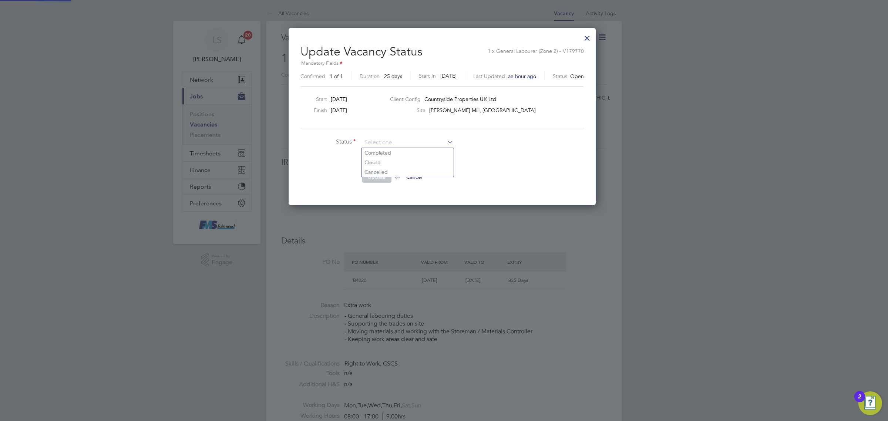
scroll to position [176, 311]
click at [379, 163] on li "Closed" at bounding box center [407, 163] width 92 height 10
type input "Closed"
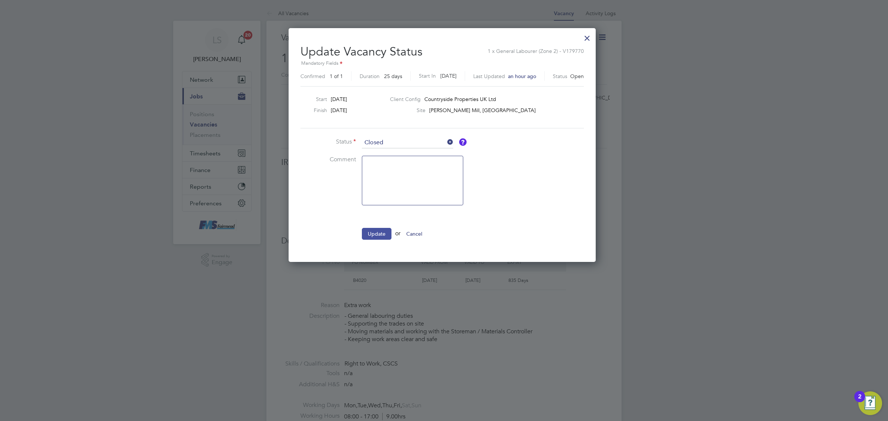
drag, startPoint x: 377, startPoint y: 247, endPoint x: 383, endPoint y: 228, distance: 20.4
click at [378, 241] on div "Update Vacancy Status 1 x General Labourer (Zone 2) - V179770 Mandatory Fields …" at bounding box center [441, 145] width 307 height 234
click at [384, 226] on ul "Status Closed Comment Update or Cancel" at bounding box center [411, 192] width 222 height 110
click at [383, 232] on button "Update" at bounding box center [377, 234] width 30 height 12
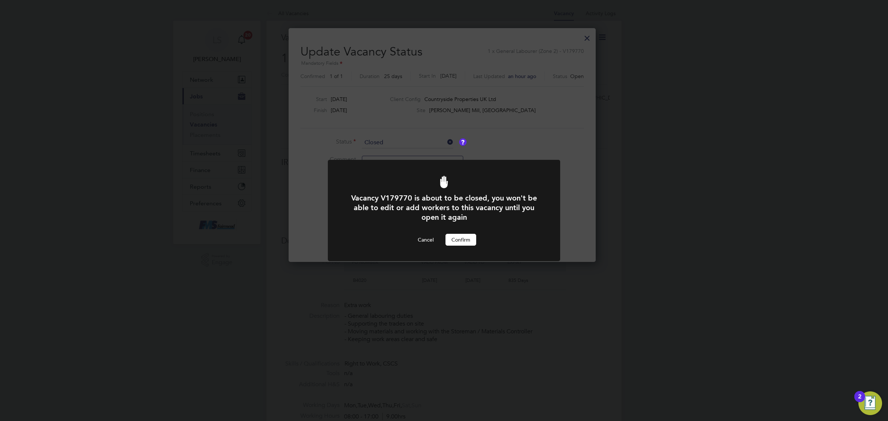
click at [469, 237] on button "Confirm" at bounding box center [460, 240] width 31 height 12
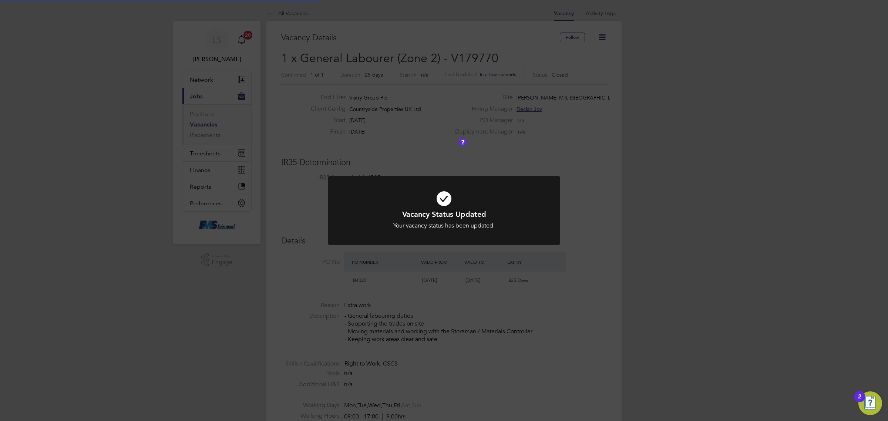
click at [273, 152] on div "Vacancy Status Updated Your vacancy status has been updated. Cancel Okay" at bounding box center [444, 210] width 888 height 421
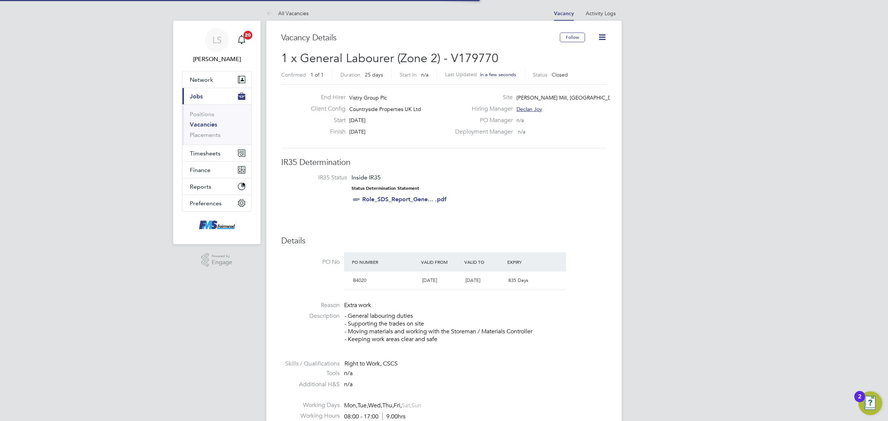
click at [206, 124] on link "Vacancies" at bounding box center [203, 124] width 27 height 7
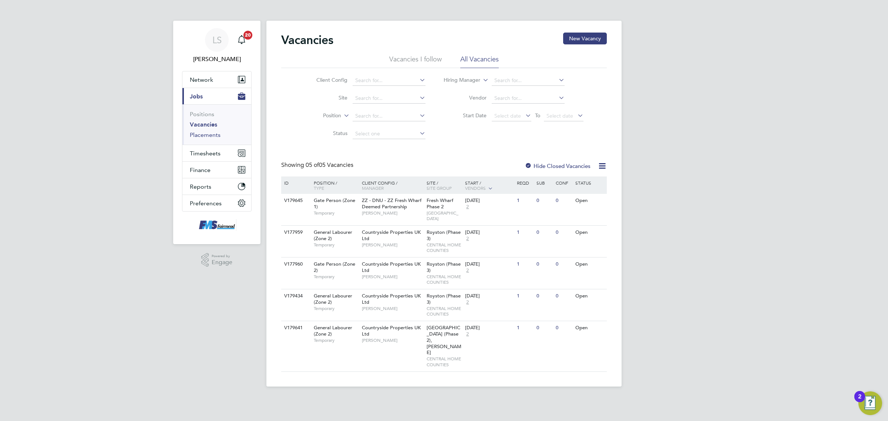
click at [199, 137] on link "Placements" at bounding box center [205, 134] width 31 height 7
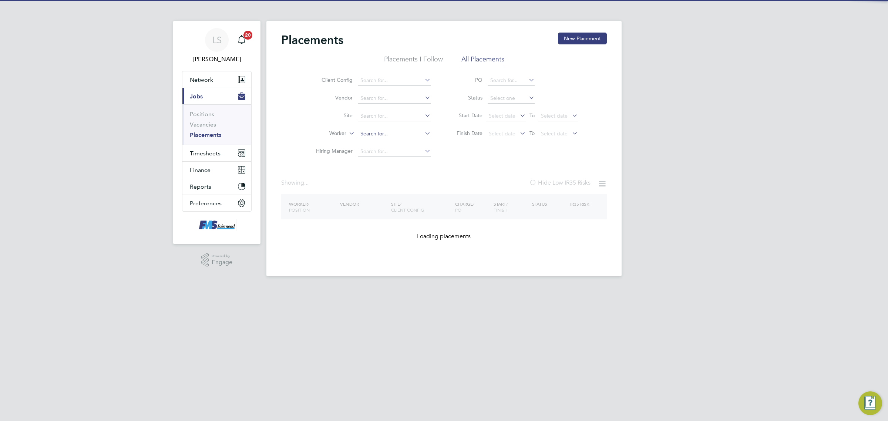
click at [378, 132] on input at bounding box center [394, 134] width 73 height 10
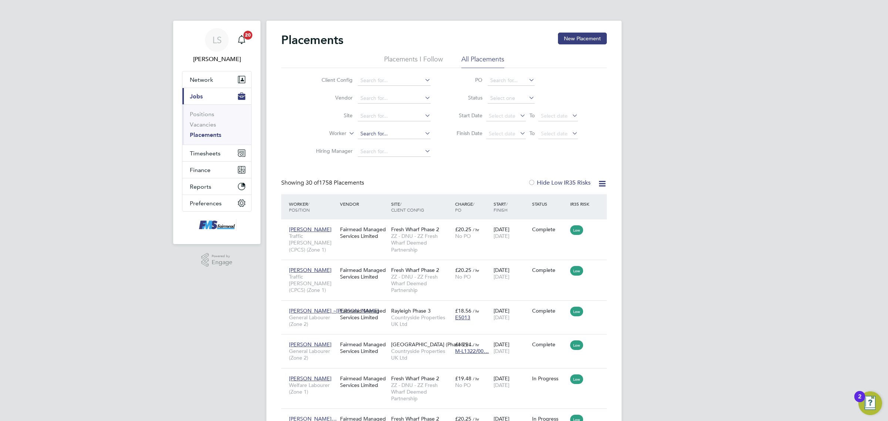
click at [378, 132] on input at bounding box center [394, 134] width 73 height 10
click at [378, 145] on li "Michael Pickett" at bounding box center [402, 144] width 91 height 10
type input "[PERSON_NAME]"
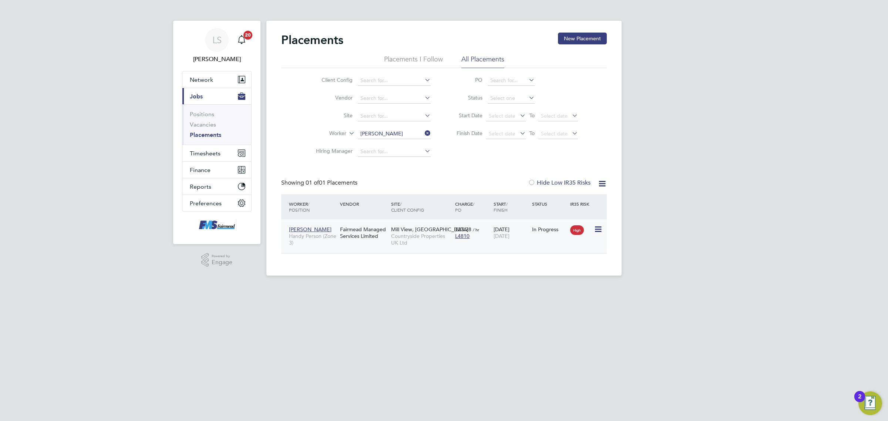
click at [551, 244] on div "Michael Pickett Handy Person (Zone 3) Fairmead Managed Services Limited Mill Vi…" at bounding box center [443, 236] width 325 height 34
click at [546, 227] on div "In Progress" at bounding box center [549, 229] width 35 height 7
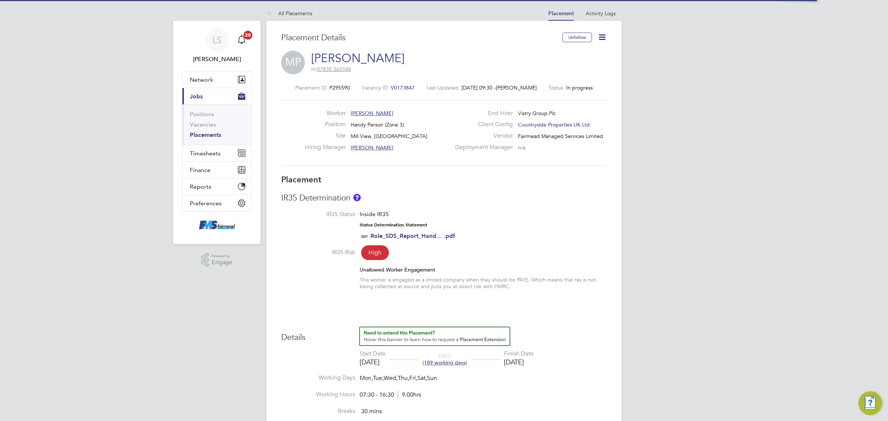
click at [395, 87] on span "V0173847" at bounding box center [403, 87] width 24 height 7
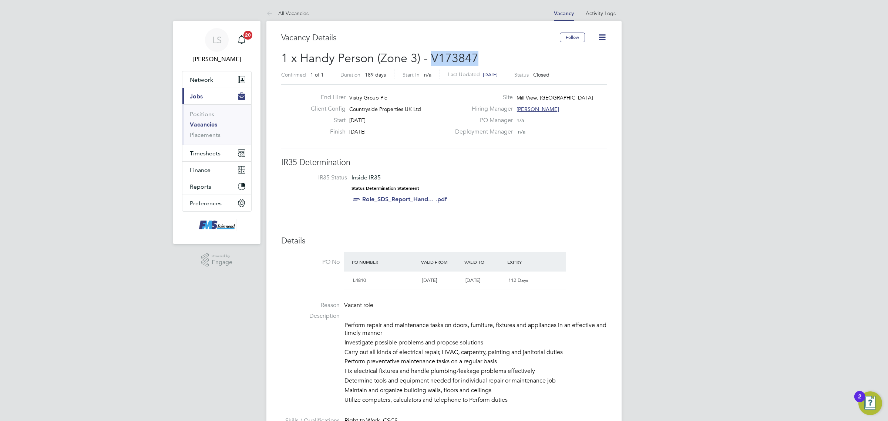
drag, startPoint x: 481, startPoint y: 60, endPoint x: 429, endPoint y: 56, distance: 52.3
click at [429, 56] on h2 "1 x Handy Person (Zone 3) - V173847 Confirmed 1 of 1 Duration 189 days Start In…" at bounding box center [443, 66] width 325 height 31
copy span "V173847"
click at [208, 127] on link "Vacancies" at bounding box center [203, 124] width 27 height 7
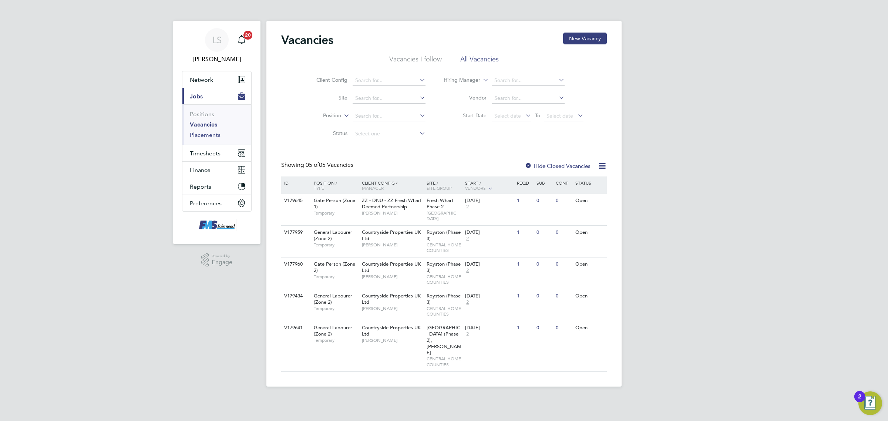
click at [212, 134] on link "Placements" at bounding box center [205, 134] width 31 height 7
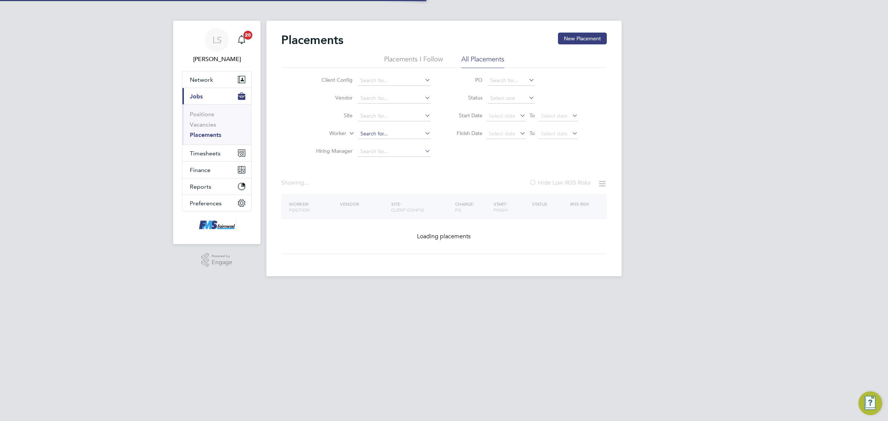
click at [374, 129] on input at bounding box center [394, 134] width 73 height 10
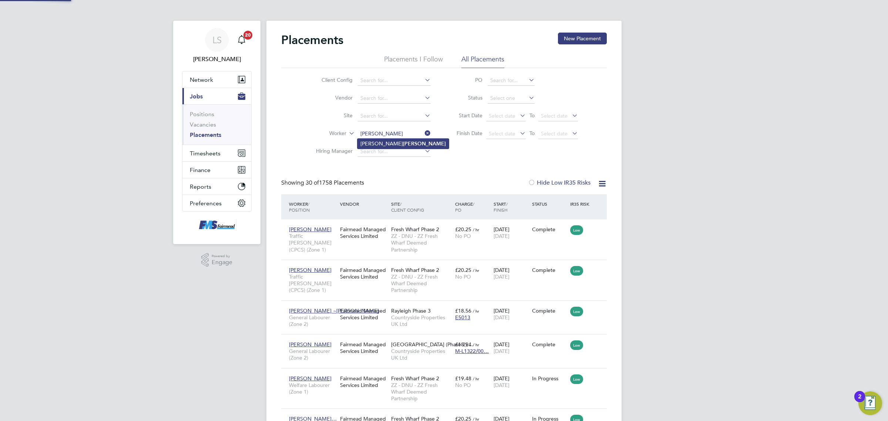
click at [375, 147] on li "Michael Pickett" at bounding box center [402, 144] width 91 height 10
type input "Michael Pickett"
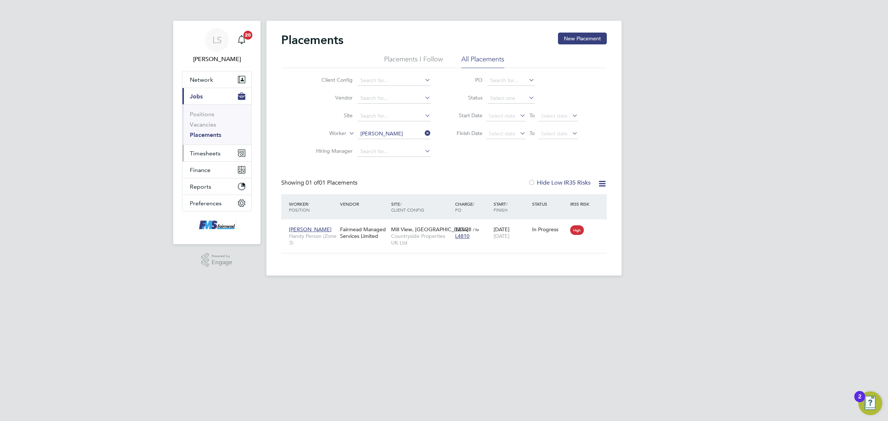
click at [205, 152] on span "Timesheets" at bounding box center [205, 153] width 31 height 7
click at [210, 129] on link "Timesheets" at bounding box center [205, 130] width 31 height 7
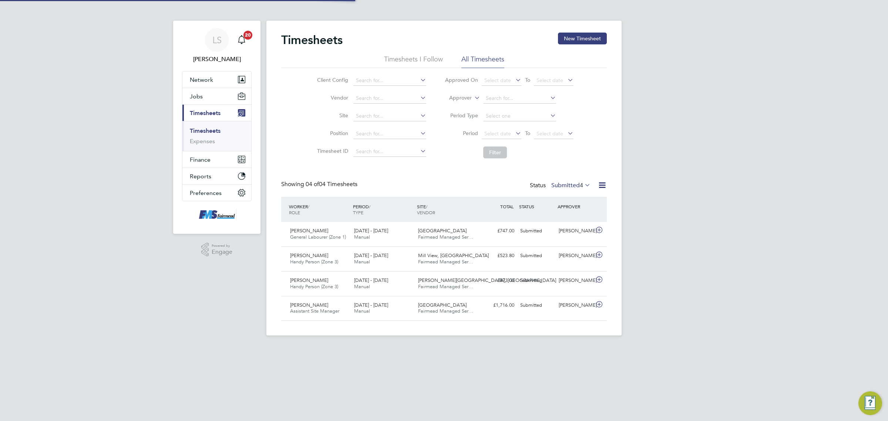
scroll to position [18, 64]
click at [572, 299] on div "James Donovan" at bounding box center [575, 305] width 38 height 12
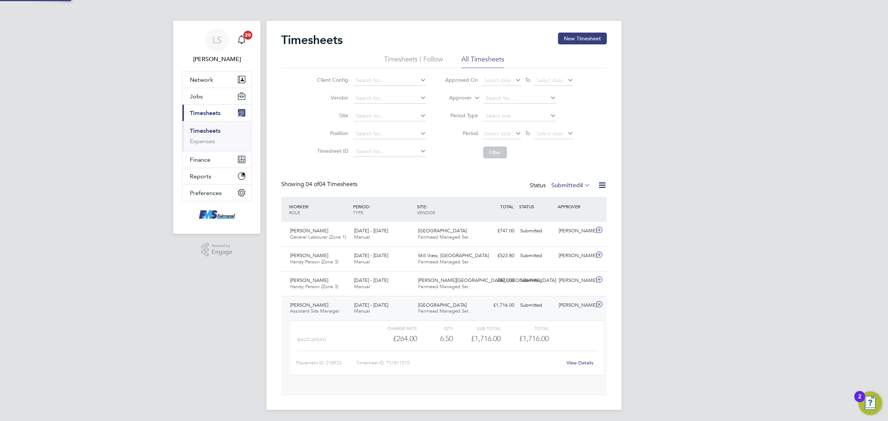
scroll to position [12, 72]
click at [581, 360] on link "View Details" at bounding box center [579, 363] width 27 height 6
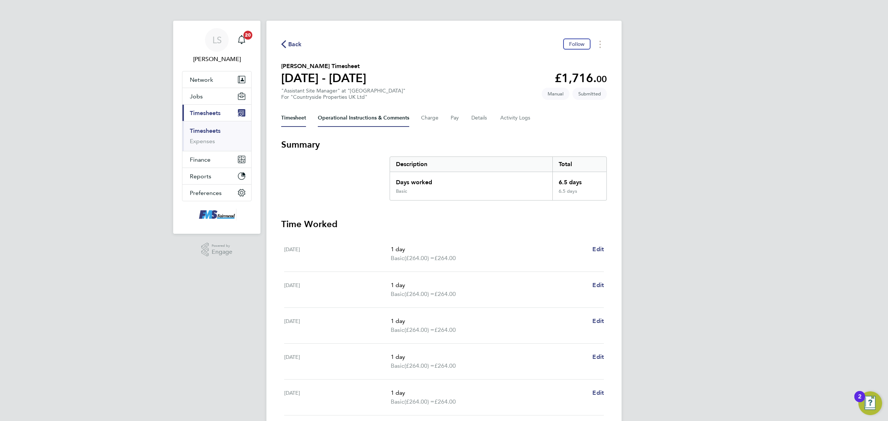
click at [338, 115] on Comments-tab "Operational Instructions & Comments" at bounding box center [363, 118] width 91 height 18
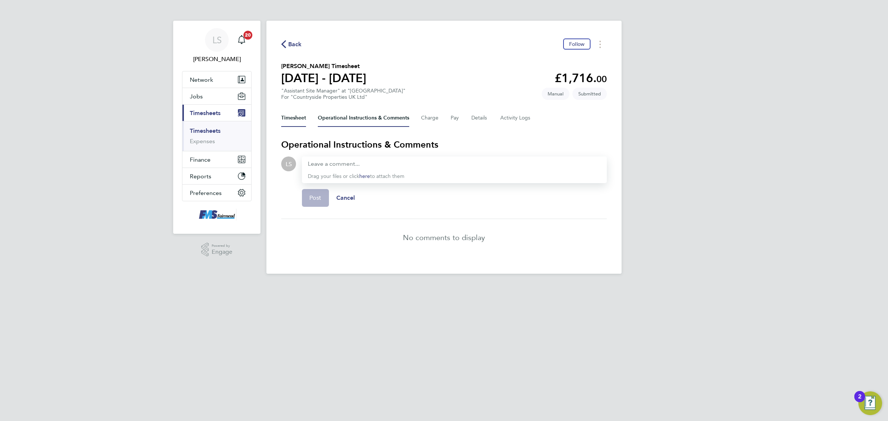
click at [284, 112] on button "Timesheet" at bounding box center [293, 118] width 25 height 18
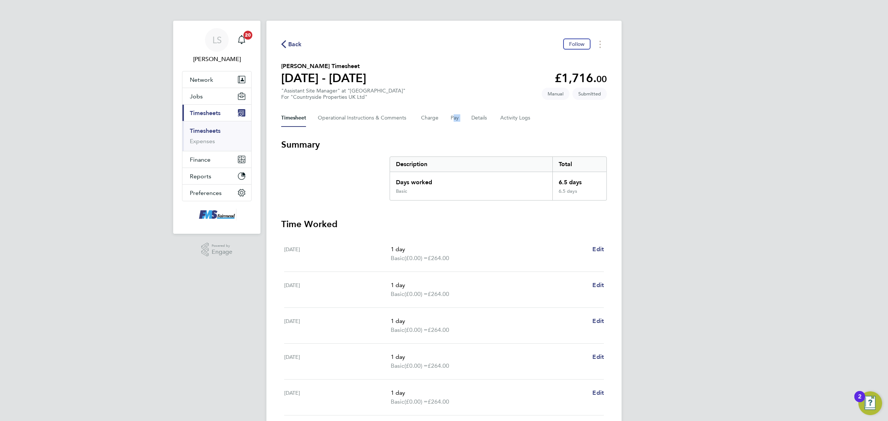
drag, startPoint x: 459, startPoint y: 108, endPoint x: 466, endPoint y: 110, distance: 8.1
click at [463, 108] on div "Back Follow Daniel King's Timesheet 25 - 31 Aug 2025 £1,716. 00 "Assistant Site…" at bounding box center [443, 281] width 355 height 520
click at [468, 113] on div "Timesheet Operational Instructions & Comments Charge Pay Details Activity Logs" at bounding box center [443, 118] width 325 height 18
click at [482, 119] on button "Details" at bounding box center [479, 118] width 17 height 18
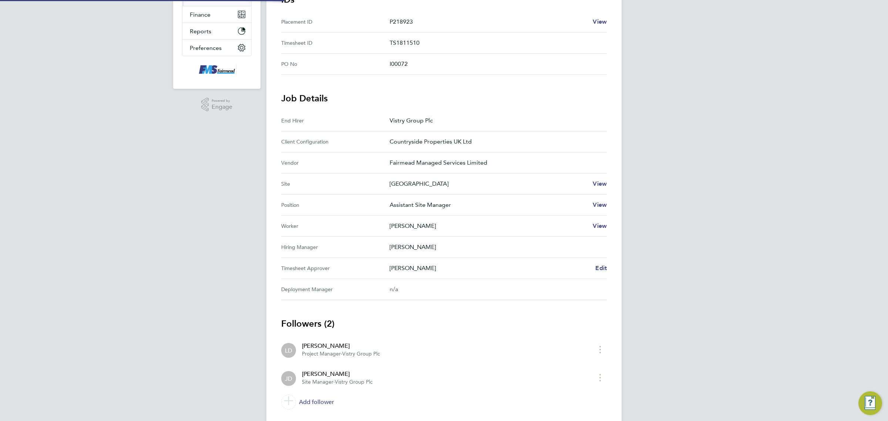
scroll to position [167, 0]
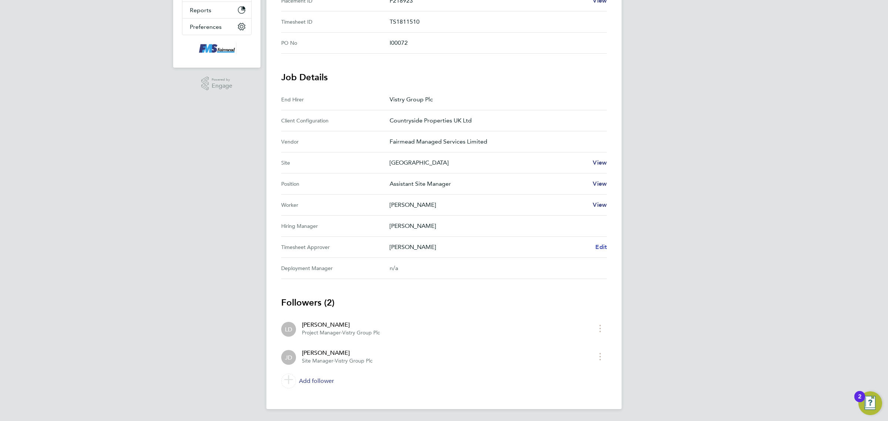
click at [600, 245] on span "Edit" at bounding box center [600, 246] width 11 height 7
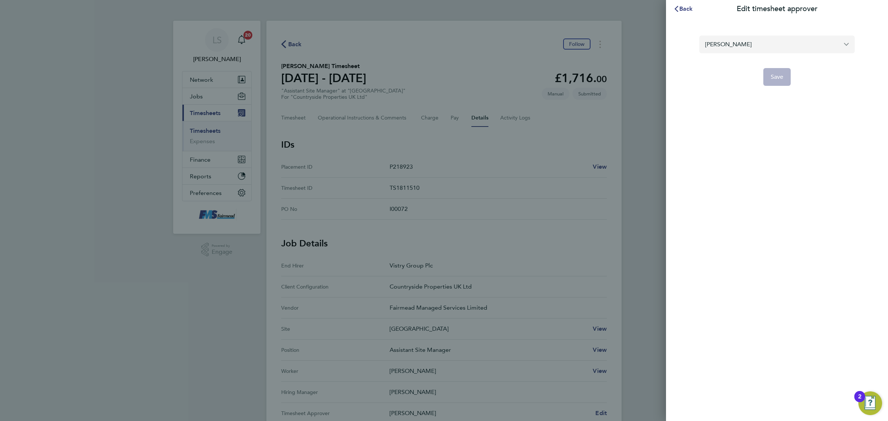
click at [781, 49] on input "James Donovan" at bounding box center [776, 44] width 155 height 17
click at [750, 61] on li "[PERSON_NAME]" at bounding box center [776, 62] width 155 height 18
type input "[PERSON_NAME]"
click at [791, 87] on div "Paul Marcus Paul Marcus Save" at bounding box center [777, 56] width 222 height 77
click at [787, 81] on button "Save" at bounding box center [777, 77] width 28 height 18
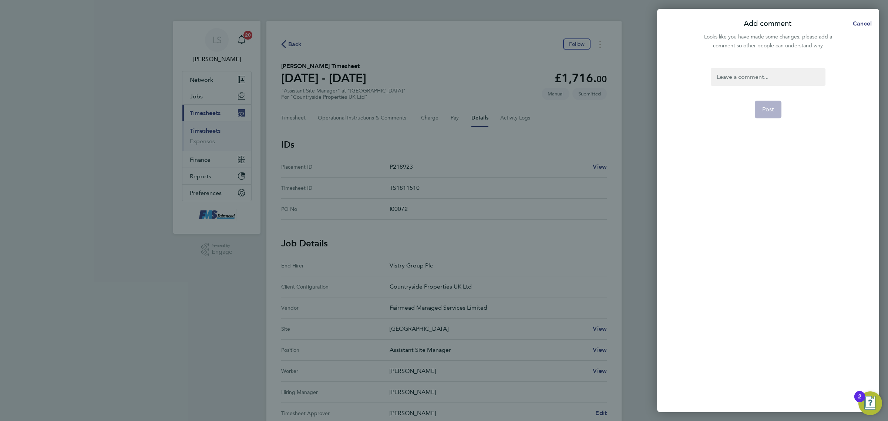
click at [744, 80] on div at bounding box center [767, 77] width 114 height 18
click at [743, 77] on div at bounding box center [767, 77] width 114 height 18
click at [766, 109] on span "Post" at bounding box center [768, 109] width 12 height 7
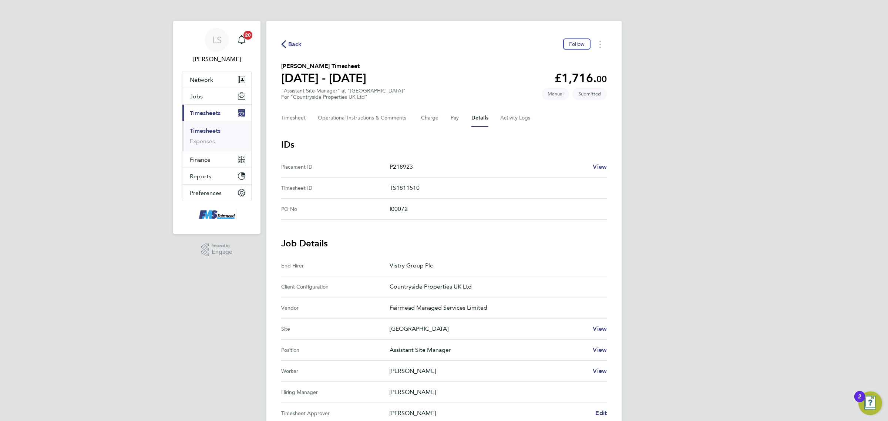
click at [198, 128] on link "Timesheets" at bounding box center [205, 130] width 31 height 7
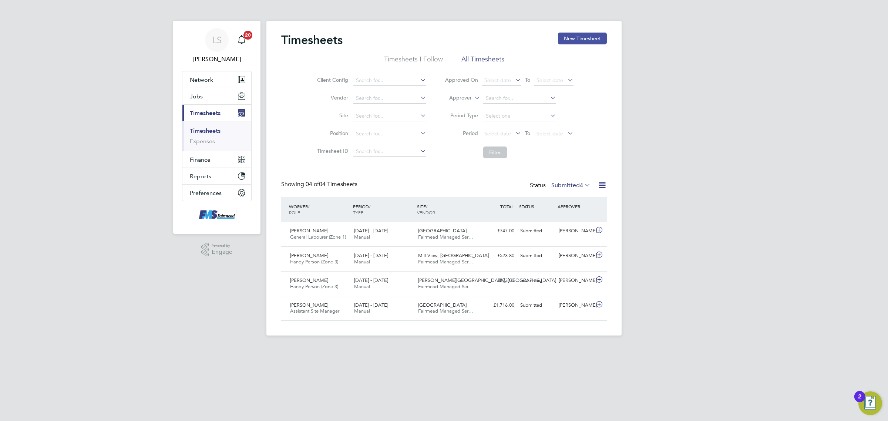
click at [594, 39] on button "New Timesheet" at bounding box center [582, 39] width 49 height 12
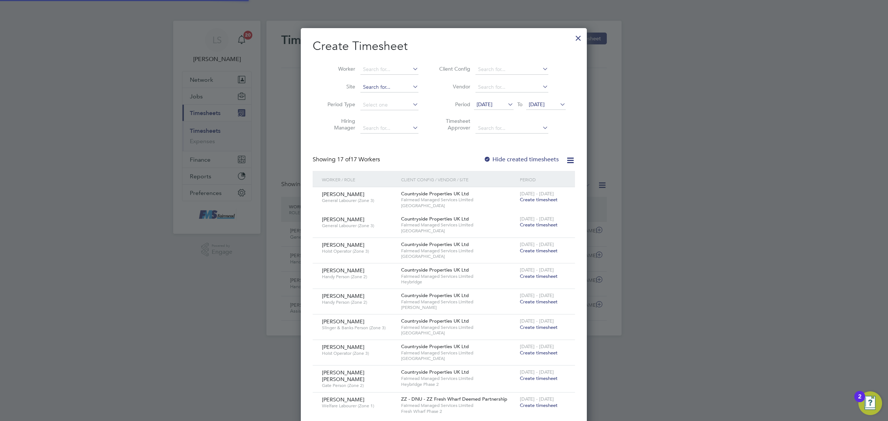
scroll to position [710, 286]
click at [379, 72] on input at bounding box center [389, 69] width 58 height 10
click at [405, 77] on b "Edet" at bounding box center [410, 79] width 11 height 6
type input "Lawrence Edet"
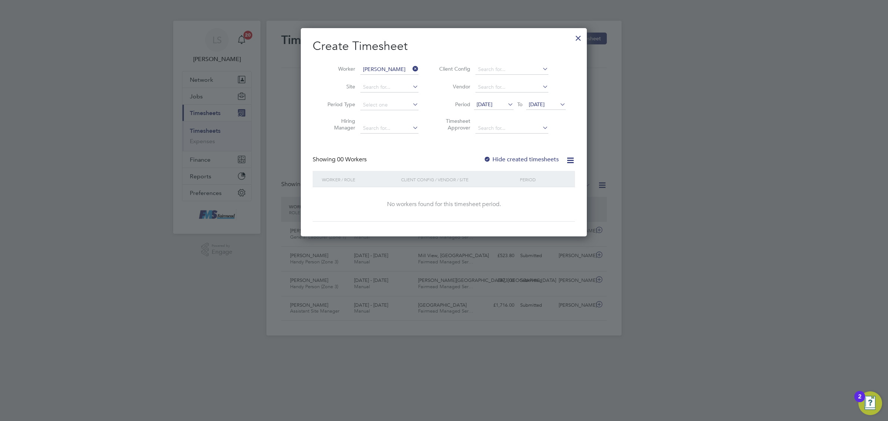
scroll to position [208, 286]
click at [548, 158] on label "Hide created timesheets" at bounding box center [520, 159] width 75 height 7
click at [558, 101] on icon at bounding box center [558, 104] width 0 height 10
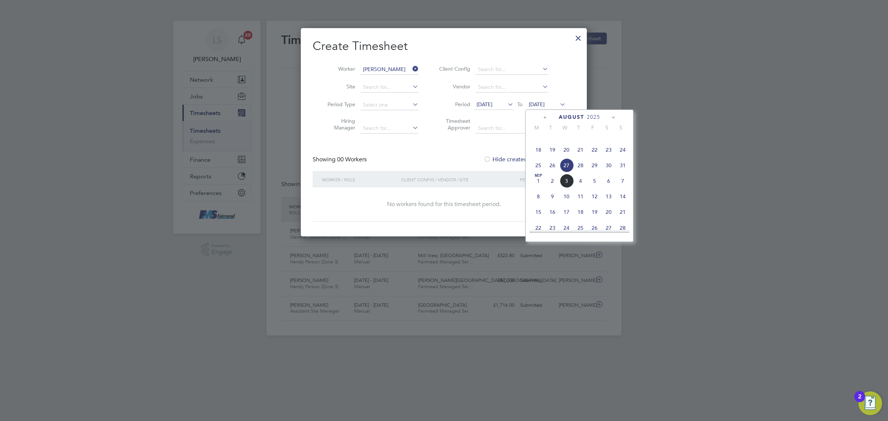
click at [627, 172] on span "31" at bounding box center [622, 165] width 14 height 14
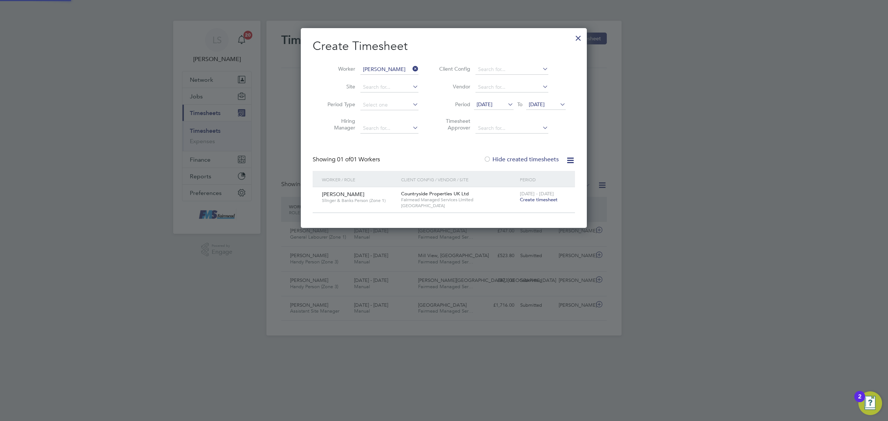
click at [537, 202] on span "Create timesheet" at bounding box center [539, 199] width 38 height 6
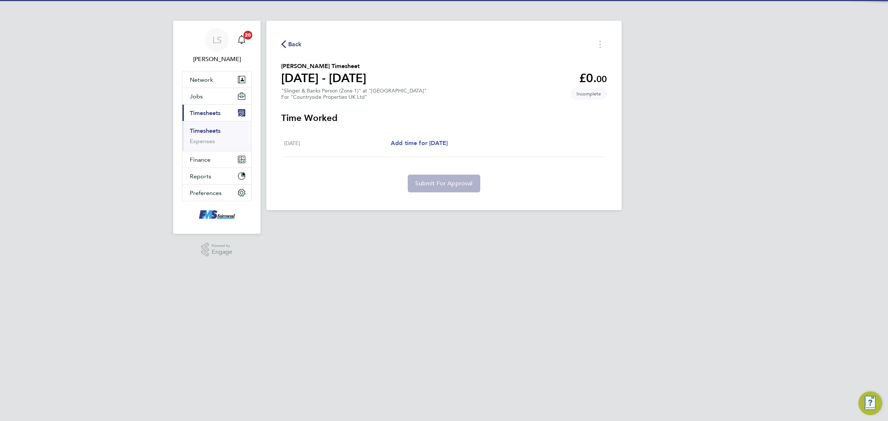
click at [448, 141] on span "Add time for Fri 29 Aug" at bounding box center [419, 142] width 57 height 7
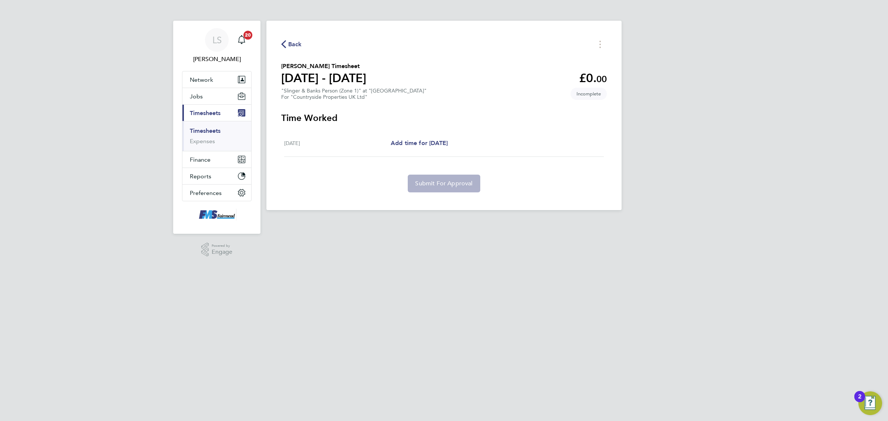
select select "30"
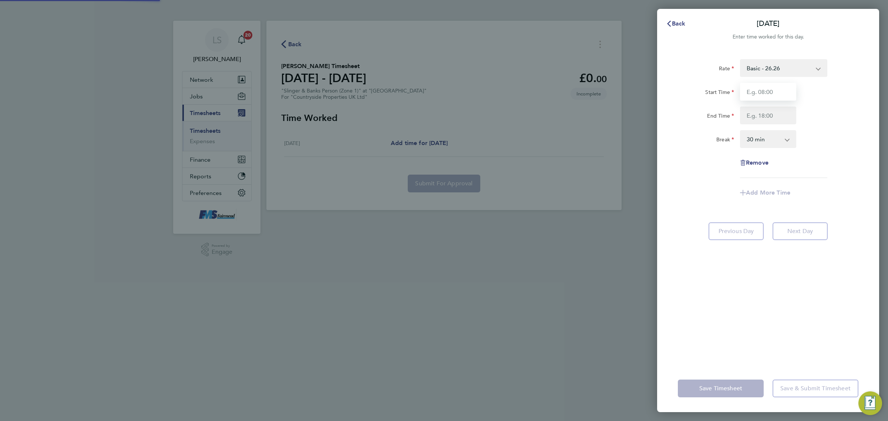
click at [755, 89] on input "Start Time" at bounding box center [768, 92] width 56 height 18
type input "07:30"
drag, startPoint x: 758, startPoint y: 116, endPoint x: 764, endPoint y: 123, distance: 9.7
click at [758, 116] on input "End Time" at bounding box center [768, 116] width 56 height 18
type input "17:30"
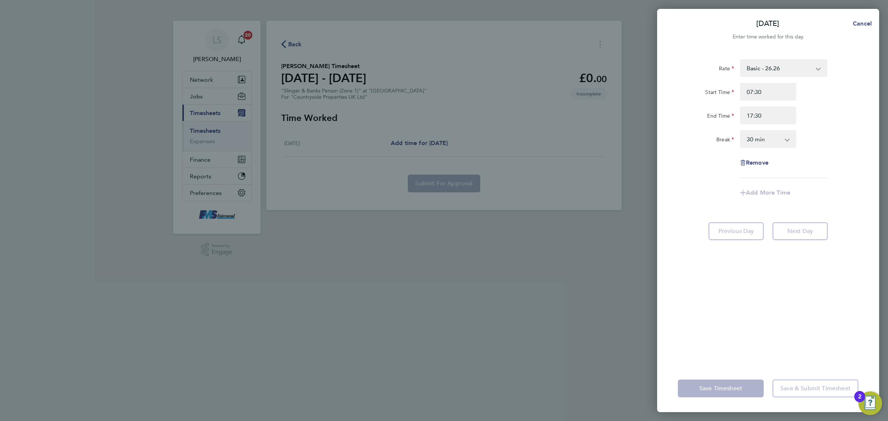
click at [873, 202] on div "Rate Basic - 26.26 Start Time 07:30 End Time 17:30 Break 0 min 15 min 30 min 45…" at bounding box center [768, 207] width 222 height 314
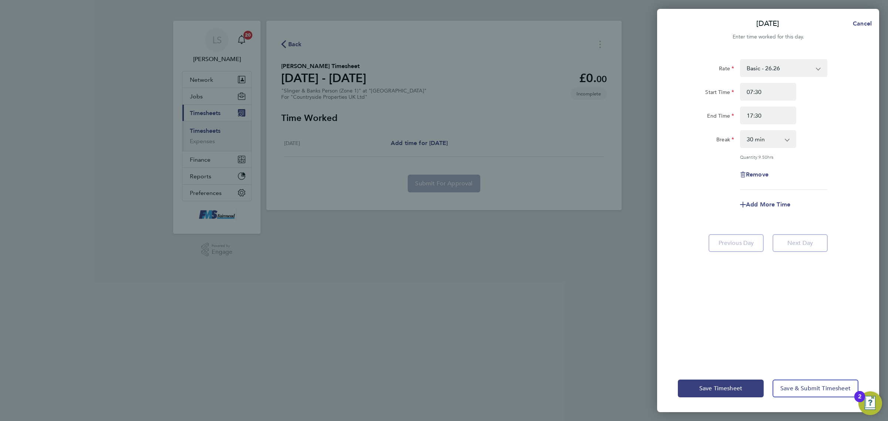
drag, startPoint x: 764, startPoint y: 132, endPoint x: 764, endPoint y: 136, distance: 3.7
click at [764, 132] on select "0 min 15 min 30 min 45 min 60 min 75 min 90 min" at bounding box center [763, 139] width 46 height 16
select select "60"
click at [740, 131] on select "0 min 15 min 30 min 45 min 60 min 75 min 90 min" at bounding box center [763, 139] width 46 height 16
click at [800, 397] on app-form-button "Save & Submit Timesheet" at bounding box center [813, 388] width 90 height 18
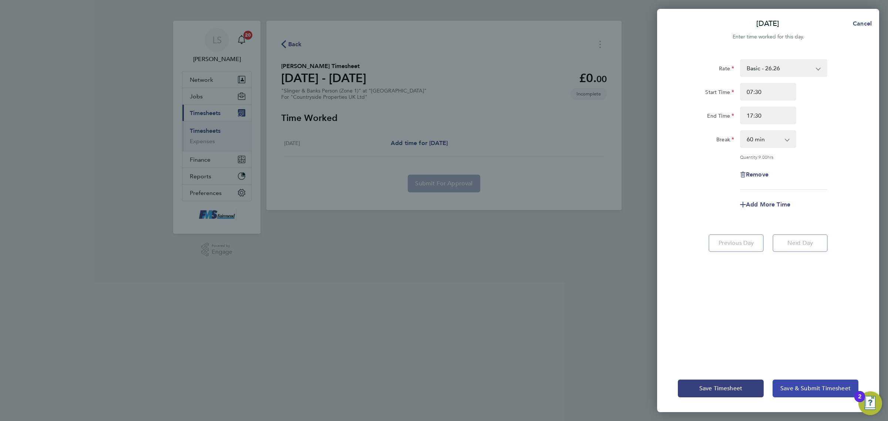
click at [800, 388] on span "Save & Submit Timesheet" at bounding box center [815, 388] width 70 height 7
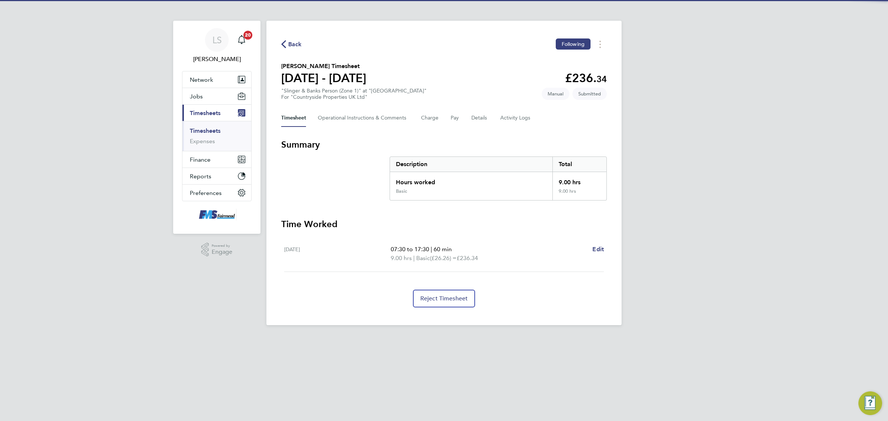
click at [213, 130] on link "Timesheets" at bounding box center [205, 130] width 31 height 7
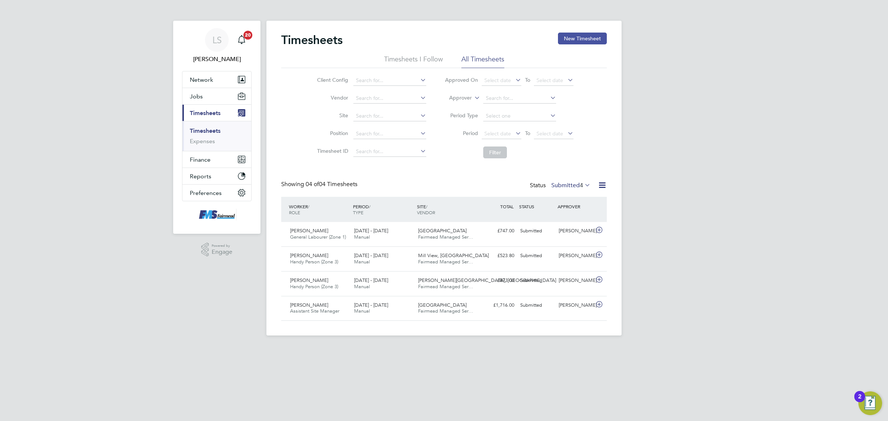
click at [582, 34] on button "New Timesheet" at bounding box center [582, 39] width 49 height 12
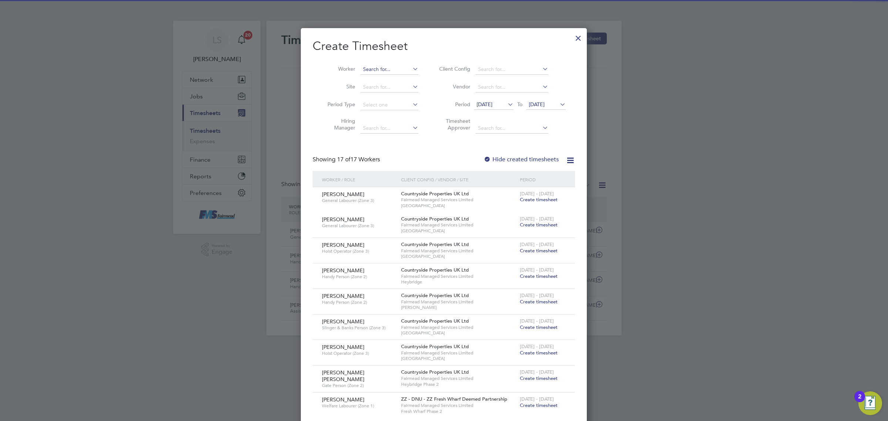
click at [361, 70] on input at bounding box center [389, 69] width 58 height 10
click at [384, 81] on li "Frank Ejukonemu" at bounding box center [413, 79] width 107 height 10
type input "Frank Ejukonemu"
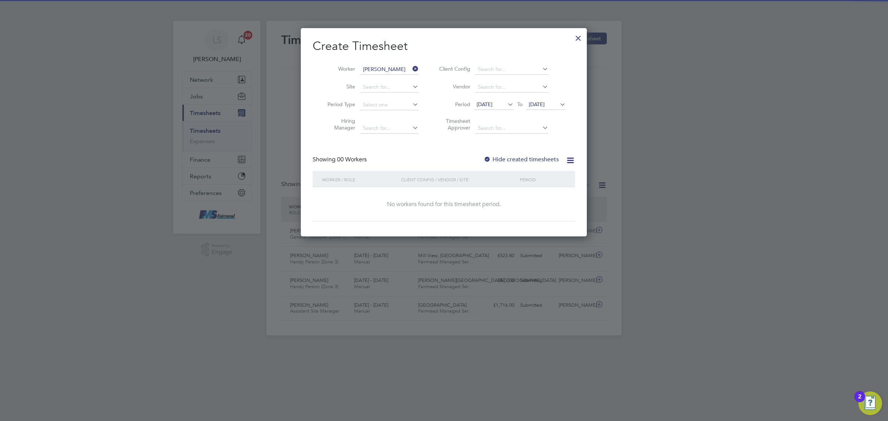
click at [548, 108] on span "27 Aug 2025" at bounding box center [546, 105] width 40 height 10
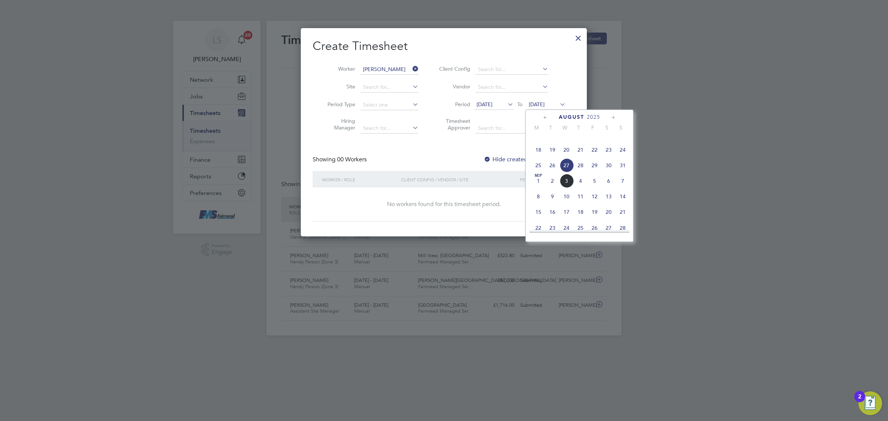
click at [624, 172] on span "31" at bounding box center [622, 165] width 14 height 14
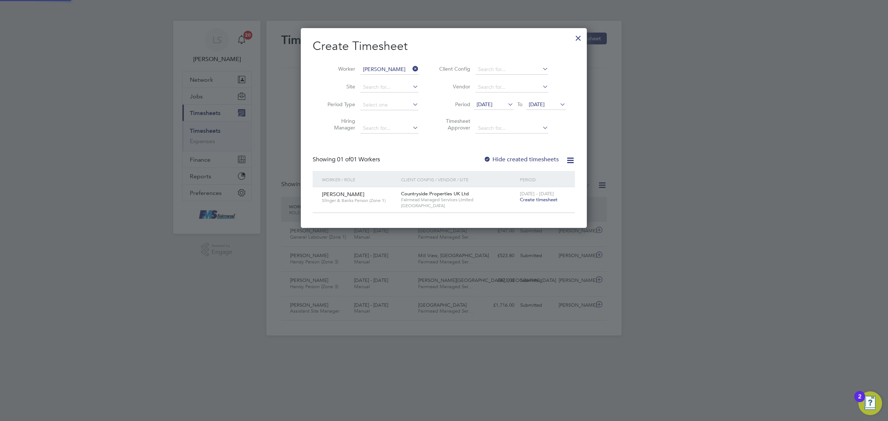
click at [550, 200] on span "Create timesheet" at bounding box center [539, 199] width 38 height 6
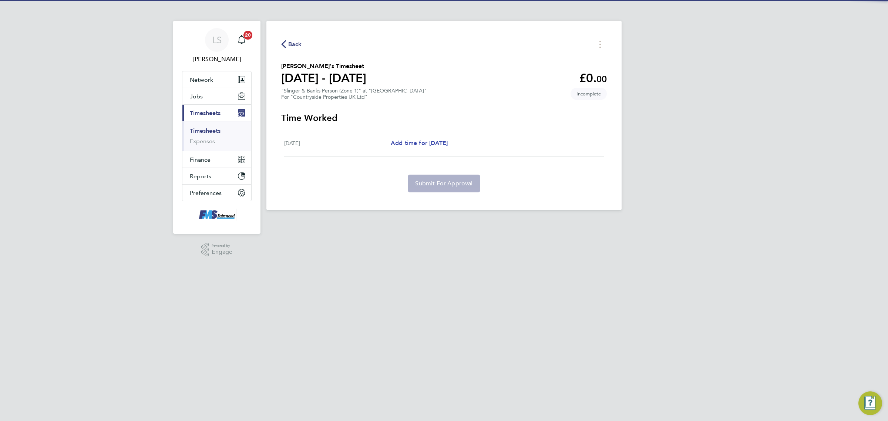
click at [425, 146] on span "Add time for Fri 29 Aug" at bounding box center [419, 142] width 57 height 7
select select "30"
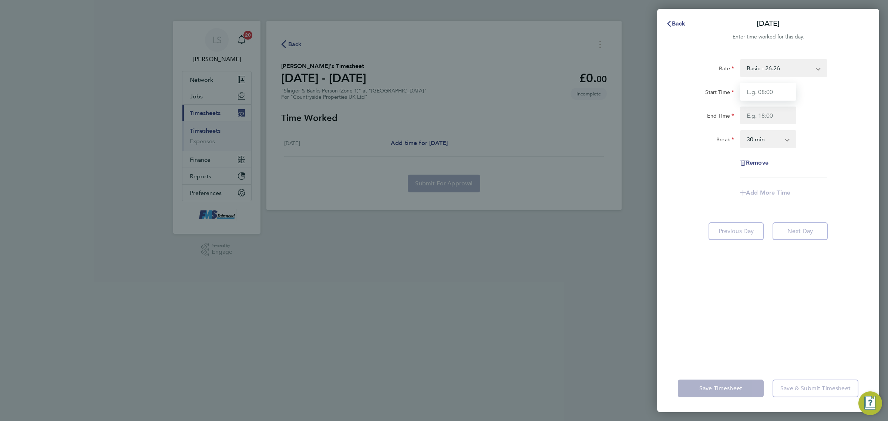
click at [764, 85] on input "Start Time" at bounding box center [768, 92] width 56 height 18
type input "07:30"
drag, startPoint x: 752, startPoint y: 117, endPoint x: 757, endPoint y: 120, distance: 6.1
click at [752, 117] on input "End Time" at bounding box center [768, 116] width 56 height 18
type input "17:30"
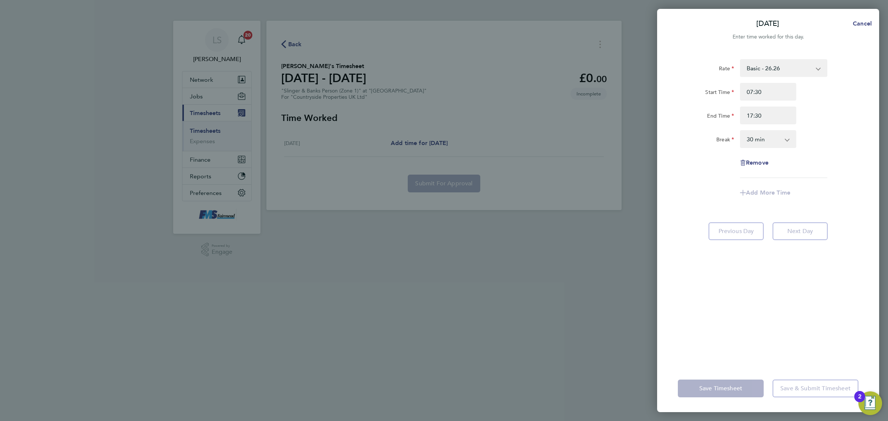
click at [769, 146] on select "0 min 15 min 30 min 45 min 60 min 75 min 90 min" at bounding box center [763, 139] width 46 height 16
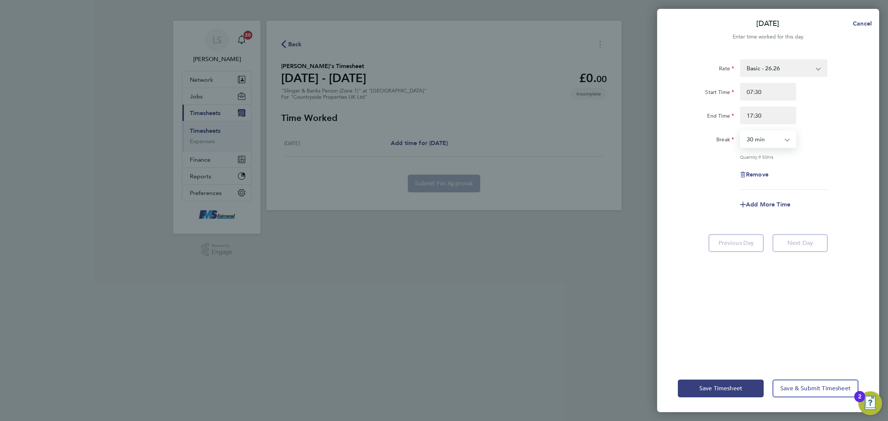
select select "60"
click at [740, 131] on select "0 min 15 min 30 min 45 min 60 min 75 min 90 min" at bounding box center [763, 139] width 46 height 16
click at [864, 195] on div "Rate Basic - 26.26 Start Time 07:30 End Time 17:30 Break 0 min 15 min 30 min 45…" at bounding box center [768, 207] width 222 height 314
click at [805, 387] on span "Save & Submit Timesheet" at bounding box center [815, 388] width 70 height 7
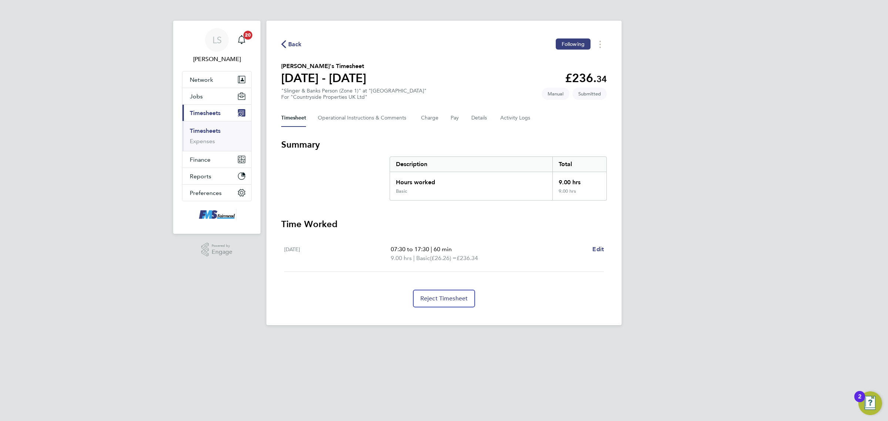
click at [206, 131] on link "Timesheets" at bounding box center [205, 130] width 31 height 7
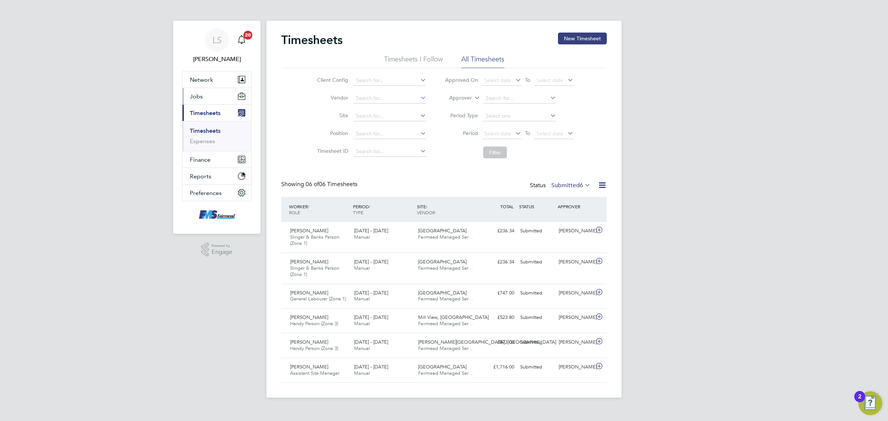
click at [213, 99] on button "Jobs" at bounding box center [216, 96] width 69 height 16
click at [215, 134] on link "Placements" at bounding box center [205, 134] width 31 height 7
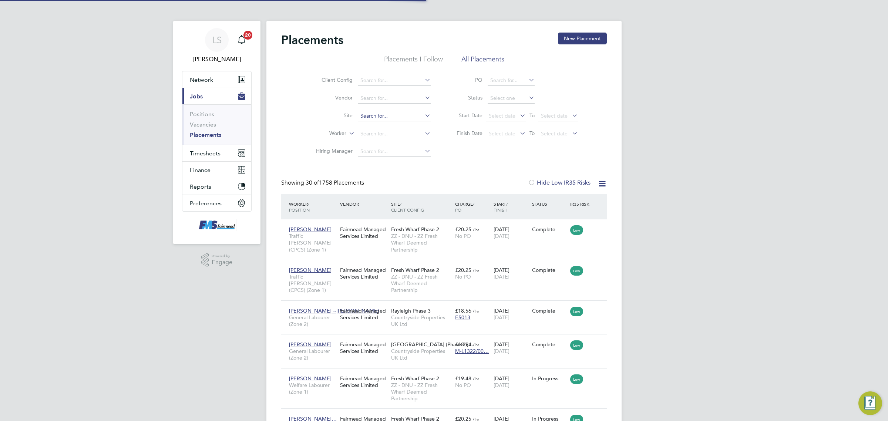
scroll to position [4, 4]
click at [389, 138] on li "Worker" at bounding box center [370, 134] width 139 height 18
click at [389, 134] on input at bounding box center [394, 134] width 73 height 10
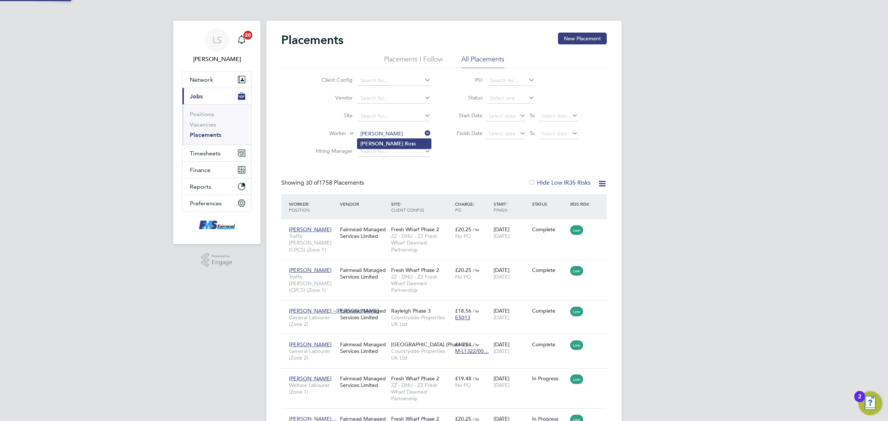
click at [405, 144] on b "Ros" at bounding box center [409, 144] width 9 height 6
type input "[PERSON_NAME]"
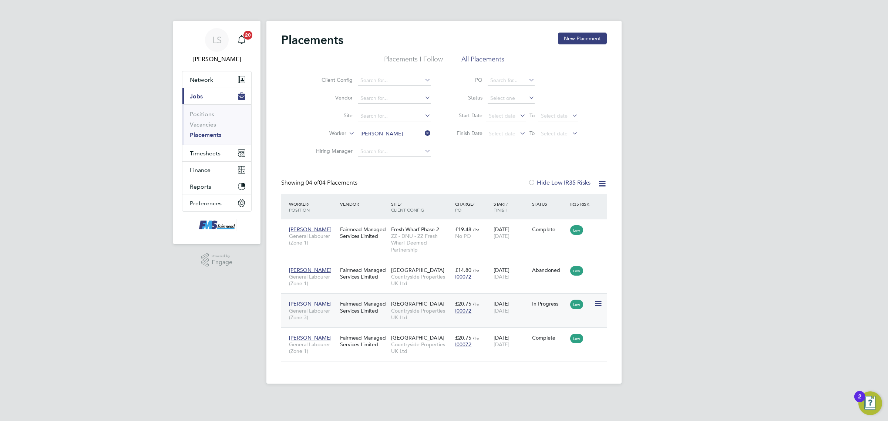
click at [550, 308] on div "In Progress" at bounding box center [549, 304] width 38 height 14
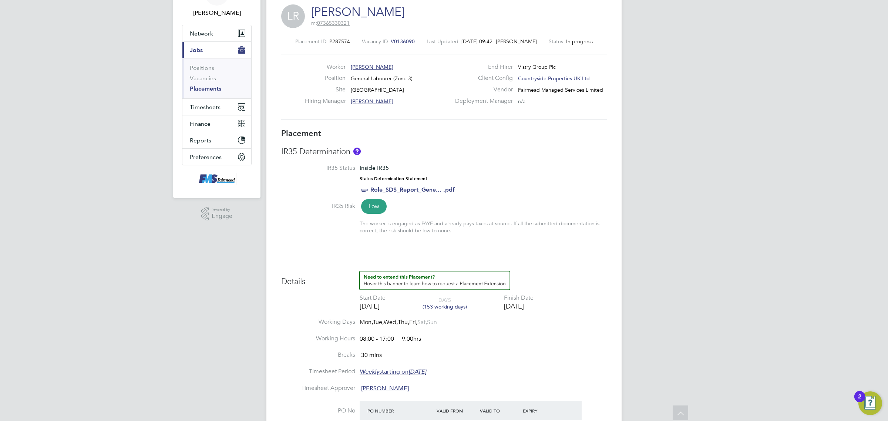
scroll to position [27, 0]
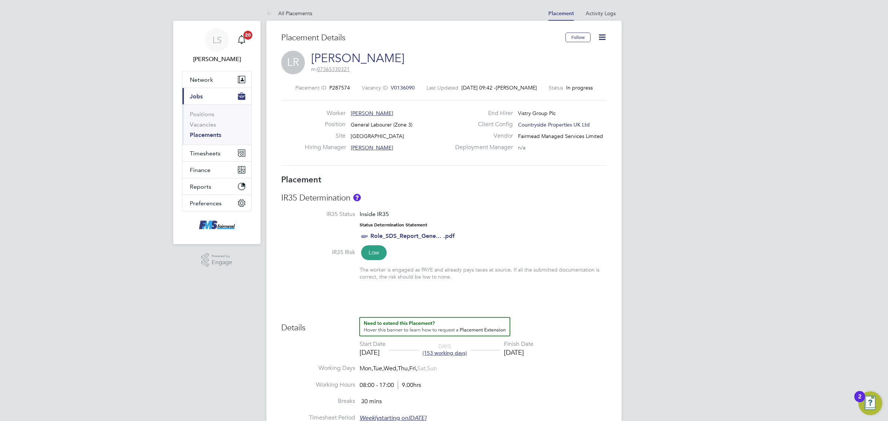
click at [399, 84] on span "V0136090" at bounding box center [403, 87] width 24 height 7
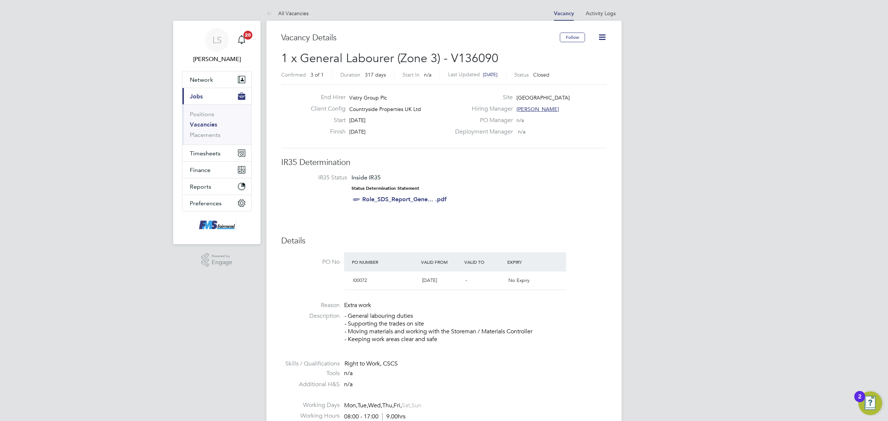
click at [274, 10] on icon at bounding box center [270, 13] width 9 height 9
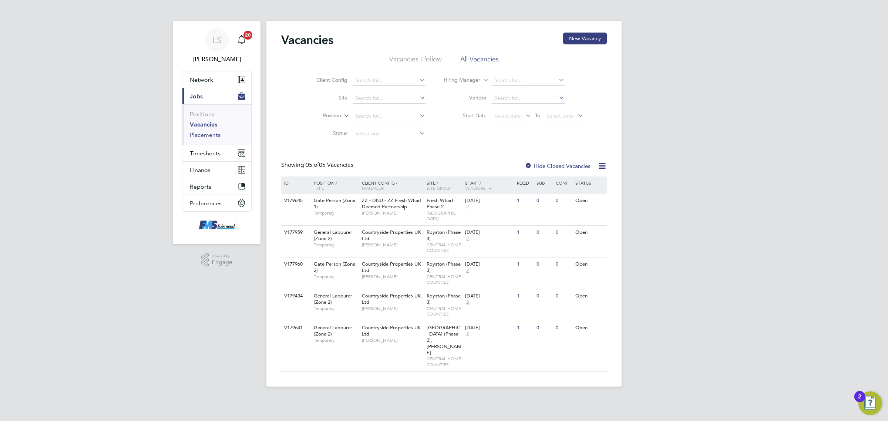
click at [210, 138] on link "Placements" at bounding box center [205, 134] width 31 height 7
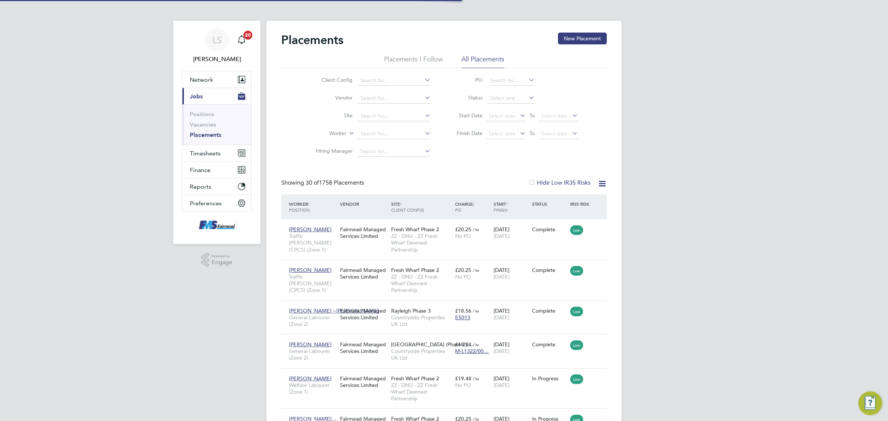
click at [390, 124] on li "Site" at bounding box center [370, 116] width 139 height 18
click at [401, 134] on input at bounding box center [394, 134] width 73 height 10
click at [398, 141] on li "[PERSON_NAME] s" at bounding box center [394, 144] width 74 height 10
type input "[PERSON_NAME]"
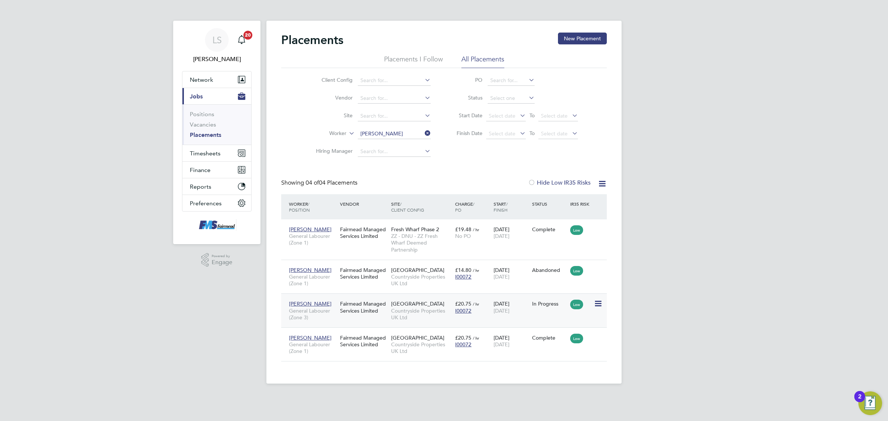
click at [526, 309] on div "30 Apr 2025 28 Nov 2025" at bounding box center [511, 307] width 38 height 21
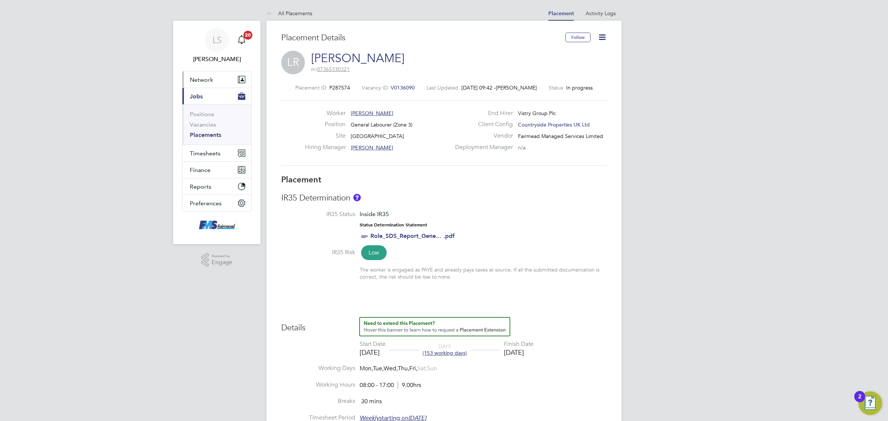
click at [210, 77] on span "Network" at bounding box center [201, 79] width 23 height 7
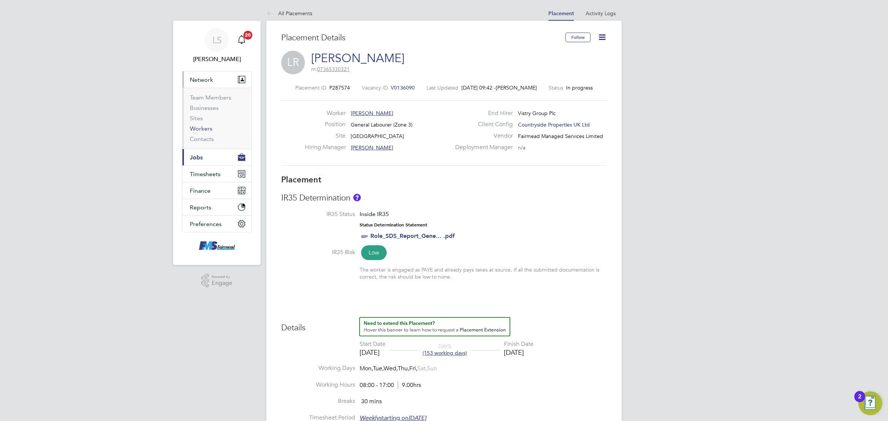
click at [203, 131] on link "Workers" at bounding box center [201, 128] width 23 height 7
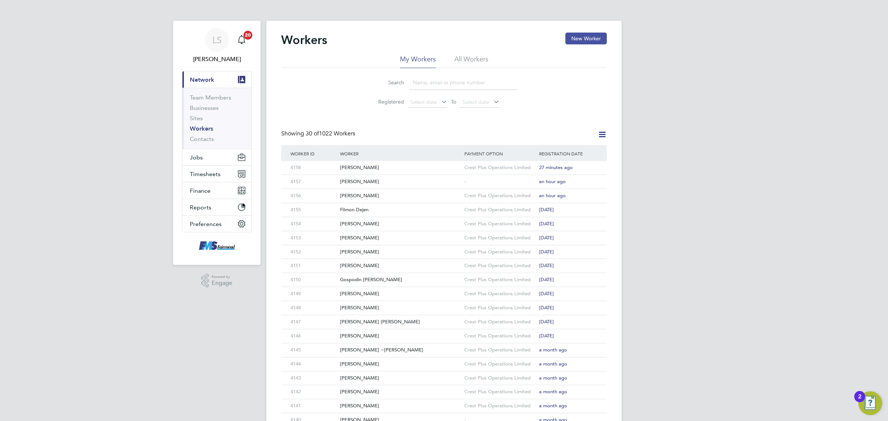
click at [584, 41] on button "New Worker" at bounding box center [585, 39] width 41 height 12
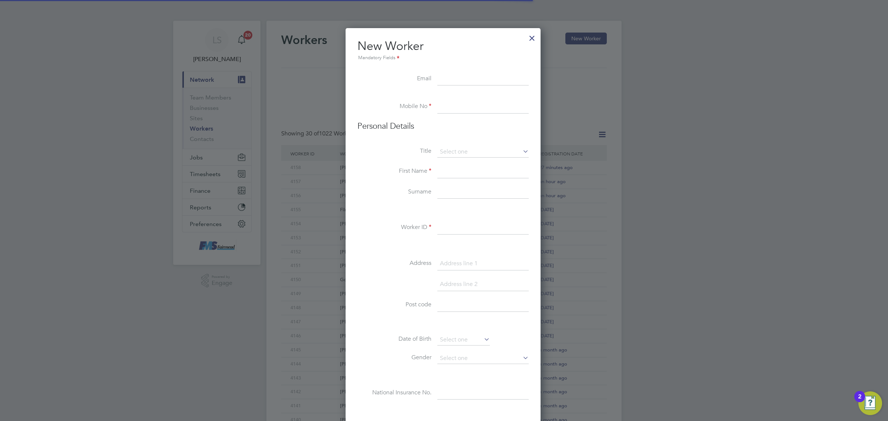
scroll to position [631, 196]
paste input "[EMAIL_ADDRESS][DOMAIN_NAME]"
type input "[EMAIL_ADDRESS][DOMAIN_NAME]"
click at [458, 106] on input at bounding box center [482, 106] width 91 height 13
paste input "07488485698"
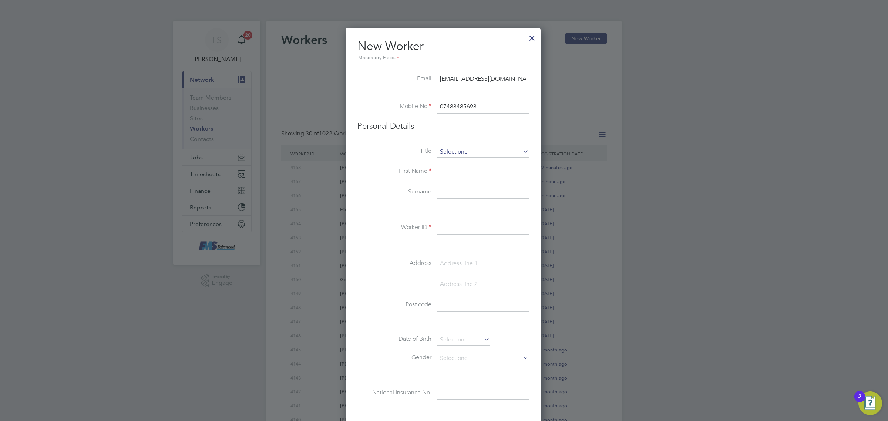
type input "07488485698"
click at [465, 150] on input at bounding box center [482, 151] width 91 height 11
click at [455, 163] on li "Mr" at bounding box center [483, 163] width 92 height 10
type input "Mr"
click at [462, 169] on input at bounding box center [482, 171] width 91 height 13
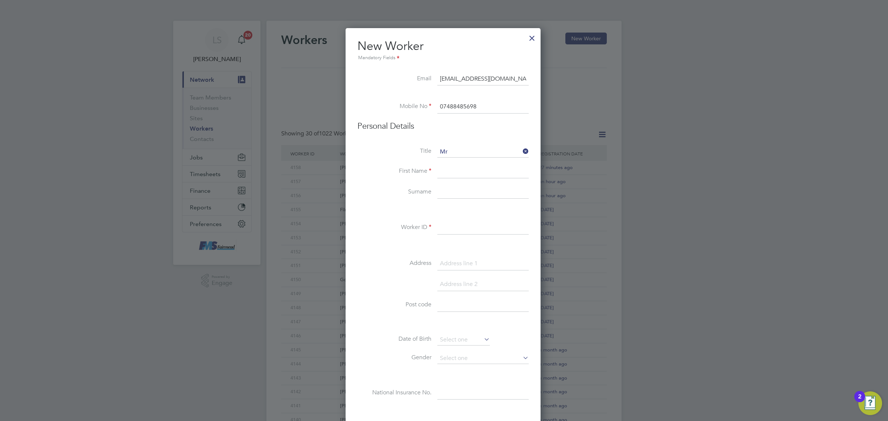
paste input "Olaoluwa daniel Akinwande"
drag, startPoint x: 516, startPoint y: 172, endPoint x: 482, endPoint y: 171, distance: 34.4
click at [482, 171] on input "Olaoluwa daniel Akinwande" at bounding box center [482, 171] width 91 height 13
type input "Olaoluwa danie"
paste input "l Akinwande"
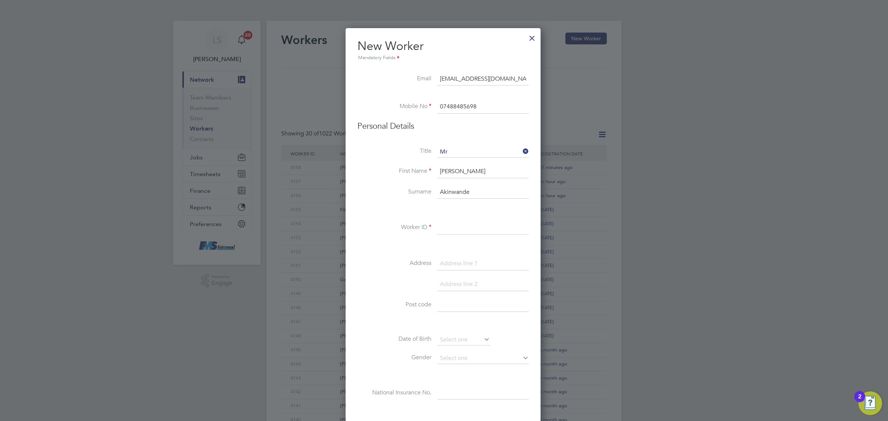
type input "Akinwande"
click at [491, 172] on input "Olaoluwa danie" at bounding box center [482, 171] width 91 height 13
type input "[PERSON_NAME]"
click at [463, 245] on li at bounding box center [442, 246] width 171 height 8
click at [468, 226] on input at bounding box center [482, 227] width 91 height 13
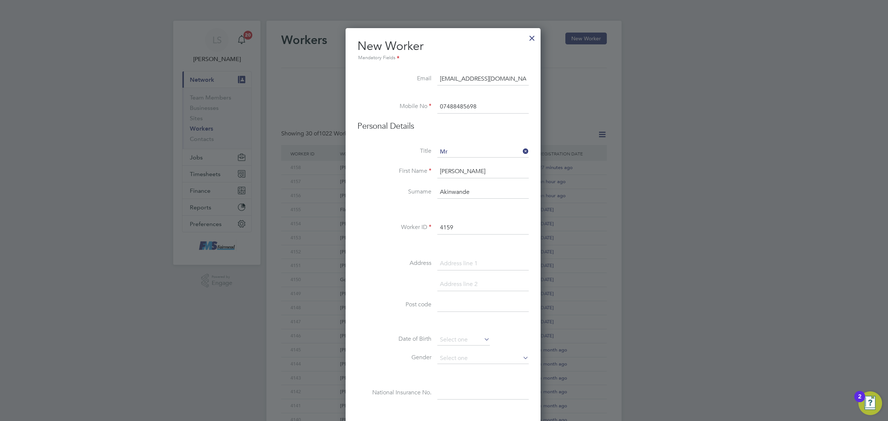
type input "4159"
click at [459, 311] on input at bounding box center [482, 304] width 91 height 13
paste input "RM10 8UA"
type input "RM10 8UA"
click at [453, 247] on li at bounding box center [442, 246] width 171 height 8
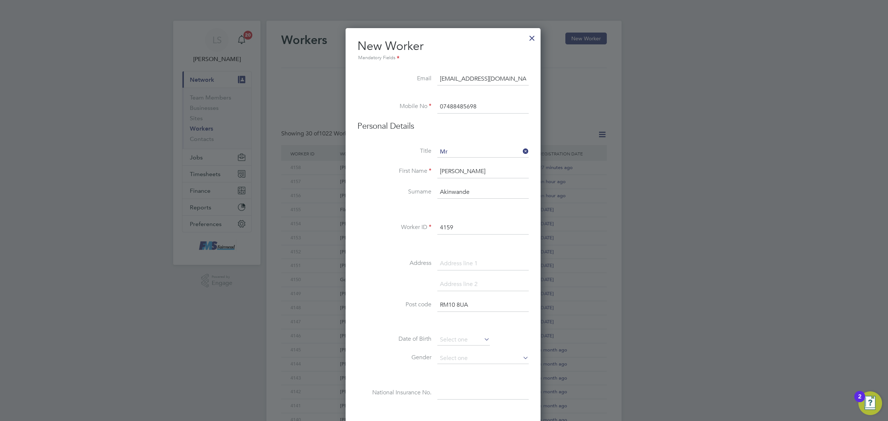
click at [461, 261] on input at bounding box center [482, 263] width 91 height 13
paste input "14plumtree close"
click at [446, 264] on input "14plumtree close" at bounding box center [482, 263] width 91 height 13
type input "14 Plumtree Close"
click at [451, 337] on input at bounding box center [463, 339] width 53 height 11
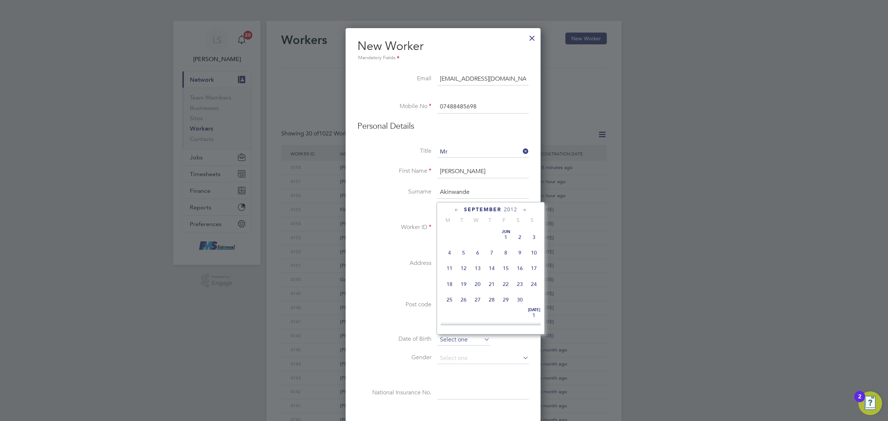
scroll to position [243, 0]
click at [517, 210] on span "2012" at bounding box center [510, 209] width 13 height 6
click at [520, 247] on span "2003" at bounding box center [520, 240] width 14 height 14
click at [517, 294] on span "6" at bounding box center [520, 287] width 14 height 14
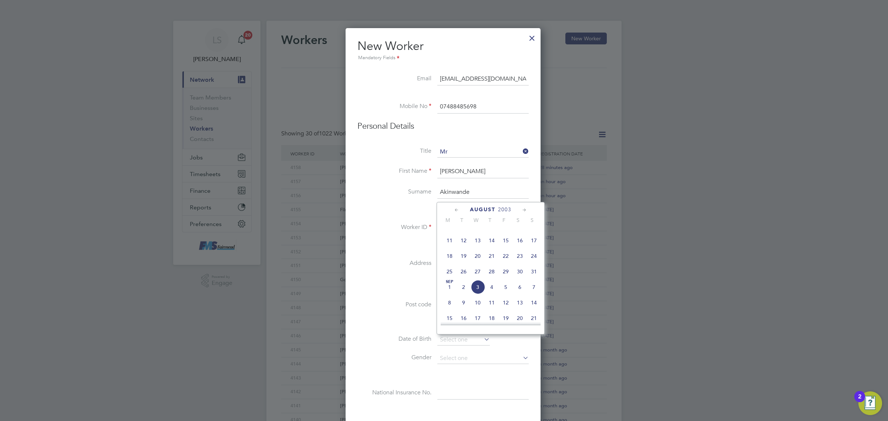
type input "06 Sep 2003"
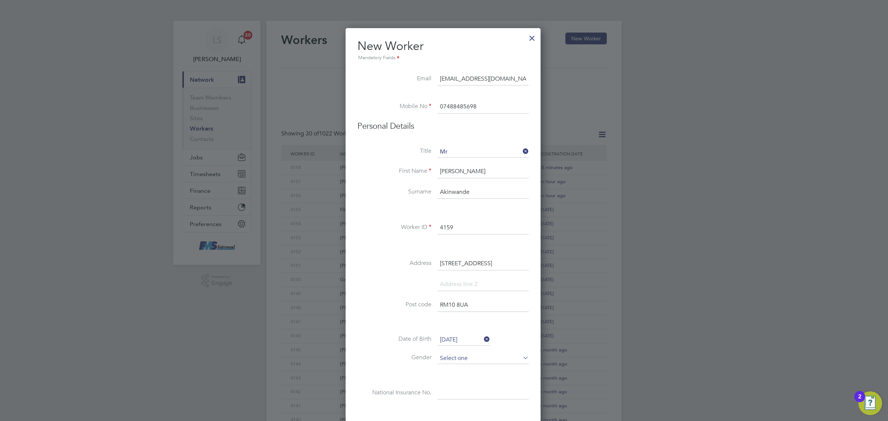
click at [463, 362] on input at bounding box center [482, 358] width 91 height 11
click at [461, 369] on li "Male" at bounding box center [483, 370] width 92 height 10
type input "Male"
click at [452, 389] on input at bounding box center [482, 393] width 91 height 13
paste input "NJ187730C"
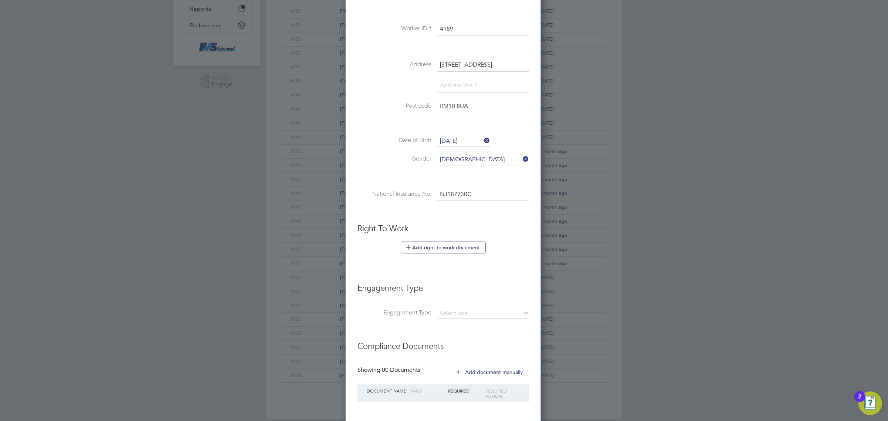
scroll to position [231, 0]
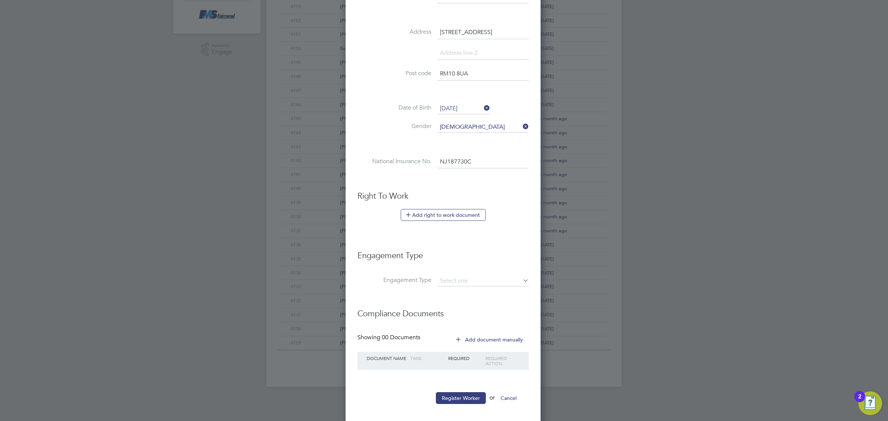
type input "NJ 18 77 30 C"
click at [438, 214] on button "Add right to work document" at bounding box center [443, 215] width 85 height 12
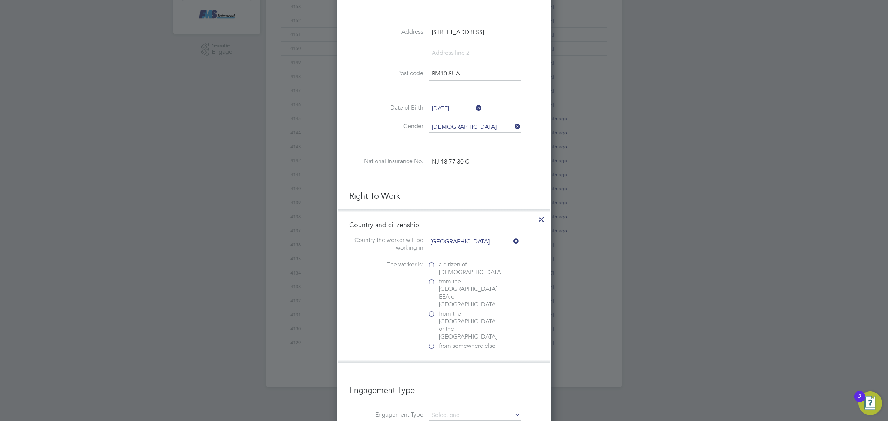
click at [448, 342] on span "from somewhere else" at bounding box center [467, 346] width 57 height 8
click at [0, 0] on input "from somewhere else" at bounding box center [0, 0] width 0 height 0
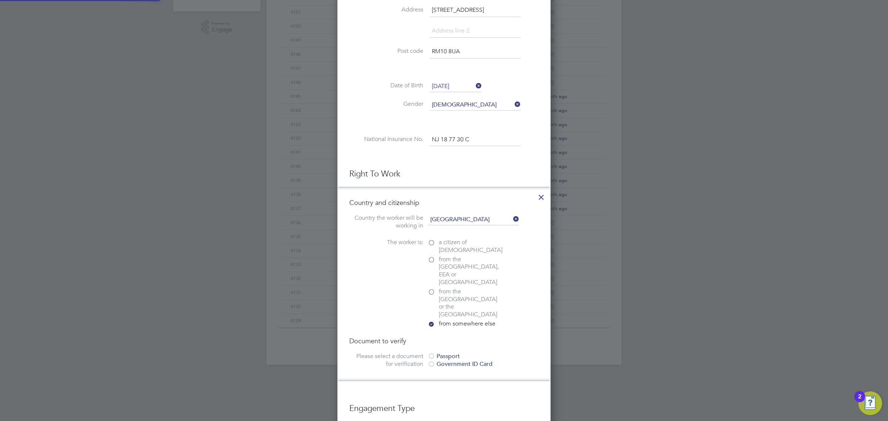
scroll to position [370, 0]
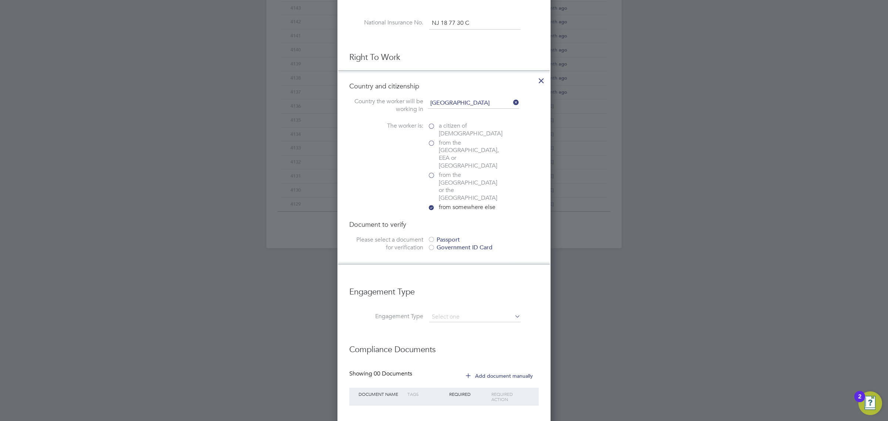
drag, startPoint x: 447, startPoint y: 176, endPoint x: 446, endPoint y: 182, distance: 5.6
click at [446, 182] on div "a citizen of United Kingdom from the EU, EEA or Switzerland from the Channel Is…" at bounding box center [483, 167] width 111 height 91
drag, startPoint x: 446, startPoint y: 213, endPoint x: 448, endPoint y: 217, distance: 4.5
click at [447, 220] on div "Document to verify Please select a document for verification Passport Governmen…" at bounding box center [443, 236] width 189 height 33
click at [449, 236] on div "Passport" at bounding box center [483, 240] width 111 height 8
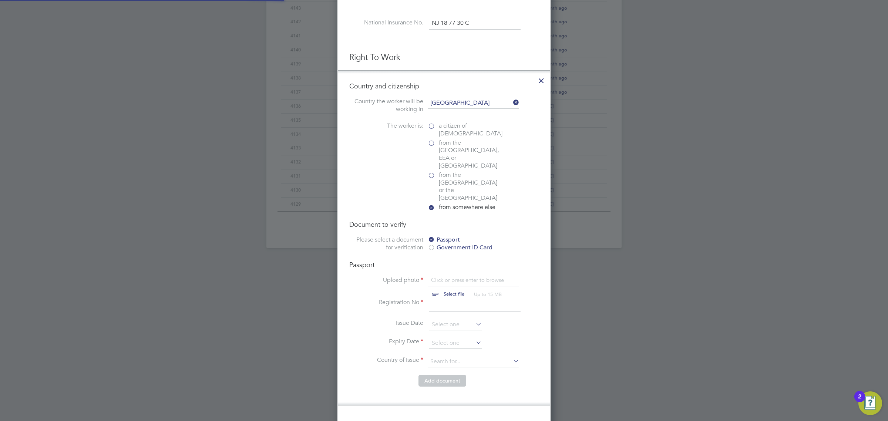
scroll to position [10, 92]
click at [455, 171] on span "from the Channel Islands or the Isle of Man" at bounding box center [470, 186] width 63 height 31
click at [0, 0] on input "from the Channel Islands or the Isle of Man" at bounding box center [0, 0] width 0 height 0
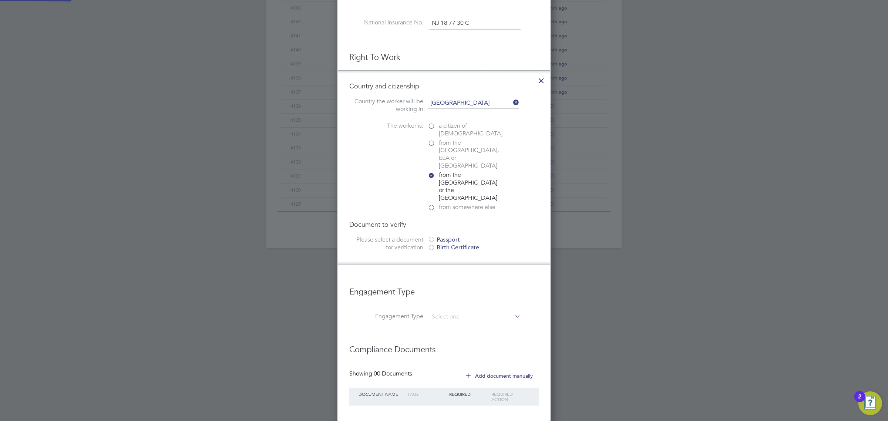
click at [455, 142] on span "from the EU, EEA or Switzerland" at bounding box center [470, 154] width 63 height 31
click at [0, 0] on input "from the EU, EEA or Switzerland" at bounding box center [0, 0] width 0 height 0
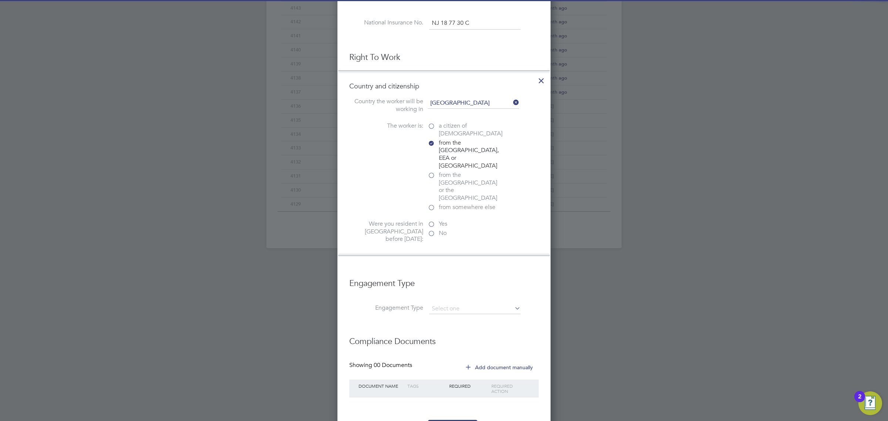
scroll to position [4, 4]
click at [448, 203] on span "from somewhere else" at bounding box center [467, 207] width 57 height 8
click at [0, 0] on input "from somewhere else" at bounding box center [0, 0] width 0 height 0
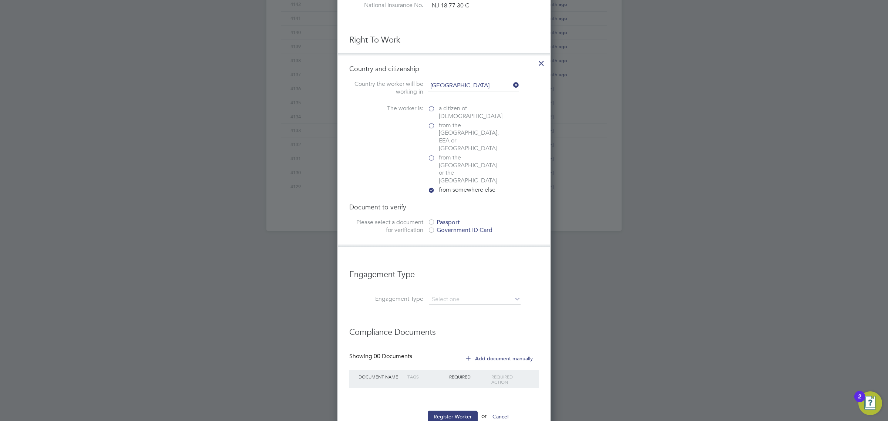
scroll to position [389, 0]
click at [436, 217] on div "Passport" at bounding box center [483, 221] width 111 height 8
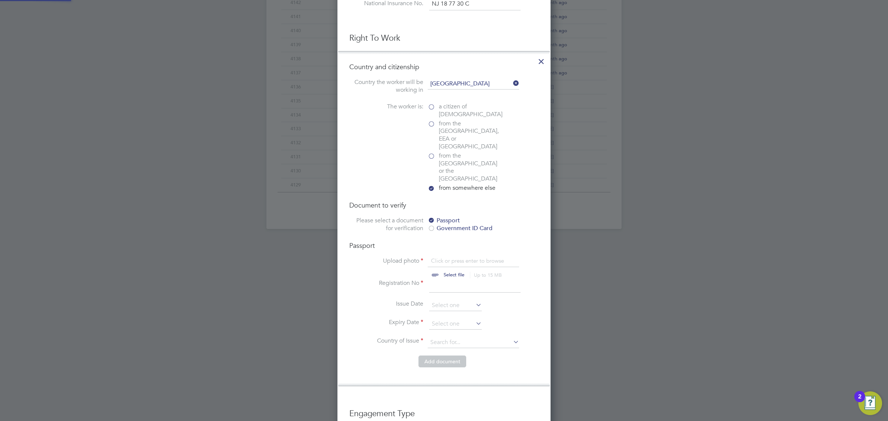
scroll to position [10, 92]
click at [449, 257] on input "file" at bounding box center [461, 268] width 116 height 22
click at [442, 257] on input "file" at bounding box center [461, 268] width 116 height 22
type input "C:\fakepath\Daniel Akinwande PP.png"
click at [451, 279] on input at bounding box center [474, 285] width 91 height 13
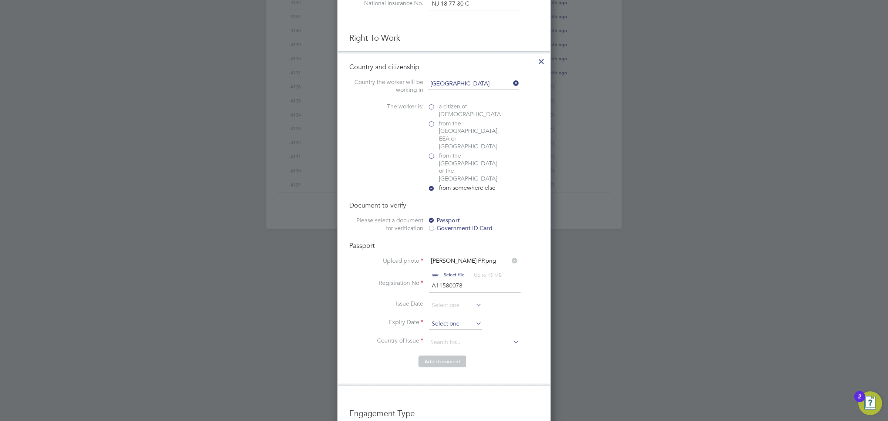
type input "A11580078"
click at [461, 296] on ul "Upload photo Daniel Akinwande PP.png Select file Up to 15 MB Drop your file her…" at bounding box center [443, 306] width 189 height 98
click at [461, 318] on input at bounding box center [455, 323] width 53 height 11
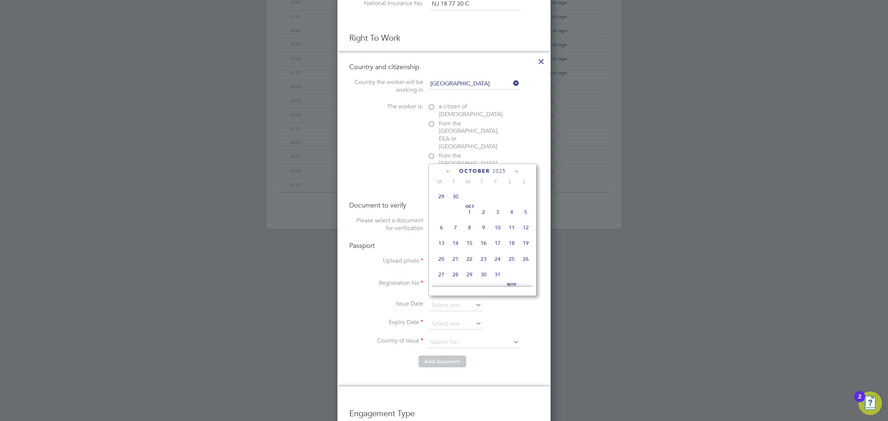
scroll to position [319, 0]
click at [526, 230] on span "12" at bounding box center [526, 223] width 14 height 14
type input "12 Oct 2025"
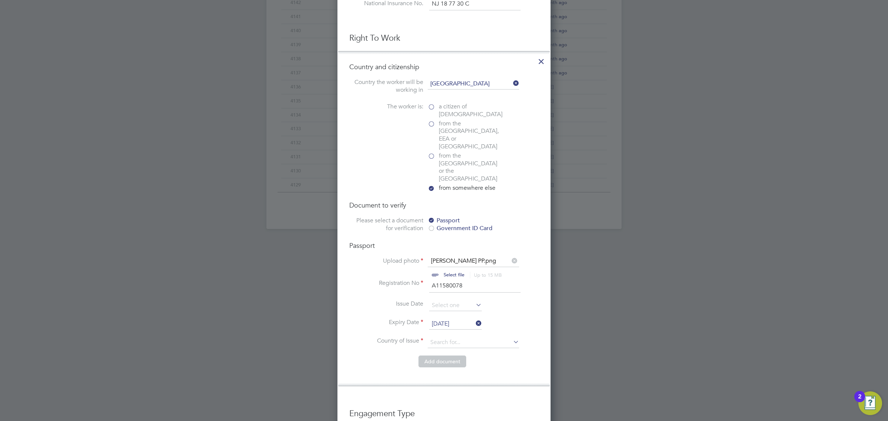
click at [450, 318] on li "Expiry Date 12 Oct 2025" at bounding box center [443, 327] width 189 height 18
click at [458, 337] on input at bounding box center [473, 342] width 91 height 11
click at [449, 339] on li "Nige ria" at bounding box center [473, 341] width 92 height 10
type input "Nigeria"
click at [443, 355] on button "Add document" at bounding box center [442, 361] width 48 height 12
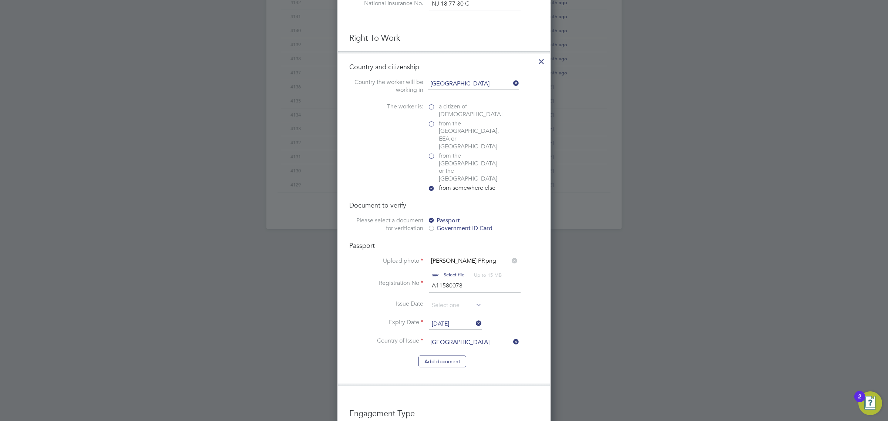
scroll to position [290, 0]
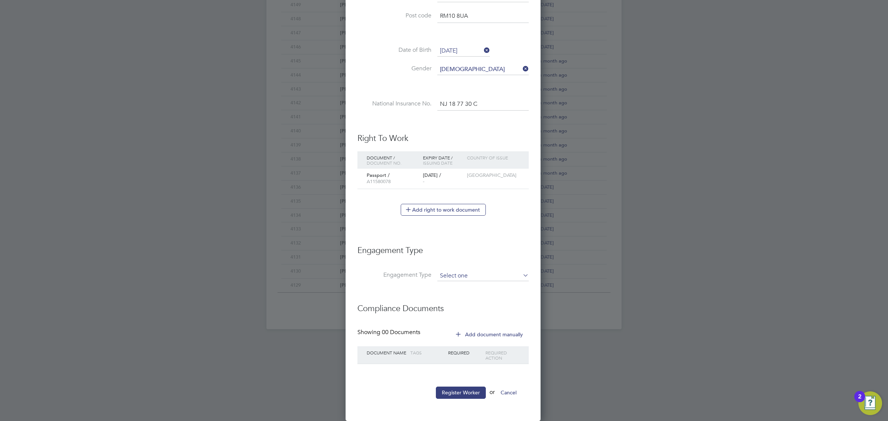
click at [475, 272] on input at bounding box center [482, 276] width 91 height 10
click at [449, 315] on li "Umbrella" at bounding box center [483, 319] width 92 height 11
type input "Umbrella"
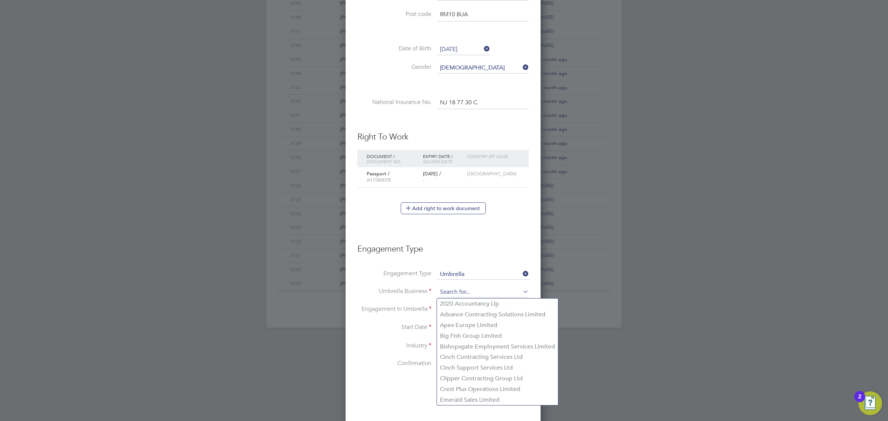
click at [459, 288] on input at bounding box center [482, 292] width 91 height 10
click at [475, 389] on li "Crest Plus Operations Limited" at bounding box center [497, 389] width 121 height 11
type input "Crest Plus Operations Limited"
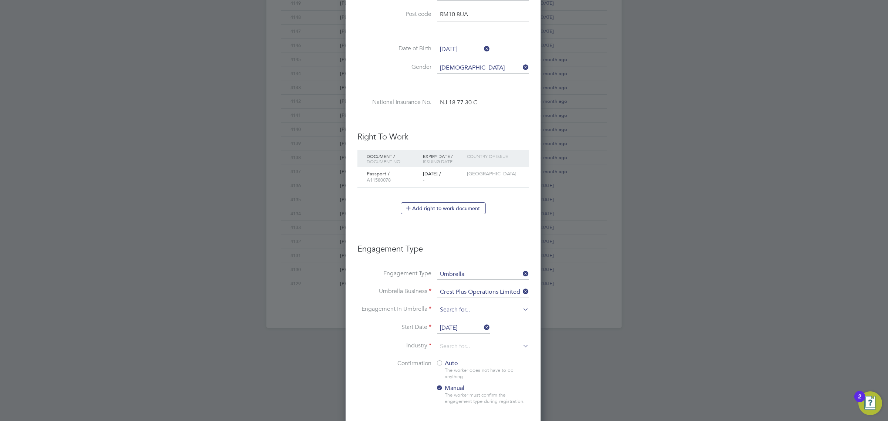
drag, startPoint x: 458, startPoint y: 311, endPoint x: 459, endPoint y: 315, distance: 4.0
click at [458, 313] on input at bounding box center [482, 310] width 91 height 10
click at [472, 361] on li "PAYE Umbrella" at bounding box center [483, 364] width 92 height 11
type input "PAYE Umbrella"
click at [461, 331] on input "[DATE]" at bounding box center [463, 328] width 53 height 11
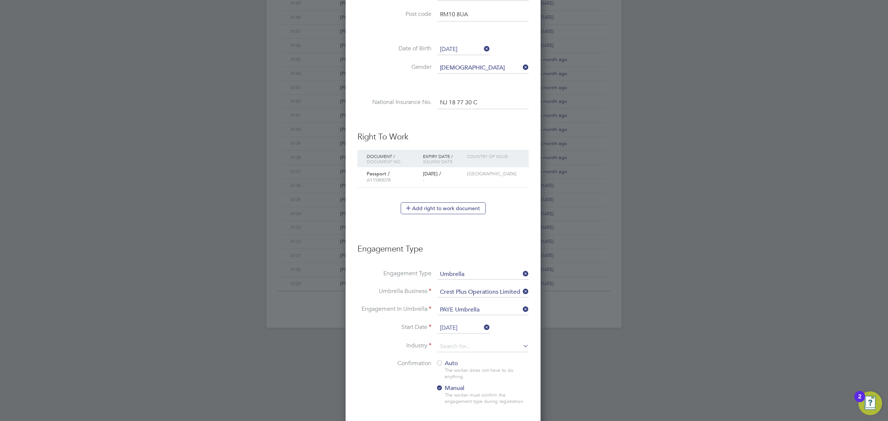
scroll to position [227, 0]
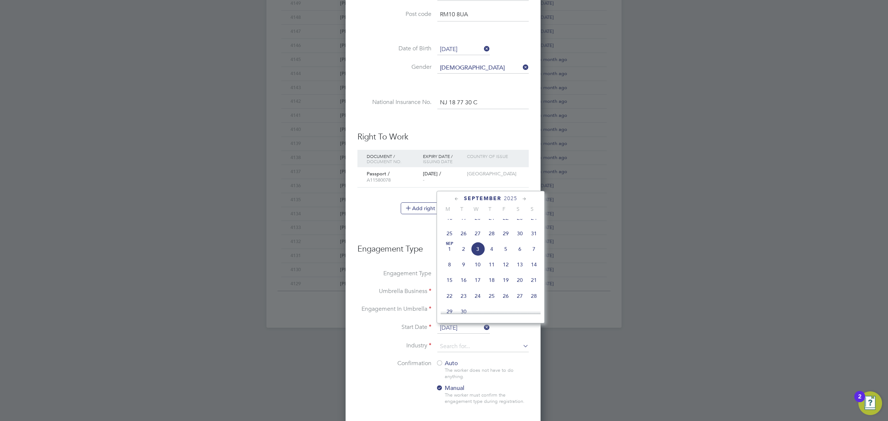
click at [463, 240] on span "26" at bounding box center [463, 233] width 14 height 14
type input "[DATE]"
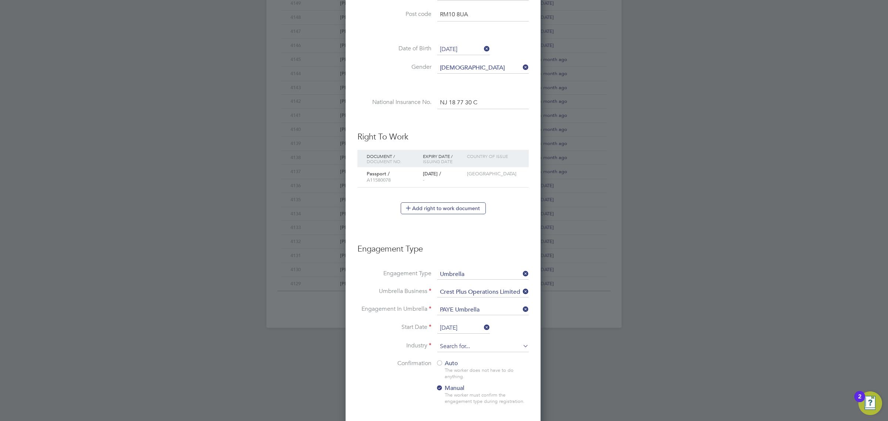
click at [453, 347] on input at bounding box center [482, 346] width 91 height 11
click at [460, 413] on li "Construction" at bounding box center [483, 409] width 92 height 10
type input "Construction"
click at [443, 363] on span "Auto" at bounding box center [447, 363] width 22 height 7
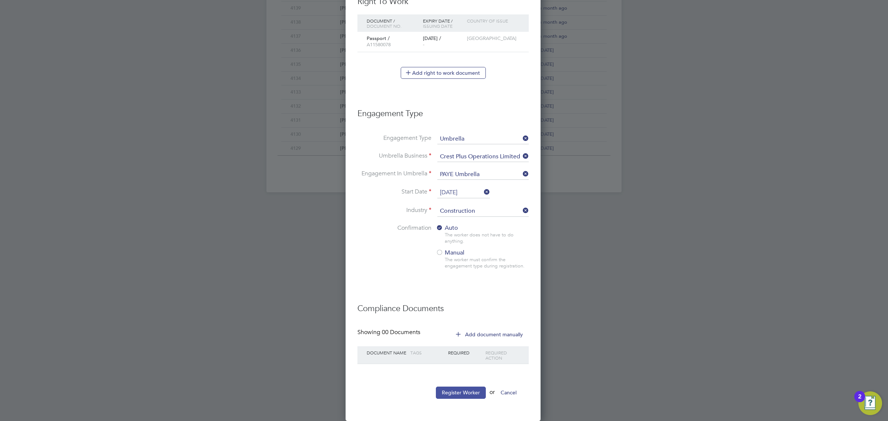
click at [460, 392] on button "Register Worker" at bounding box center [461, 393] width 50 height 12
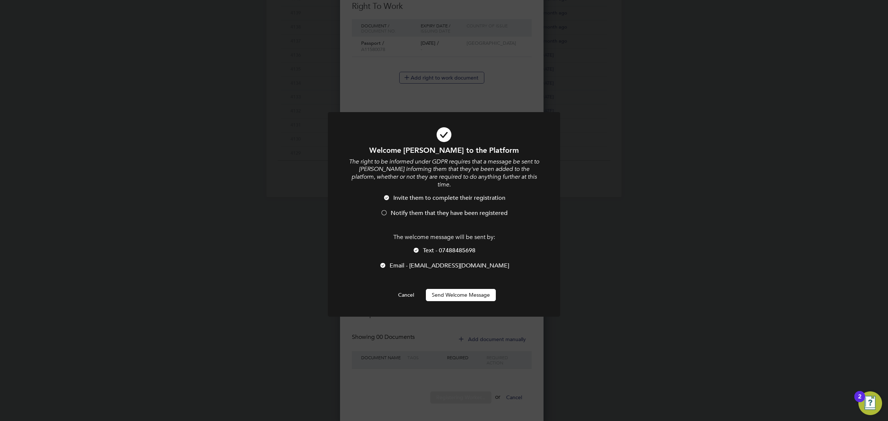
click at [404, 210] on span "Notify them that they have been registered" at bounding box center [449, 212] width 117 height 7
click at [454, 300] on button "Send Welcome Message" at bounding box center [461, 295] width 70 height 12
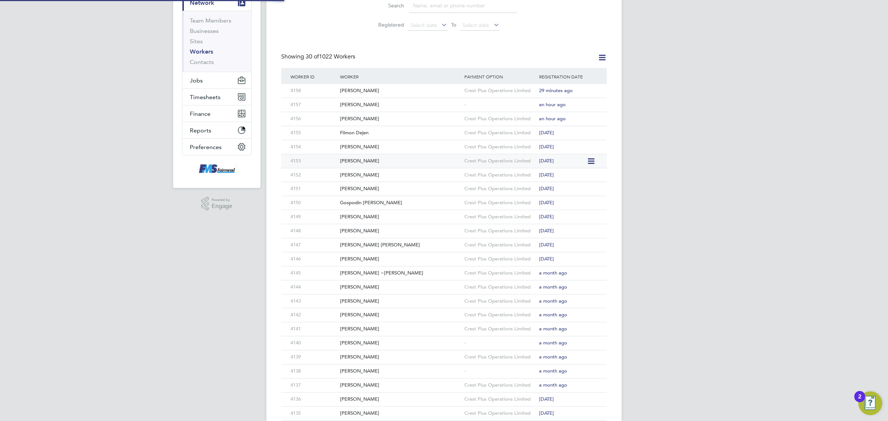
click at [281, 207] on div "Worker ID Worker Payment Option Registration Date 4158 Antoni Spedowski Crest P…" at bounding box center [443, 286] width 325 height 436
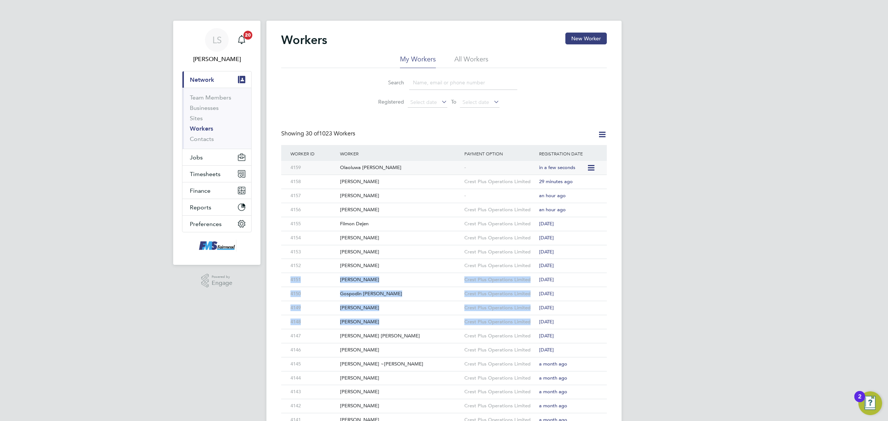
click at [378, 169] on div "Olaoluwa Daniel Akinwande" at bounding box center [400, 168] width 124 height 14
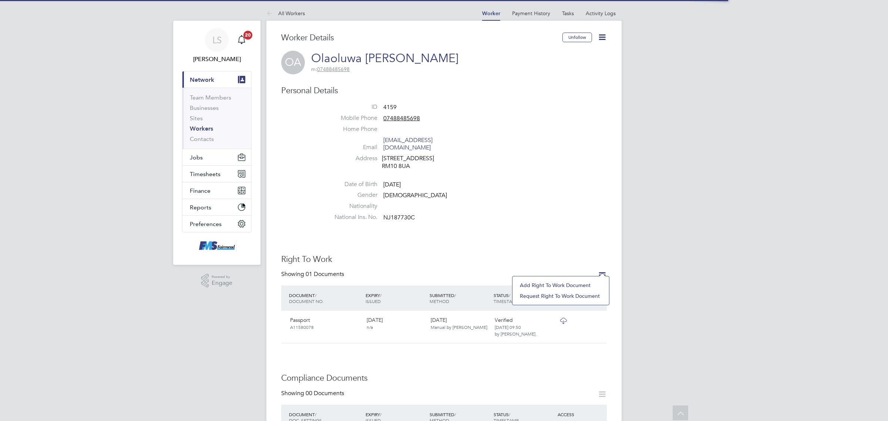
scroll to position [92, 0]
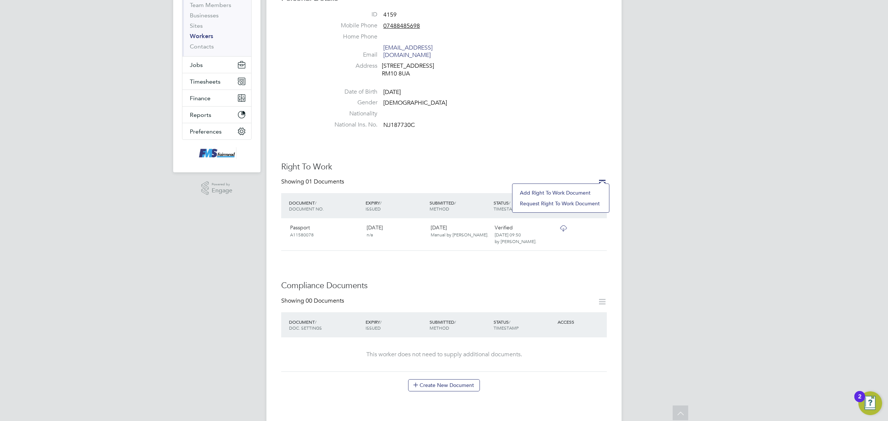
drag, startPoint x: 561, startPoint y: 202, endPoint x: 557, endPoint y: 193, distance: 9.3
click at [557, 193] on ul "Add Right To Work Document Request Right To Work Document" at bounding box center [560, 198] width 89 height 21
click at [606, 178] on icon at bounding box center [601, 182] width 9 height 9
click at [576, 191] on li "Add Right To Work Document" at bounding box center [560, 193] width 89 height 10
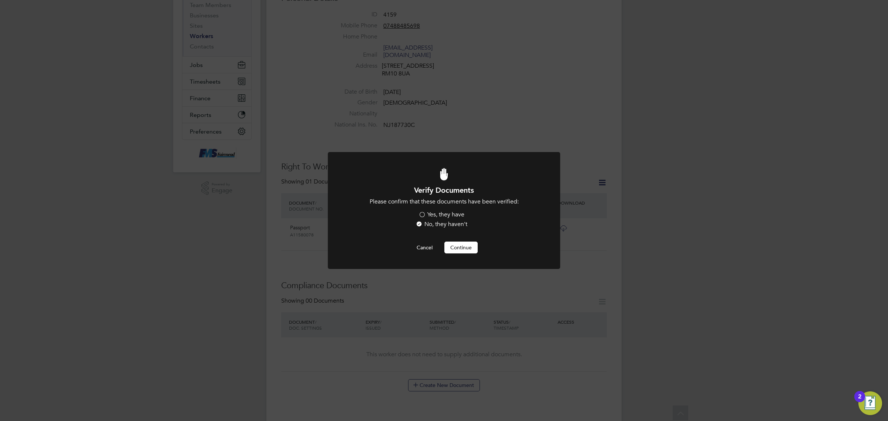
scroll to position [0, 0]
click at [445, 211] on label "Yes, they have" at bounding box center [441, 215] width 46 height 8
click at [0, 0] on input "Yes, they have" at bounding box center [0, 0] width 0 height 0
click at [461, 246] on button "Continue" at bounding box center [460, 248] width 33 height 12
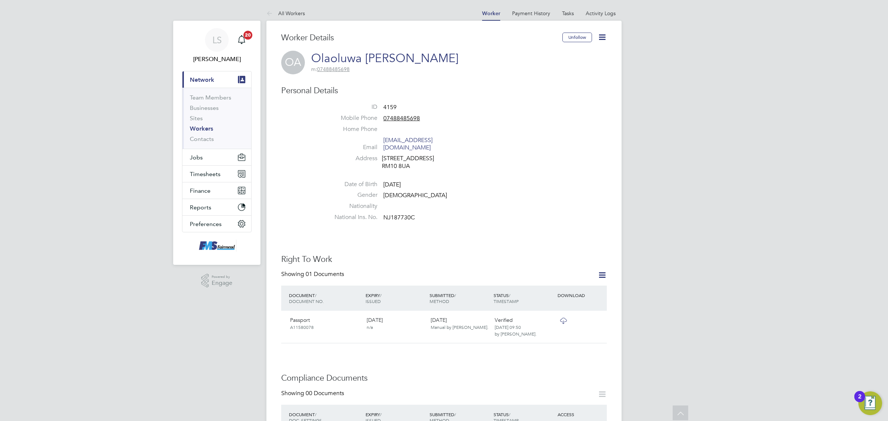
scroll to position [92, 0]
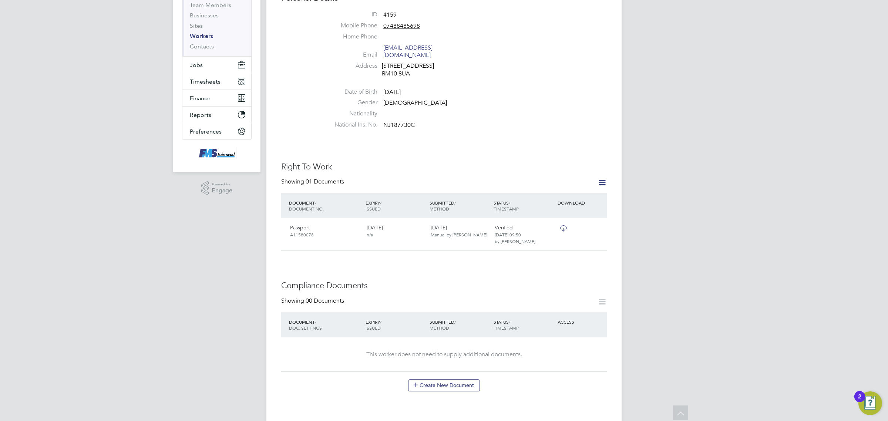
click at [465, 385] on div "Worker Details Unfollow OA Olaoluwa Daniel Akinwande m: 07488485698 Personal De…" at bounding box center [443, 301] width 325 height 722
click at [468, 383] on button "Create New Document" at bounding box center [444, 385] width 72 height 12
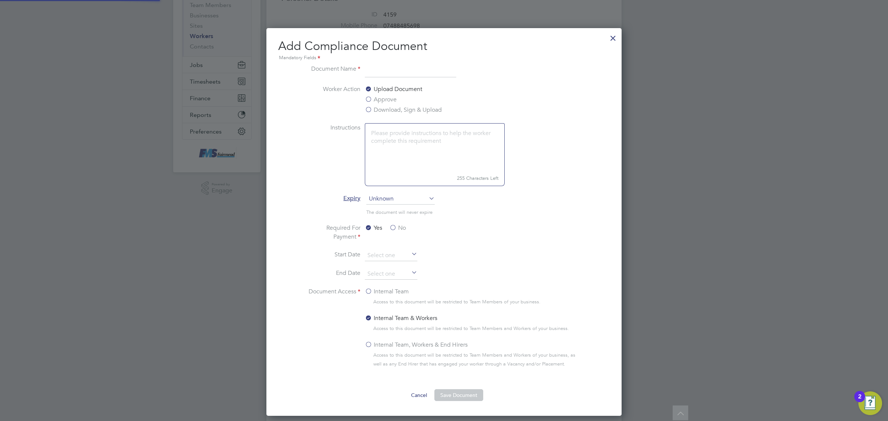
scroll to position [389, 355]
type input "c"
type input "CSCS"
click at [378, 107] on label "Download, Sign & Upload" at bounding box center [403, 109] width 77 height 9
click at [0, 0] on input "Download, Sign & Upload" at bounding box center [0, 0] width 0 height 0
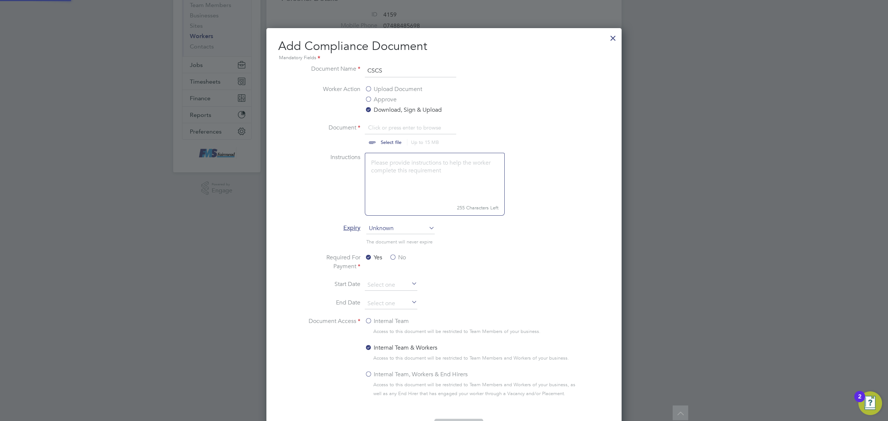
scroll to position [11, 92]
click at [387, 141] on input "file" at bounding box center [398, 134] width 116 height 22
click at [385, 138] on input "file" at bounding box center [398, 134] width 116 height 22
type input "C:\fakepath\Daniel Akinwande CSCS.png"
click at [398, 231] on span "Unknown" at bounding box center [400, 228] width 68 height 11
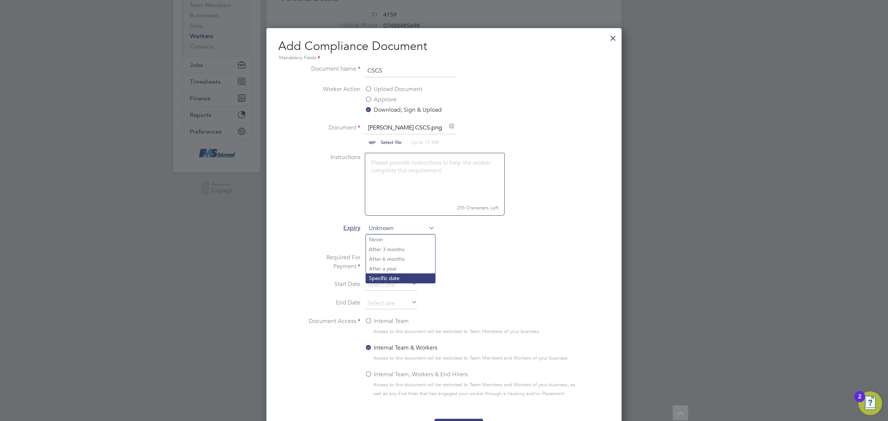
click at [391, 278] on li "Specific date" at bounding box center [400, 278] width 69 height 10
click at [398, 258] on label "No" at bounding box center [397, 257] width 17 height 9
click at [0, 0] on input "No" at bounding box center [0, 0] width 0 height 0
click at [395, 302] on input at bounding box center [391, 303] width 53 height 11
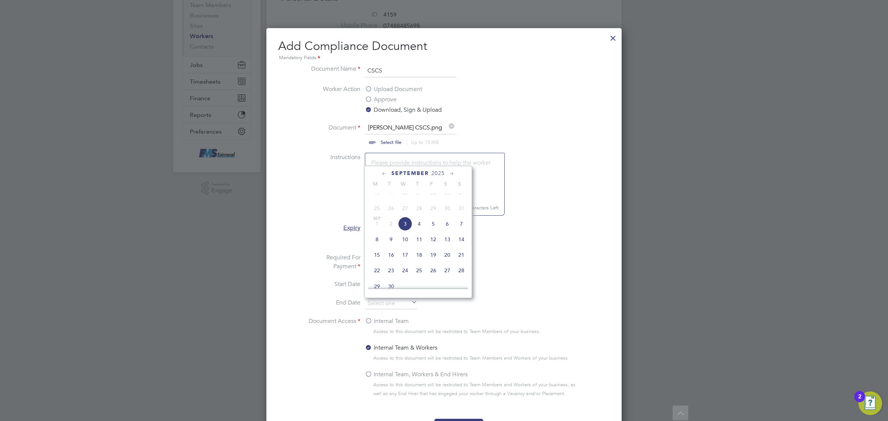
click at [441, 169] on div "September 2025 M T W T F S S Jun 1 2 3 4 5 6 7 8 9 10 11 12 13 14 15 16 17 18 1…" at bounding box center [418, 232] width 108 height 132
click at [442, 175] on span "2025" at bounding box center [437, 173] width 13 height 6
click at [420, 242] on span "2028" at bounding box center [419, 235] width 14 height 14
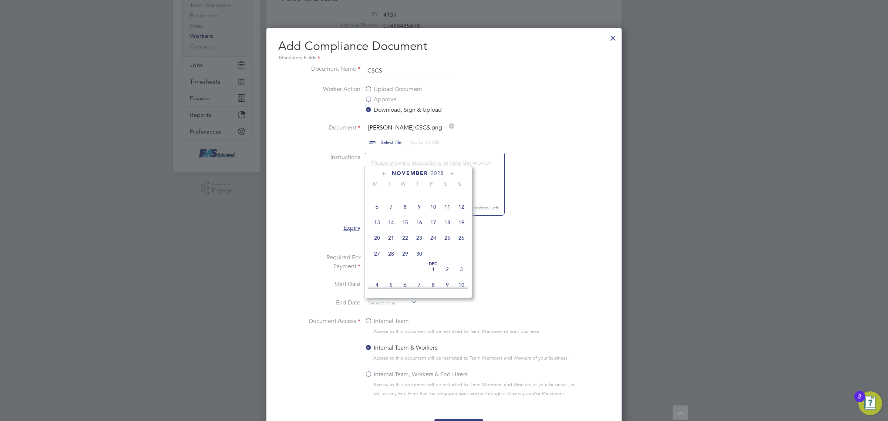
click at [422, 261] on span "30" at bounding box center [419, 254] width 14 height 14
type input "30 Nov 2028"
click at [392, 321] on label "Internal Team" at bounding box center [387, 321] width 44 height 9
click at [0, 0] on input "Internal Team" at bounding box center [0, 0] width 0 height 0
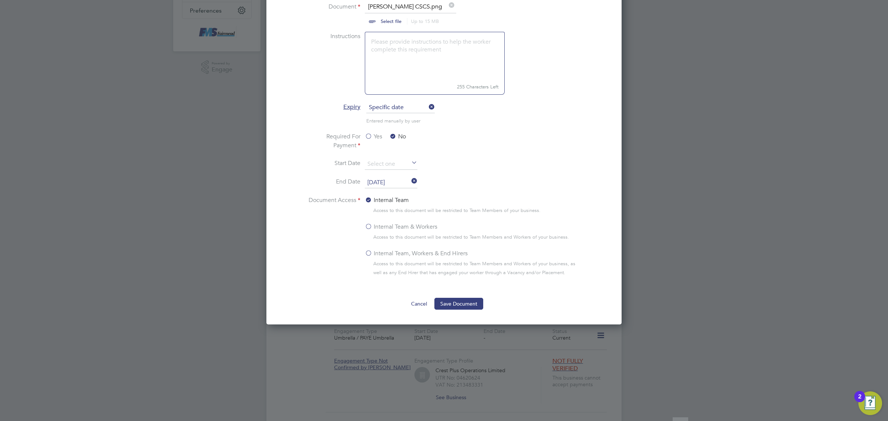
scroll to position [231, 0]
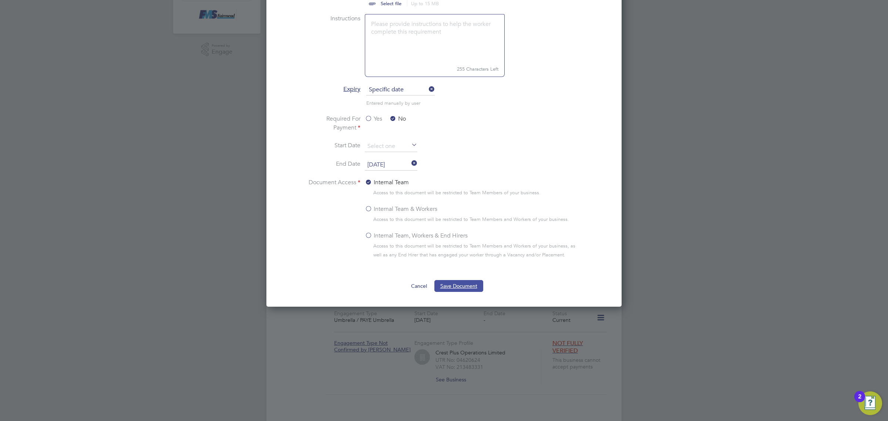
click at [464, 283] on button "Save Document" at bounding box center [458, 286] width 49 height 12
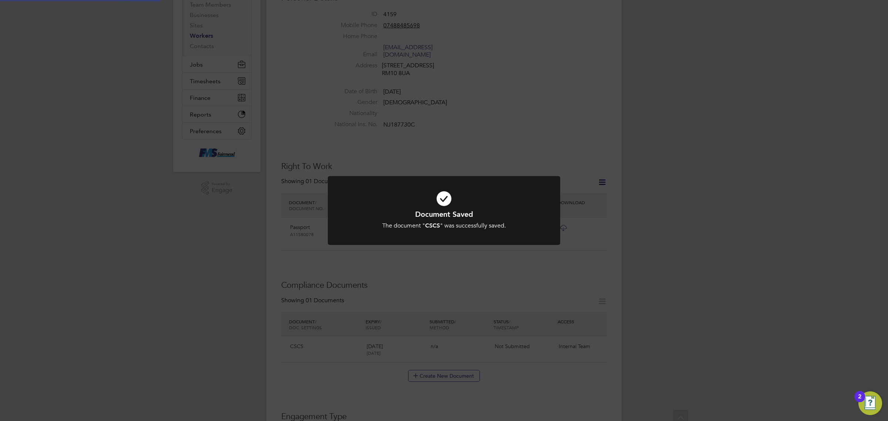
scroll to position [92, 0]
click at [564, 297] on div "Document Saved The document " CSCS " was successfully saved. Cancel Okay" at bounding box center [444, 210] width 888 height 421
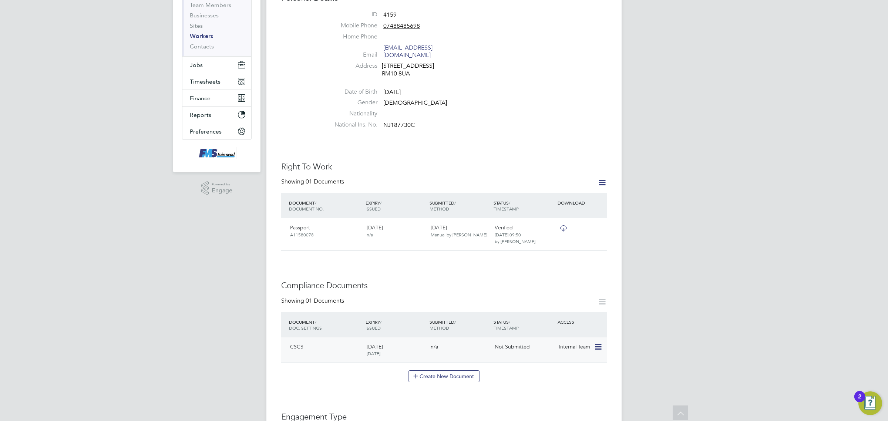
click at [596, 343] on icon at bounding box center [597, 346] width 7 height 9
click at [556, 377] on li "Submit Document" at bounding box center [565, 377] width 74 height 10
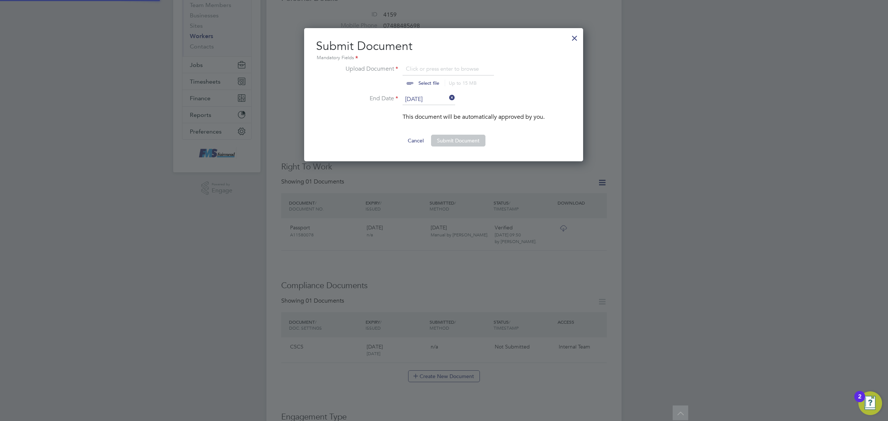
scroll to position [134, 280]
click at [422, 75] on input "file" at bounding box center [436, 75] width 116 height 22
type input "C:\fakepath\Daniel Akinwande CSCS.png"
click at [450, 142] on button "Submit Document" at bounding box center [458, 141] width 54 height 12
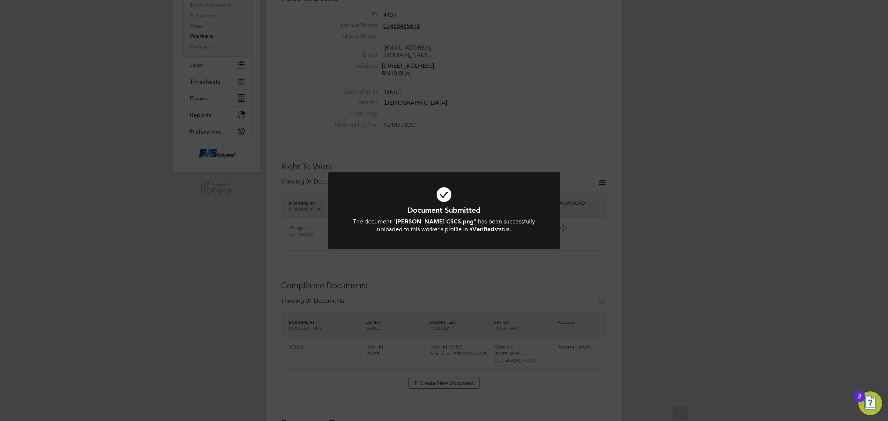
click at [615, 263] on div "Document Submitted The document " Daniel Akinwande CSCS.png " has been successf…" at bounding box center [444, 210] width 888 height 421
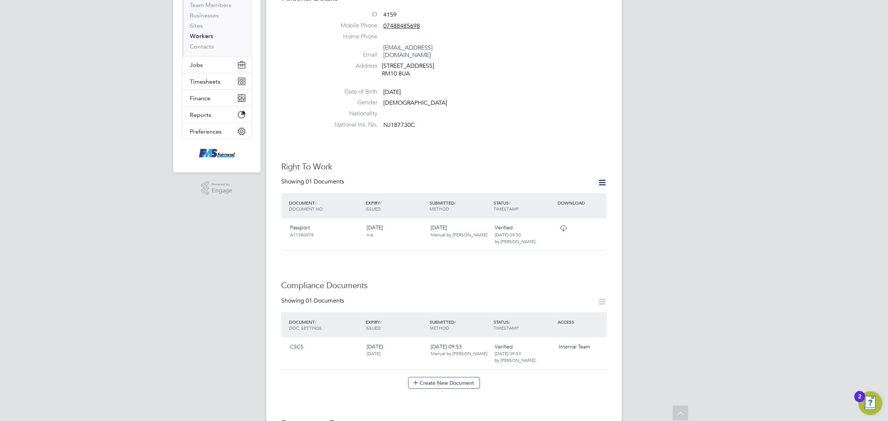
scroll to position [0, 0]
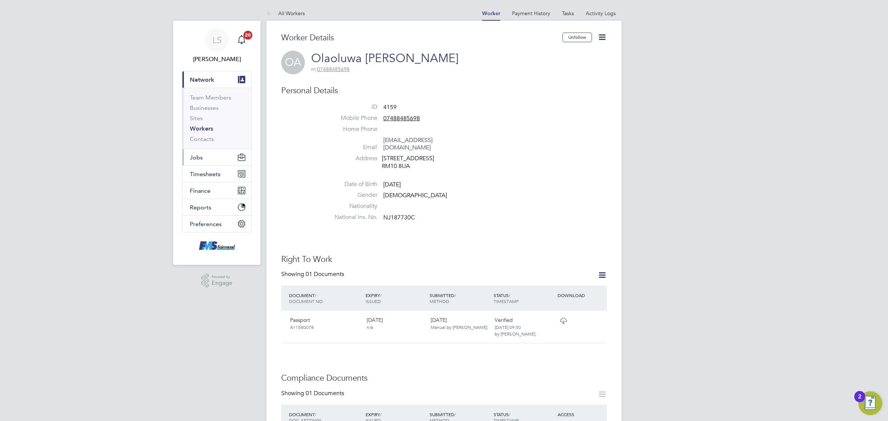
click at [202, 163] on button "Jobs" at bounding box center [216, 157] width 69 height 16
click at [202, 119] on li "Positions" at bounding box center [217, 116] width 55 height 10
click at [203, 122] on link "Vacancies" at bounding box center [203, 124] width 26 height 7
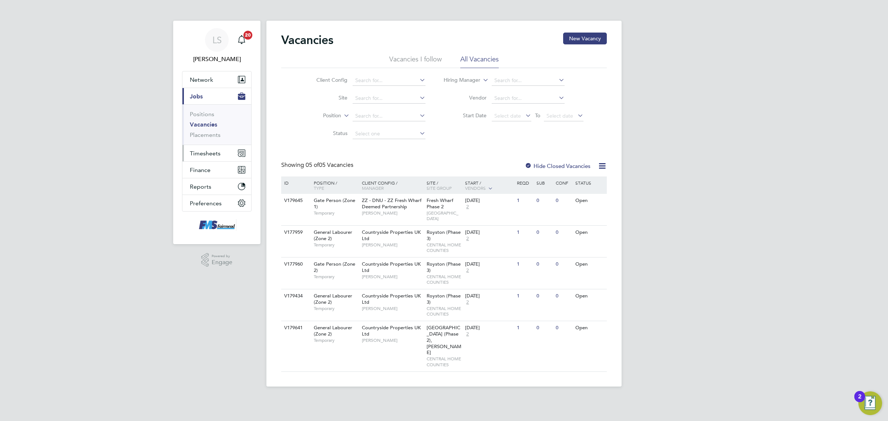
click at [210, 156] on span "Timesheets" at bounding box center [205, 153] width 31 height 7
click at [213, 129] on link "Timesheets" at bounding box center [205, 130] width 31 height 7
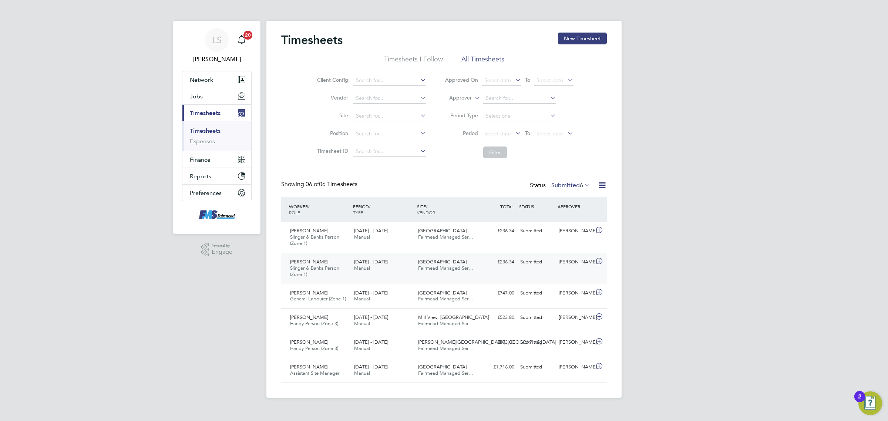
click at [565, 266] on div "James Donovan" at bounding box center [575, 262] width 38 height 12
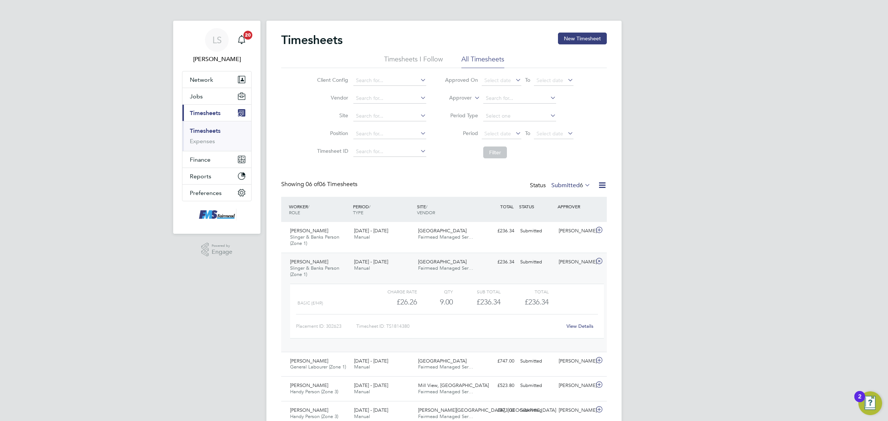
click at [578, 327] on link "View Details" at bounding box center [579, 326] width 27 height 6
click at [202, 94] on button "Jobs" at bounding box center [216, 96] width 69 height 16
click at [215, 132] on link "Placements" at bounding box center [205, 134] width 31 height 7
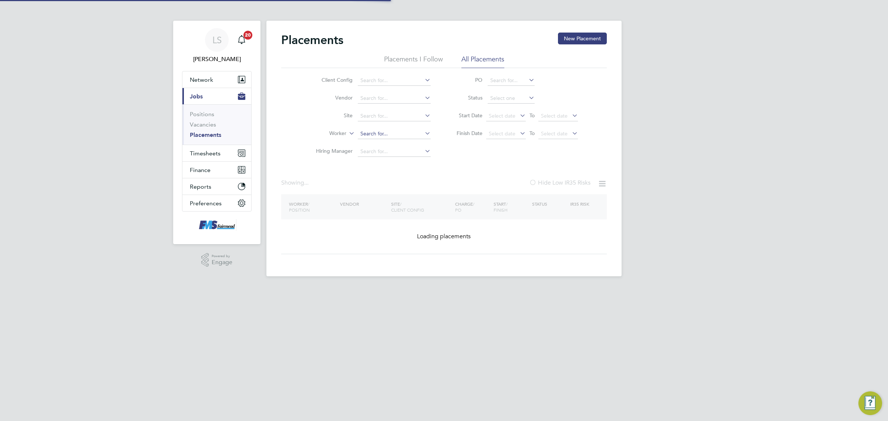
click at [387, 129] on input at bounding box center [394, 134] width 73 height 10
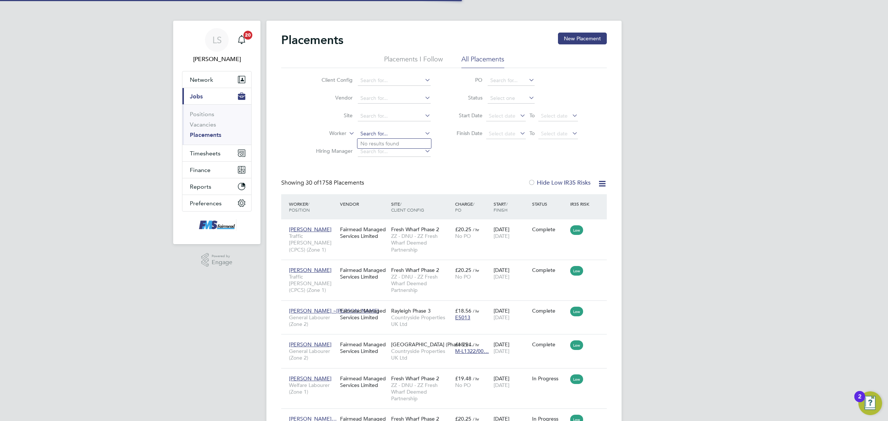
scroll to position [28, 52]
type input "joshua willi"
click at [466, 155] on div "Client Config Vendor Site Worker joshua willi Hiring Manager PO Status Start Da…" at bounding box center [443, 114] width 325 height 92
click at [398, 133] on input at bounding box center [394, 134] width 73 height 10
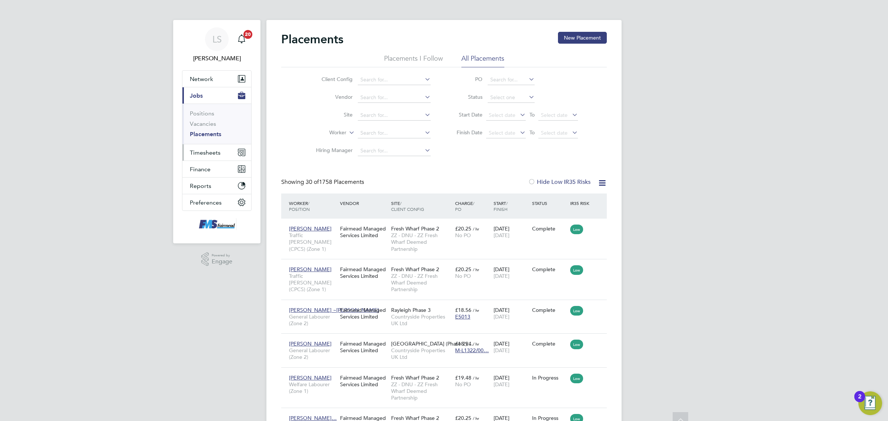
scroll to position [0, 0]
drag, startPoint x: 206, startPoint y: 154, endPoint x: 223, endPoint y: 147, distance: 18.9
click at [206, 154] on span "Timesheets" at bounding box center [205, 153] width 31 height 7
click at [199, 132] on link "Timesheets" at bounding box center [205, 130] width 31 height 7
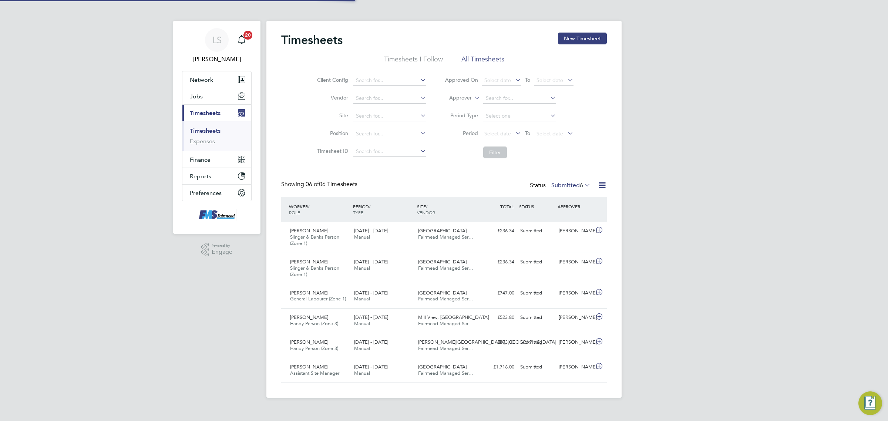
scroll to position [18, 64]
click at [581, 183] on span "6" at bounding box center [581, 185] width 3 height 7
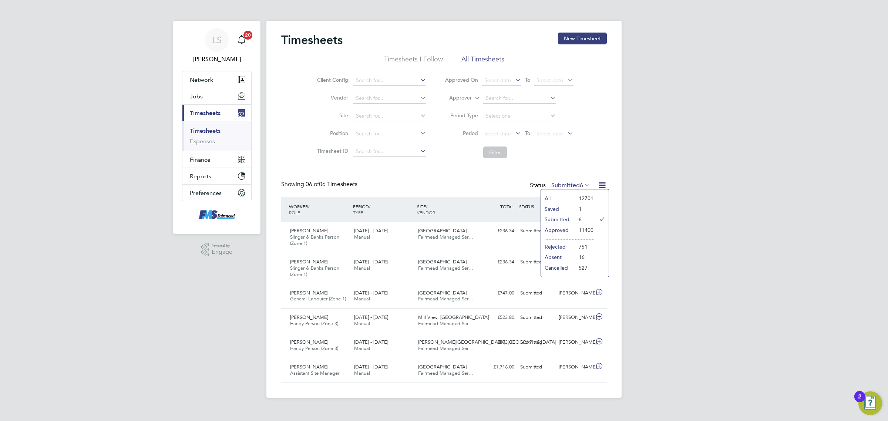
click at [561, 210] on li "Saved" at bounding box center [558, 209] width 34 height 10
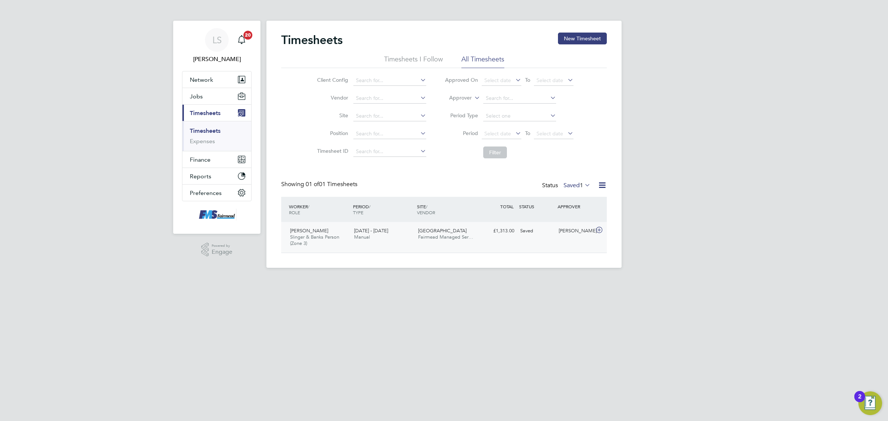
click at [571, 240] on div "Andrew Christou Slinger & Banks Person (Zone 3) 1 - 7 Sep 2025 1 - 7 Sep 2025 M…" at bounding box center [443, 237] width 325 height 31
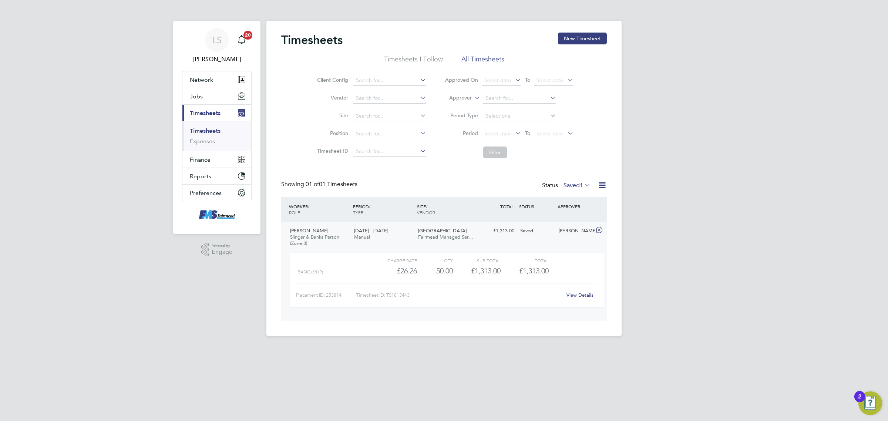
click at [583, 294] on link "View Details" at bounding box center [579, 295] width 27 height 6
click at [198, 128] on link "Timesheets" at bounding box center [205, 130] width 31 height 7
click at [201, 94] on span "Jobs" at bounding box center [196, 96] width 13 height 7
click at [213, 132] on link "Placements" at bounding box center [205, 134] width 31 height 7
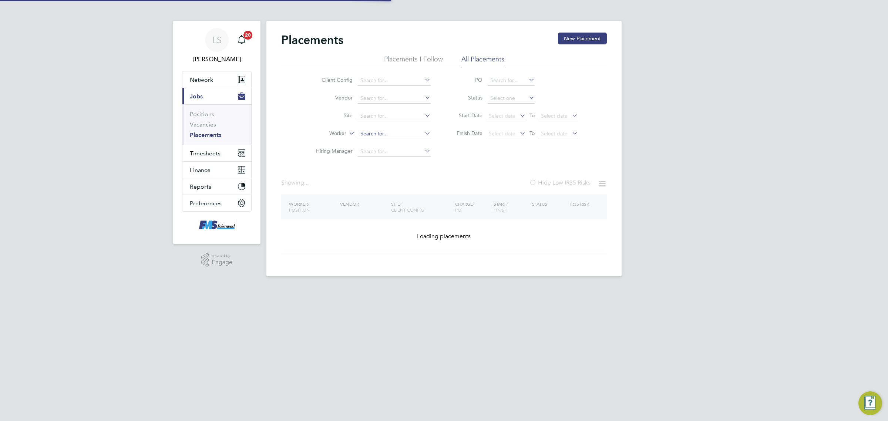
click at [396, 130] on input at bounding box center [394, 134] width 73 height 10
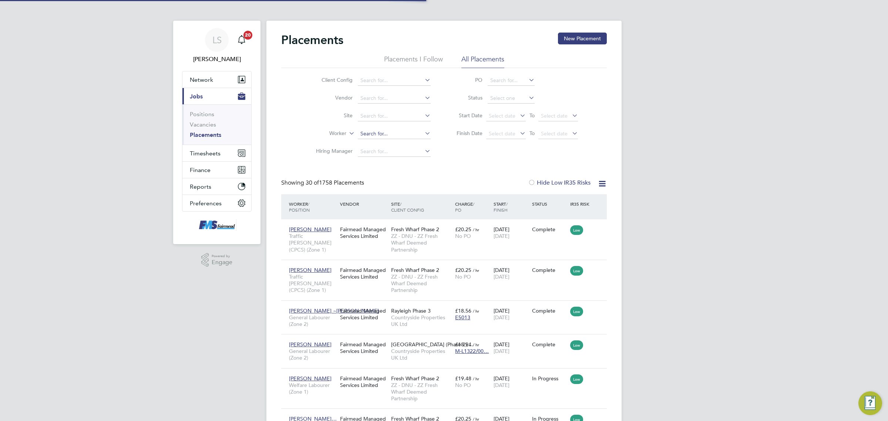
scroll to position [28, 52]
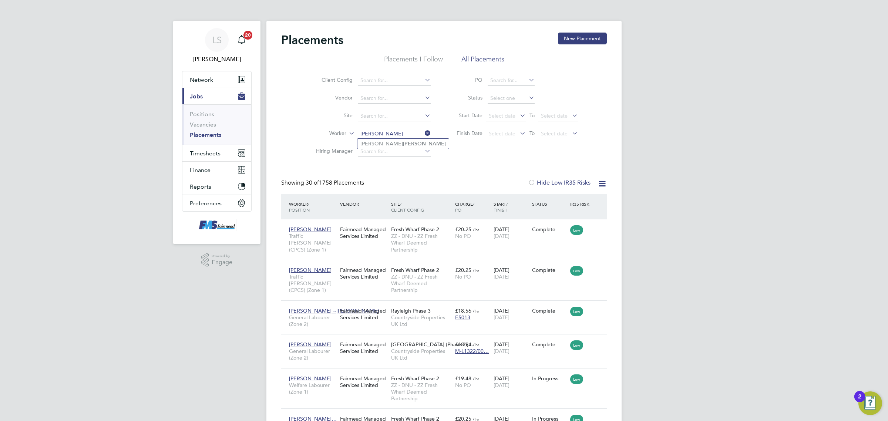
click at [403, 143] on b "Pickett" at bounding box center [424, 144] width 43 height 6
type input "[PERSON_NAME]"
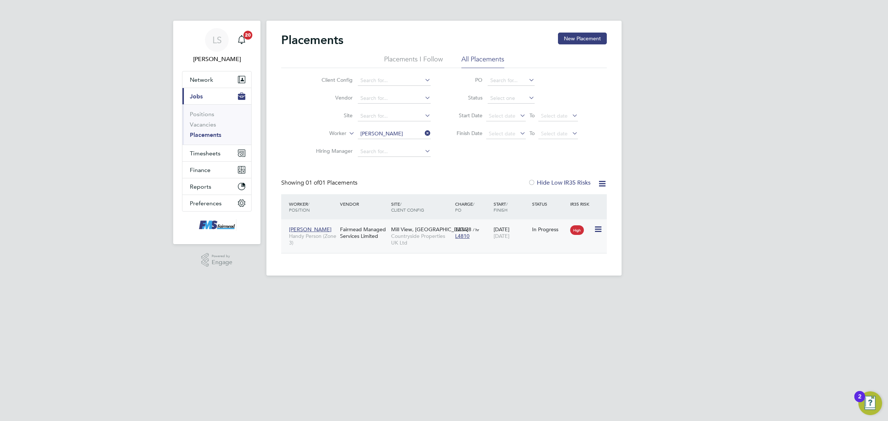
click at [509, 236] on span "[DATE]" at bounding box center [501, 236] width 16 height 7
click at [201, 133] on link "Placements" at bounding box center [205, 134] width 31 height 7
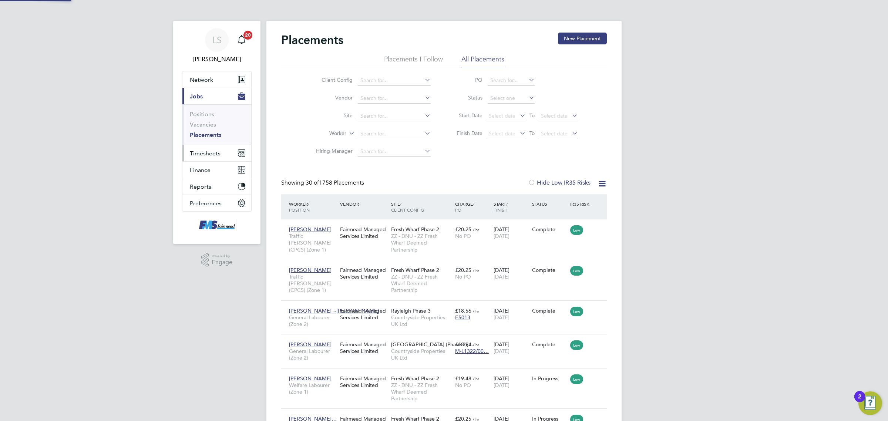
scroll to position [28, 52]
click at [396, 134] on input at bounding box center [394, 134] width 73 height 10
click at [203, 79] on span "Network" at bounding box center [201, 79] width 23 height 7
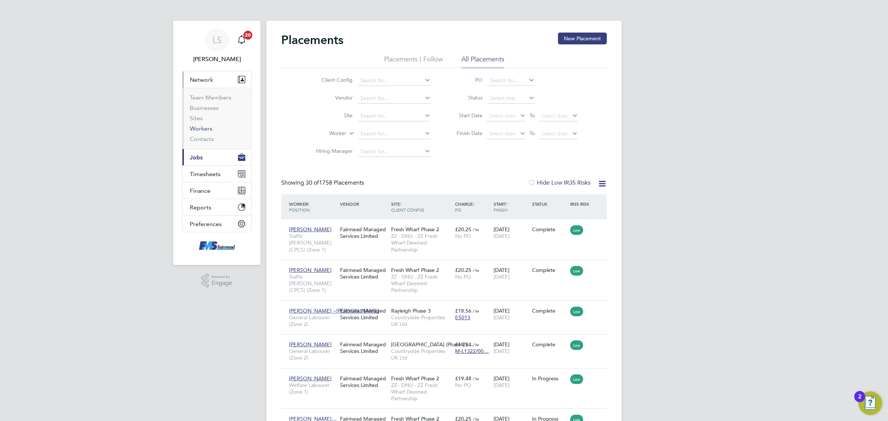
click at [205, 129] on link "Workers" at bounding box center [201, 128] width 23 height 7
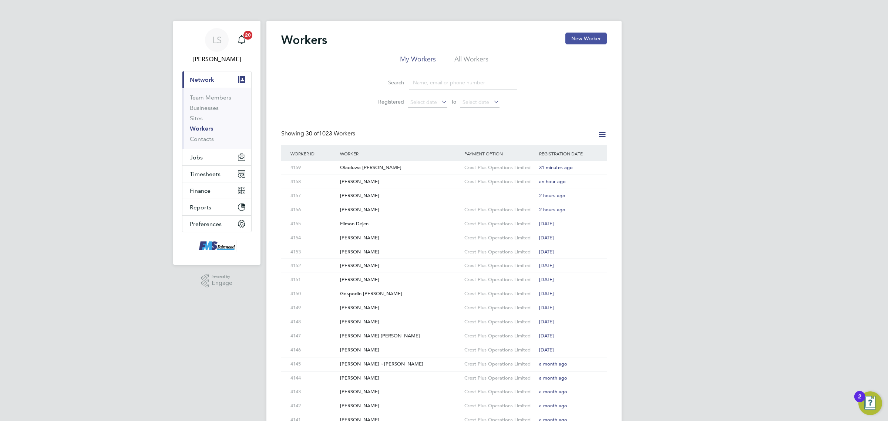
click at [584, 39] on button "New Worker" at bounding box center [585, 39] width 41 height 12
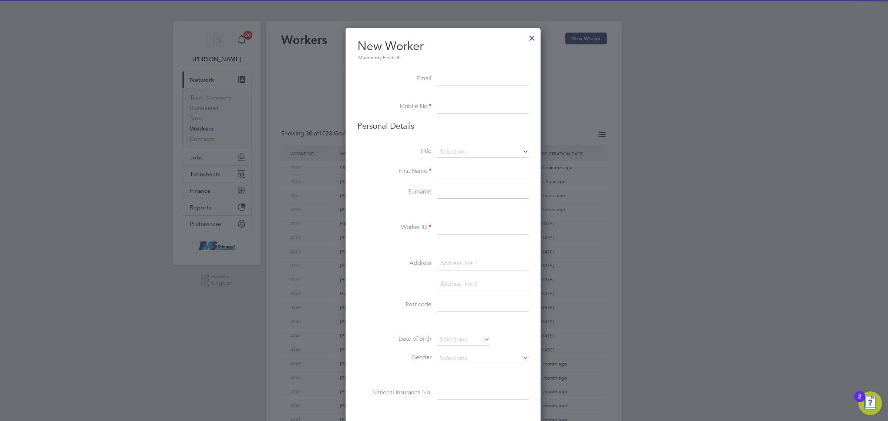
drag, startPoint x: 474, startPoint y: 78, endPoint x: 457, endPoint y: 61, distance: 23.5
click at [474, 78] on input at bounding box center [482, 78] width 91 height 13
paste input "[EMAIL_ADDRESS][DOMAIN_NAME]"
type input "[EMAIL_ADDRESS][DOMAIN_NAME]"
click at [461, 102] on input at bounding box center [482, 106] width 91 height 13
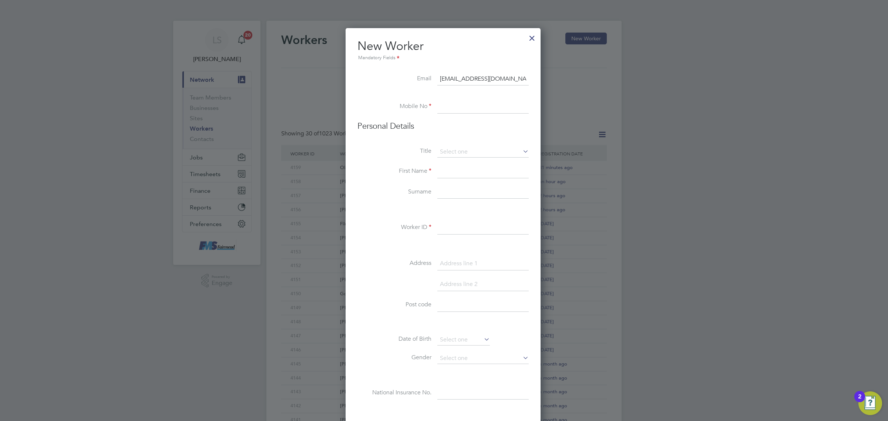
paste input "07508447906"
type input "07508447906"
click at [465, 139] on li "Personal Details" at bounding box center [442, 134] width 171 height 26
click at [471, 148] on input at bounding box center [482, 151] width 91 height 11
click at [457, 162] on li "Mr" at bounding box center [483, 163] width 92 height 10
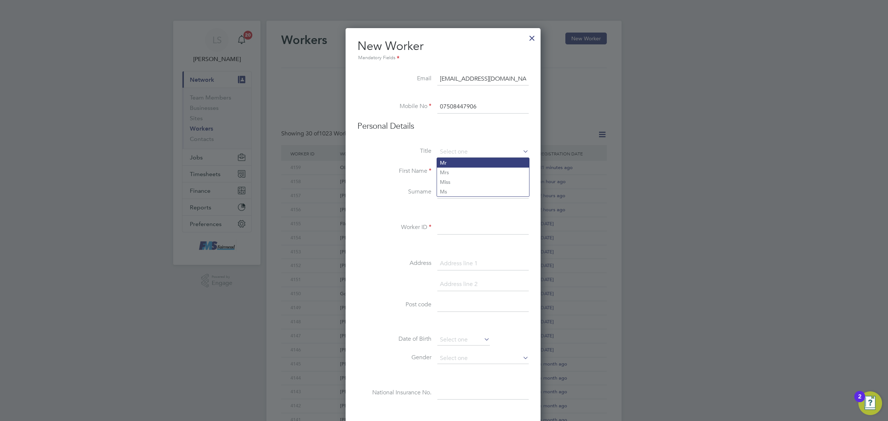
type input "Mr"
click at [453, 171] on input at bounding box center [482, 171] width 91 height 13
type input "[PERSON_NAME]"
type input "Burch"
type input "4160"
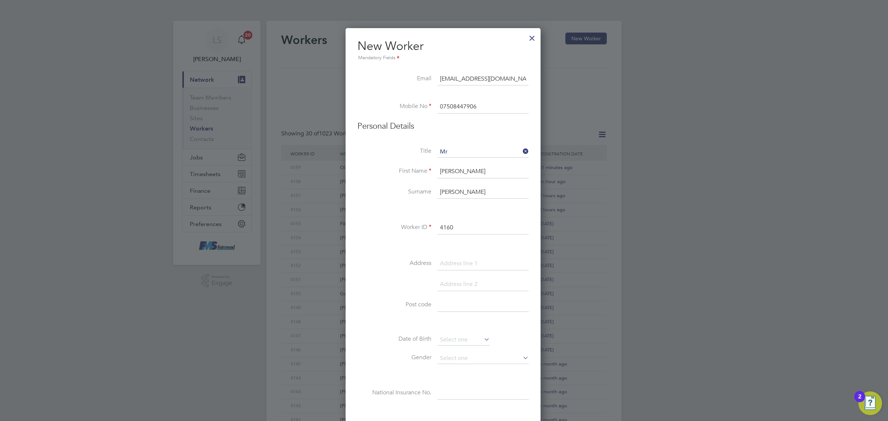
click at [459, 315] on li "Post code" at bounding box center [442, 308] width 171 height 21
click at [460, 307] on input at bounding box center [482, 304] width 91 height 13
paste input "BN13 2PG"
type input "BN13 2PG"
click at [464, 392] on input at bounding box center [482, 393] width 91 height 13
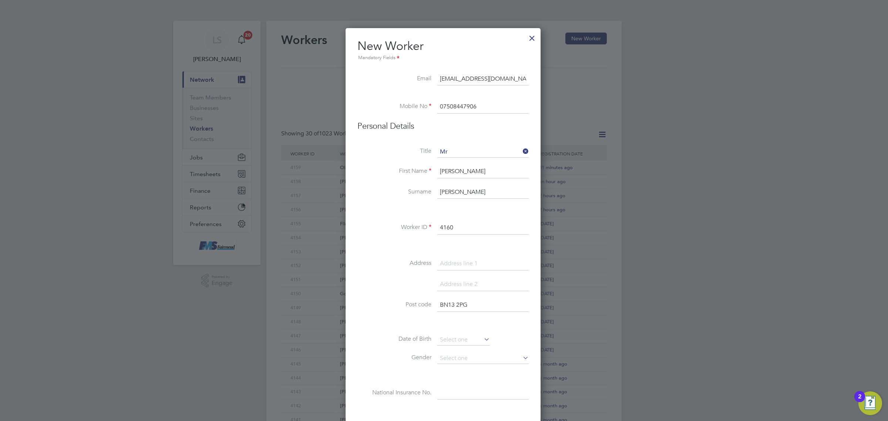
paste input "PH563681B"
type input "PH 56 36 81 B"
click at [455, 355] on input at bounding box center [482, 358] width 91 height 11
click at [457, 367] on li "Male" at bounding box center [483, 370] width 92 height 10
type input "Male"
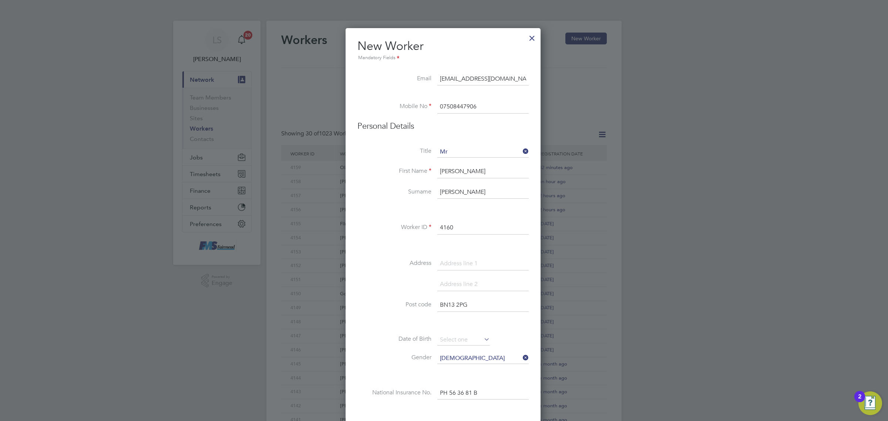
click at [459, 266] on input at bounding box center [482, 263] width 91 height 13
paste input "9 Franklin Road"
type input "9 Franklin Road"
click at [470, 284] on input at bounding box center [482, 284] width 91 height 13
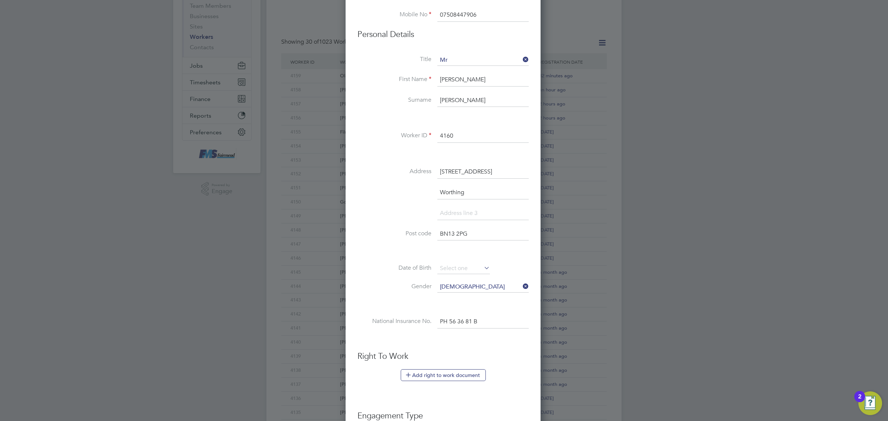
scroll to position [92, 0]
type input "Worthing"
click at [454, 271] on input at bounding box center [463, 267] width 53 height 11
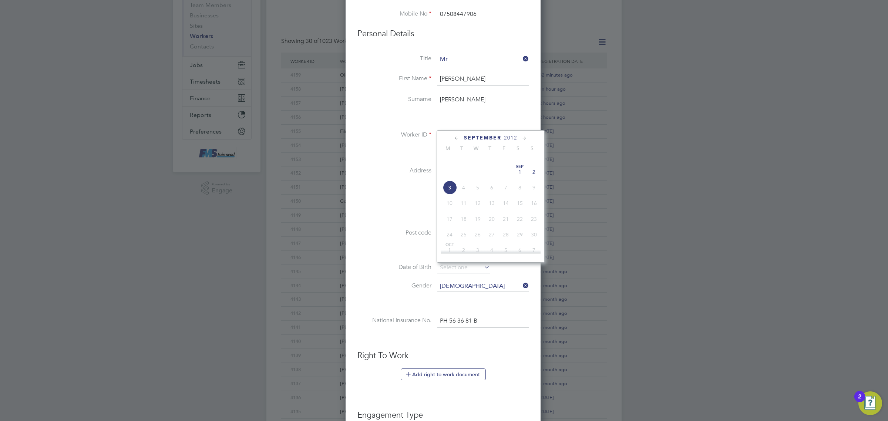
click at [514, 135] on span "2012" at bounding box center [510, 138] width 13 height 6
click at [511, 172] on span "2002" at bounding box center [506, 169] width 14 height 14
click at [481, 204] on span "10" at bounding box center [477, 198] width 14 height 14
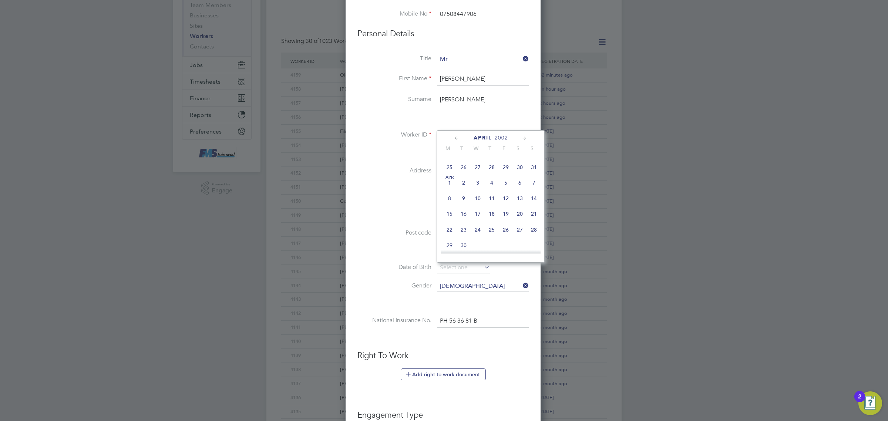
type input "10 Apr 2002"
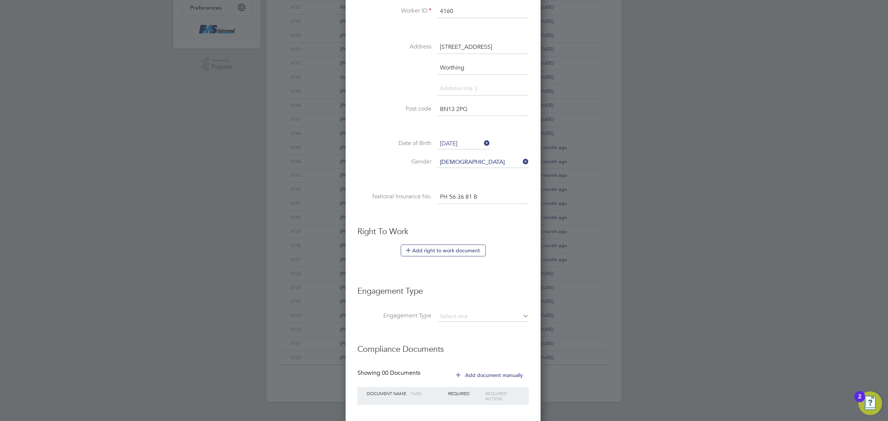
scroll to position [231, 0]
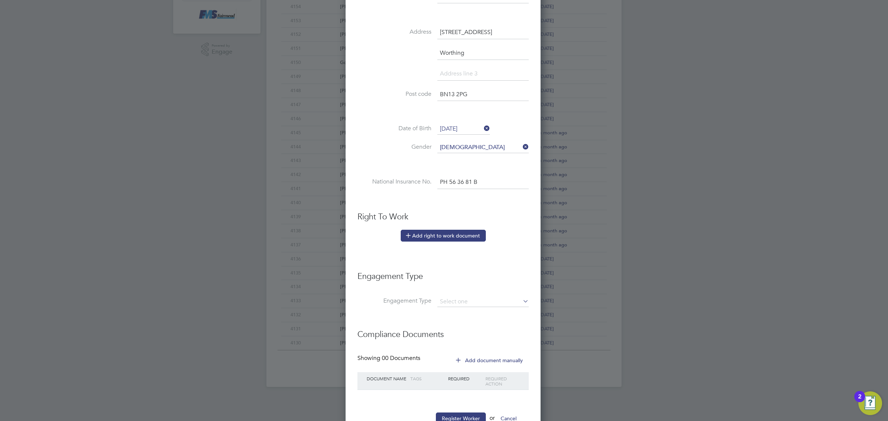
click at [447, 235] on button "Add right to work document" at bounding box center [443, 236] width 85 height 12
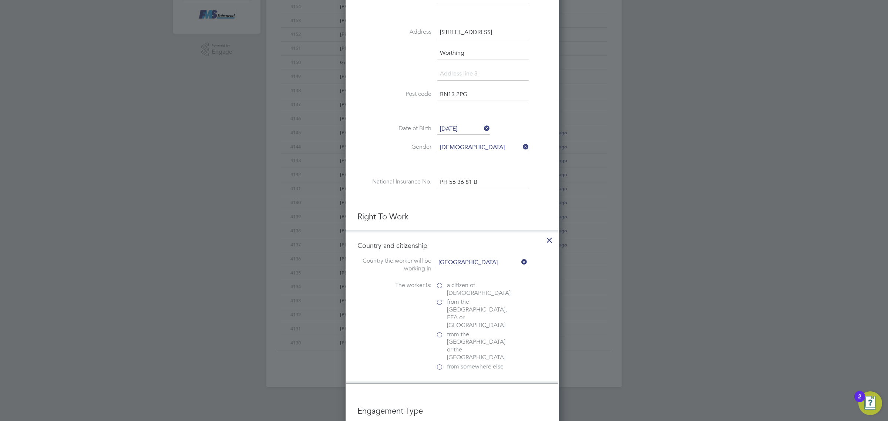
scroll to position [763, 213]
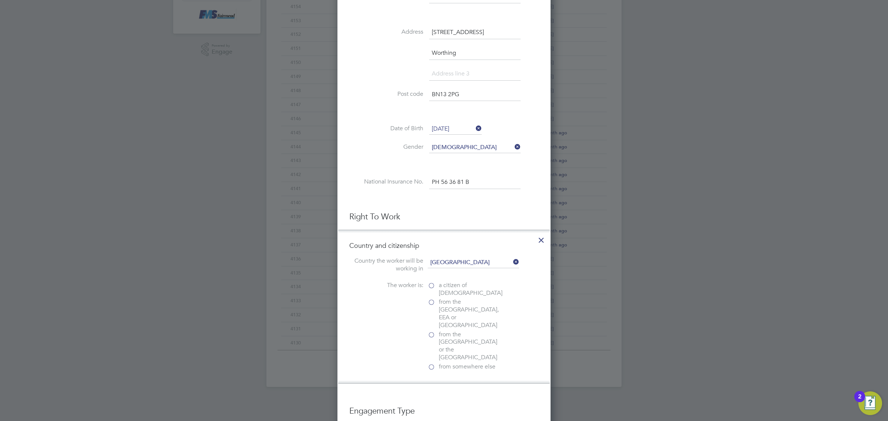
click at [436, 281] on at-rtw-residence "Country the worker will be working in United Kingdom The worker is: a citizen o…" at bounding box center [443, 314] width 189 height 115
click at [439, 284] on span "a citizen of United Kingdom" at bounding box center [471, 289] width 64 height 16
click at [0, 0] on input "a citizen of United Kingdom" at bounding box center [0, 0] width 0 height 0
click at [444, 395] on div "Passport" at bounding box center [483, 399] width 111 height 8
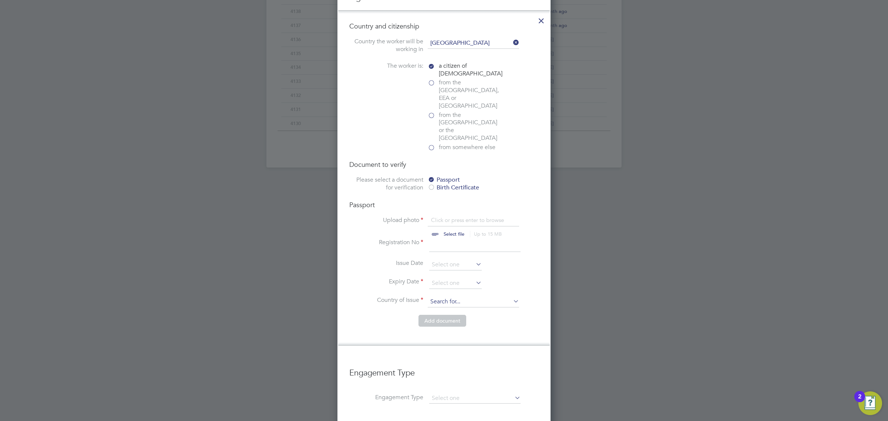
scroll to position [462, 0]
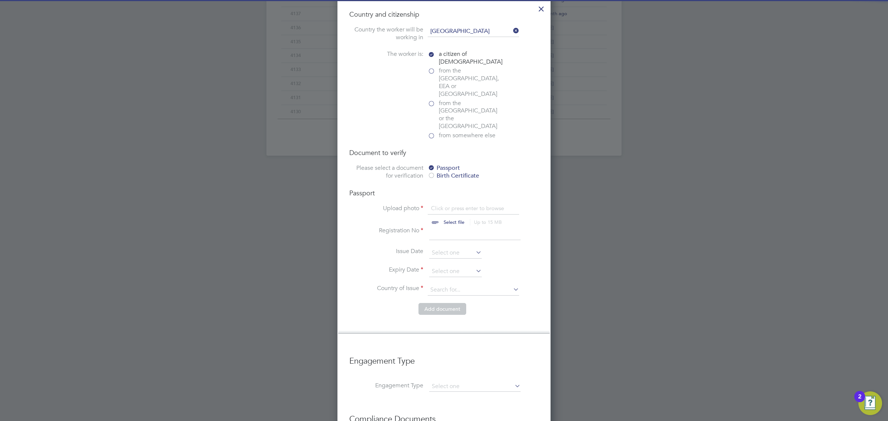
click at [453, 205] on input "file" at bounding box center [461, 216] width 116 height 22
type input "C:\fakepath\Joseph Burch PP.png"
click at [440, 227] on input at bounding box center [474, 233] width 91 height 13
type input "130545323"
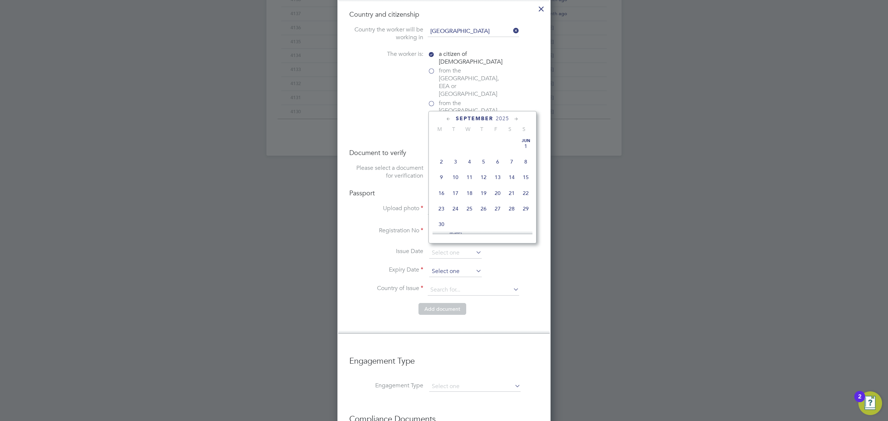
click at [456, 266] on input at bounding box center [455, 271] width 53 height 11
click at [502, 119] on span "2025" at bounding box center [502, 118] width 13 height 6
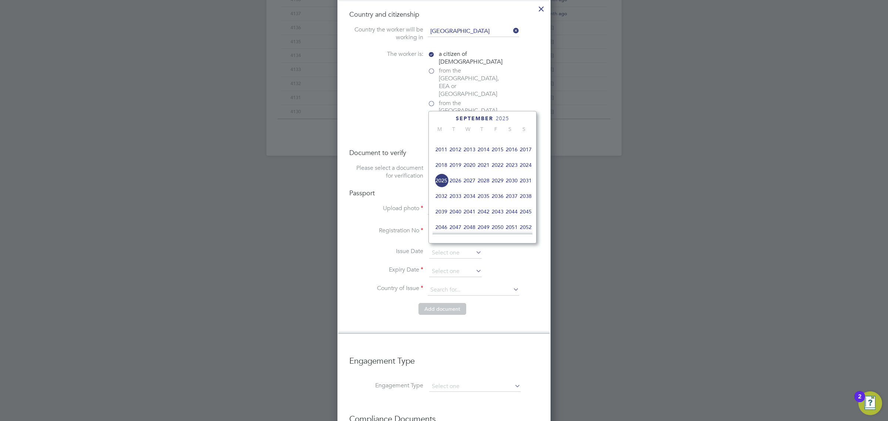
click at [441, 203] on span "2032" at bounding box center [441, 196] width 14 height 14
click at [524, 145] on span "4" at bounding box center [526, 143] width 14 height 14
type input "04 Apr 2032"
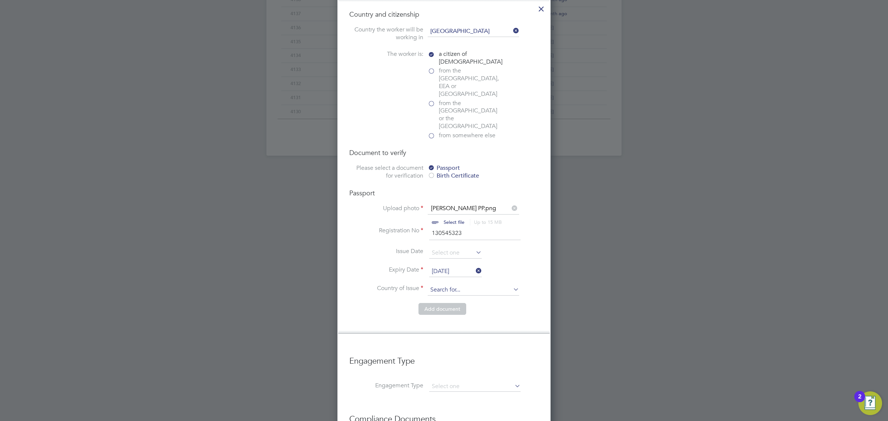
click at [465, 284] on input at bounding box center [473, 289] width 91 height 11
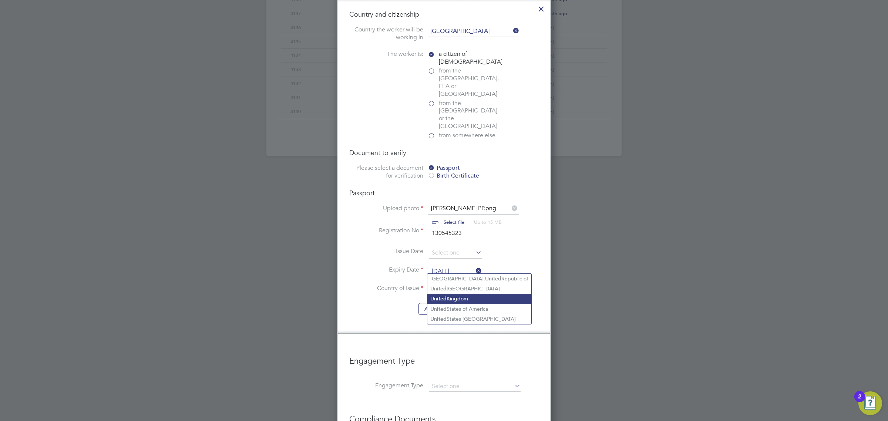
click at [465, 298] on li "United Kingdom" at bounding box center [479, 299] width 104 height 10
type input "United Kingdom"
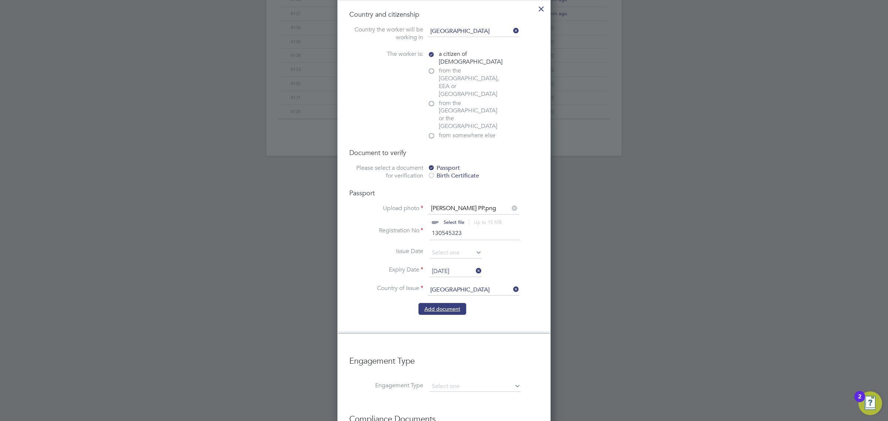
click at [448, 303] on button "Add document" at bounding box center [442, 309] width 48 height 12
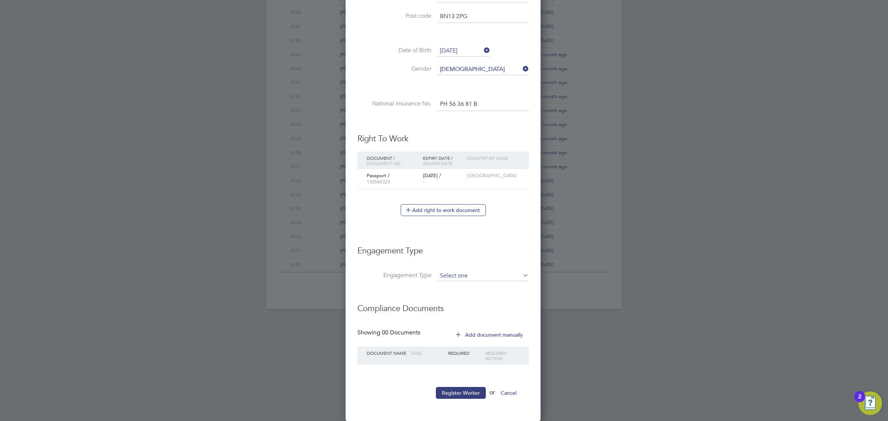
click at [468, 275] on input at bounding box center [482, 276] width 91 height 10
click at [459, 315] on li "Umbrella" at bounding box center [483, 320] width 92 height 11
type input "Umbrella"
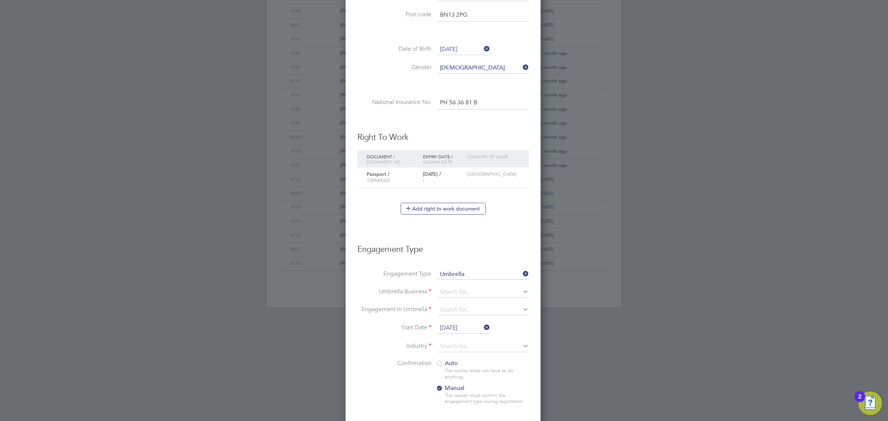
scroll to position [841, 196]
click at [463, 300] on li "Umbrella Business" at bounding box center [442, 296] width 171 height 18
click at [463, 294] on input at bounding box center [482, 292] width 91 height 10
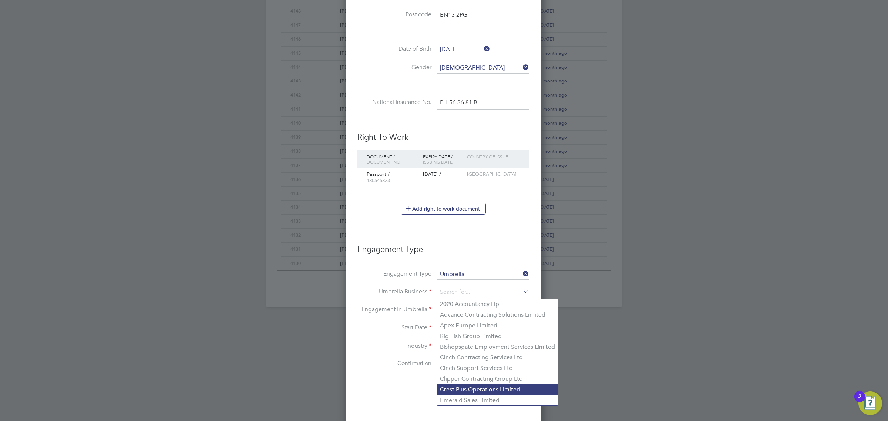
click at [468, 387] on li "Crest Plus Operations Limited" at bounding box center [497, 389] width 121 height 11
type input "Crest Plus Operations Limited"
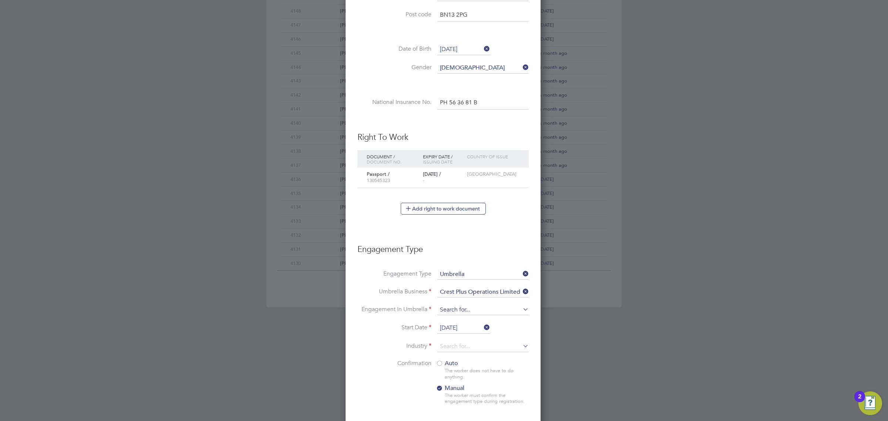
click at [458, 312] on input at bounding box center [482, 310] width 91 height 10
click at [467, 360] on li "PAYE Umbrella" at bounding box center [483, 365] width 92 height 11
type input "PAYE Umbrella"
click at [459, 329] on input "03 Sep 2025" at bounding box center [463, 328] width 53 height 11
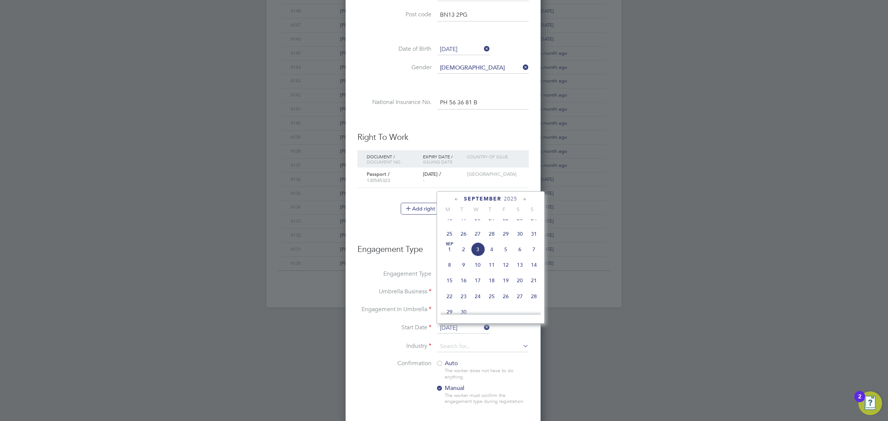
click at [463, 256] on span "2" at bounding box center [463, 249] width 14 height 14
type input "[DATE]"
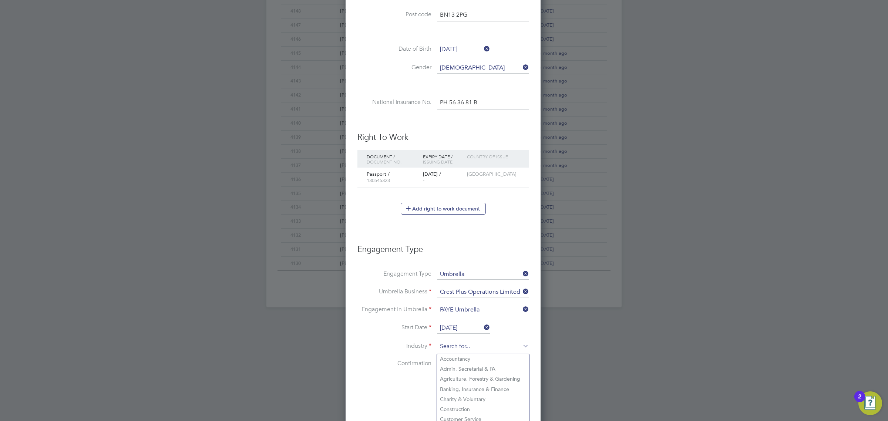
click at [472, 342] on input at bounding box center [482, 346] width 91 height 11
click at [460, 408] on li "Construction" at bounding box center [483, 409] width 92 height 10
type input "Construction"
click at [442, 365] on div at bounding box center [439, 363] width 7 height 7
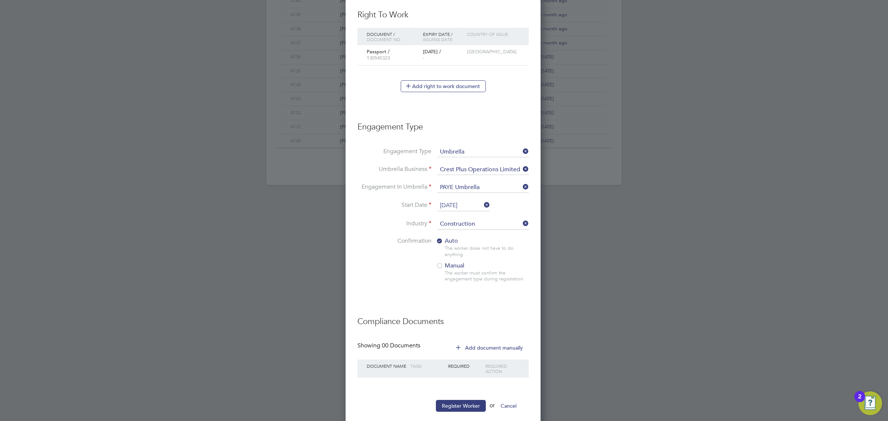
scroll to position [448, 0]
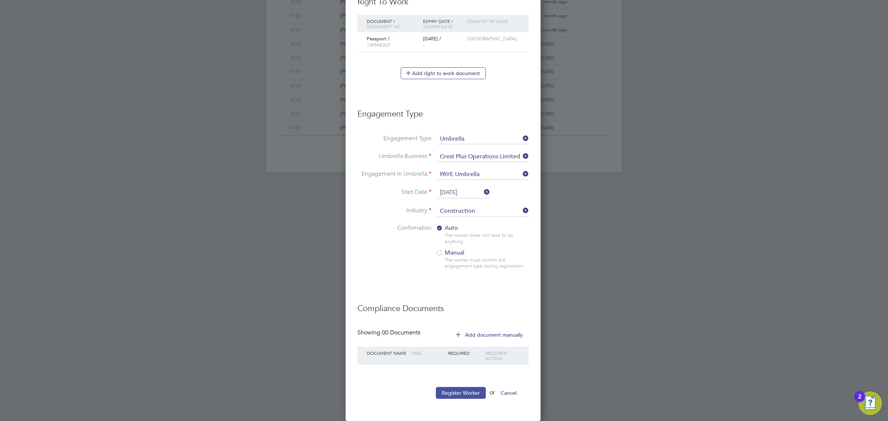
click at [457, 393] on button "Register Worker" at bounding box center [461, 393] width 50 height 12
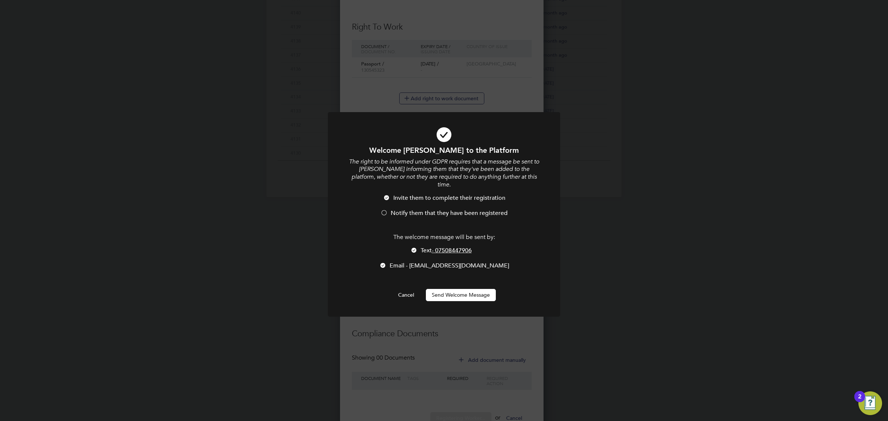
drag, startPoint x: 383, startPoint y: 194, endPoint x: 394, endPoint y: 204, distance: 14.4
click at [385, 195] on li "Invite them to complete their registration" at bounding box center [444, 201] width 192 height 15
click at [394, 209] on span "Notify them that they have been registered" at bounding box center [449, 212] width 117 height 7
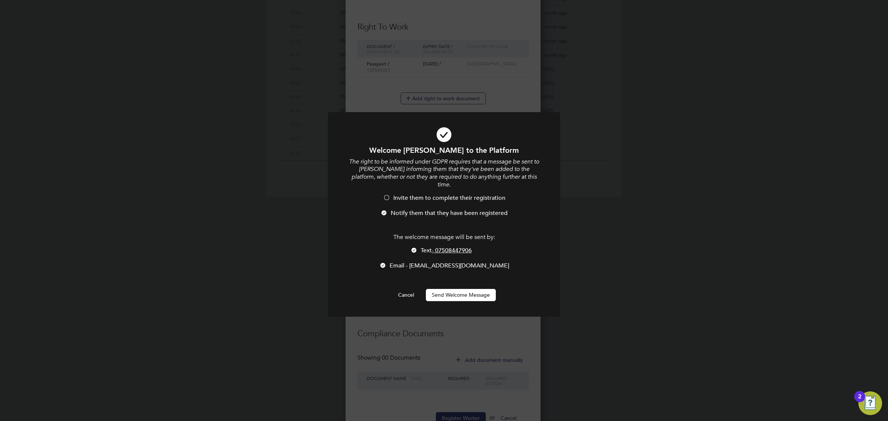
click at [475, 280] on div "Welcome Joseph to the Platform The right to be informed under GDPR requires tha…" at bounding box center [444, 223] width 192 height 156
click at [475, 289] on button "Send Welcome Message" at bounding box center [461, 295] width 70 height 12
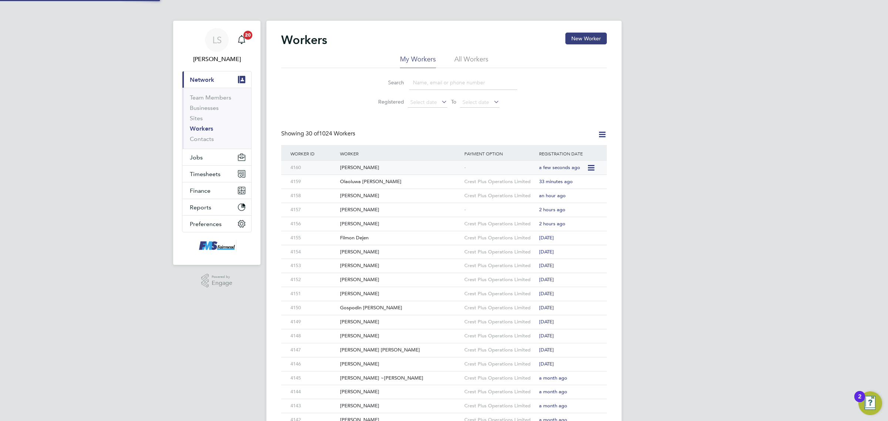
click at [370, 169] on div "[PERSON_NAME]" at bounding box center [400, 168] width 124 height 14
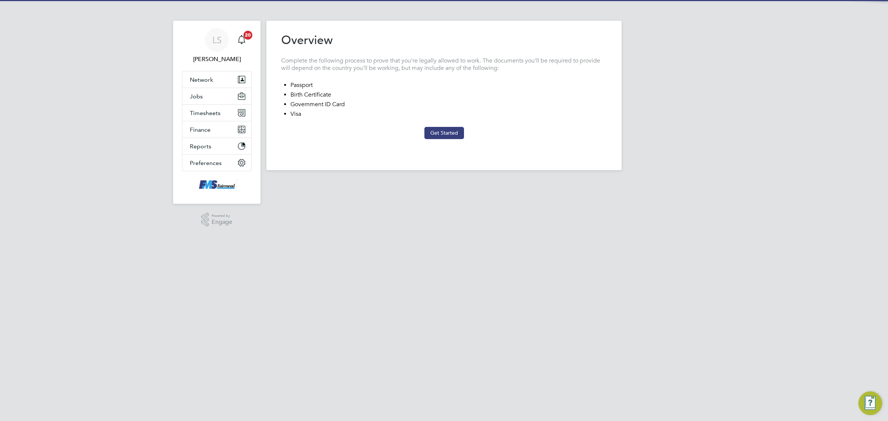
click at [431, 129] on button "Get Started" at bounding box center [444, 133] width 40 height 12
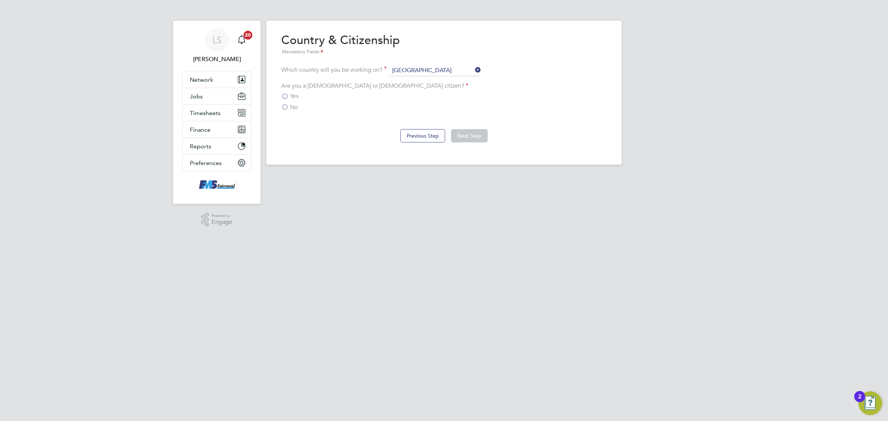
click at [287, 107] on label "No" at bounding box center [289, 107] width 17 height 7
click at [0, 0] on input "No" at bounding box center [0, 0] width 0 height 0
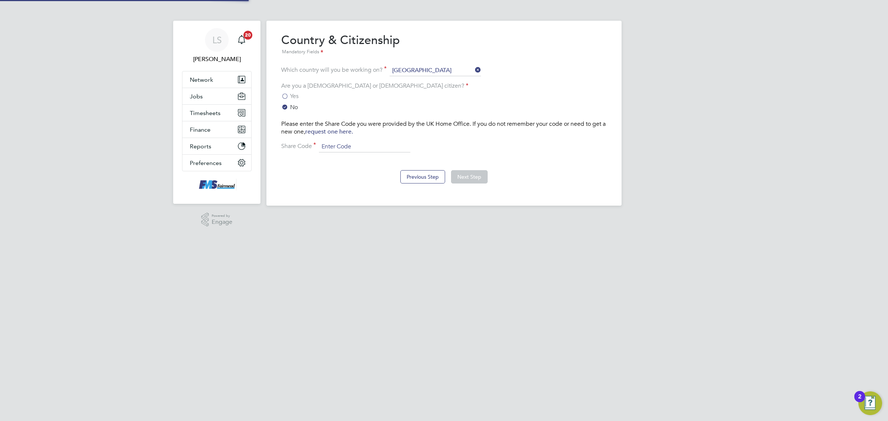
click at [354, 145] on input at bounding box center [364, 146] width 91 height 11
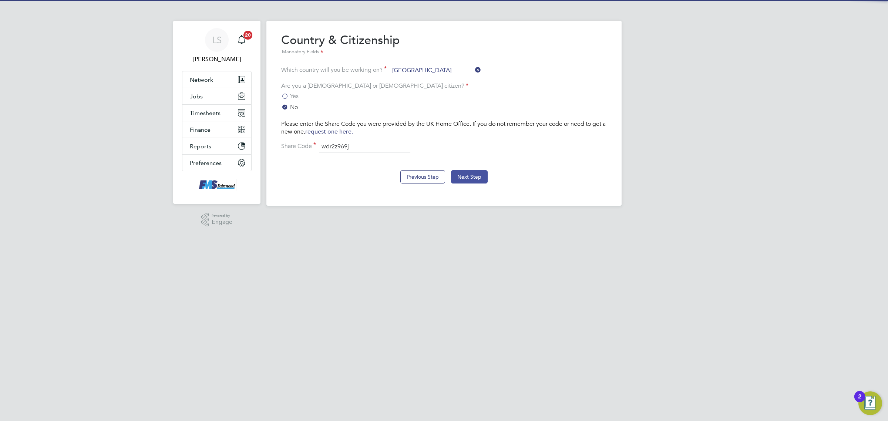
type input "wdr2z969j"
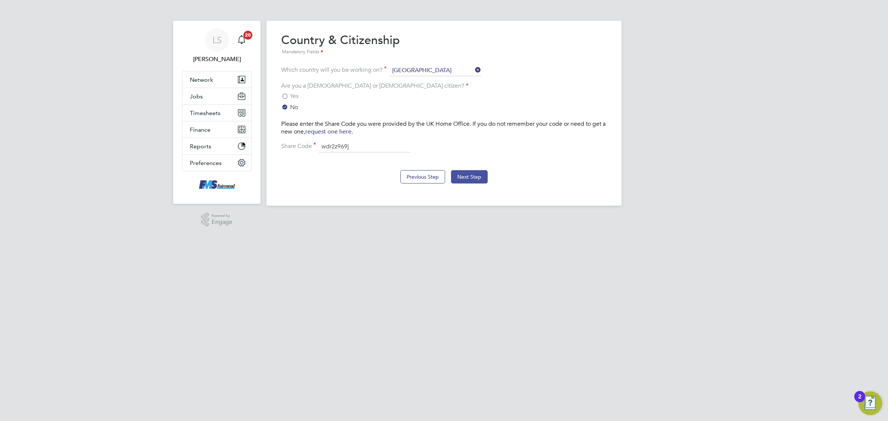
click at [463, 179] on button "Next Step" at bounding box center [469, 176] width 37 height 13
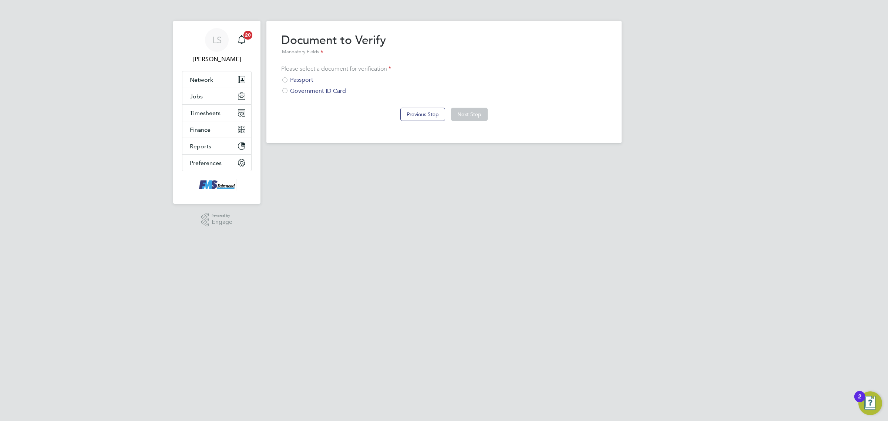
click at [304, 82] on div "Passport" at bounding box center [443, 80] width 325 height 8
click at [455, 112] on button "Next Step" at bounding box center [469, 114] width 37 height 13
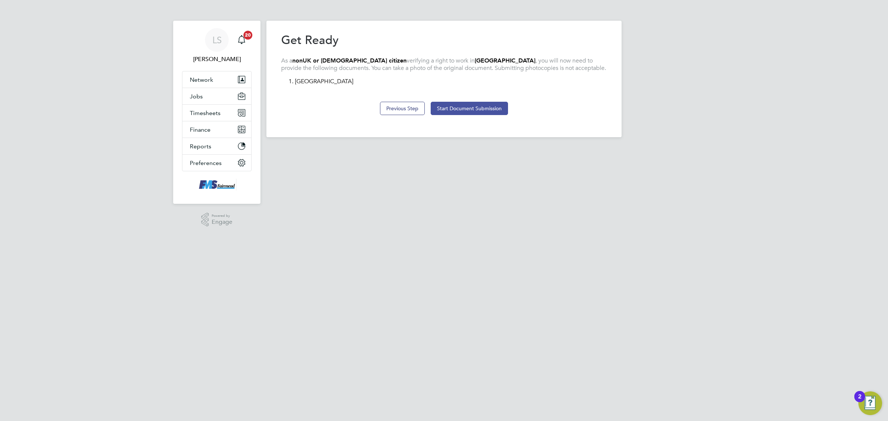
click at [461, 103] on button "Start Document Submission" at bounding box center [469, 108] width 77 height 13
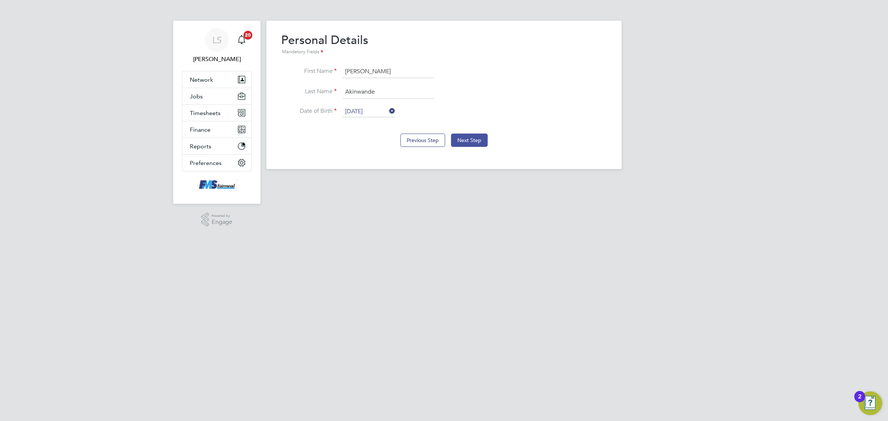
click at [478, 136] on button "Next Step" at bounding box center [469, 140] width 37 height 13
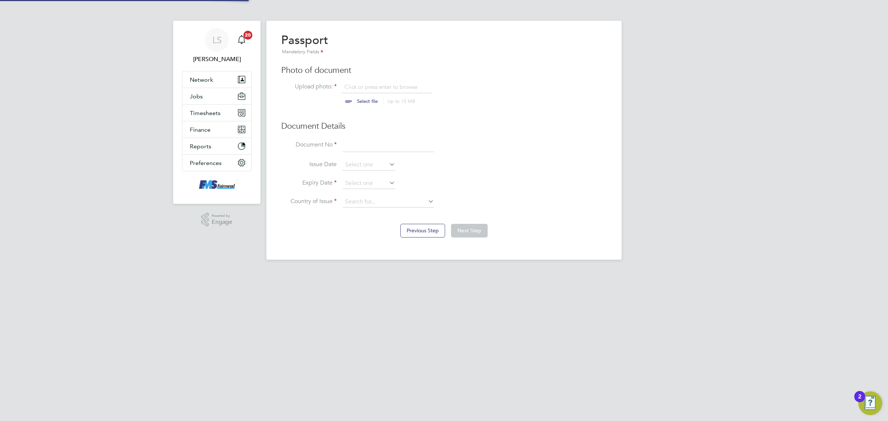
scroll to position [10, 92]
click at [374, 84] on input "file" at bounding box center [374, 94] width 116 height 22
type input "C:\fakepath\[PERSON_NAME] PP.png"
click at [399, 150] on input at bounding box center [387, 145] width 91 height 13
type input "A11580078"
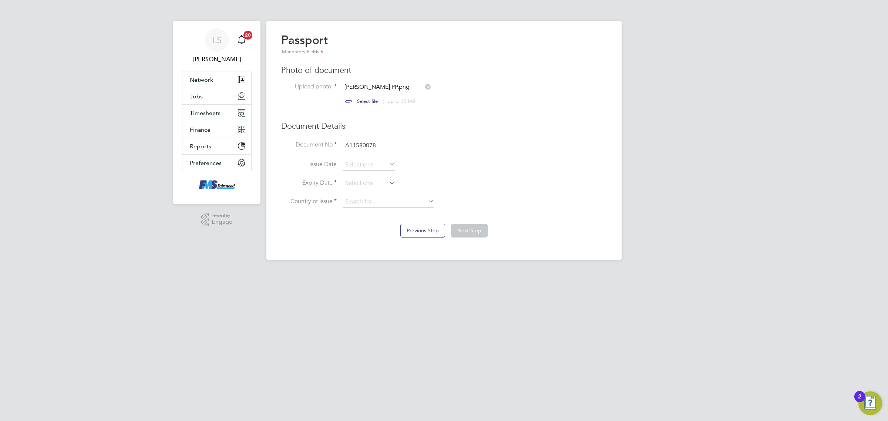
scroll to position [227, 0]
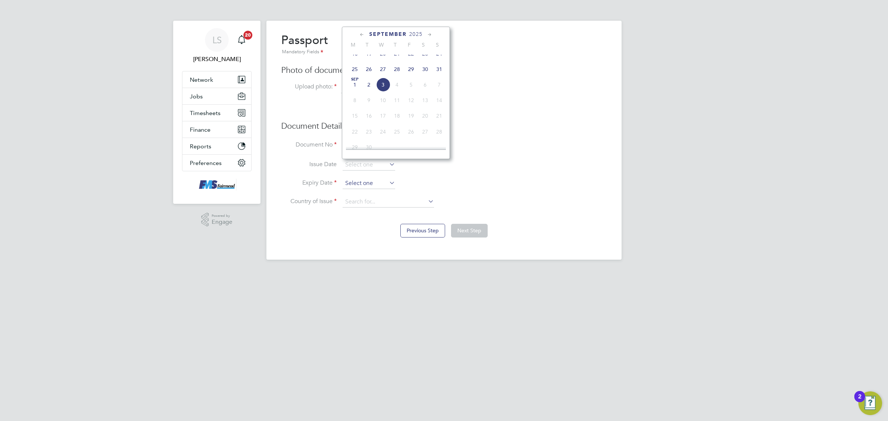
click at [377, 182] on input at bounding box center [368, 183] width 53 height 11
click at [441, 158] on span "12" at bounding box center [439, 151] width 14 height 14
type input "[DATE]"
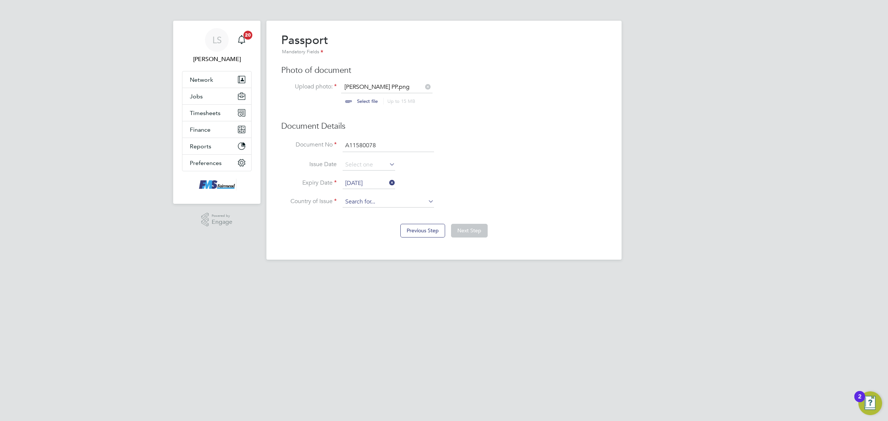
click at [372, 203] on input at bounding box center [387, 201] width 91 height 11
click at [367, 218] on li "Nig eria" at bounding box center [388, 223] width 92 height 10
type input "[GEOGRAPHIC_DATA]"
click at [483, 232] on button "Next Step" at bounding box center [469, 230] width 37 height 13
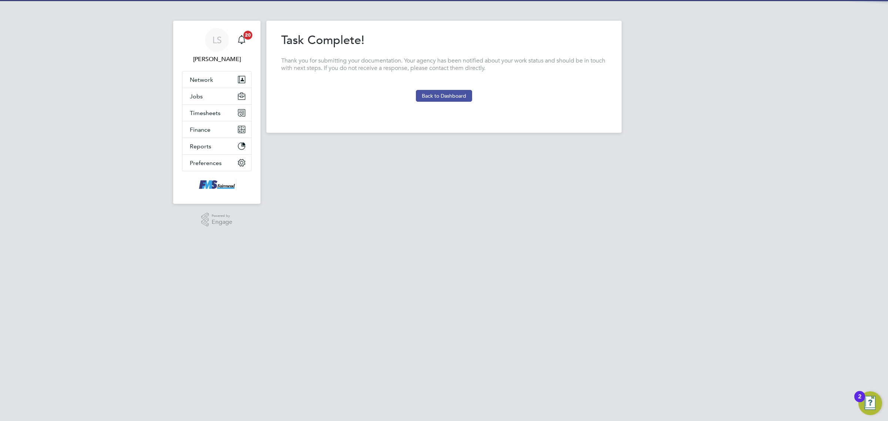
click at [447, 93] on button "Back to Dashboard" at bounding box center [444, 96] width 56 height 12
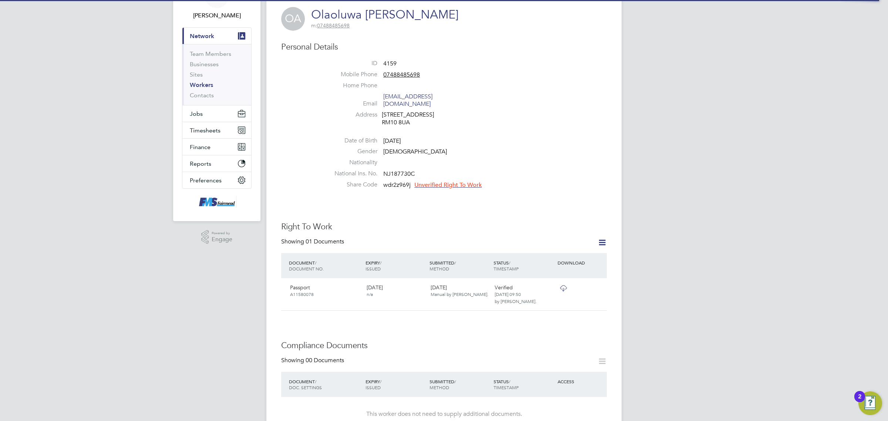
scroll to position [46, 0]
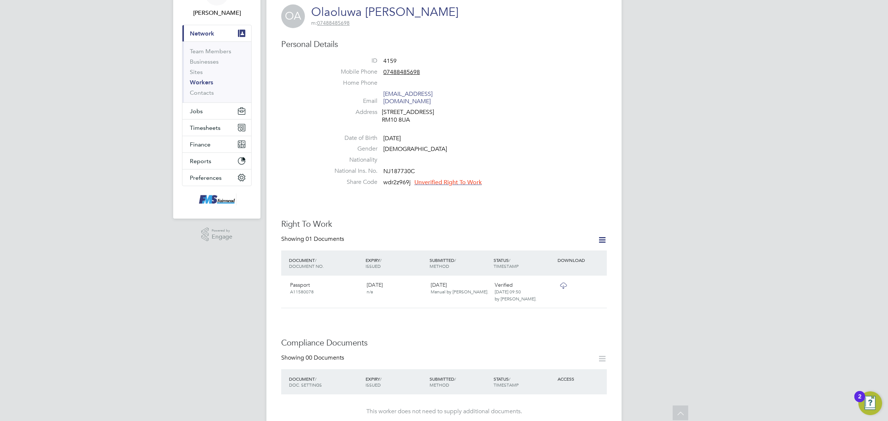
click at [448, 179] on span "Unverified Right To Work" at bounding box center [447, 182] width 67 height 7
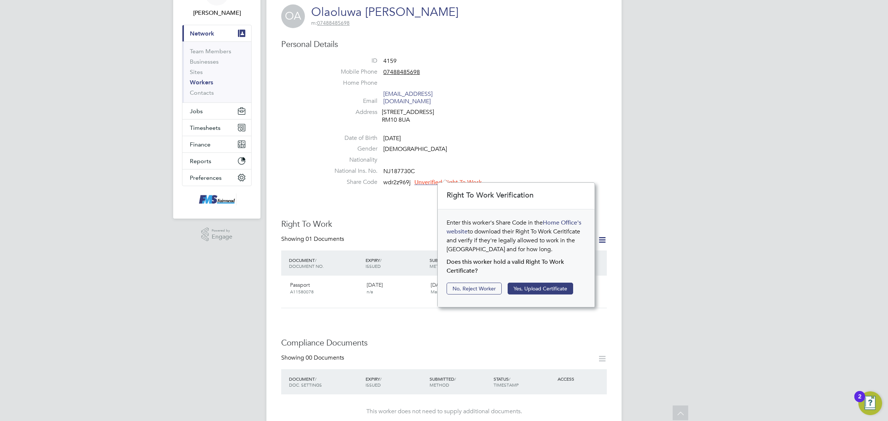
scroll to position [8, 67]
click at [528, 289] on button "Yes, Upload Certificate" at bounding box center [539, 289] width 65 height 12
click at [545, 288] on button "Yes, Upload Certificate" at bounding box center [539, 289] width 65 height 12
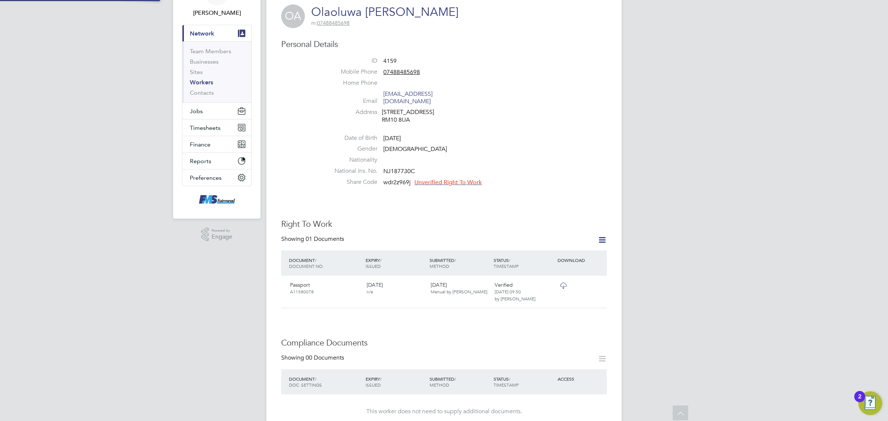
scroll to position [26, 157]
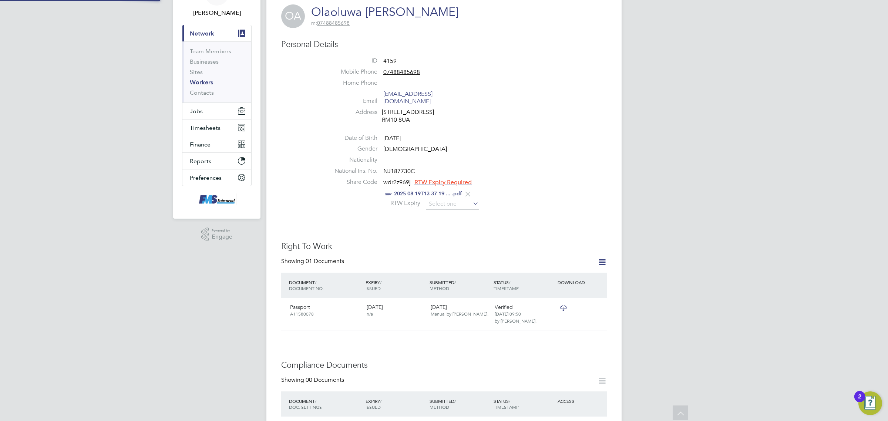
click at [446, 190] on div "2025-08-19T13-37-19-... .pdf" at bounding box center [465, 193] width 281 height 9
click at [450, 199] on input at bounding box center [452, 204] width 53 height 11
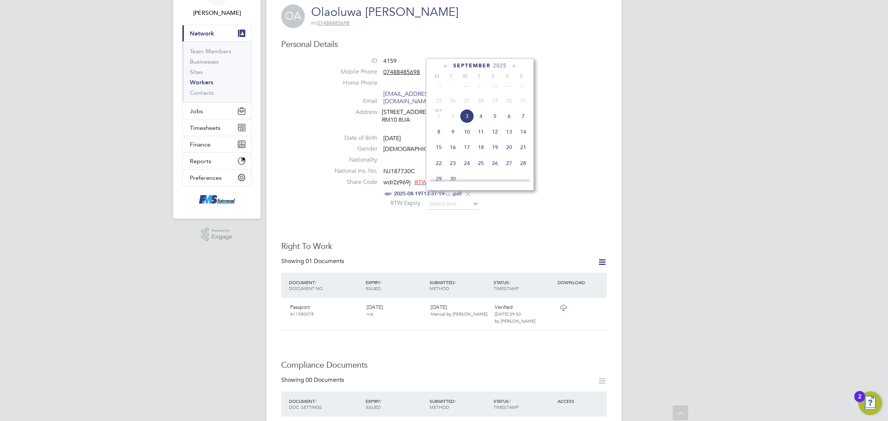
click at [505, 65] on span "2025" at bounding box center [499, 66] width 13 height 6
click at [470, 133] on span "2027" at bounding box center [467, 128] width 14 height 14
click at [497, 109] on span "18" at bounding box center [495, 106] width 14 height 14
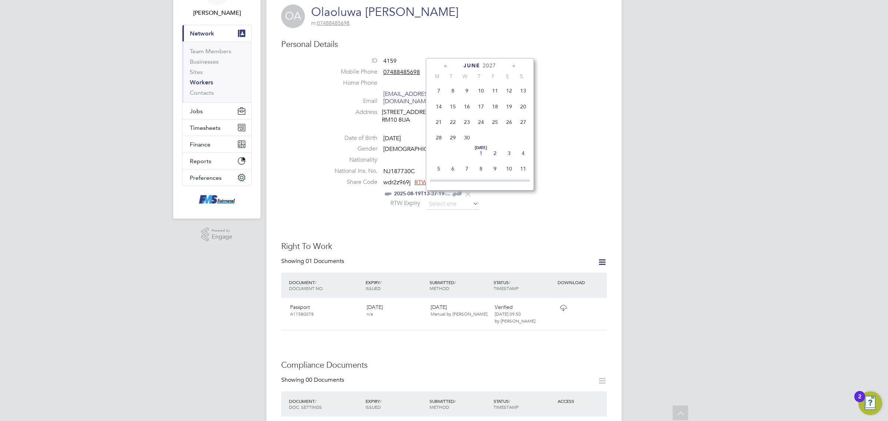
type input "18 Jun 2027"
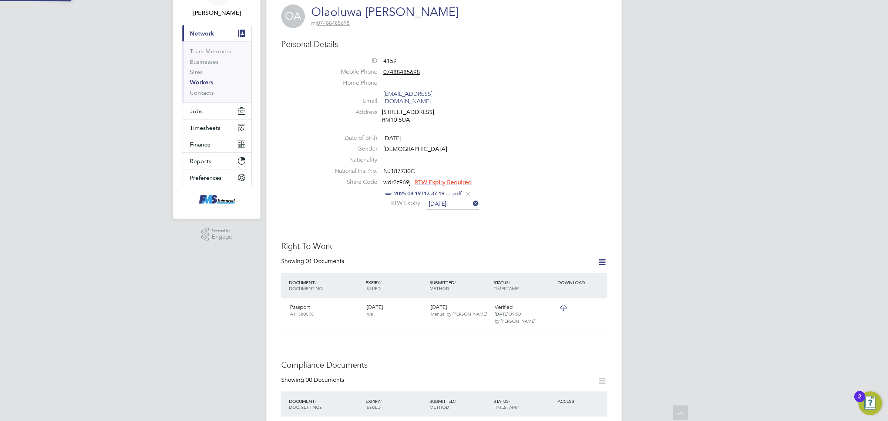
scroll to position [8, 60]
click at [540, 227] on div "Worker Details Unfollow OA Olaoluwa Daniel Akinwande m: 07488485698 Personal De…" at bounding box center [443, 363] width 325 height 755
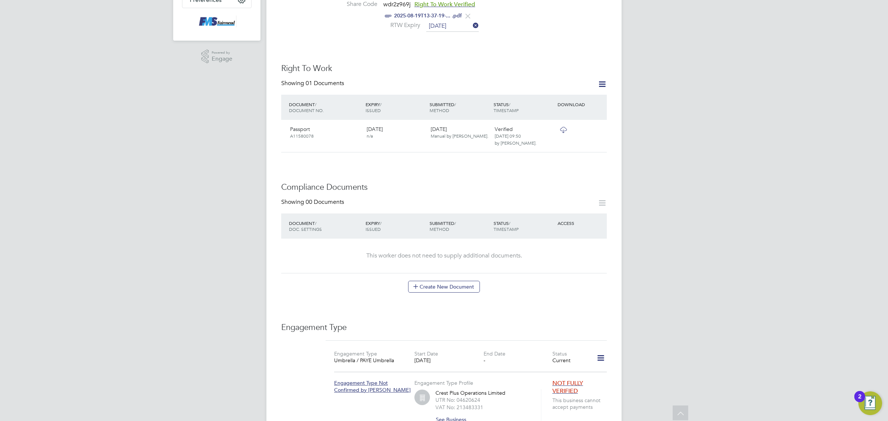
scroll to position [277, 0]
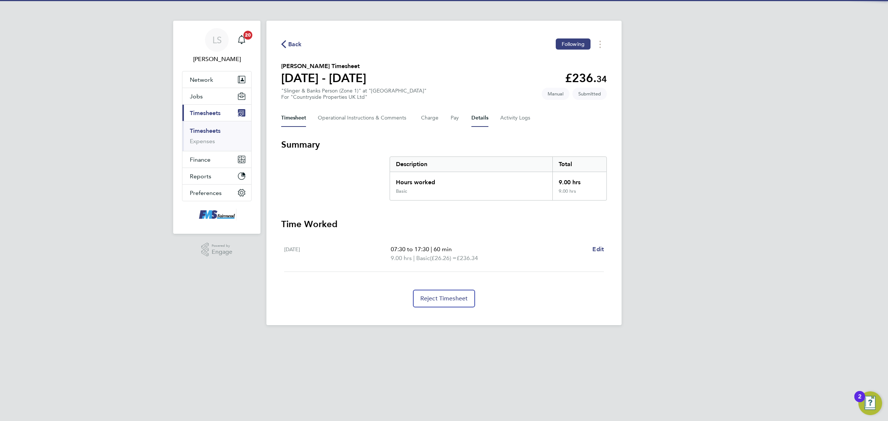
click at [485, 122] on button "Details" at bounding box center [479, 118] width 17 height 18
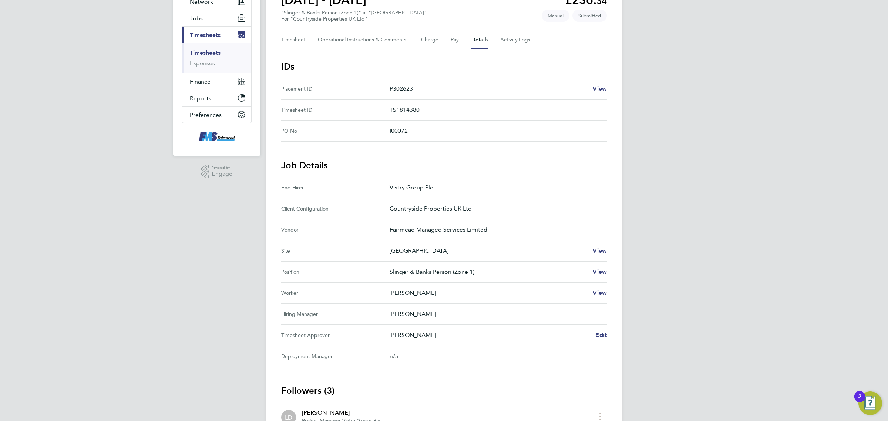
scroll to position [92, 0]
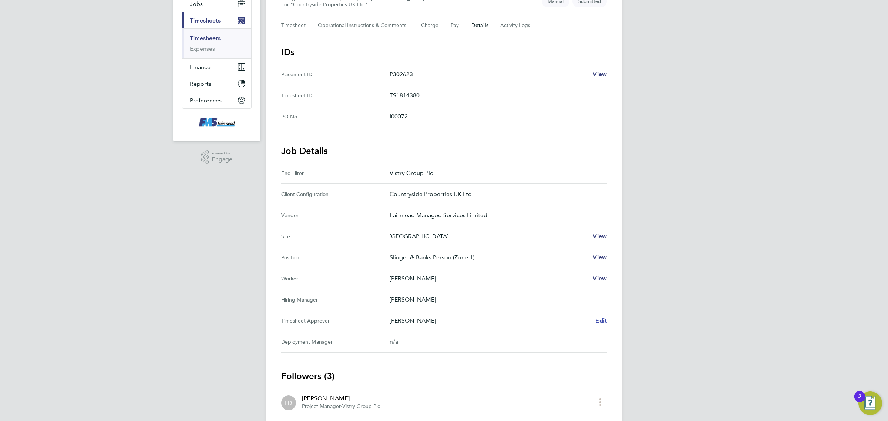
click at [600, 322] on span "Edit" at bounding box center [600, 320] width 11 height 7
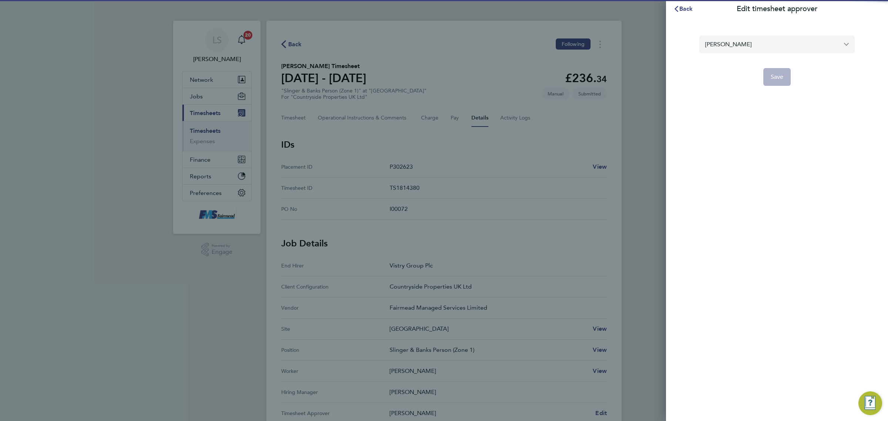
click at [742, 37] on input "[PERSON_NAME]" at bounding box center [776, 44] width 155 height 17
click at [742, 55] on li "[PERSON_NAME]" at bounding box center [779, 62] width 149 height 18
type input "[PERSON_NAME]"
click at [786, 78] on button "Save" at bounding box center [777, 77] width 28 height 18
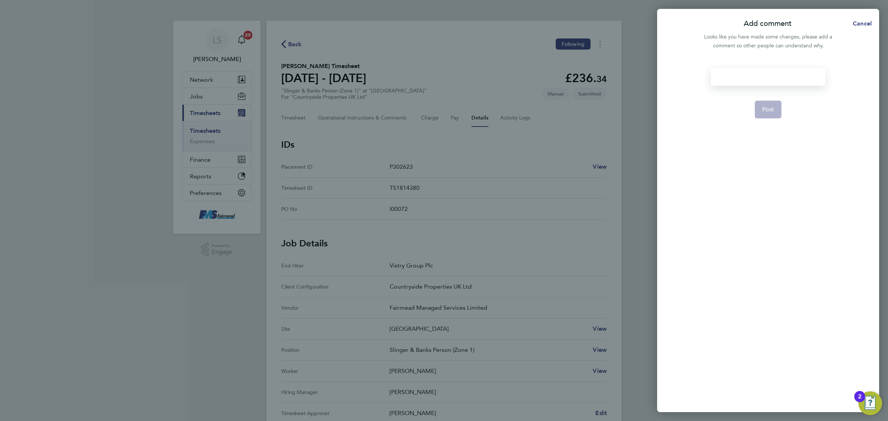
click at [766, 69] on div at bounding box center [767, 77] width 114 height 18
click at [767, 69] on div at bounding box center [767, 77] width 114 height 18
click at [769, 102] on button "Post" at bounding box center [768, 110] width 27 height 18
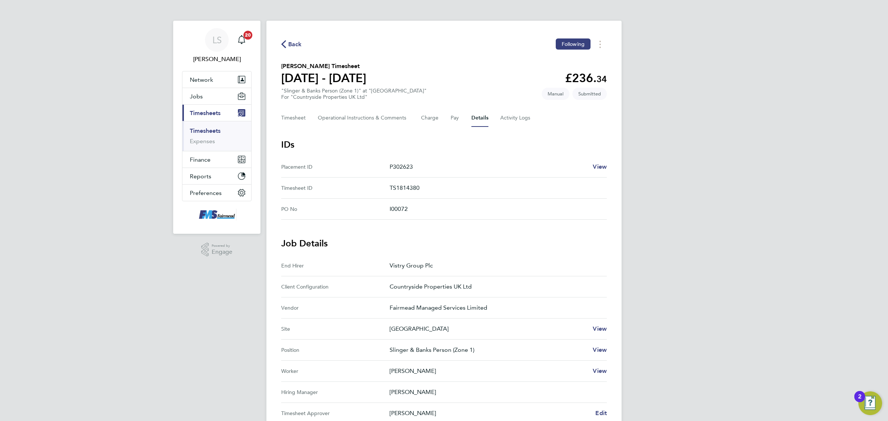
click at [211, 131] on link "Timesheets" at bounding box center [205, 130] width 31 height 7
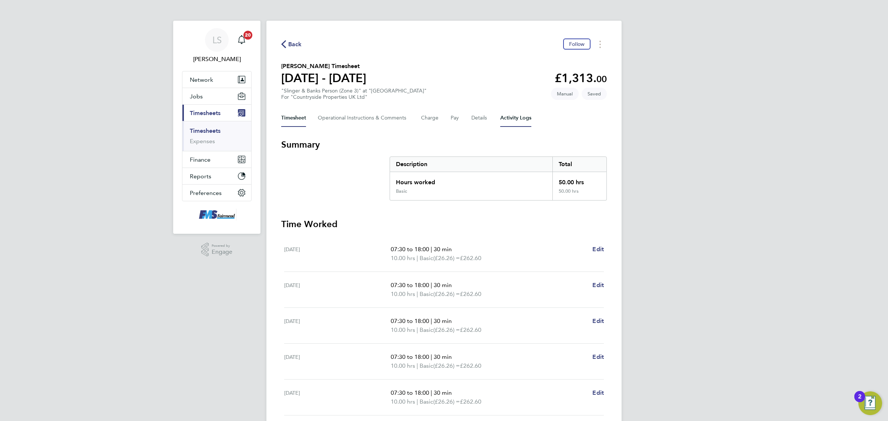
click at [515, 120] on Logs-tab "Activity Logs" at bounding box center [515, 118] width 31 height 18
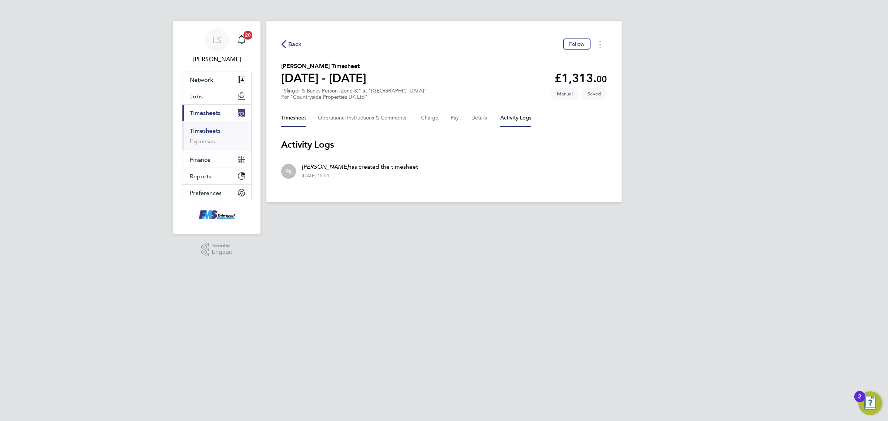
click at [296, 124] on button "Timesheet" at bounding box center [293, 118] width 25 height 18
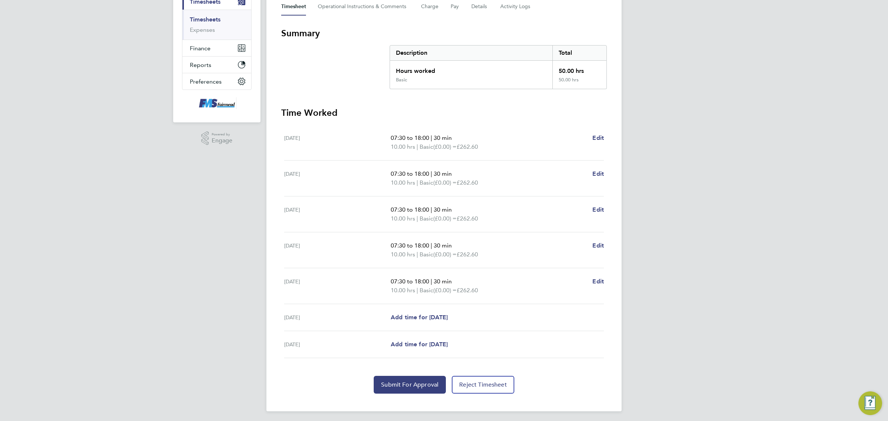
scroll to position [114, 0]
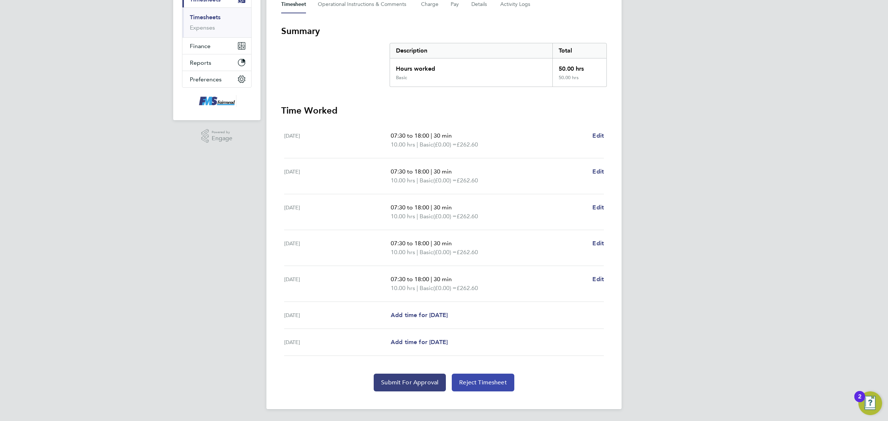
click at [487, 380] on span "Reject Timesheet" at bounding box center [483, 382] width 48 height 7
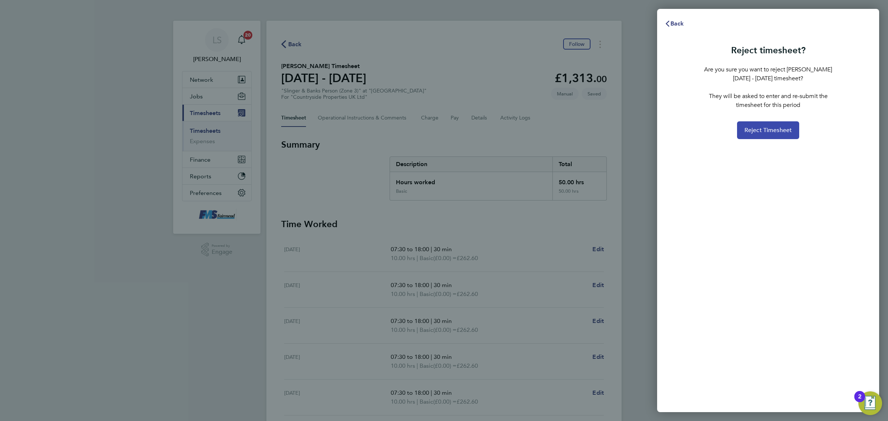
click at [752, 128] on button "Reject Timesheet" at bounding box center [768, 130] width 63 height 18
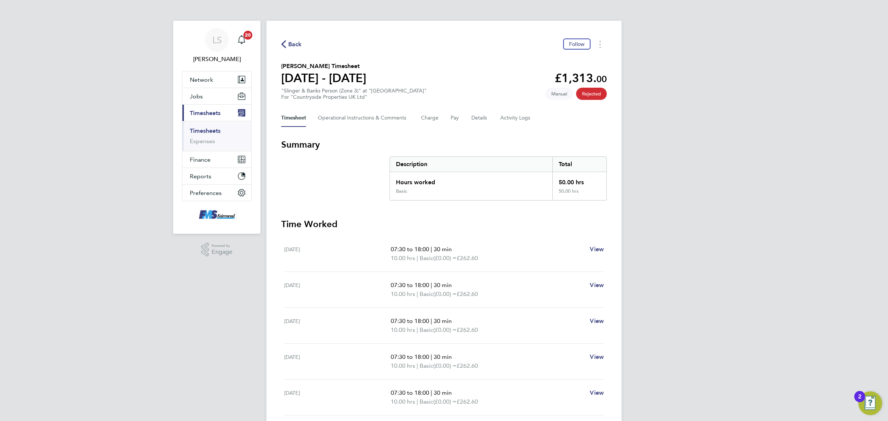
click at [206, 131] on link "Timesheets" at bounding box center [205, 130] width 31 height 7
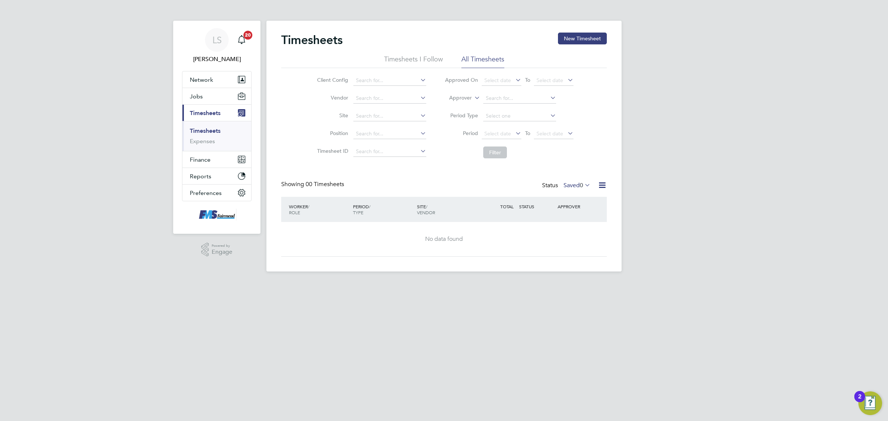
click at [573, 182] on label "Saved 0" at bounding box center [576, 185] width 27 height 7
click at [580, 217] on li "Submitted" at bounding box center [564, 219] width 34 height 10
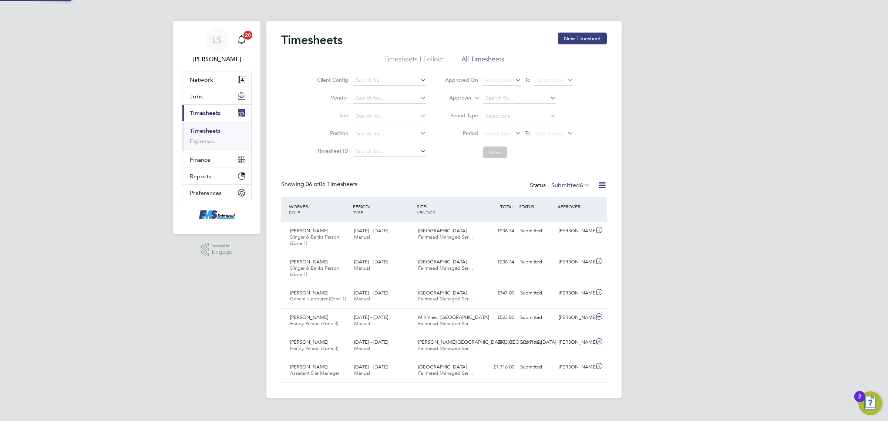
click at [580, 183] on span "6" at bounding box center [581, 185] width 3 height 7
click at [571, 230] on li "Approved" at bounding box center [558, 230] width 34 height 10
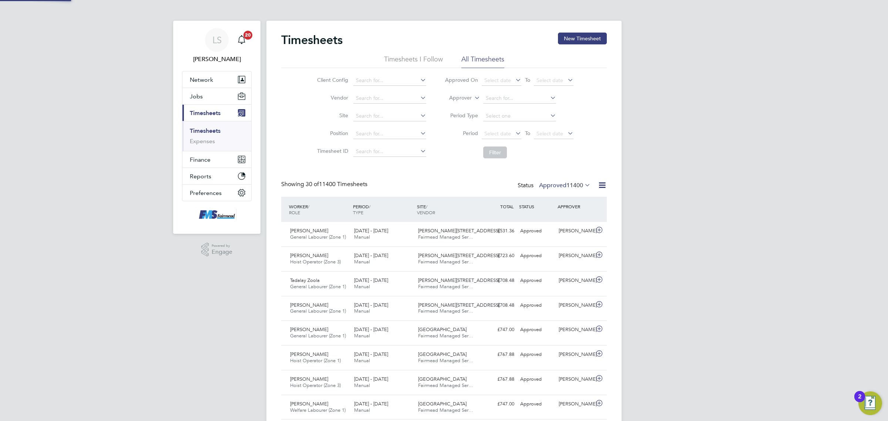
scroll to position [4, 4]
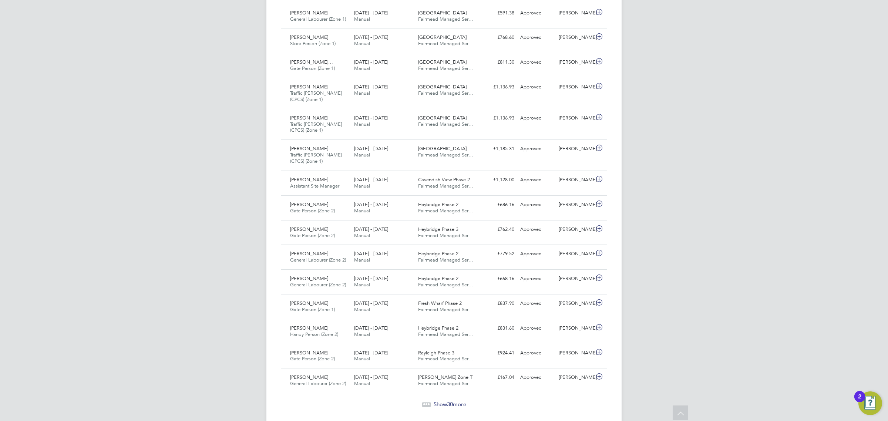
click at [441, 402] on div "Show 30 more" at bounding box center [443, 399] width 333 height 18
click at [445, 405] on span "Show 30 more" at bounding box center [449, 404] width 33 height 7
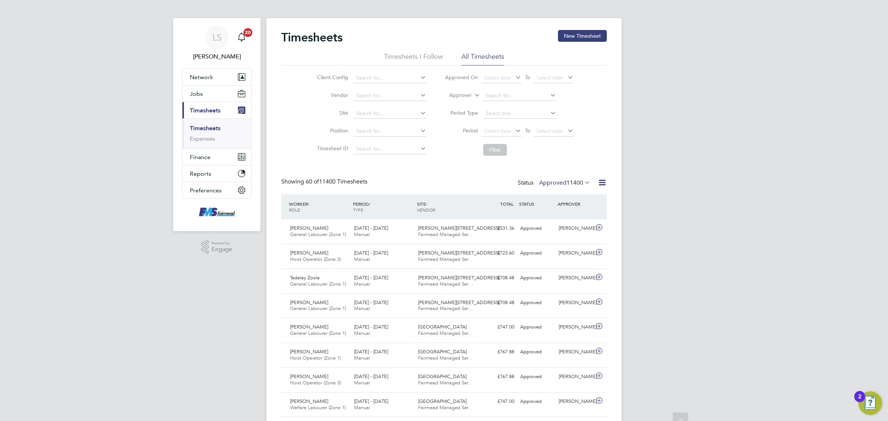
scroll to position [0, 0]
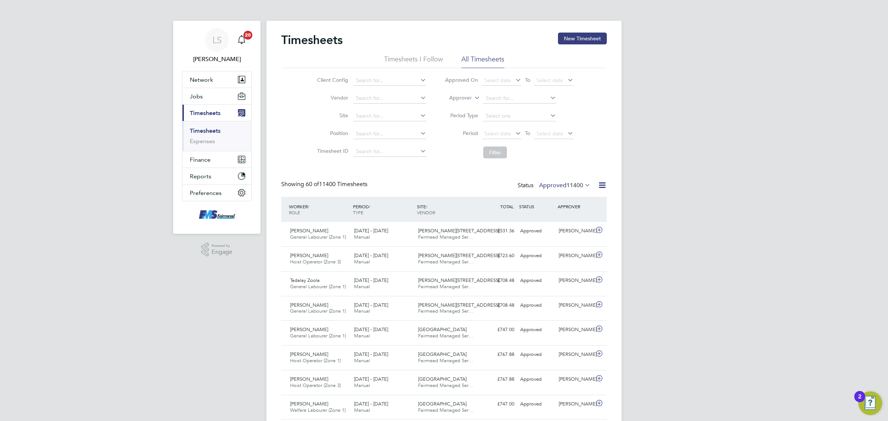
click at [574, 182] on span "11400" at bounding box center [574, 185] width 17 height 7
click at [564, 220] on li "Submitted" at bounding box center [552, 219] width 34 height 10
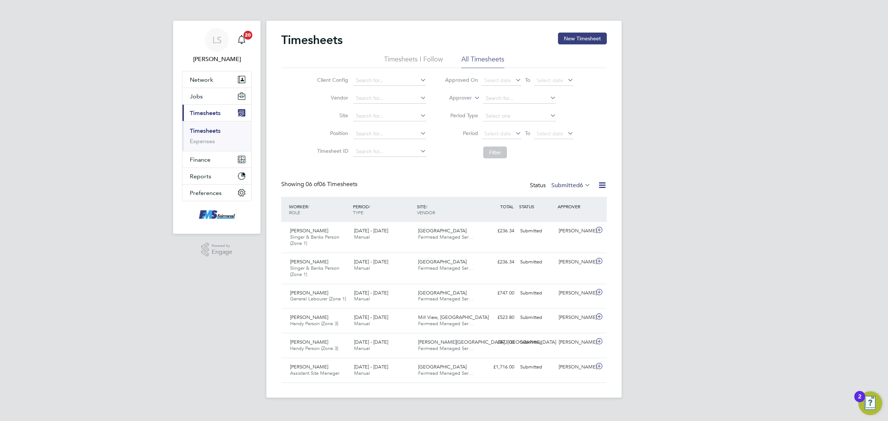
scroll to position [18, 64]
click at [576, 39] on button "New Timesheet" at bounding box center [582, 39] width 49 height 12
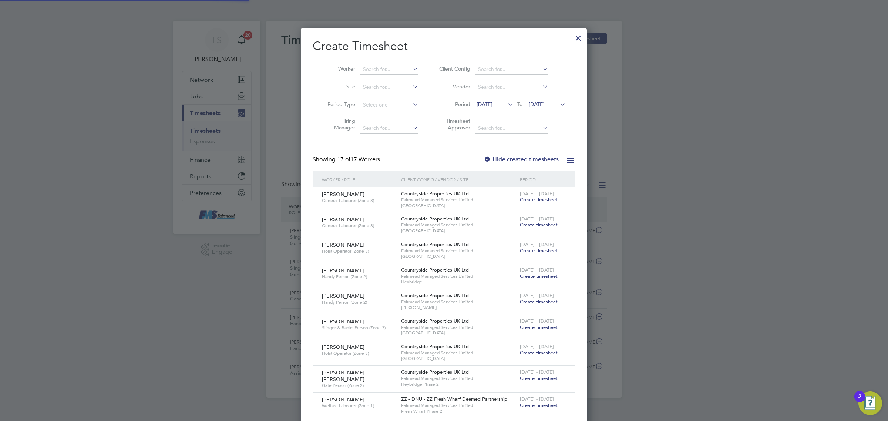
click at [350, 66] on label "Worker" at bounding box center [338, 68] width 33 height 7
click at [381, 67] on input at bounding box center [389, 69] width 58 height 10
click at [378, 75] on li "Phil lip Ston e" at bounding box center [389, 79] width 59 height 10
type input "Phillip Stone"
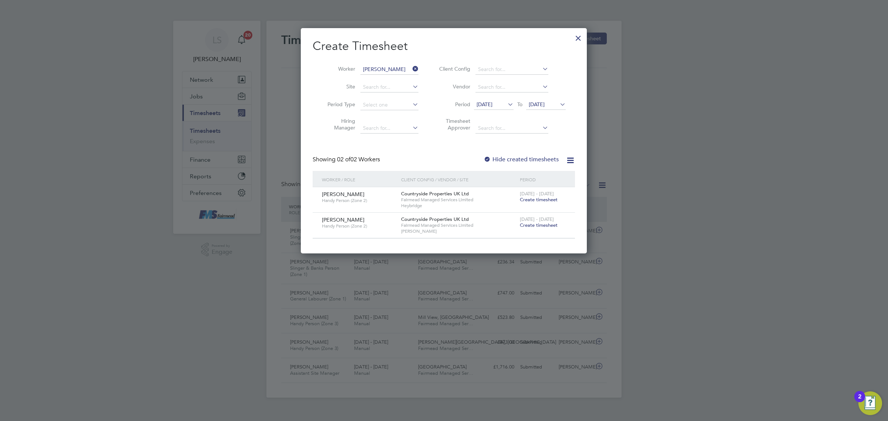
click at [385, 62] on li "Worker Phillip Stone" at bounding box center [370, 70] width 115 height 18
click at [387, 70] on input at bounding box center [389, 69] width 58 height 10
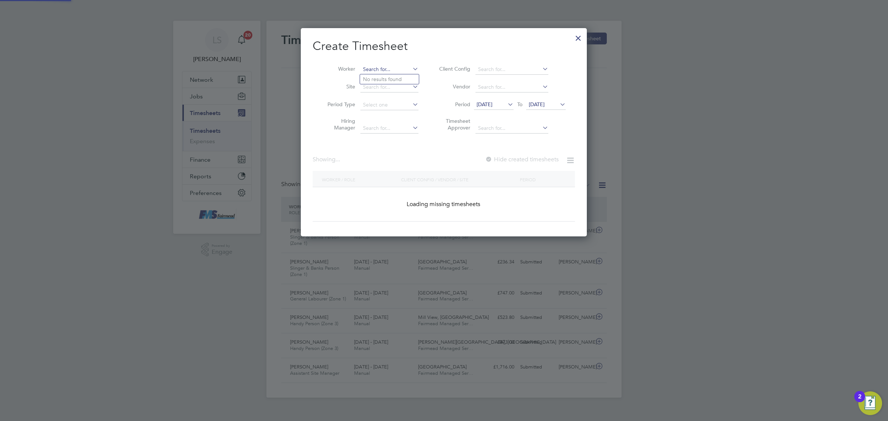
click at [391, 70] on input at bounding box center [389, 69] width 58 height 10
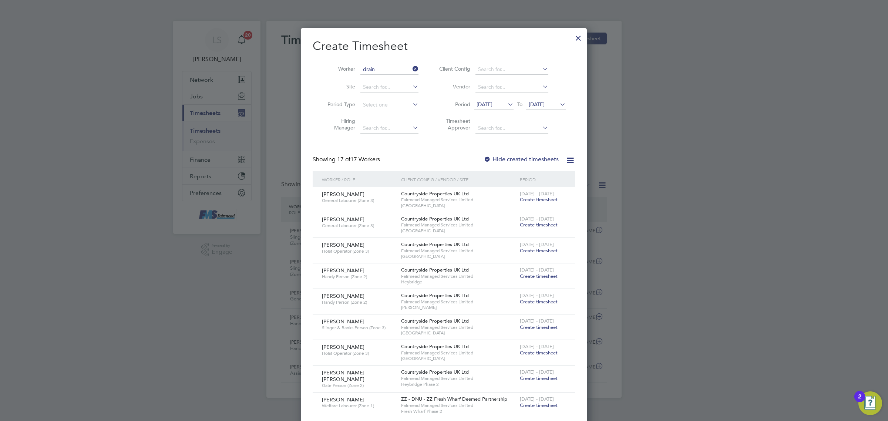
click at [405, 78] on b "Drain" at bounding box center [411, 79] width 13 height 6
type input "Robert Drain"
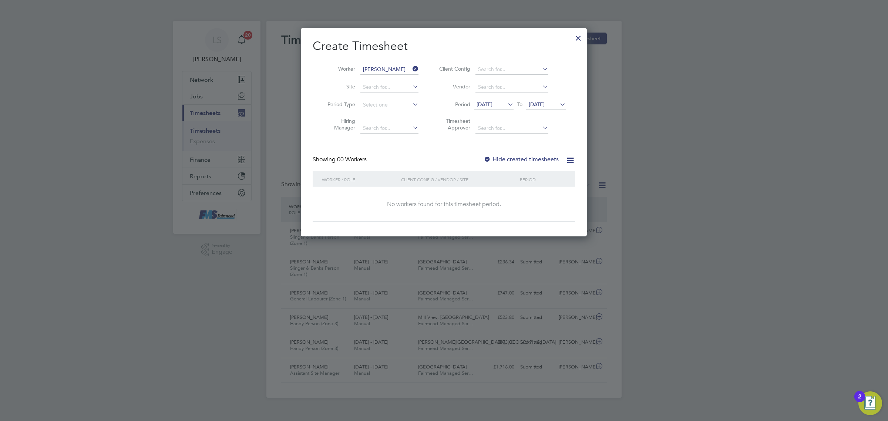
click at [543, 99] on li "Period 20 Aug 2025 To 27 Aug 2025" at bounding box center [501, 105] width 147 height 18
click at [544, 104] on span "[DATE]" at bounding box center [537, 104] width 16 height 7
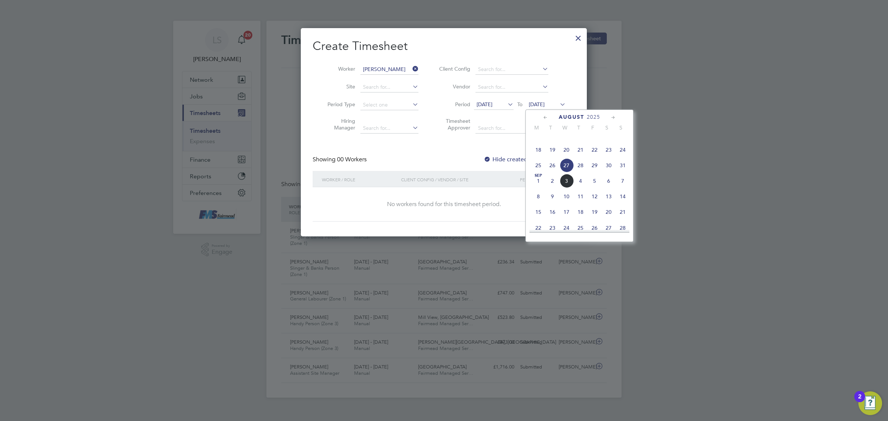
click at [623, 172] on span "31" at bounding box center [622, 165] width 14 height 14
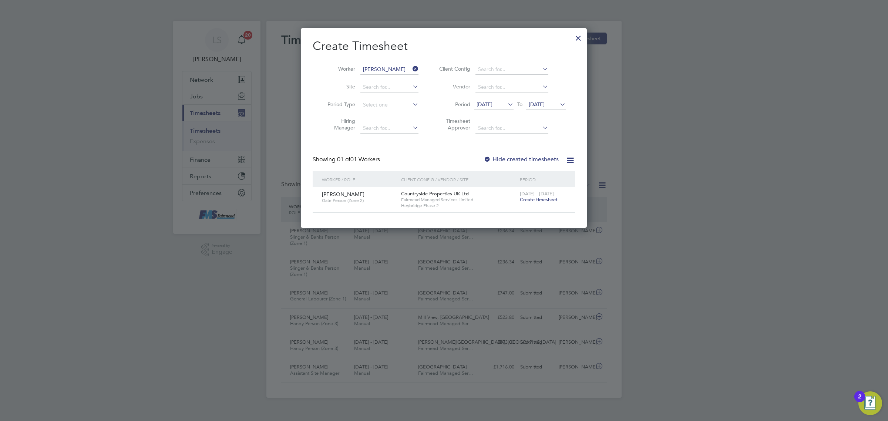
click at [536, 200] on span "Create timesheet" at bounding box center [539, 199] width 38 height 6
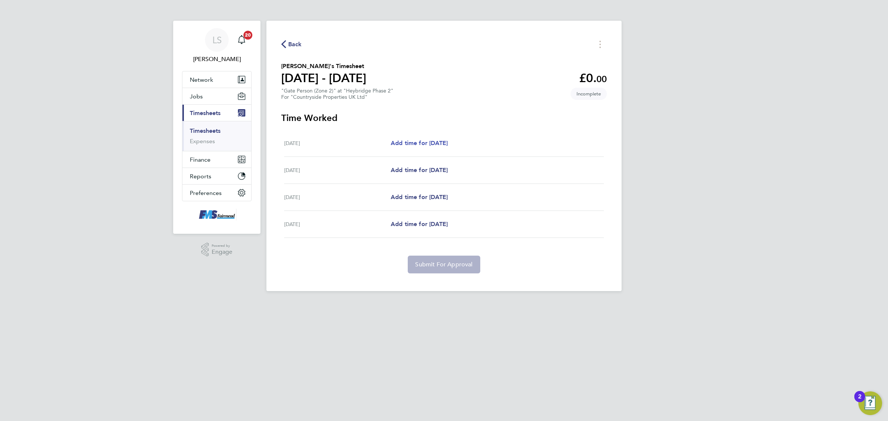
click at [448, 146] on span "Add time for Thu 28 Aug" at bounding box center [419, 142] width 57 height 7
select select "30"
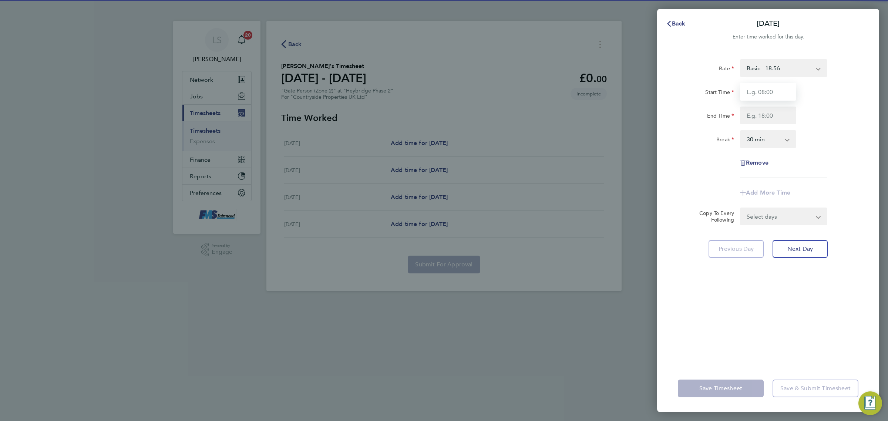
click at [754, 93] on input "Start Time" at bounding box center [768, 92] width 56 height 18
type input "07:30"
click at [759, 114] on input "End Time" at bounding box center [768, 116] width 56 height 18
type input "17:00"
drag, startPoint x: 801, startPoint y: 136, endPoint x: 785, endPoint y: 160, distance: 29.2
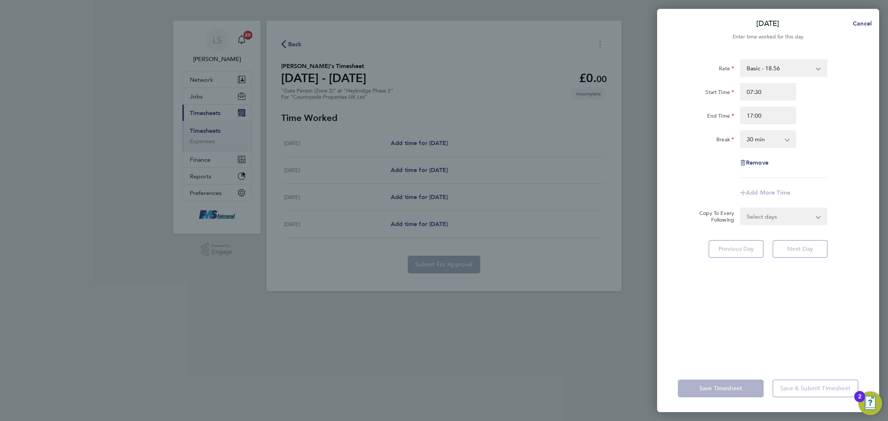
click at [803, 136] on div "Break 0 min 15 min 30 min 45 min 60 min 75 min 90 min" at bounding box center [768, 139] width 186 height 18
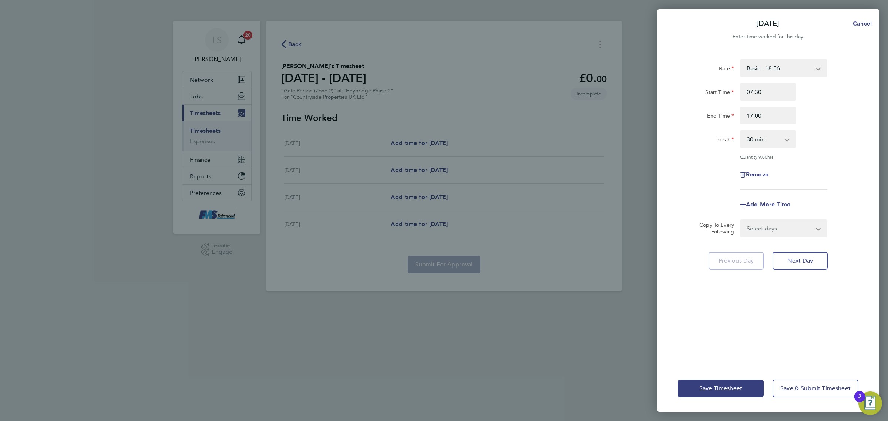
click at [755, 236] on select "Select days Day Weekend (Sat-Sun) Friday Saturday Sunday" at bounding box center [779, 228] width 78 height 16
select select "FRI"
click at [740, 220] on select "Select days Day Weekend (Sat-Sun) Friday Saturday Sunday" at bounding box center [779, 228] width 78 height 16
select select "2025-08-31"
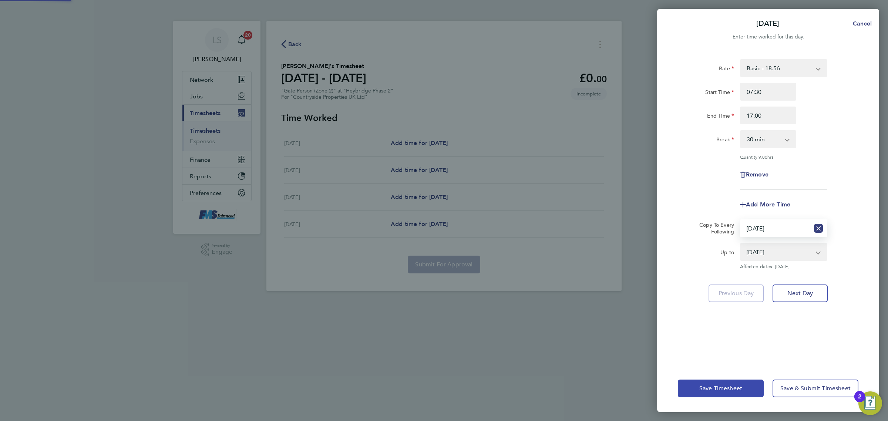
click at [714, 391] on span "Save Timesheet" at bounding box center [720, 388] width 43 height 7
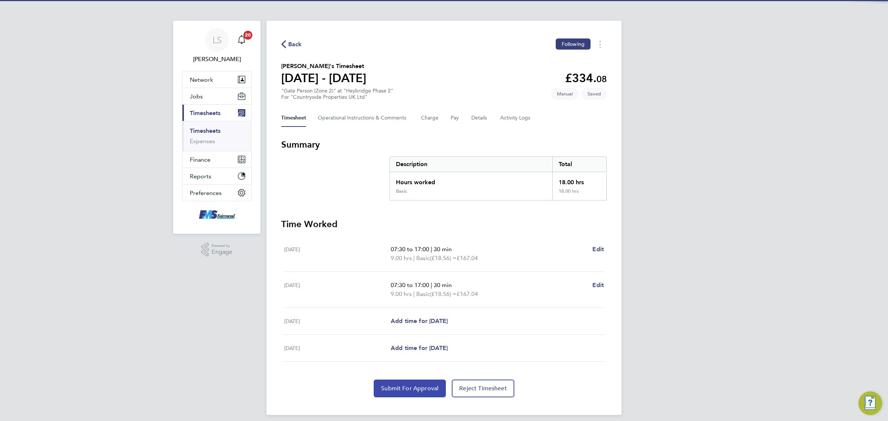
click at [423, 389] on span "Submit For Approval" at bounding box center [409, 388] width 57 height 7
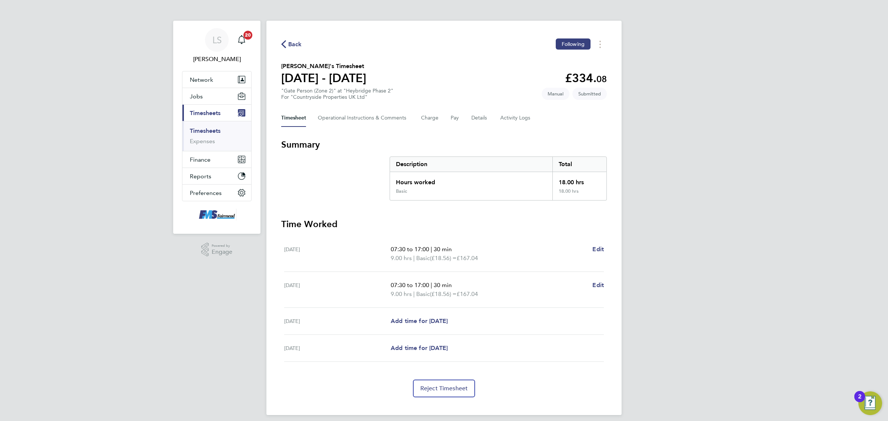
click at [209, 134] on link "Timesheets" at bounding box center [205, 130] width 31 height 7
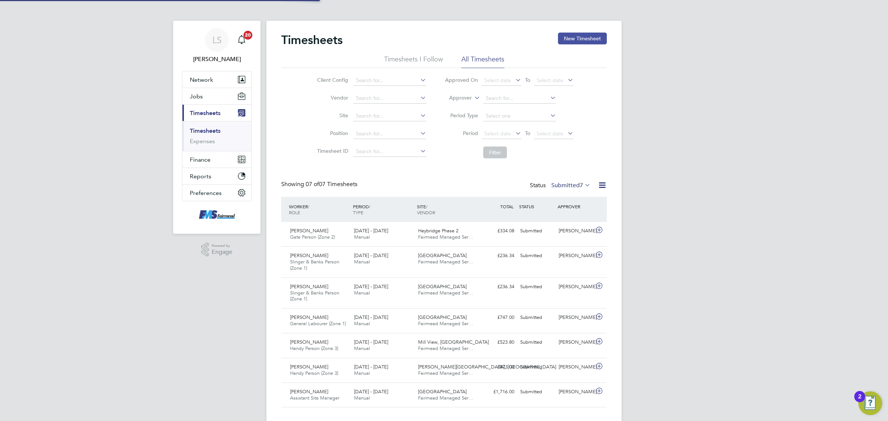
click at [570, 35] on button "New Timesheet" at bounding box center [582, 39] width 49 height 12
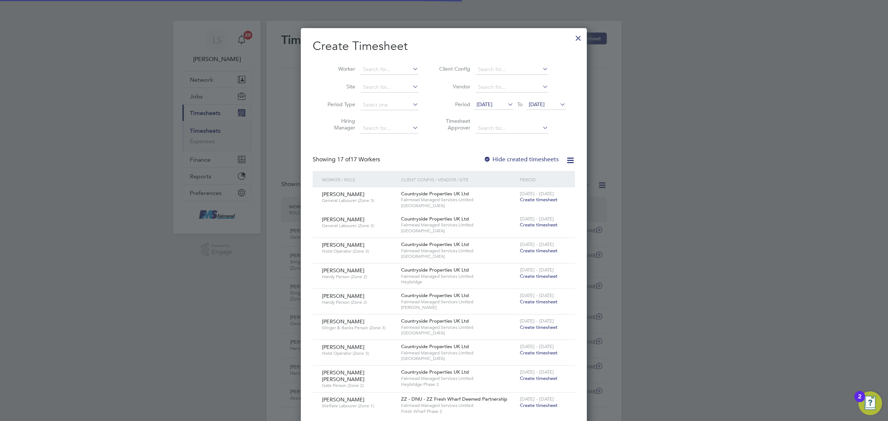
click at [383, 64] on li "Worker" at bounding box center [370, 70] width 115 height 18
click at [385, 67] on input at bounding box center [389, 69] width 58 height 10
click at [375, 78] on li "Bryan Stefans ki" at bounding box center [395, 79] width 70 height 10
type input "Bryan Stefanski"
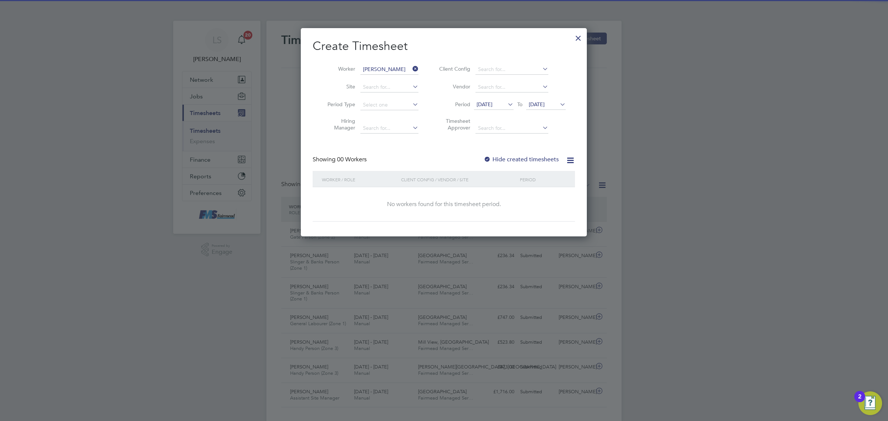
click at [544, 158] on label "Hide created timesheets" at bounding box center [520, 159] width 75 height 7
click at [526, 156] on label "Hide created timesheets" at bounding box center [520, 159] width 75 height 7
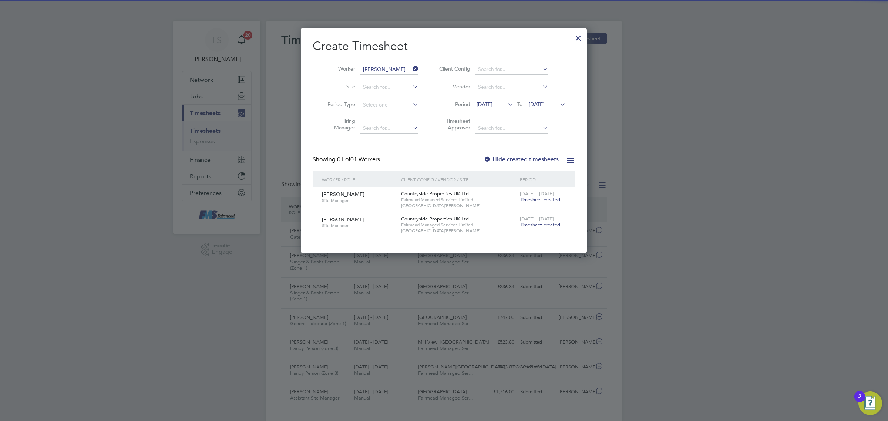
click at [537, 223] on span "Timesheet created" at bounding box center [540, 225] width 40 height 7
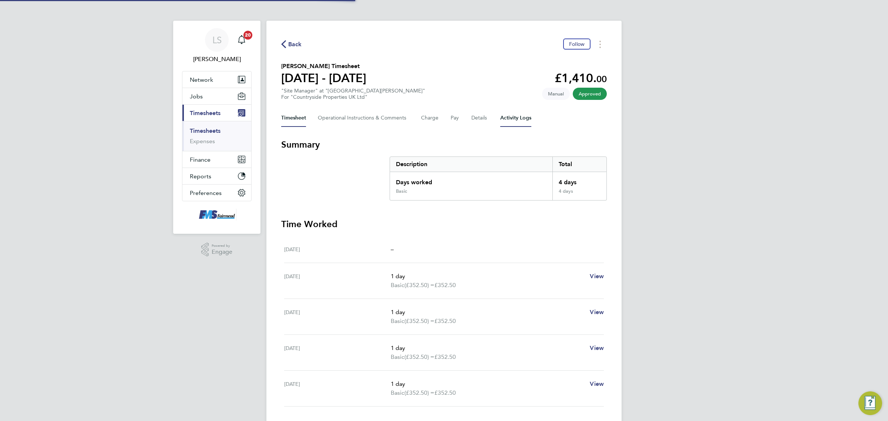
click at [515, 111] on Logs-tab "Activity Logs" at bounding box center [515, 118] width 31 height 18
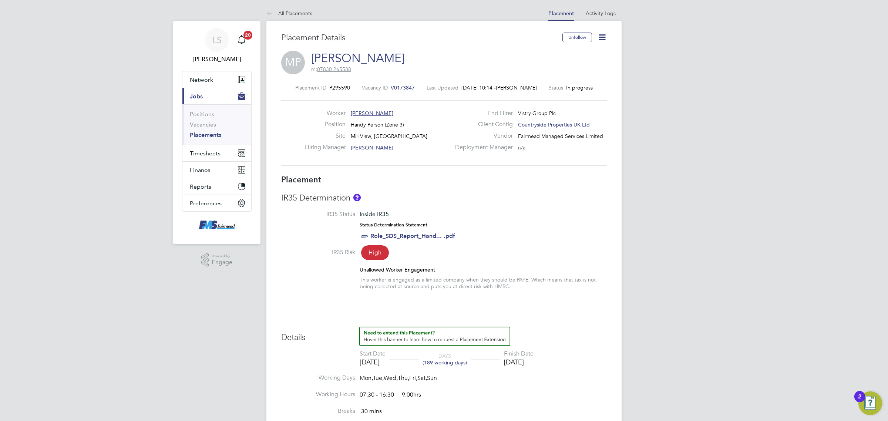
click at [600, 37] on icon at bounding box center [601, 37] width 9 height 9
click at [571, 276] on div "Unallowed Worker Engagement This worker is engaged as a limited company when th…" at bounding box center [483, 277] width 247 height 23
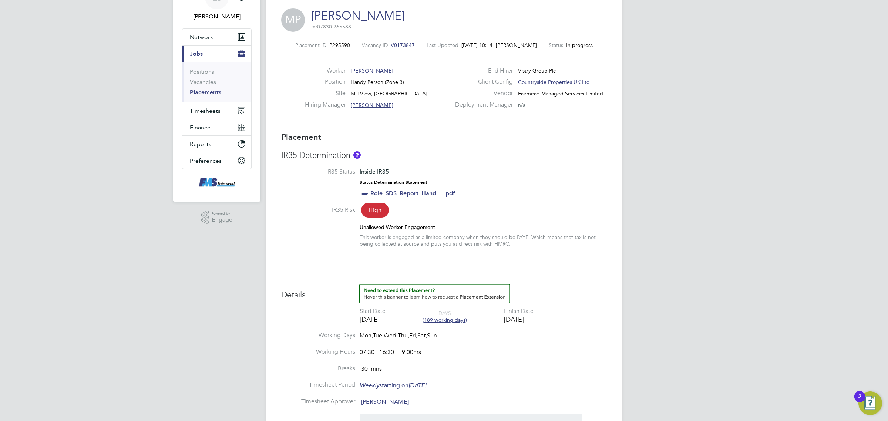
scroll to position [46, 0]
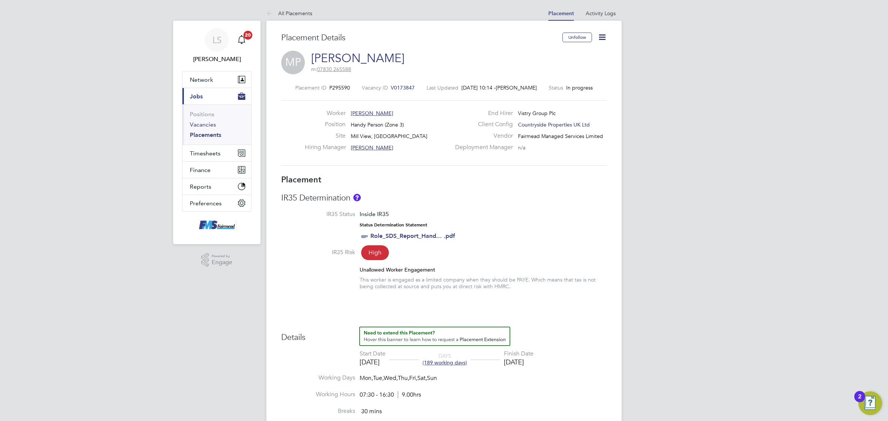
click at [208, 125] on link "Vacancies" at bounding box center [203, 124] width 26 height 7
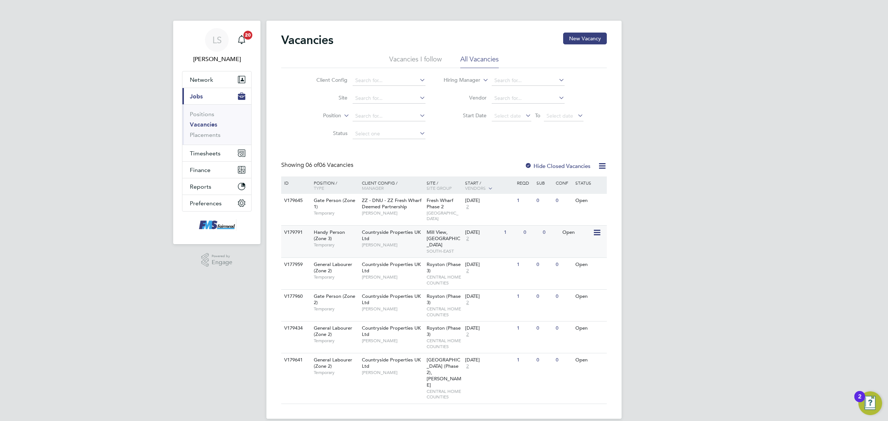
click at [498, 235] on div "[DATE] 2" at bounding box center [482, 236] width 39 height 20
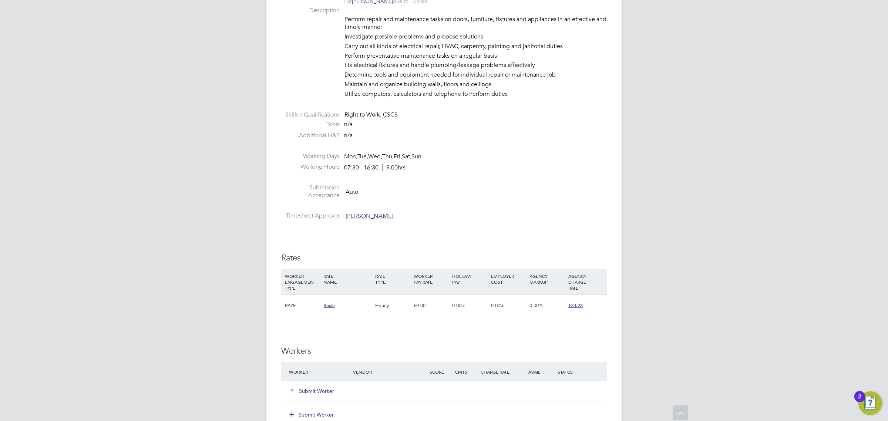
scroll to position [324, 0]
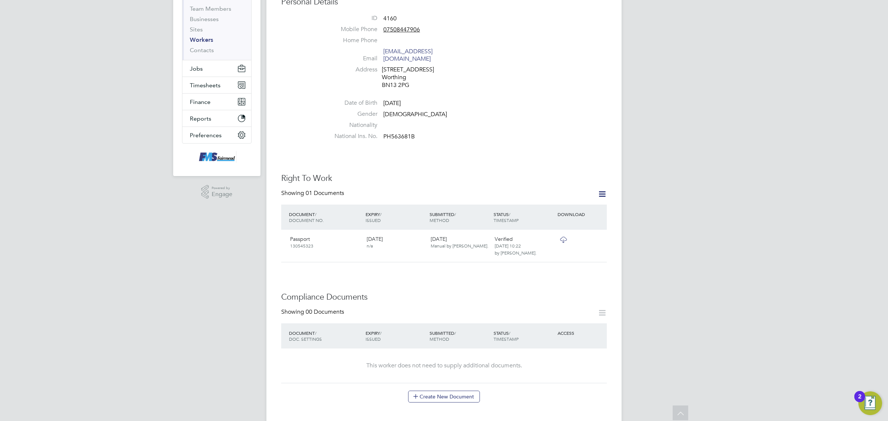
scroll to position [46, 0]
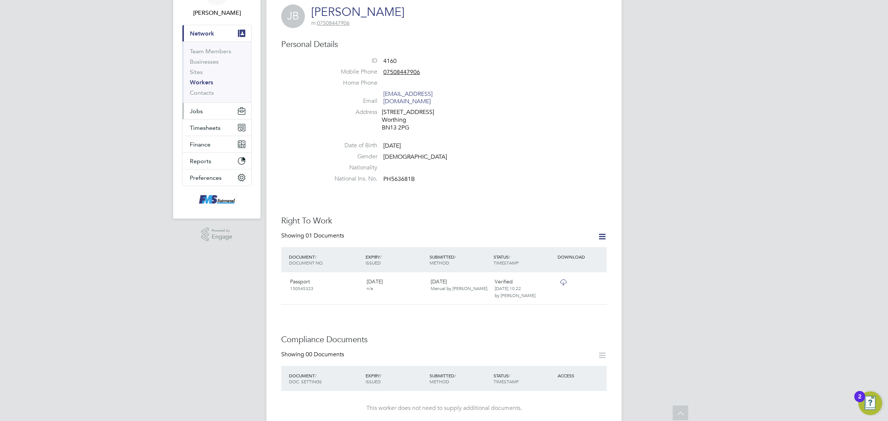
click at [207, 111] on button "Jobs" at bounding box center [216, 111] width 69 height 16
click at [200, 80] on link "Vacancies" at bounding box center [203, 78] width 26 height 7
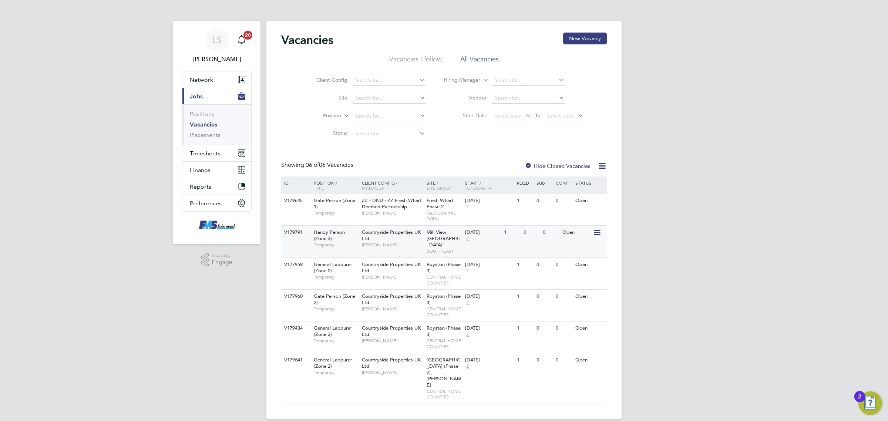
click at [450, 229] on div "[GEOGRAPHIC_DATA], [GEOGRAPHIC_DATA]-EAST" at bounding box center [444, 242] width 39 height 32
click at [216, 132] on link "Placements" at bounding box center [205, 134] width 31 height 7
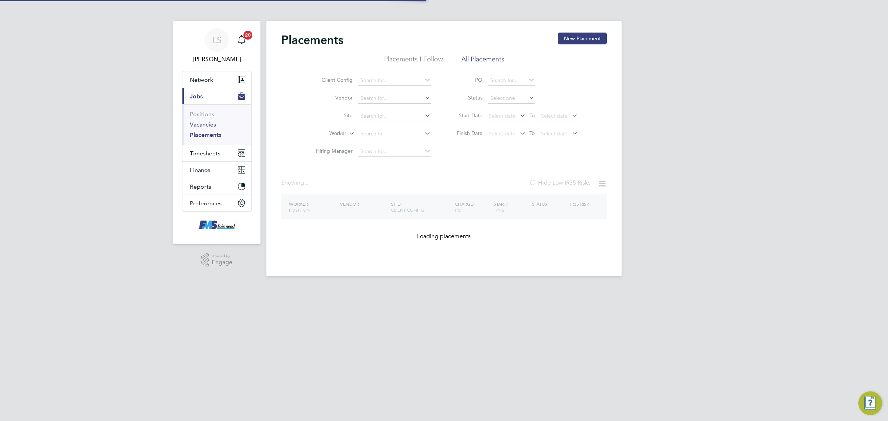
click at [211, 125] on link "Vacancies" at bounding box center [203, 124] width 26 height 7
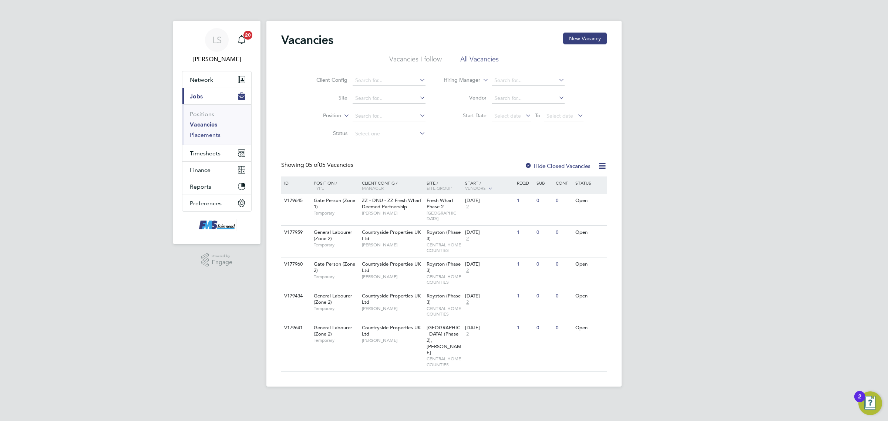
click at [215, 138] on link "Placements" at bounding box center [205, 134] width 31 height 7
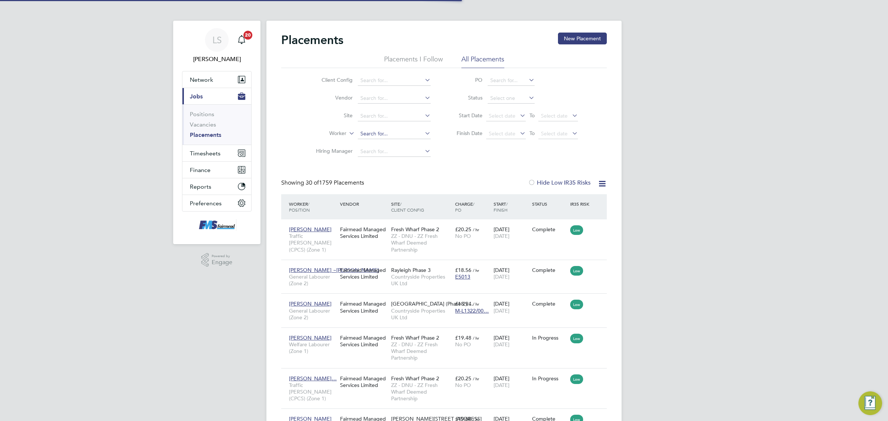
click at [405, 133] on input at bounding box center [394, 134] width 73 height 10
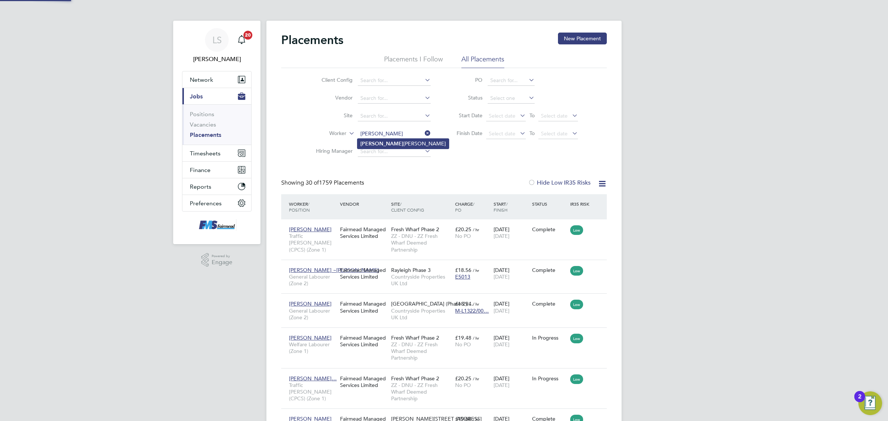
click at [398, 145] on li "[PERSON_NAME]" at bounding box center [402, 144] width 91 height 10
type input "Enzo Victoriano"
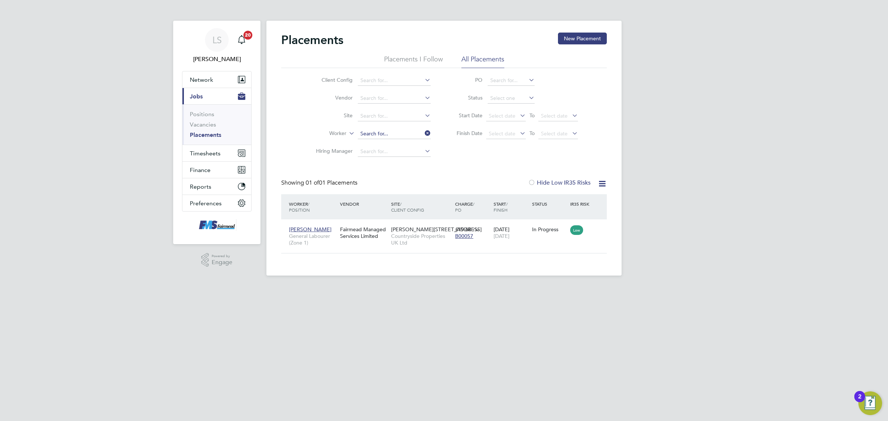
click at [396, 134] on input at bounding box center [394, 134] width 73 height 10
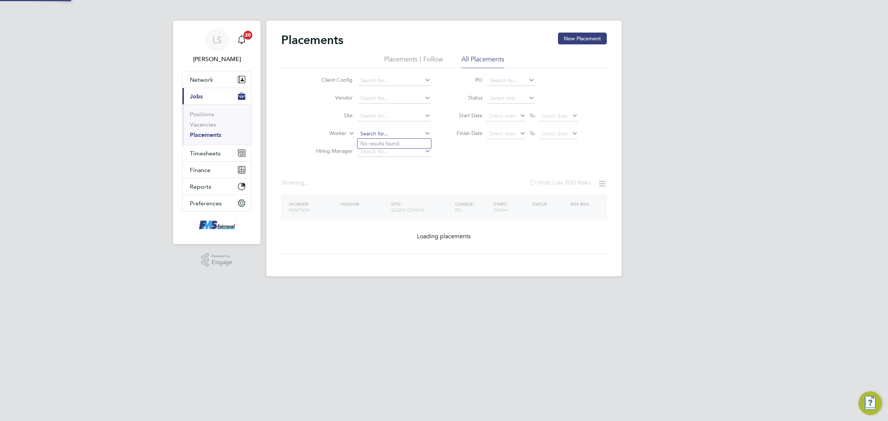
click at [397, 133] on input at bounding box center [394, 134] width 73 height 10
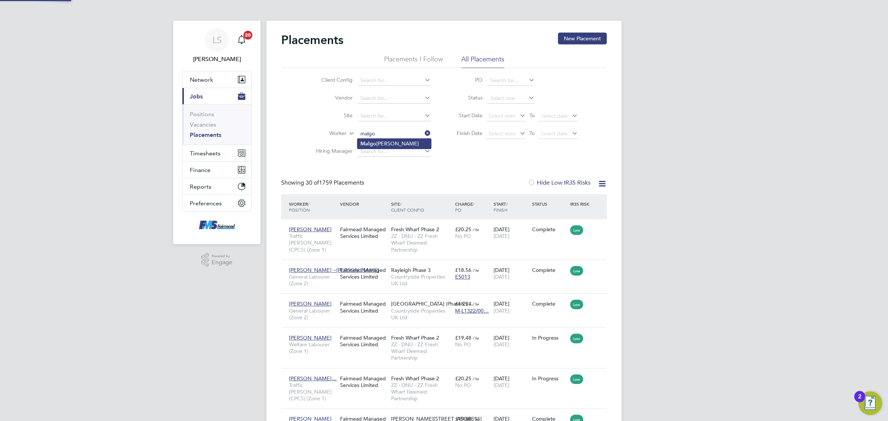
click at [390, 139] on li "Malgo rzata Celebak" at bounding box center [394, 144] width 74 height 10
type input "Malgorzata Celebak"
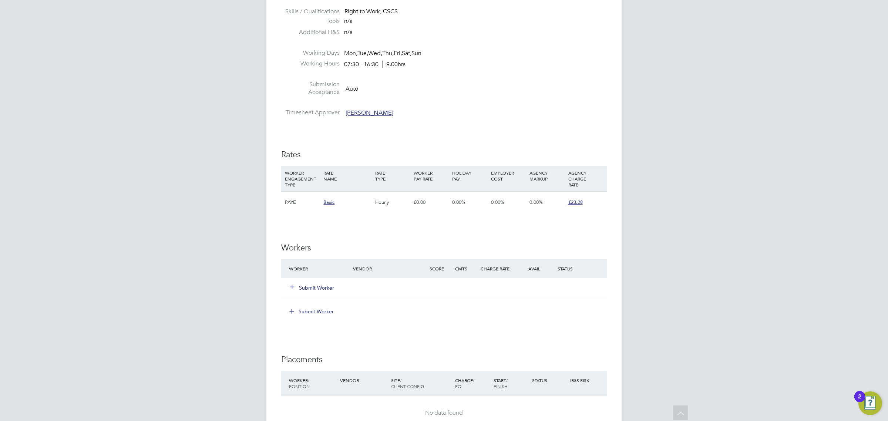
click at [311, 286] on button "Submit Worker" at bounding box center [312, 287] width 44 height 7
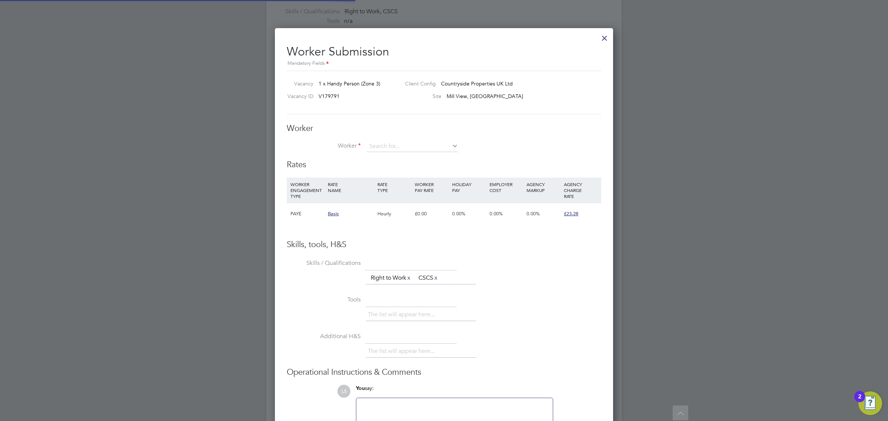
scroll to position [458, 338]
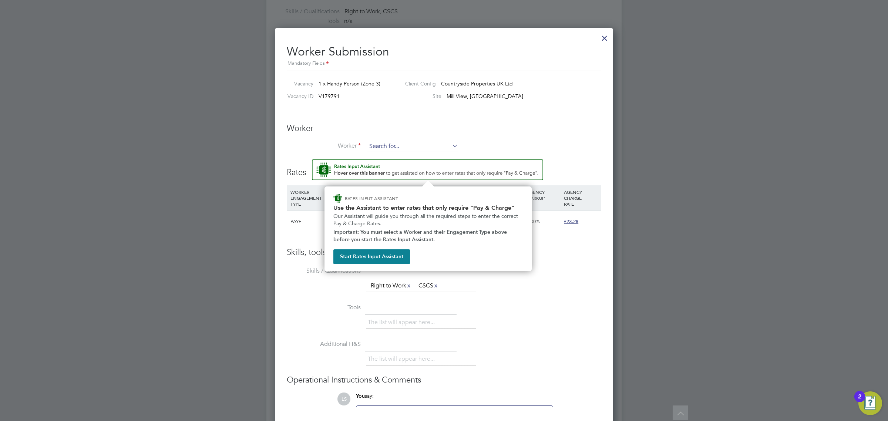
click at [388, 141] on input at bounding box center [412, 146] width 91 height 11
type input "[PERSON_NAME]"
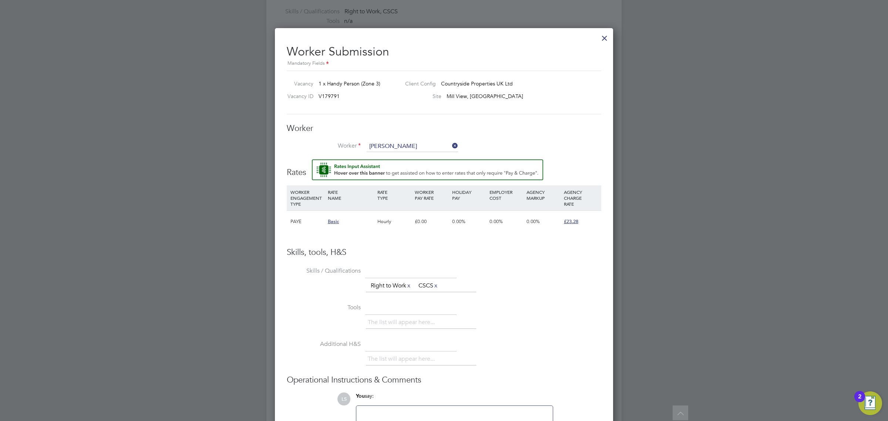
click at [494, 147] on li "Worker [PERSON_NAME]" at bounding box center [444, 150] width 314 height 18
click at [399, 144] on input at bounding box center [412, 146] width 91 height 11
click at [395, 165] on li "[PERSON_NAME] (4160)" at bounding box center [412, 167] width 92 height 10
type input "[PERSON_NAME] (4160)"
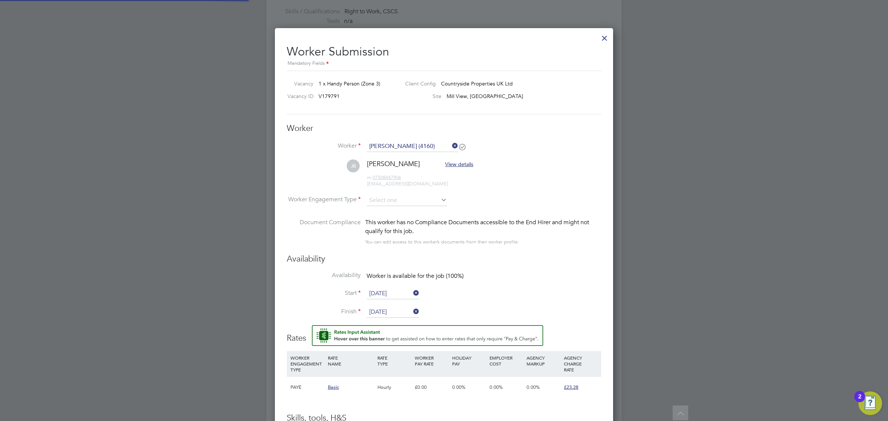
scroll to position [624, 338]
click at [415, 197] on input at bounding box center [407, 200] width 80 height 11
click at [406, 222] on li "PAYE" at bounding box center [406, 221] width 81 height 10
type input "PAYE"
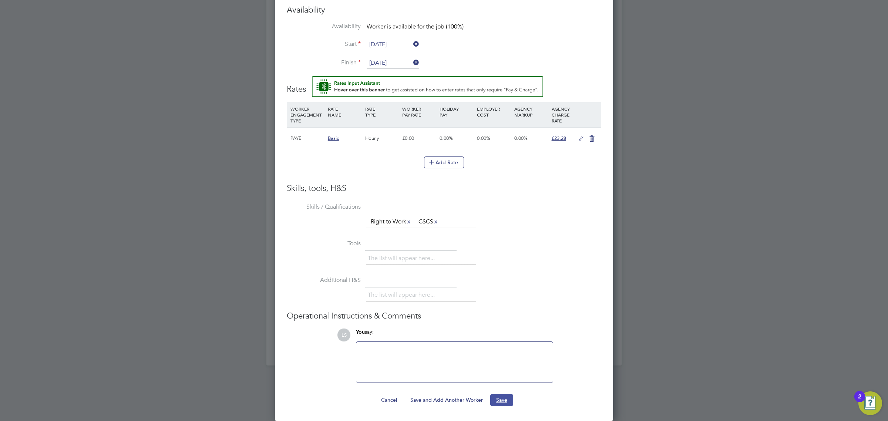
click at [499, 402] on button "Save" at bounding box center [501, 400] width 23 height 12
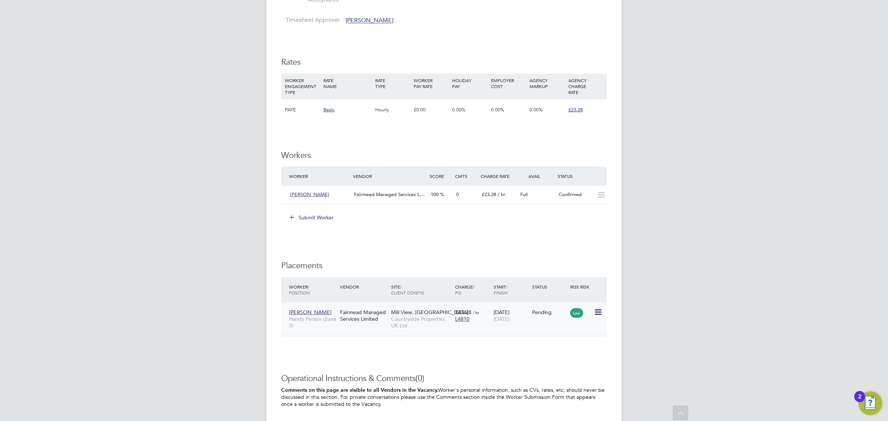
click at [598, 314] on icon at bounding box center [597, 312] width 7 height 9
click at [568, 357] on li "Start" at bounding box center [574, 358] width 53 height 10
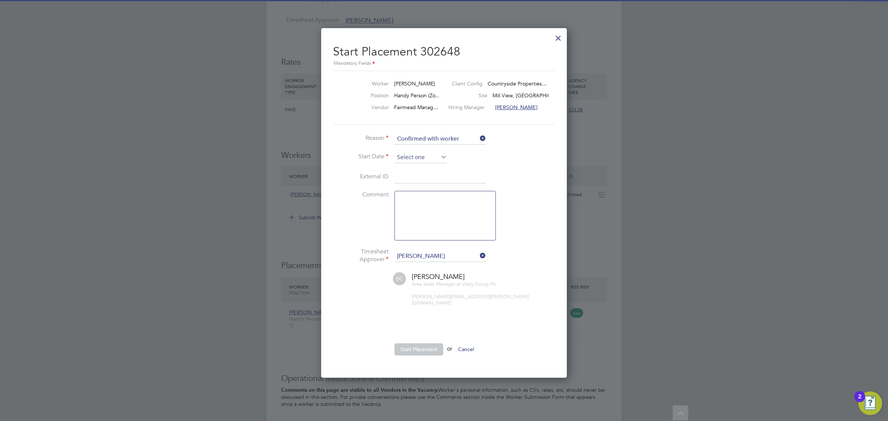
click at [415, 156] on input at bounding box center [420, 157] width 53 height 11
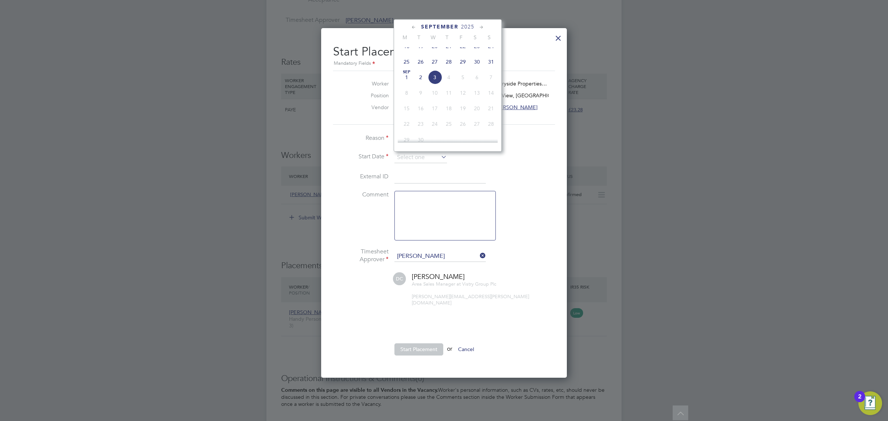
click at [422, 83] on span "2" at bounding box center [421, 77] width 14 height 14
type input "[DATE]"
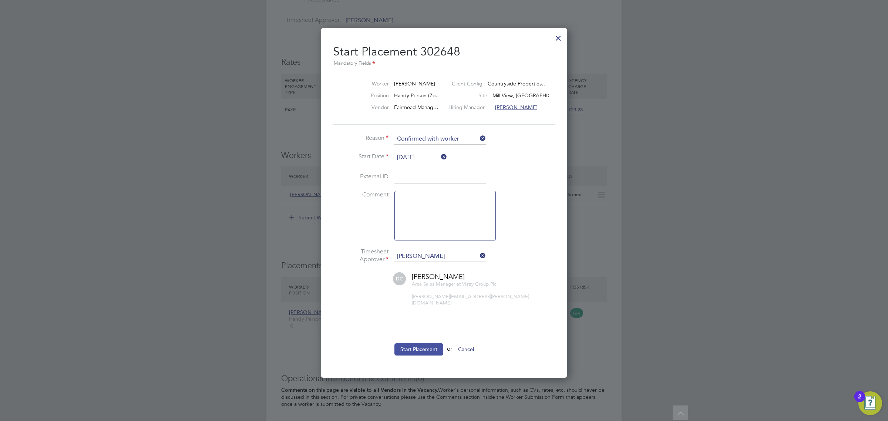
click at [432, 343] on button "Start Placement" at bounding box center [418, 349] width 49 height 12
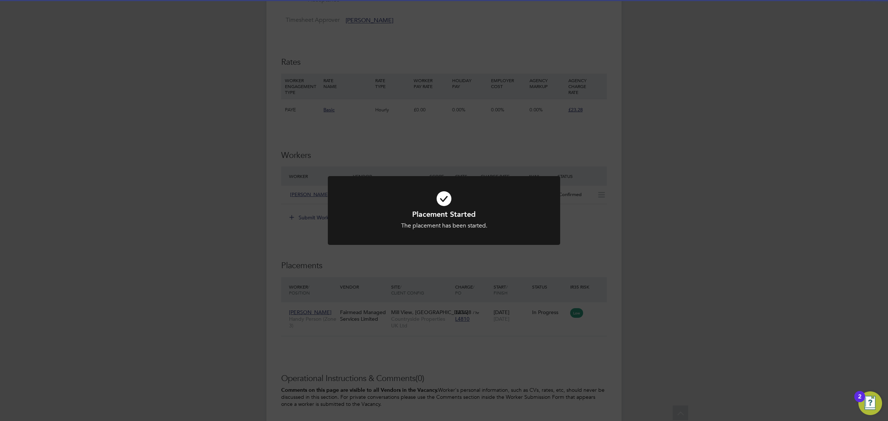
click at [534, 288] on div "Placement Started The placement has been started. Cancel Okay" at bounding box center [444, 210] width 888 height 421
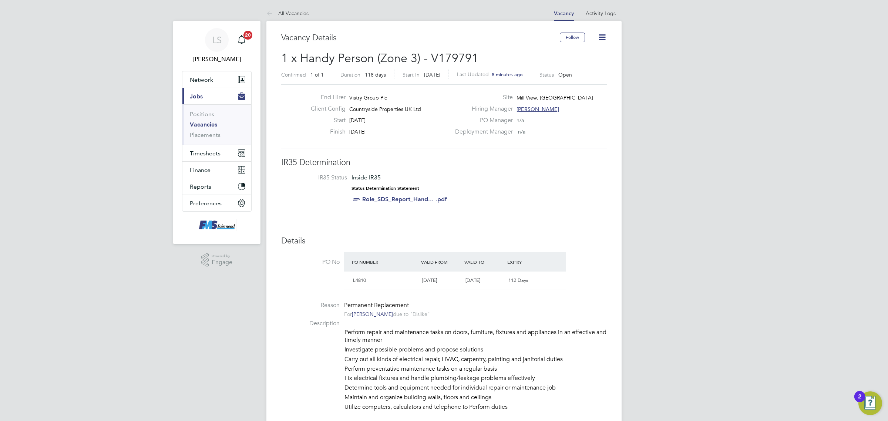
click at [598, 36] on icon at bounding box center [601, 37] width 9 height 9
click at [588, 65] on li "Update Status" at bounding box center [583, 65] width 43 height 10
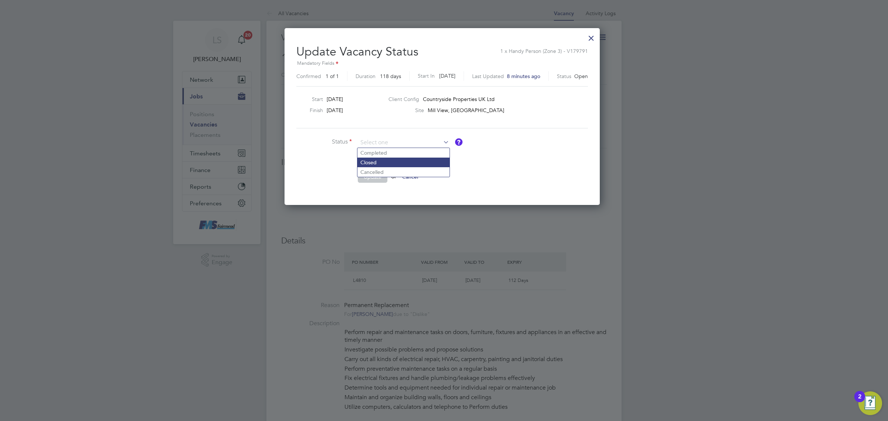
click at [382, 158] on li "Closed" at bounding box center [403, 163] width 92 height 10
type input "Closed"
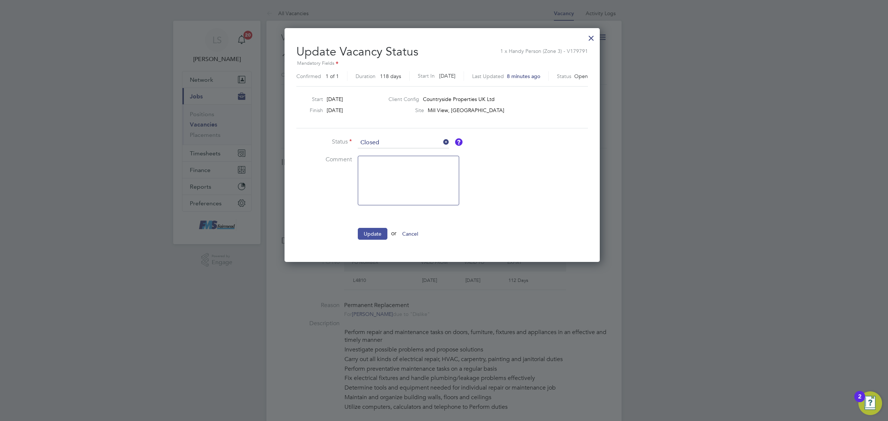
click at [372, 229] on button "Update" at bounding box center [373, 234] width 30 height 12
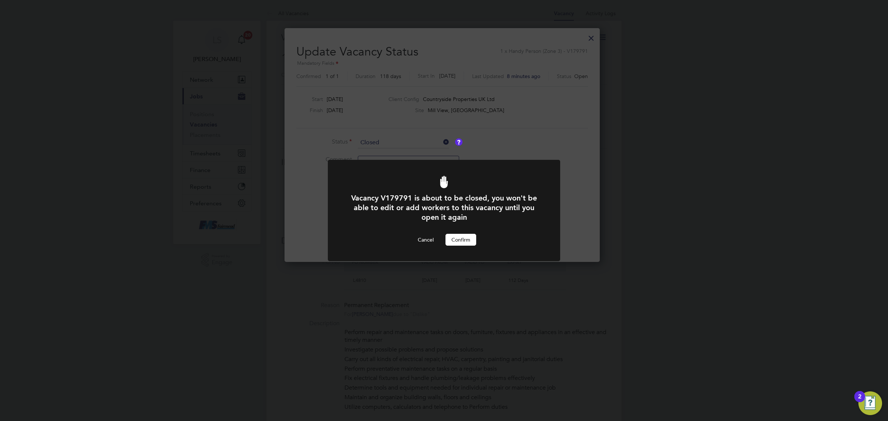
click at [455, 241] on button "Confirm" at bounding box center [460, 240] width 31 height 12
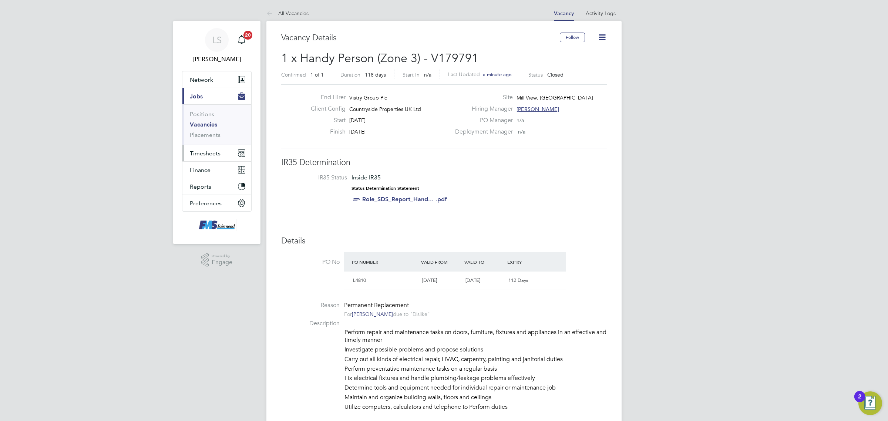
click at [202, 150] on span "Timesheets" at bounding box center [205, 153] width 31 height 7
click at [211, 131] on link "Timesheets" at bounding box center [205, 130] width 31 height 7
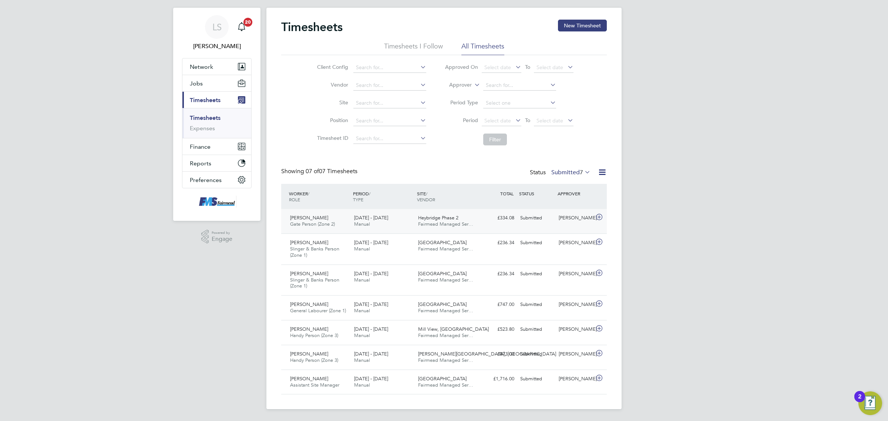
scroll to position [13, 0]
click at [200, 115] on link "Timesheets" at bounding box center [205, 117] width 31 height 7
